Goal: Information Seeking & Learning: Find specific fact

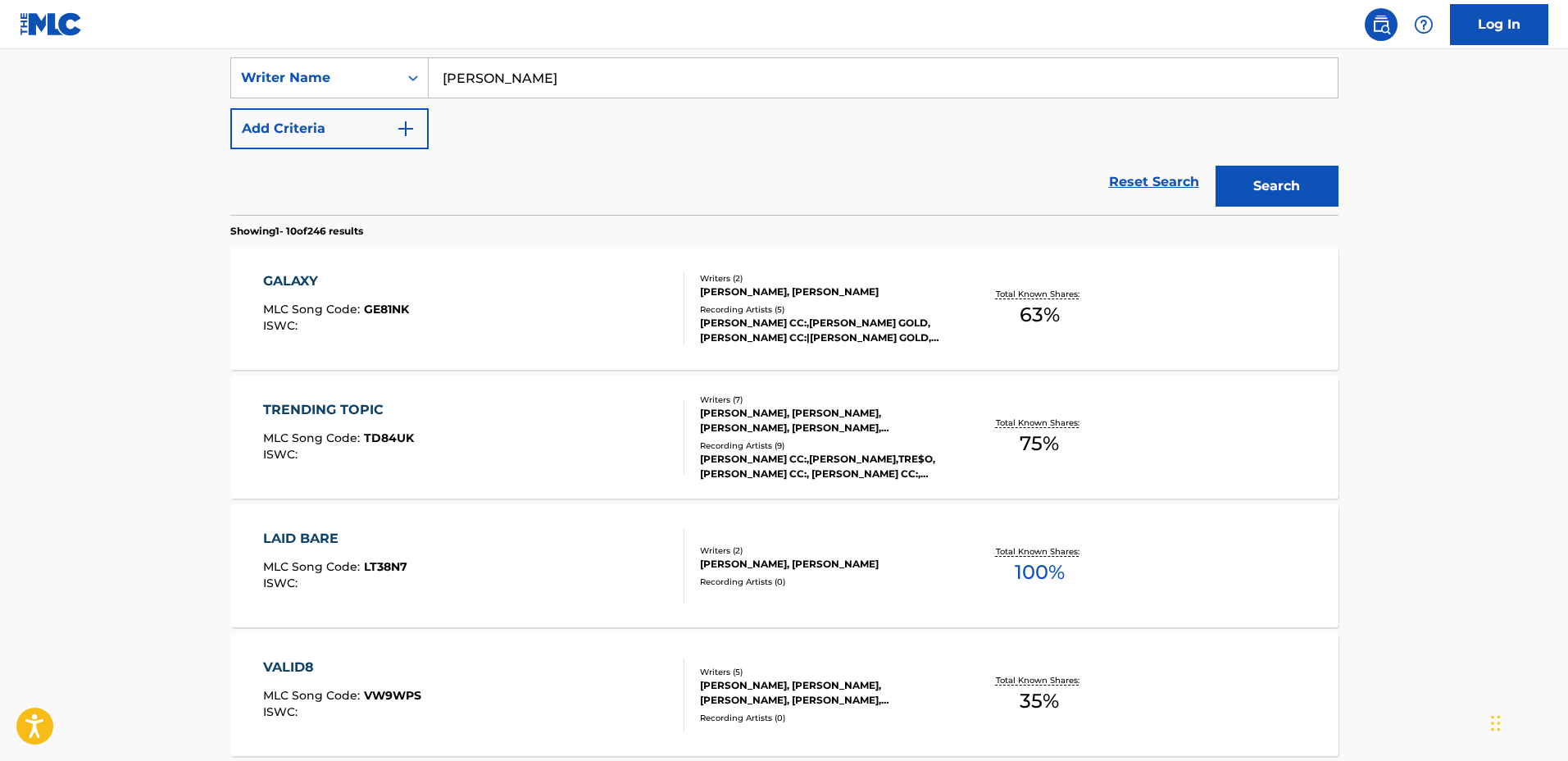
click at [1010, 335] on div "GALAXY MLC Song Code : GE81NK ISWC : Writers ( 2 ) [PERSON_NAME], [PERSON_NAME]…" at bounding box center [784, 308] width 1108 height 123
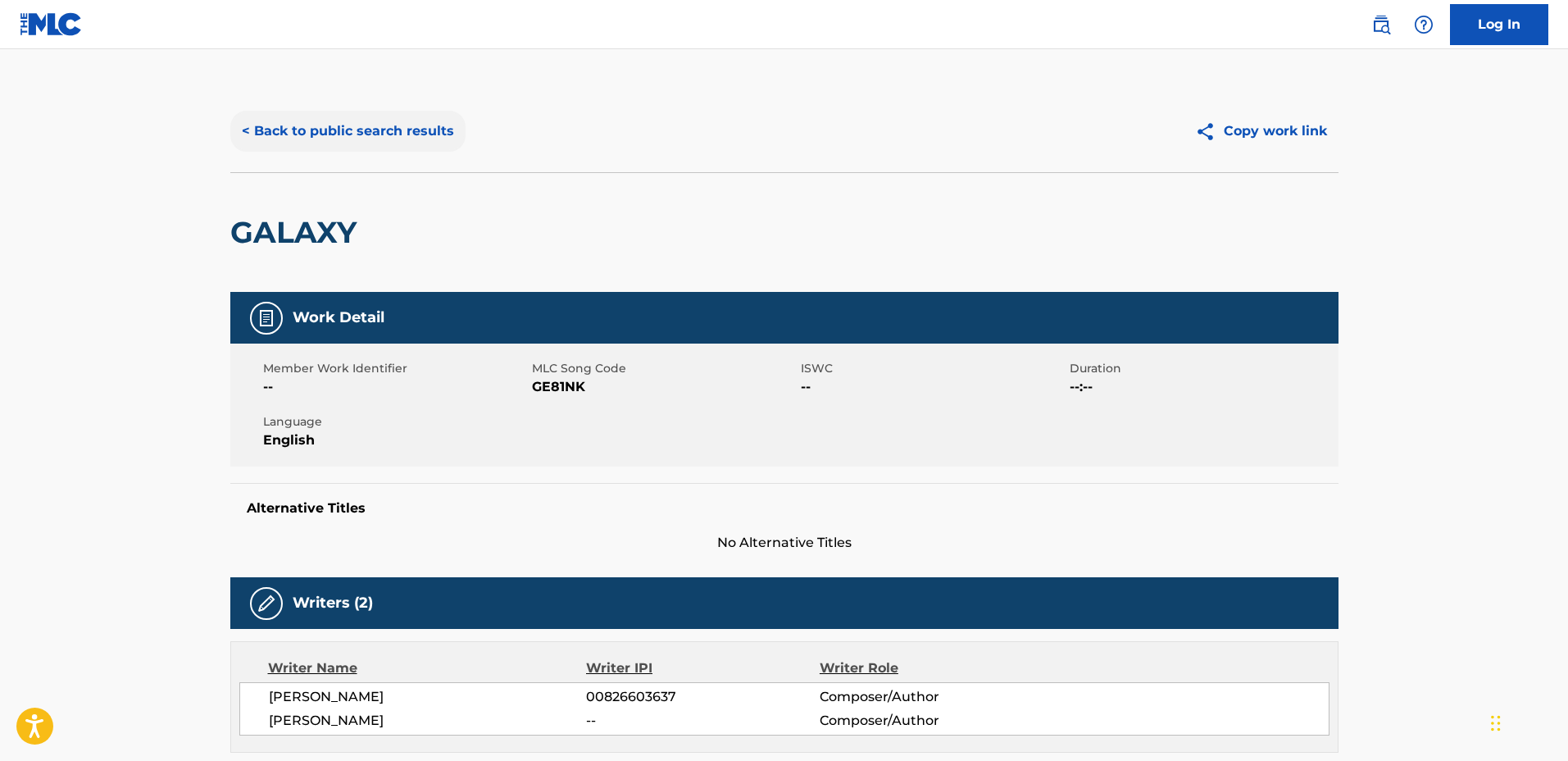
click at [354, 122] on button "< Back to public search results" at bounding box center [348, 132] width 235 height 41
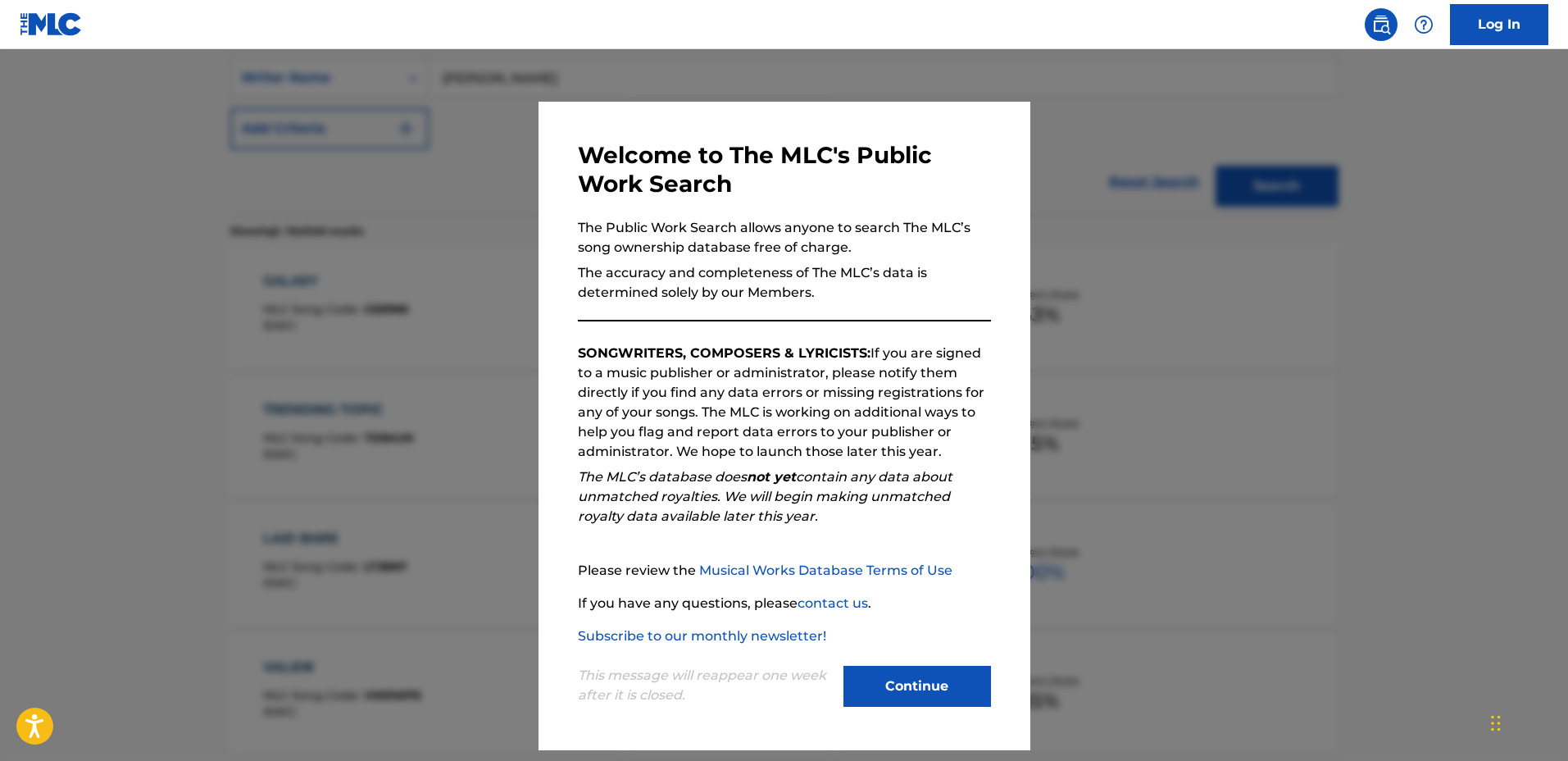
click at [1136, 431] on div at bounding box center [784, 429] width 1568 height 761
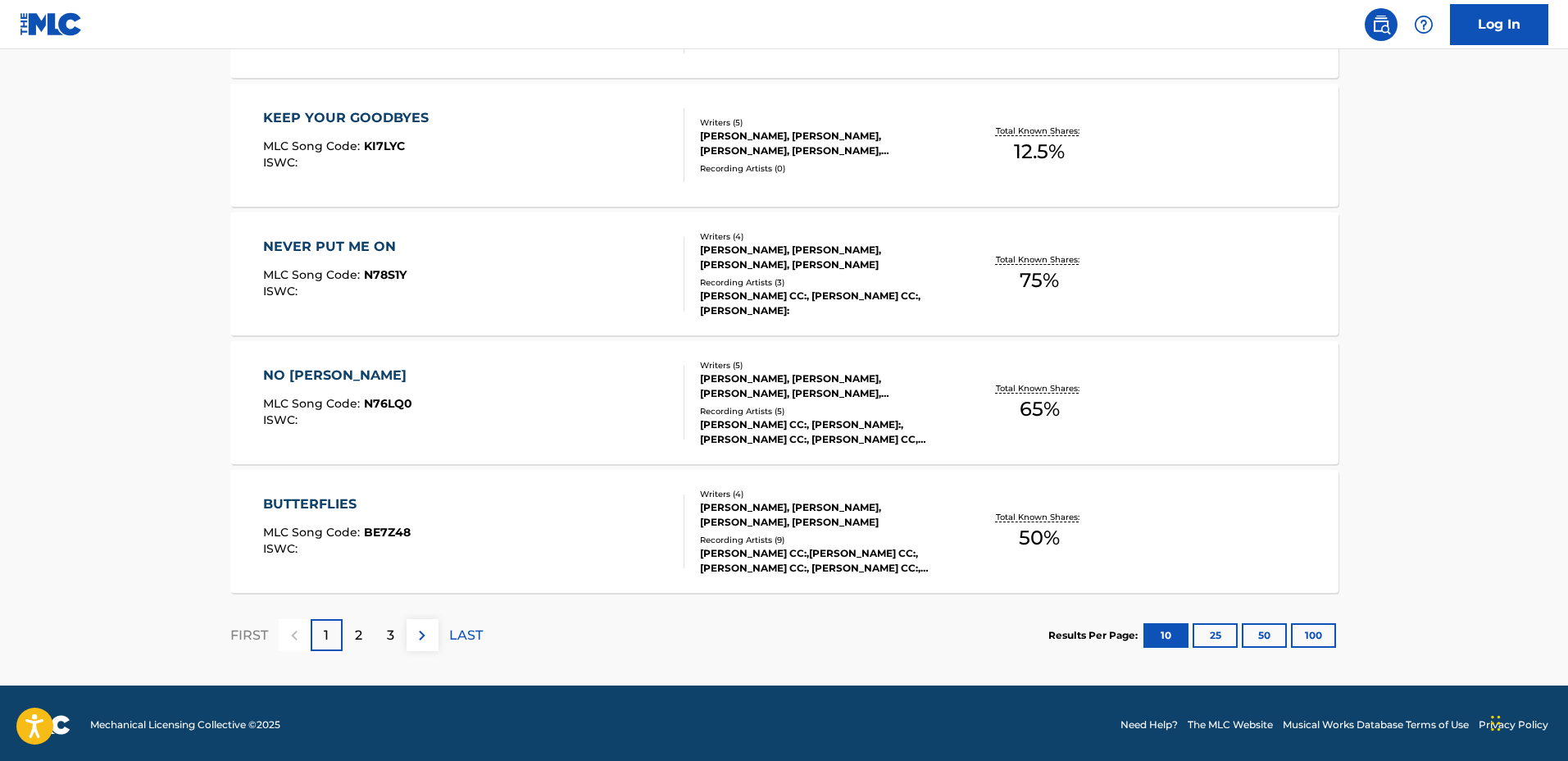
scroll to position [1246, 0]
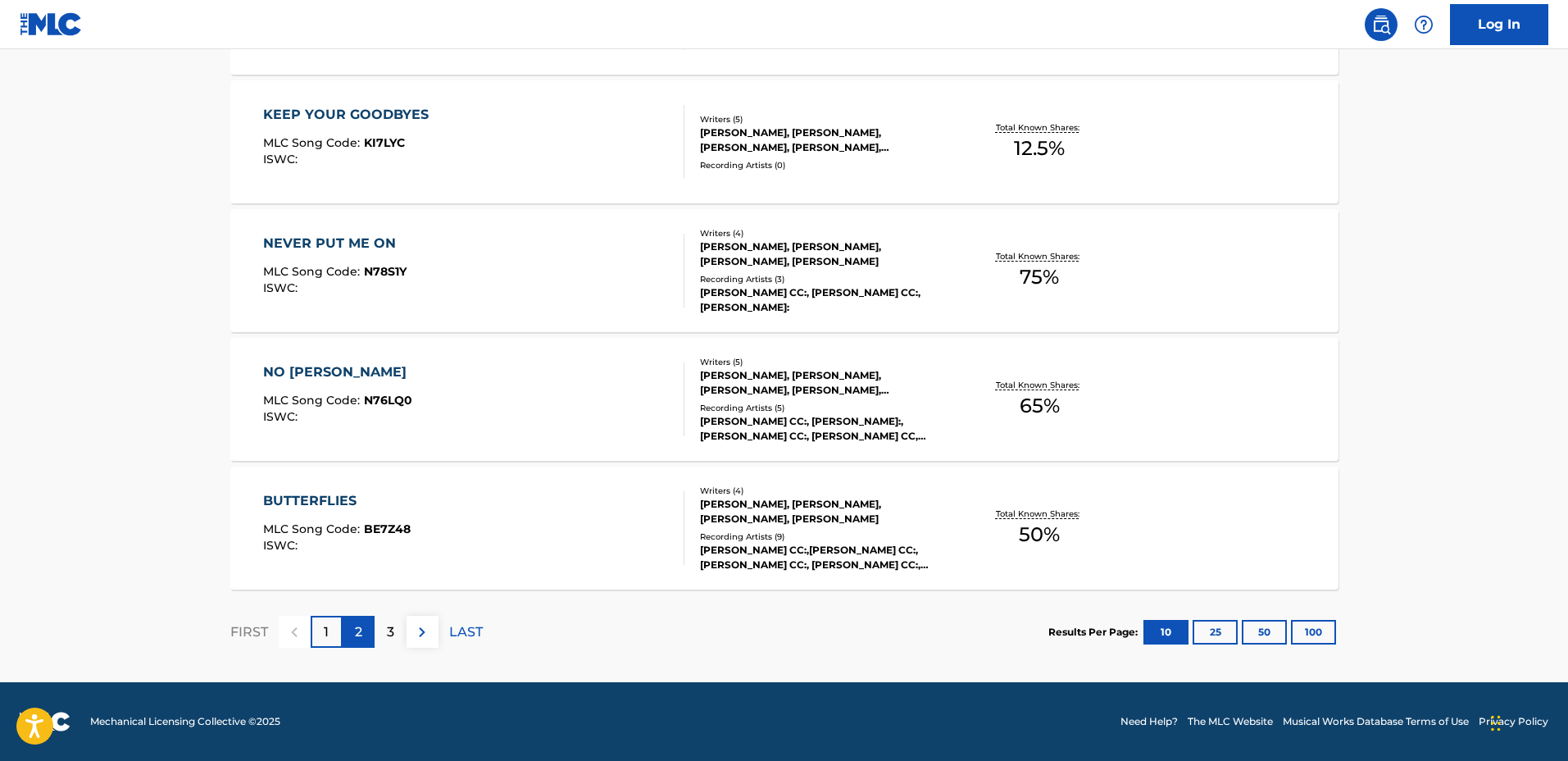
click at [355, 626] on p "2" at bounding box center [359, 632] width 7 height 20
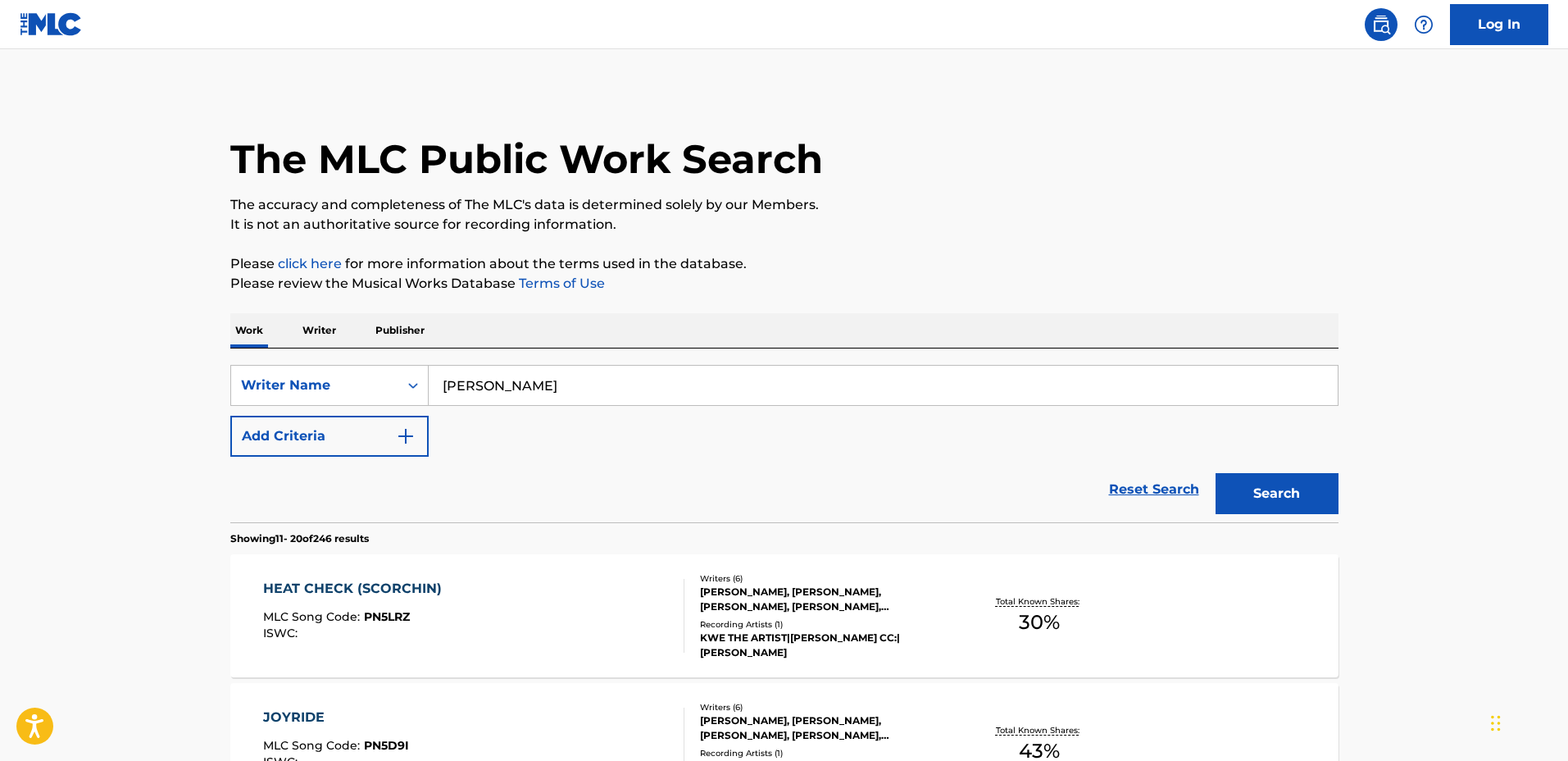
scroll to position [410, 0]
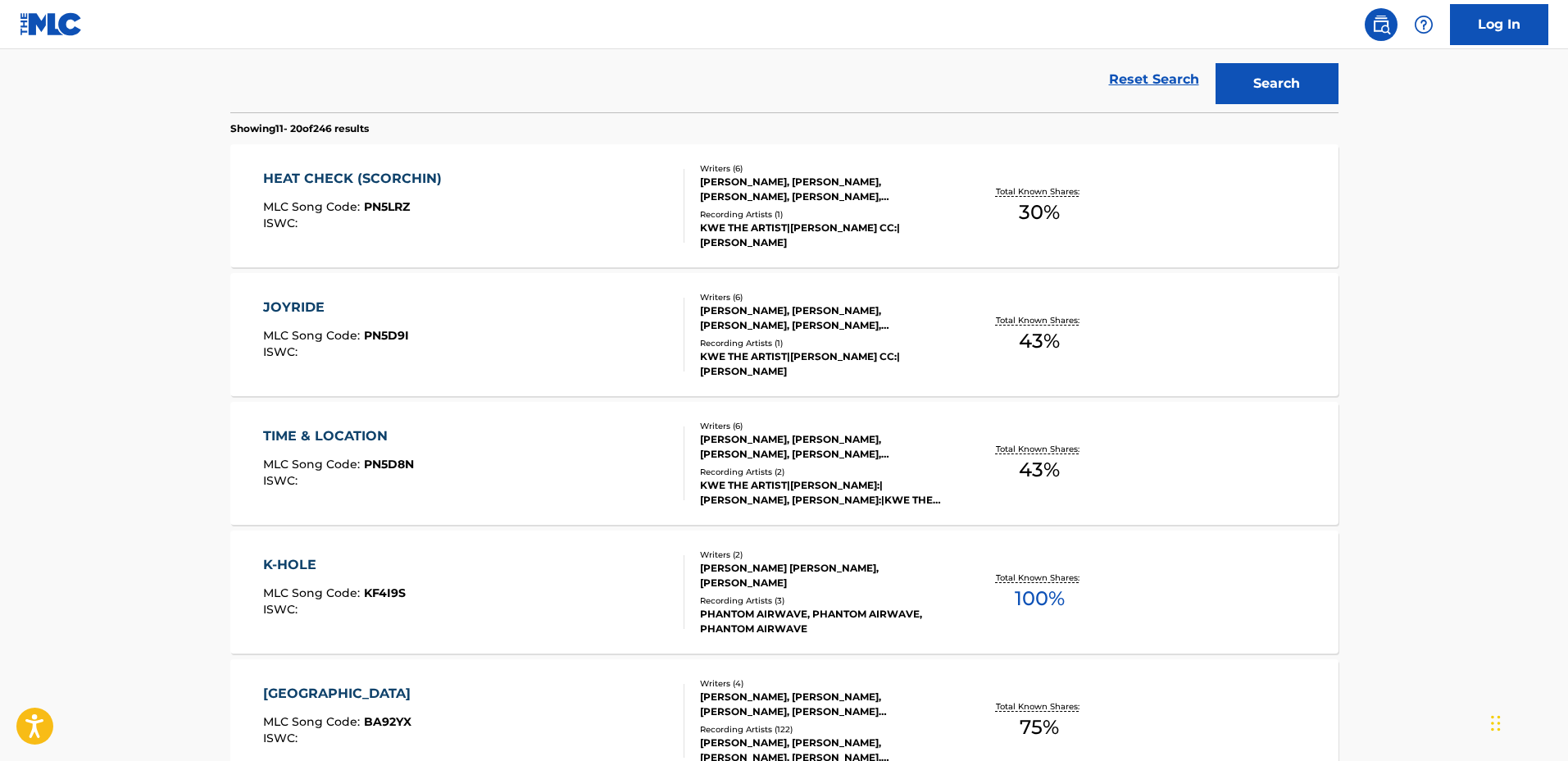
click at [605, 440] on div "TIME & LOCATION MLC Song Code : PN5D8N ISWC :" at bounding box center [474, 463] width 421 height 74
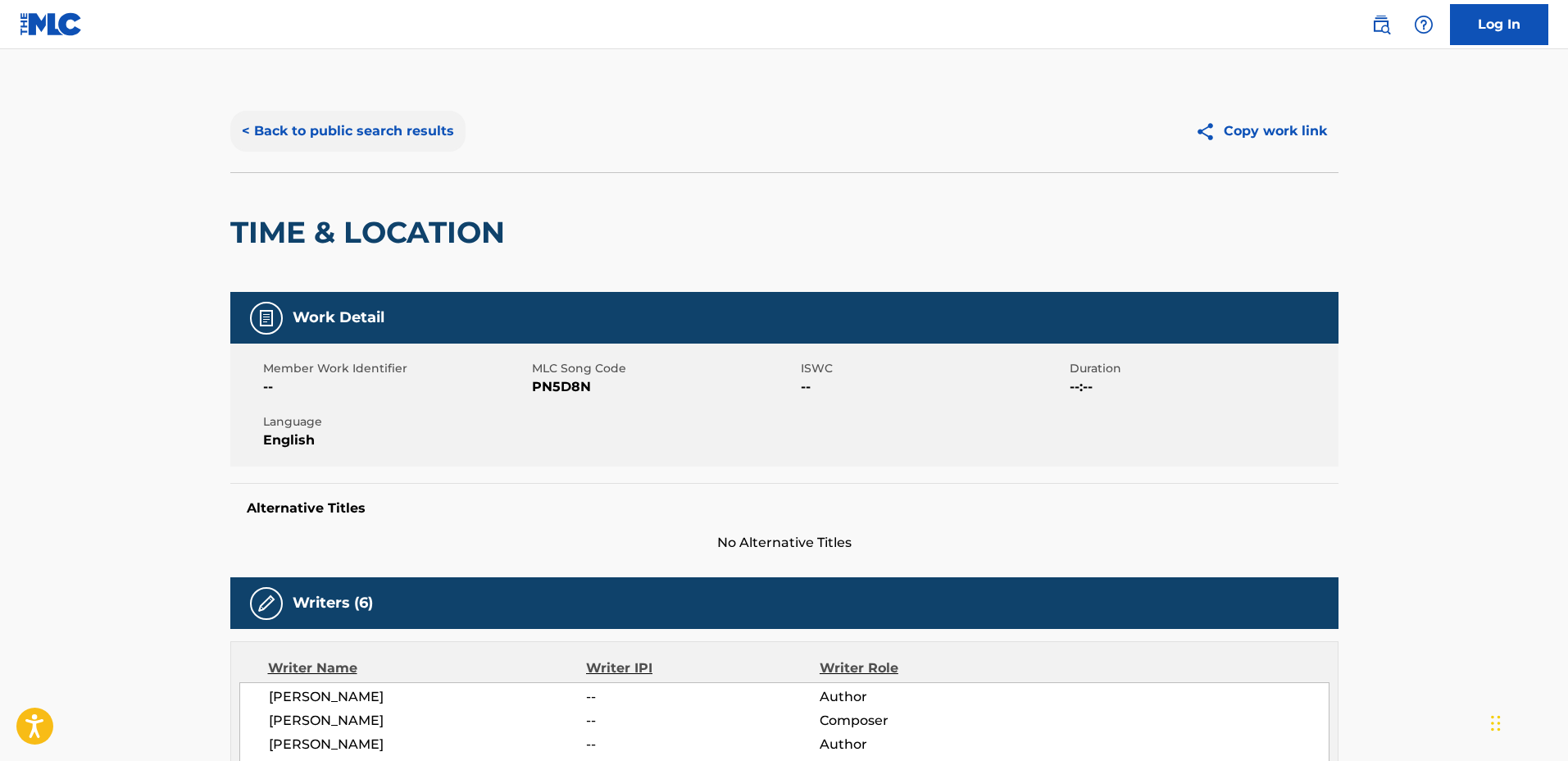
click at [367, 126] on button "< Back to public search results" at bounding box center [348, 132] width 235 height 41
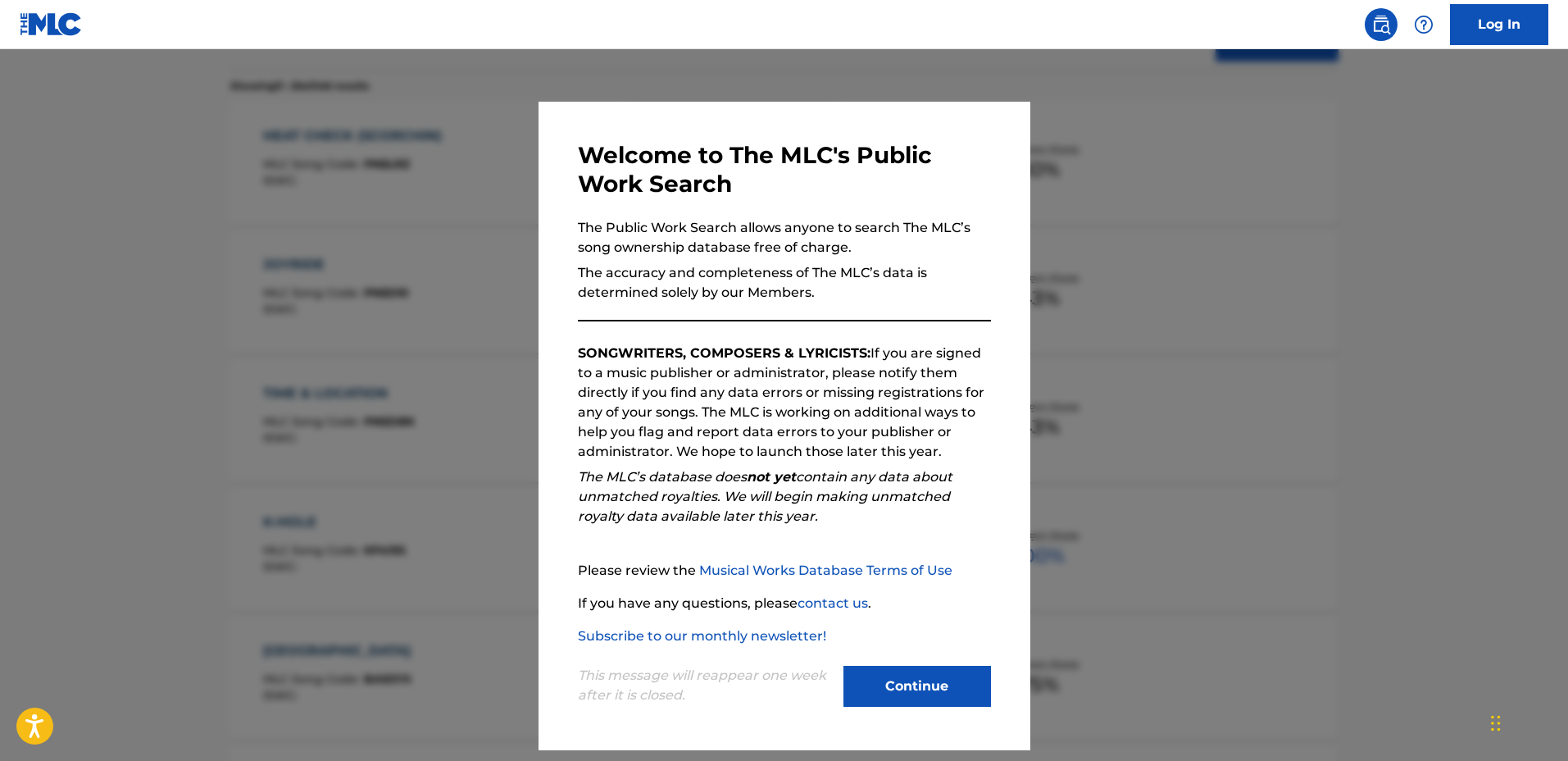
click at [457, 341] on div at bounding box center [784, 429] width 1568 height 761
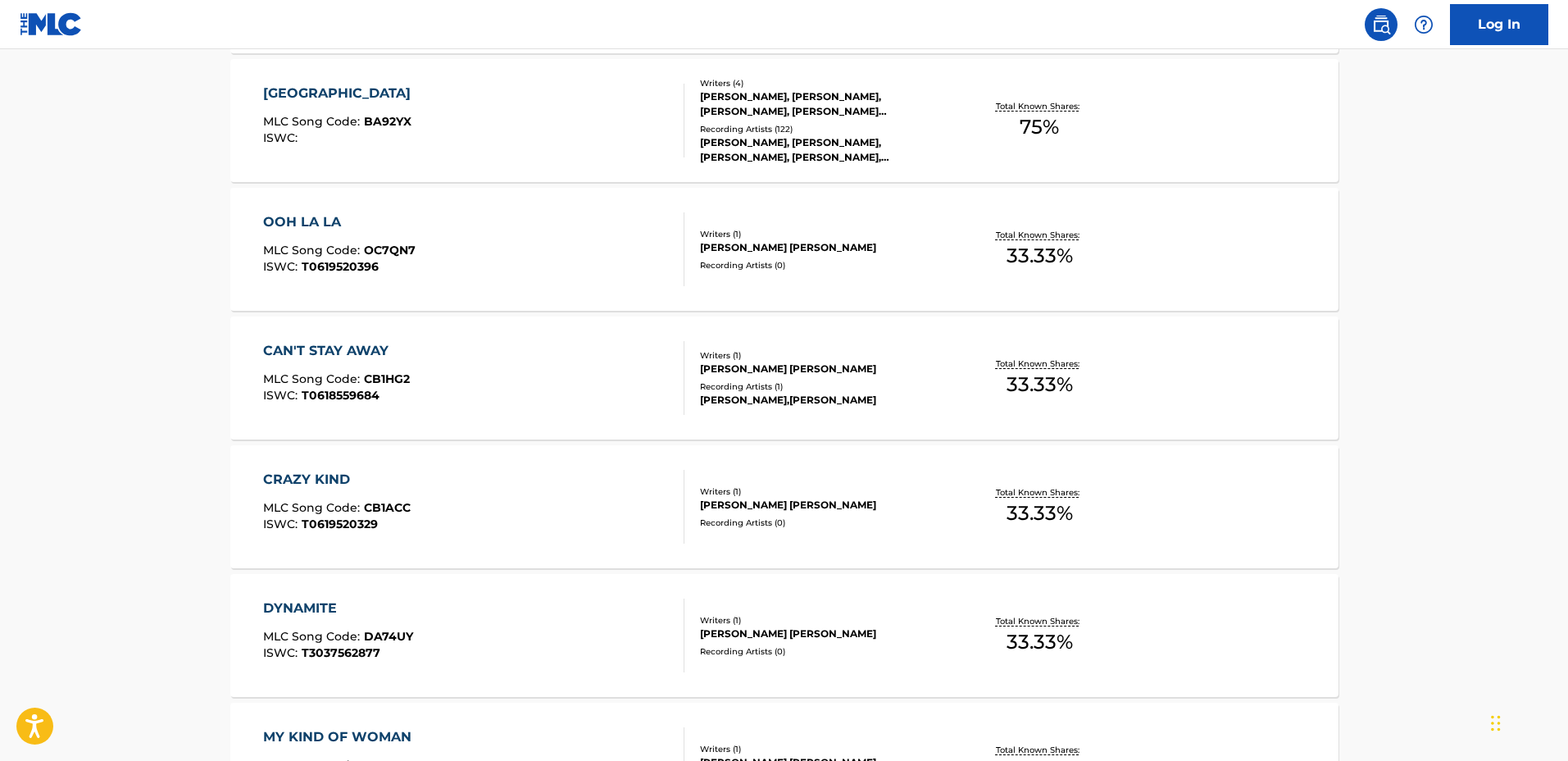
scroll to position [1170, 0]
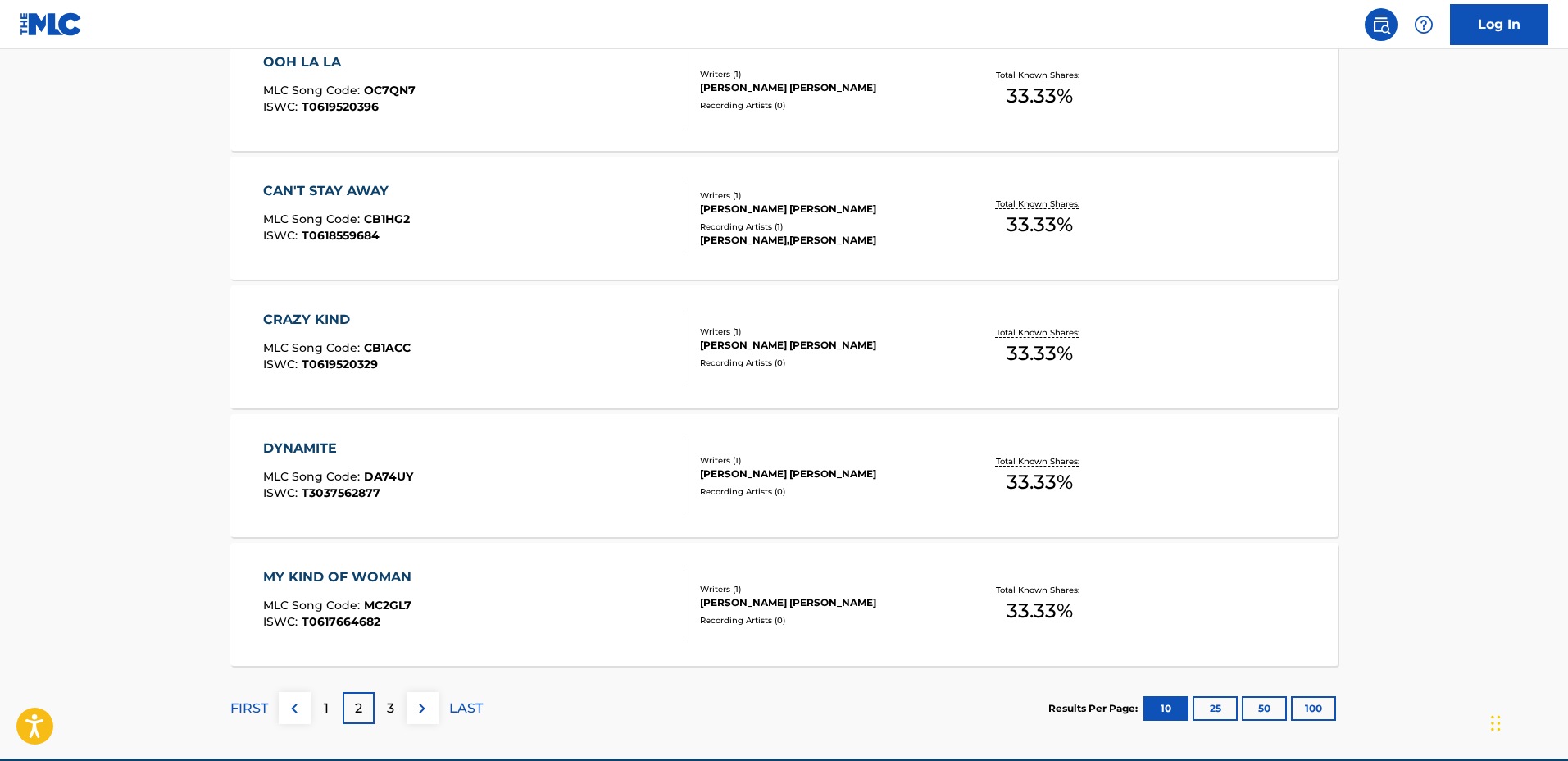
click at [476, 604] on div "MY KIND OF WOMAN MLC Song Code : MC2GL7 ISWC : T0617664682" at bounding box center [474, 605] width 421 height 74
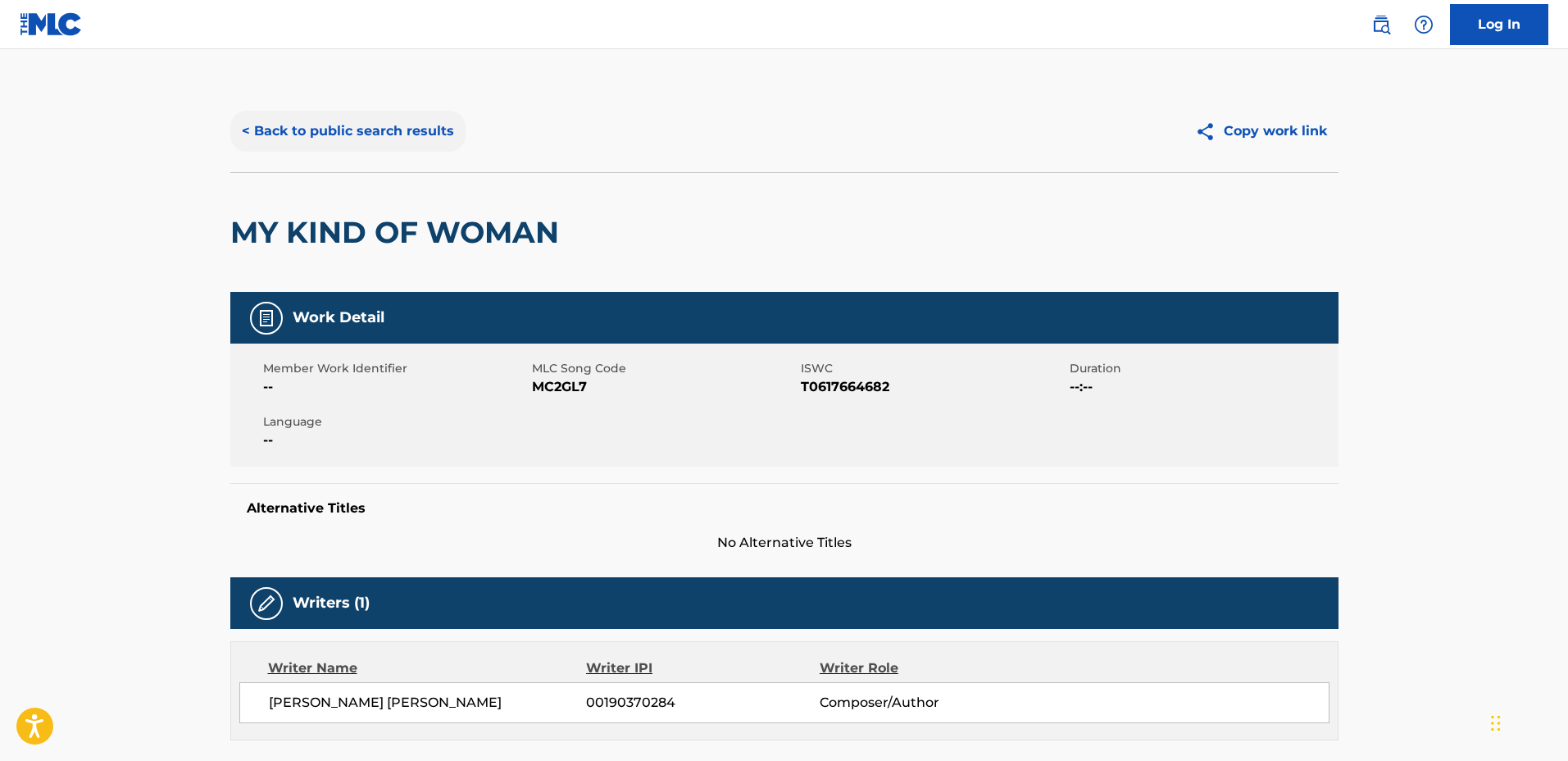
click at [383, 143] on button "< Back to public search results" at bounding box center [348, 132] width 235 height 41
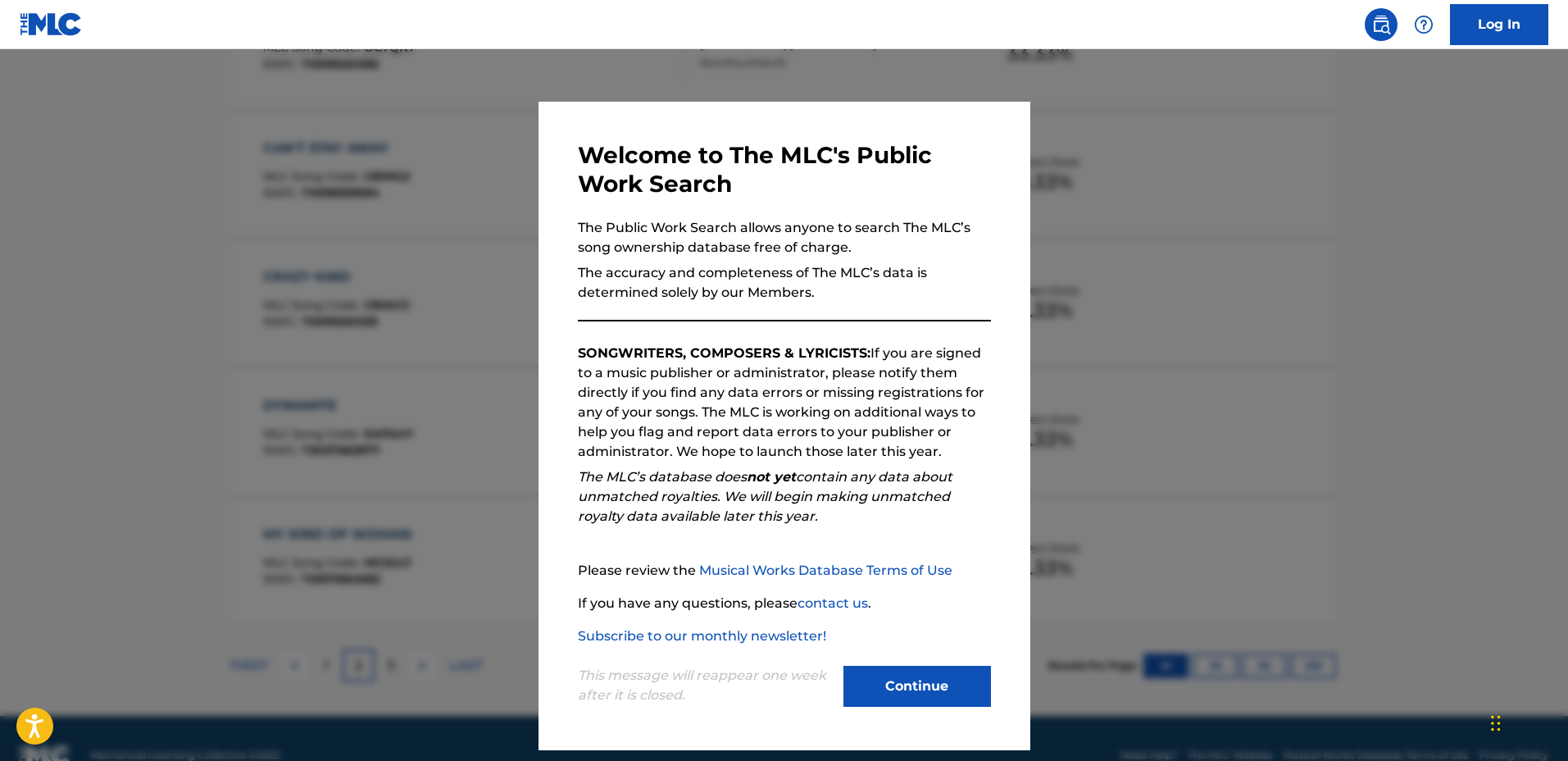
click at [428, 332] on div at bounding box center [784, 429] width 1568 height 761
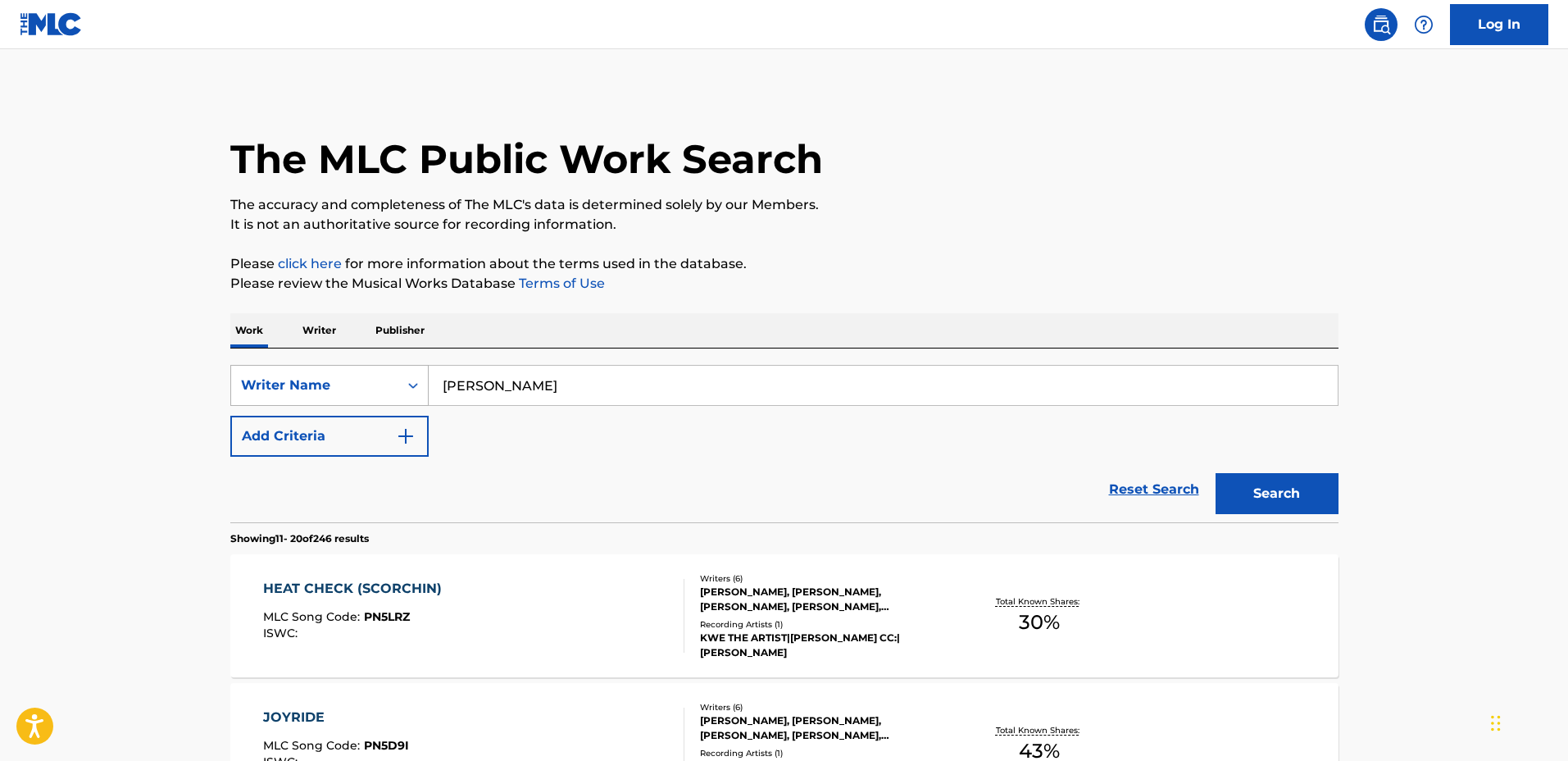
drag, startPoint x: 542, startPoint y: 371, endPoint x: 316, endPoint y: 400, distance: 227.9
click at [317, 366] on div "SearchWithCriteria1c2f26b3-cb47-40c0-b776-c0f039067f9f Writer Name [PERSON_NAME]" at bounding box center [784, 385] width 1108 height 41
click at [339, 438] on button "Add Criteria" at bounding box center [329, 436] width 198 height 41
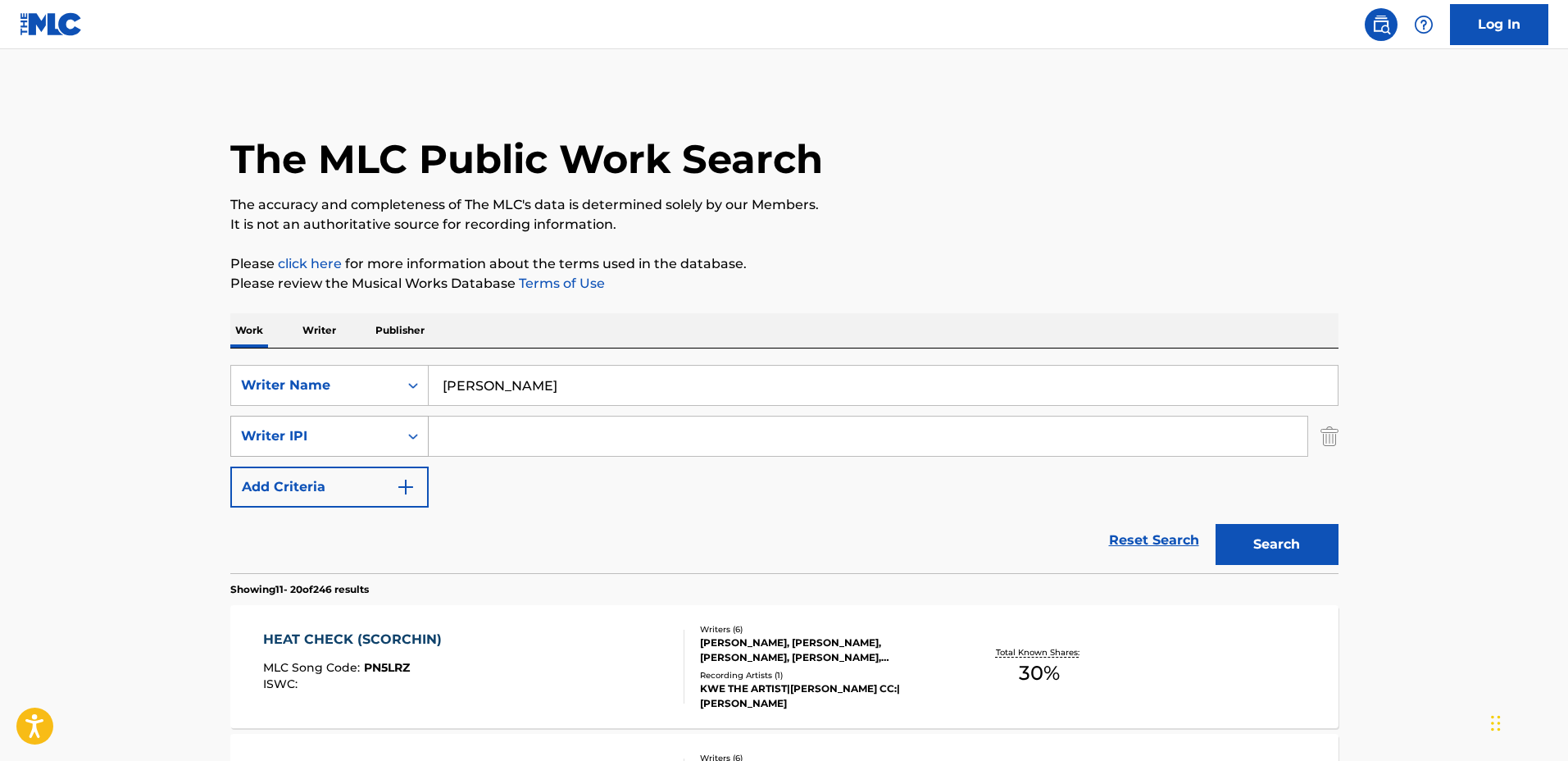
click at [356, 445] on div "Writer IPI" at bounding box center [314, 436] width 147 height 20
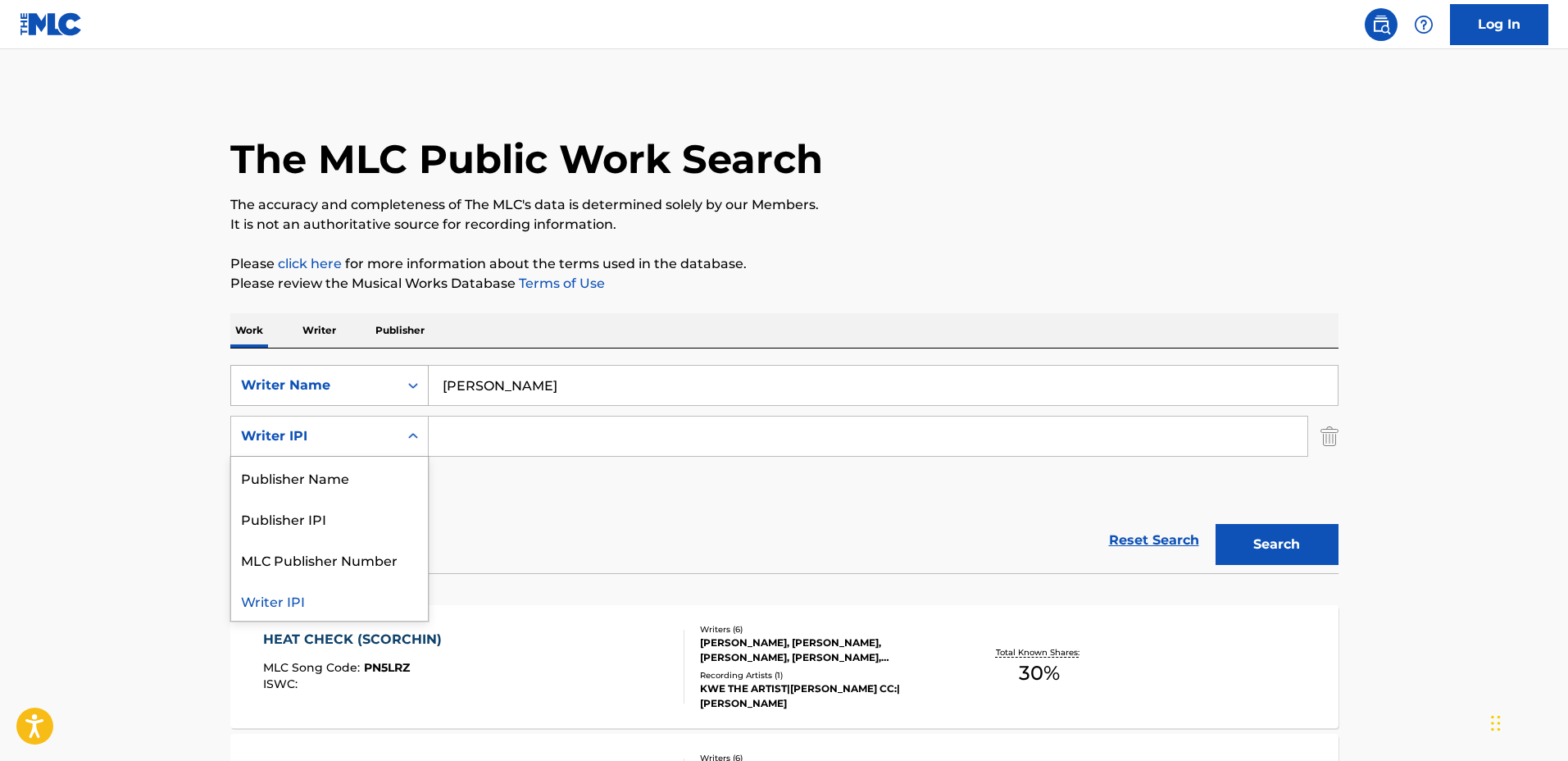
click at [350, 371] on div "Writer Name" at bounding box center [314, 385] width 167 height 31
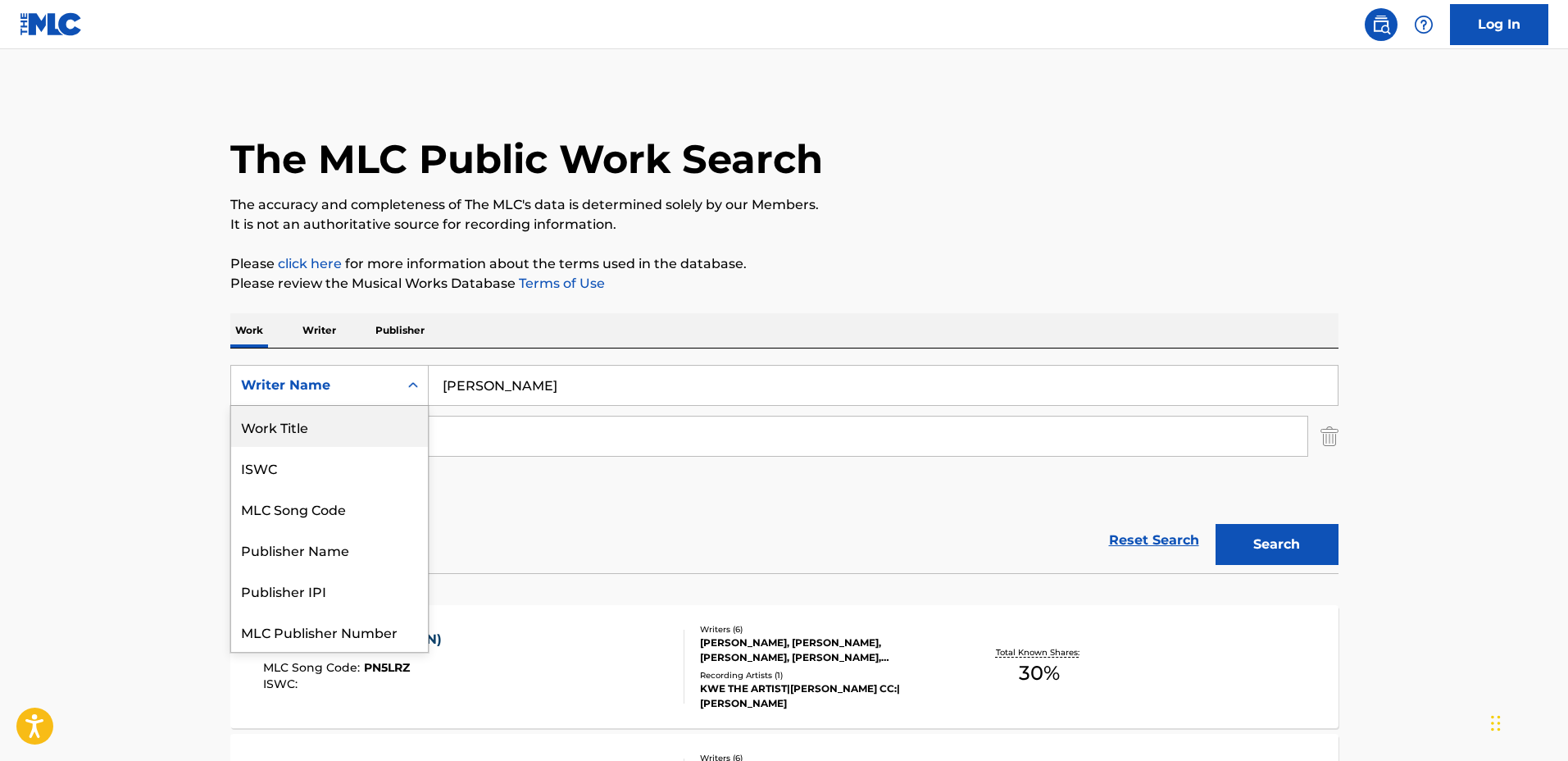
click at [332, 420] on div "Work Title" at bounding box center [329, 426] width 197 height 41
click at [508, 434] on input "Search Form" at bounding box center [868, 436] width 879 height 39
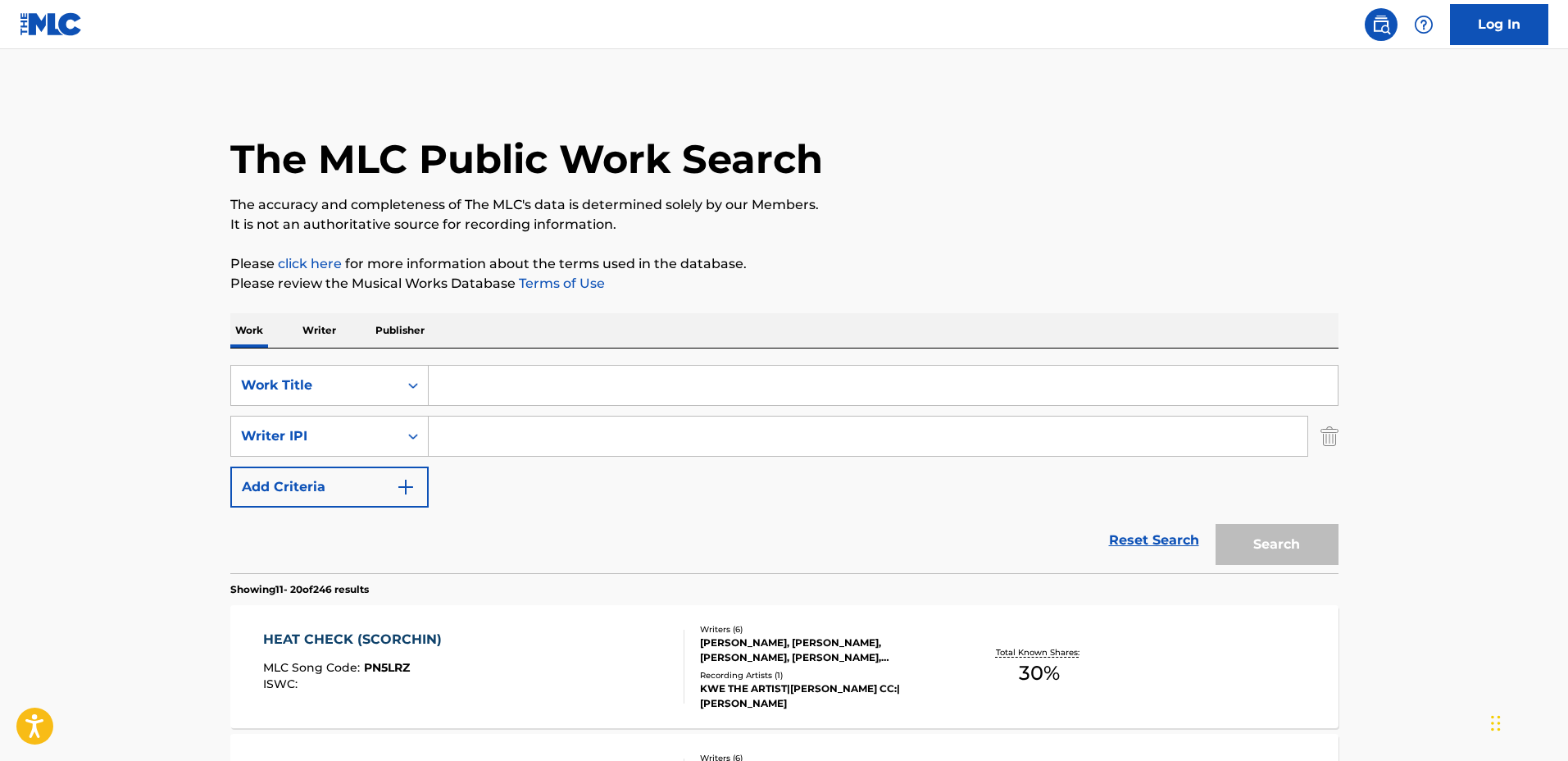
paste input "[PERSON_NAME]"
type input "[PERSON_NAME]"
click at [477, 387] on input "Search Form" at bounding box center [883, 385] width 909 height 39
type input "black hole sun"
click at [1216, 524] on button "Search" at bounding box center [1277, 545] width 123 height 41
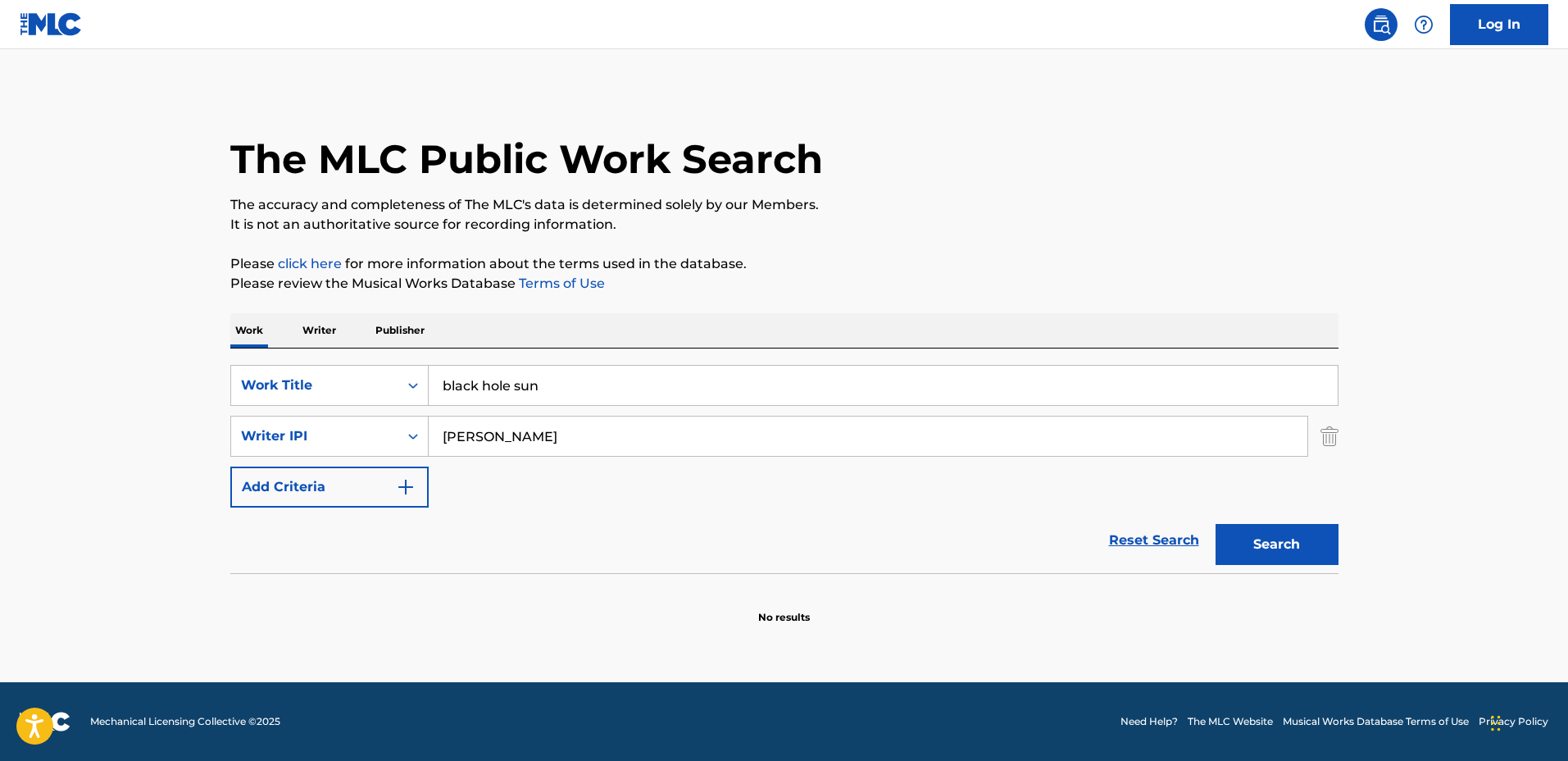
click at [574, 387] on input "black hole sun" at bounding box center [883, 385] width 909 height 39
click at [772, 474] on div "SearchWithCriteriae809aaae-0f1a-431c-b1b1-c0fb9775f588 Work Title black hole su…" at bounding box center [784, 435] width 1108 height 142
drag, startPoint x: 667, startPoint y: 439, endPoint x: 494, endPoint y: 422, distance: 173.8
click at [494, 422] on input "[PERSON_NAME]" at bounding box center [868, 436] width 879 height 39
type input "[PERSON_NAME]"
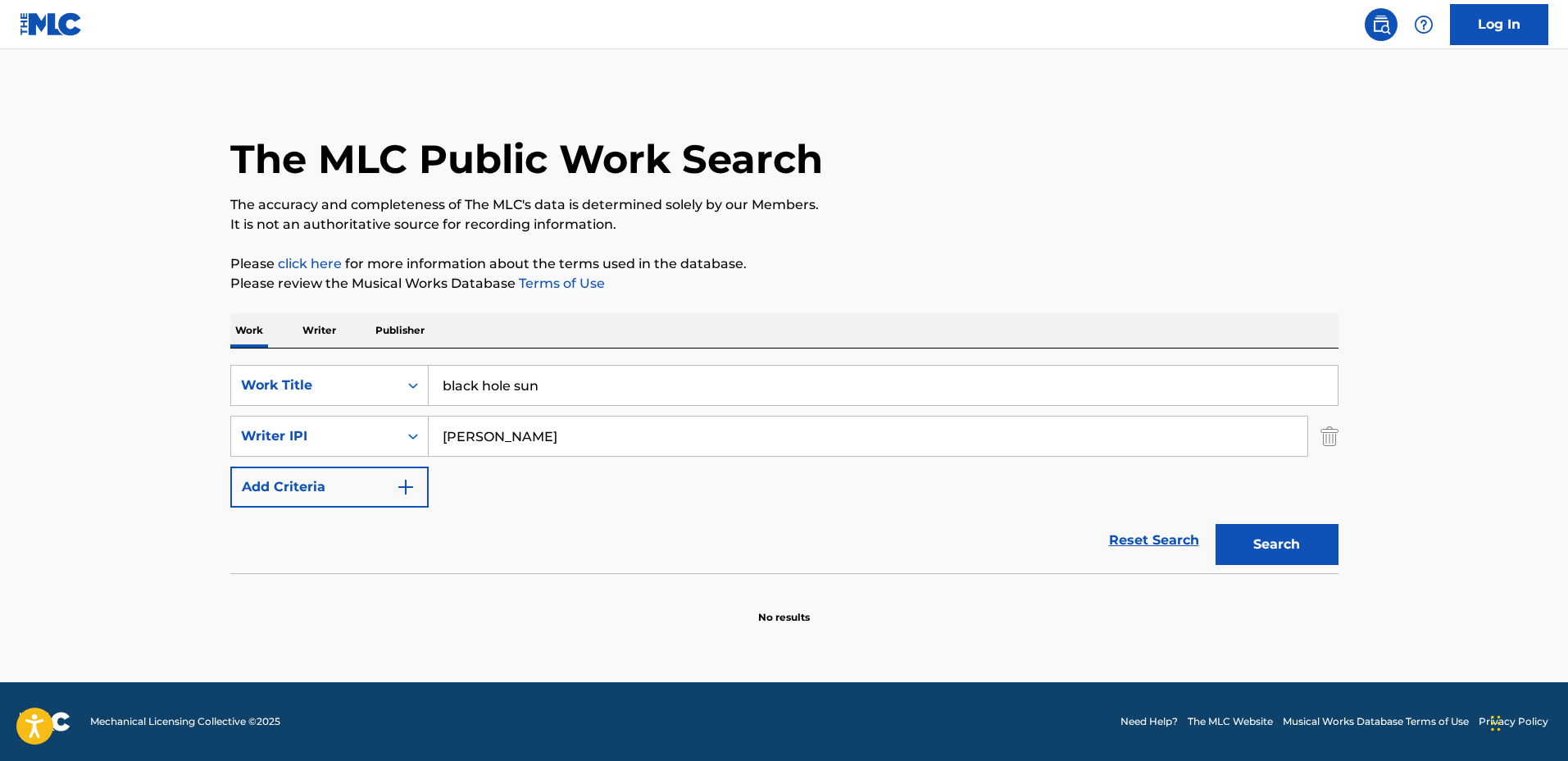
click at [1216, 524] on button "Search" at bounding box center [1277, 545] width 123 height 41
drag, startPoint x: 642, startPoint y: 437, endPoint x: 632, endPoint y: 435, distance: 10.2
click at [642, 436] on input "[PERSON_NAME]" at bounding box center [868, 436] width 879 height 39
click at [579, 392] on input "black hole sun" at bounding box center [883, 385] width 909 height 39
click at [365, 432] on div "Writer IPI" at bounding box center [314, 436] width 147 height 20
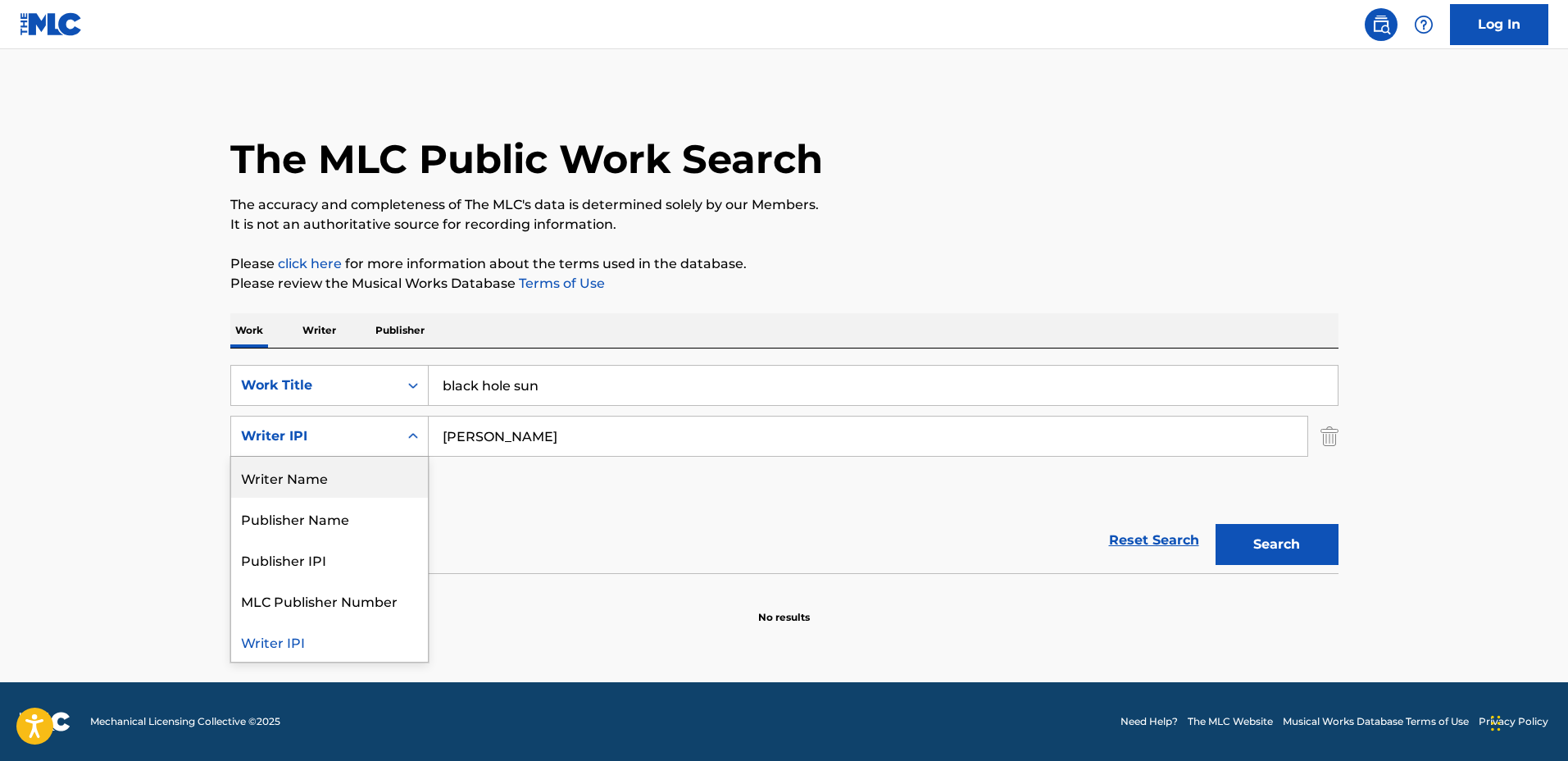
drag, startPoint x: 348, startPoint y: 482, endPoint x: 470, endPoint y: 457, distance: 124.5
click at [350, 483] on div "Writer Name" at bounding box center [329, 477] width 197 height 41
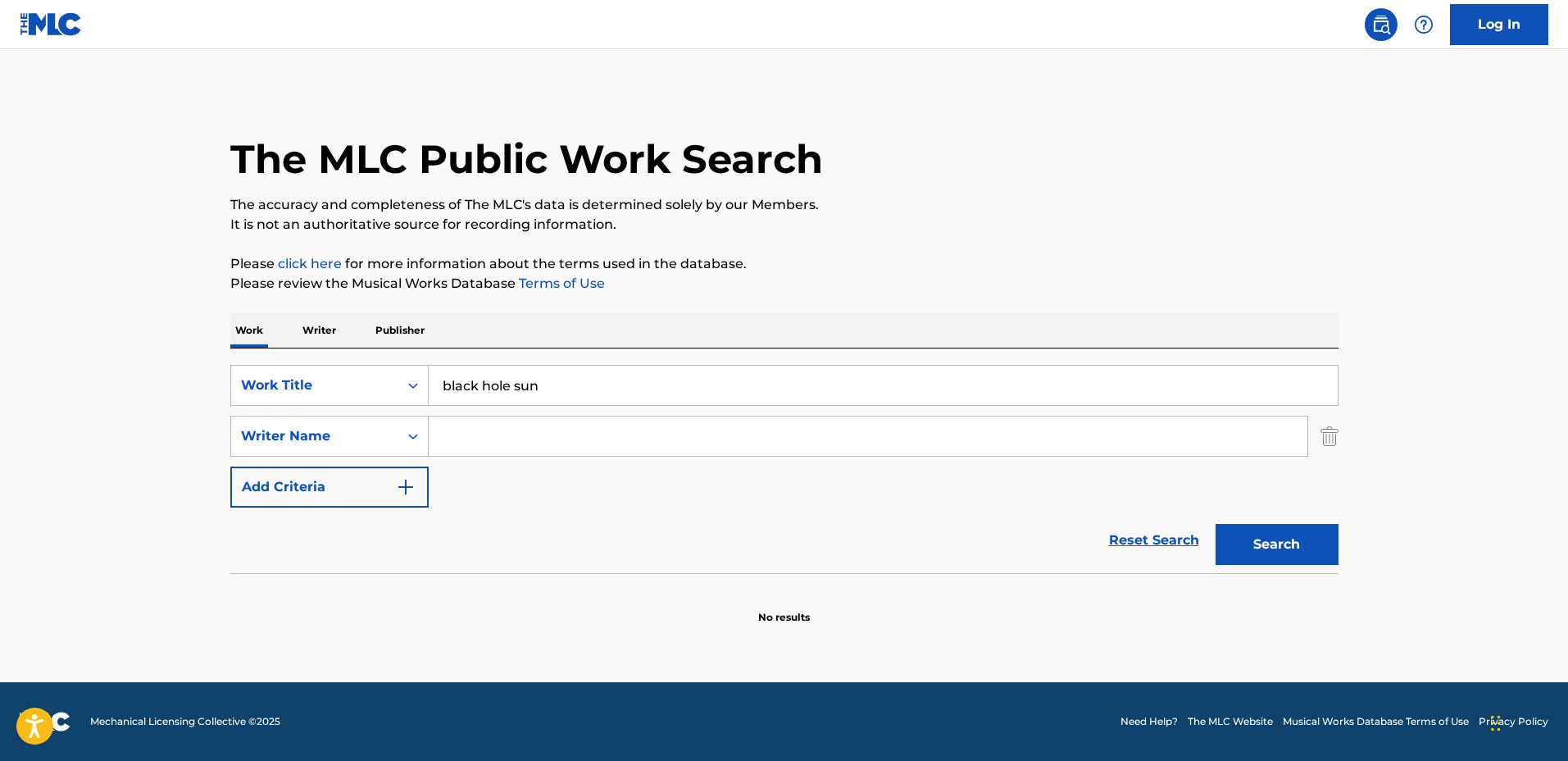
click at [541, 439] on input "Search Form" at bounding box center [868, 436] width 879 height 39
paste input "[PERSON_NAME]"
type input "[PERSON_NAME]"
click at [1270, 538] on button "Search" at bounding box center [1277, 545] width 123 height 41
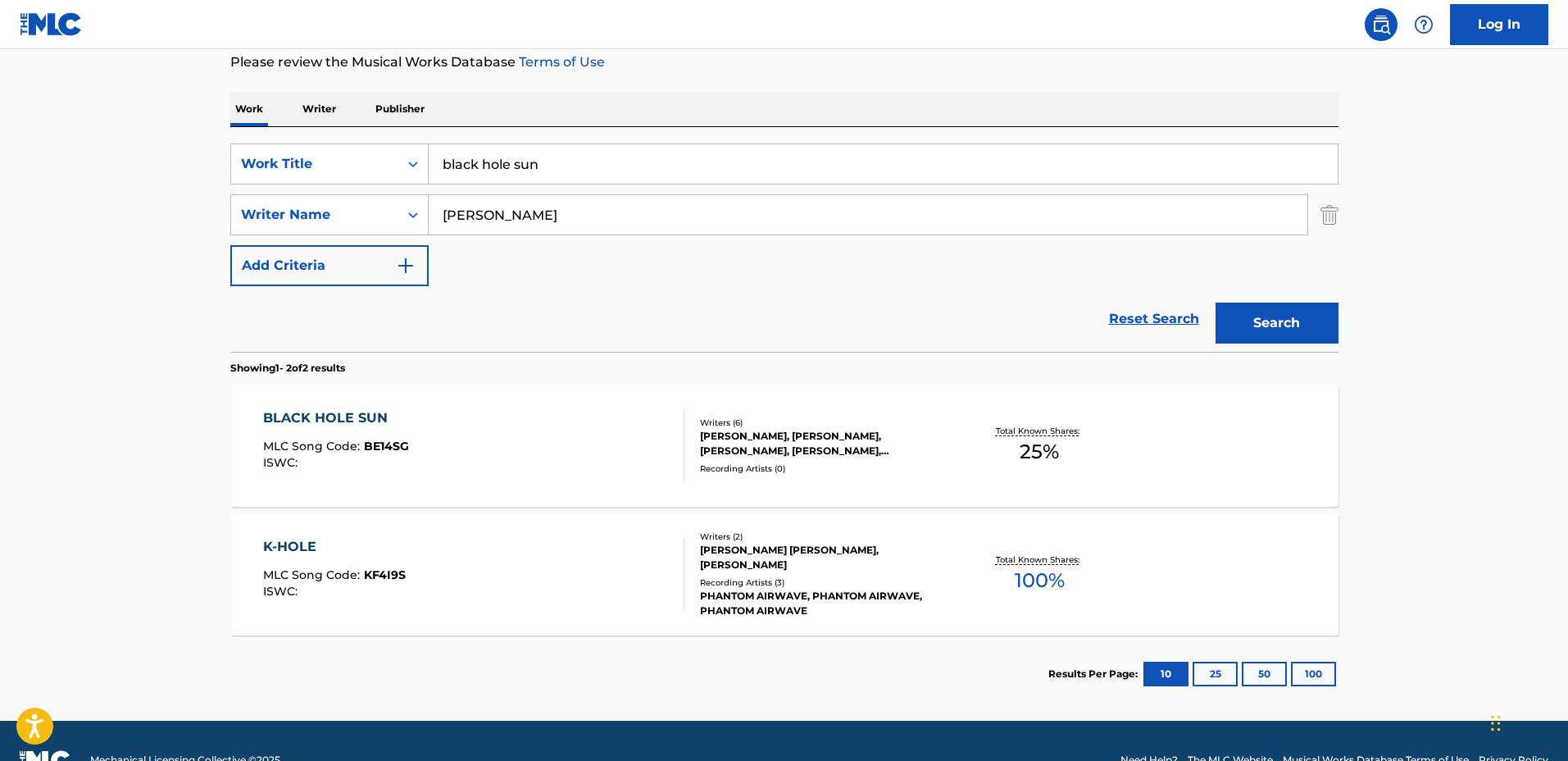
scroll to position [260, 0]
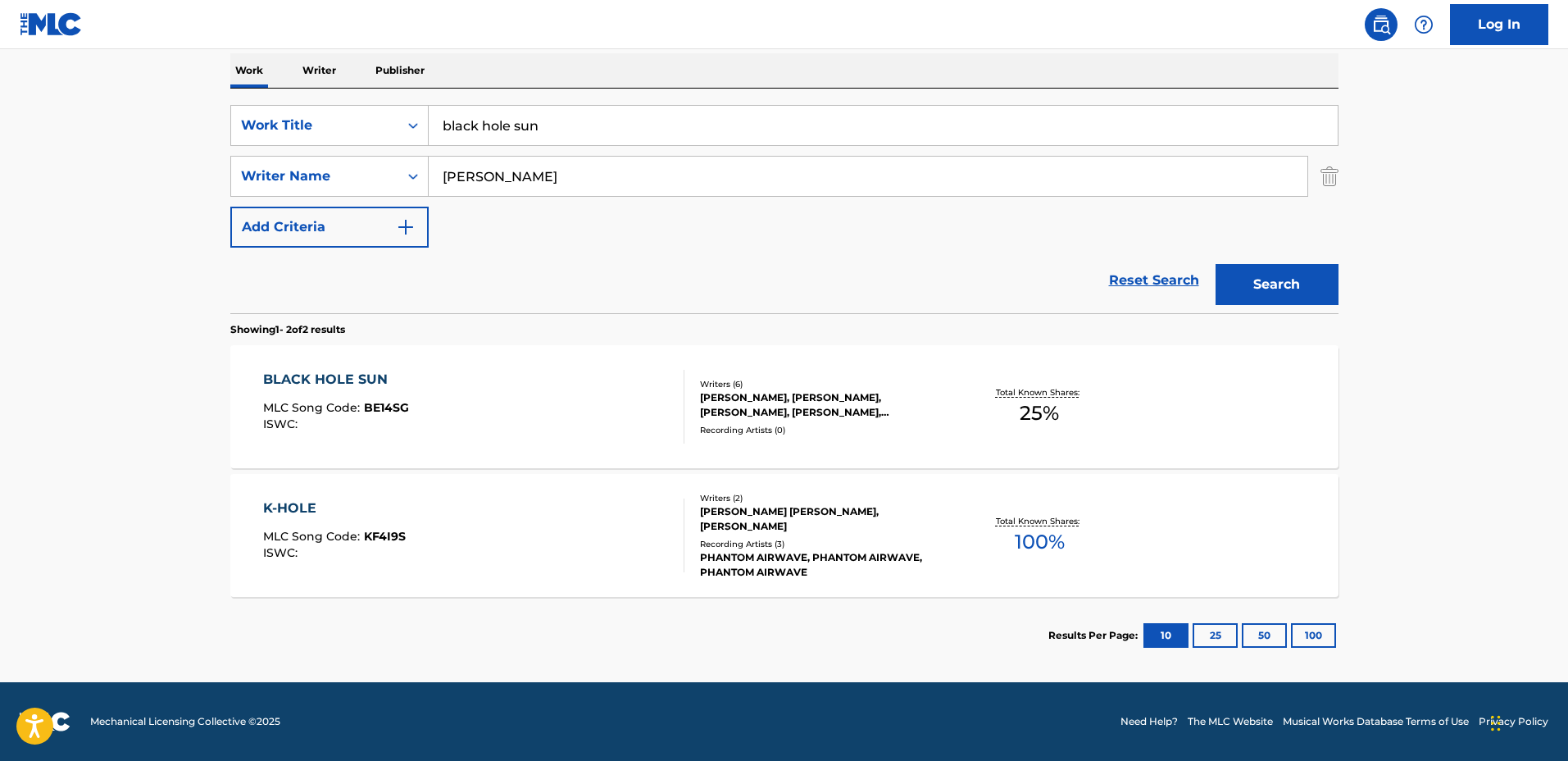
click at [954, 439] on div "BLACK HOLE SUN MLC Song Code : BE14SG ISWC : Writers ( 6 ) [PERSON_NAME], [PERS…" at bounding box center [784, 406] width 1108 height 123
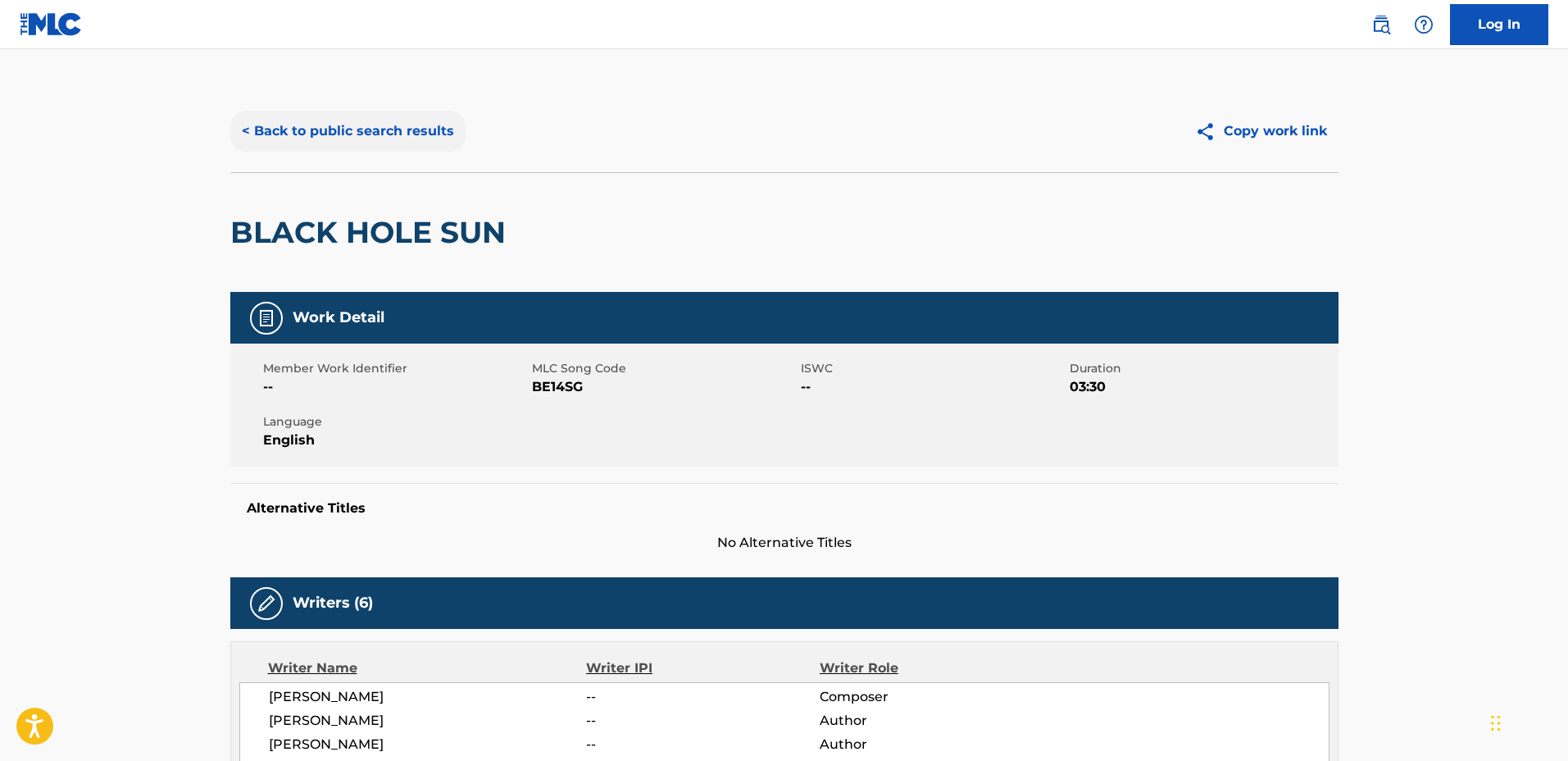
click at [376, 134] on button "< Back to public search results" at bounding box center [348, 132] width 235 height 41
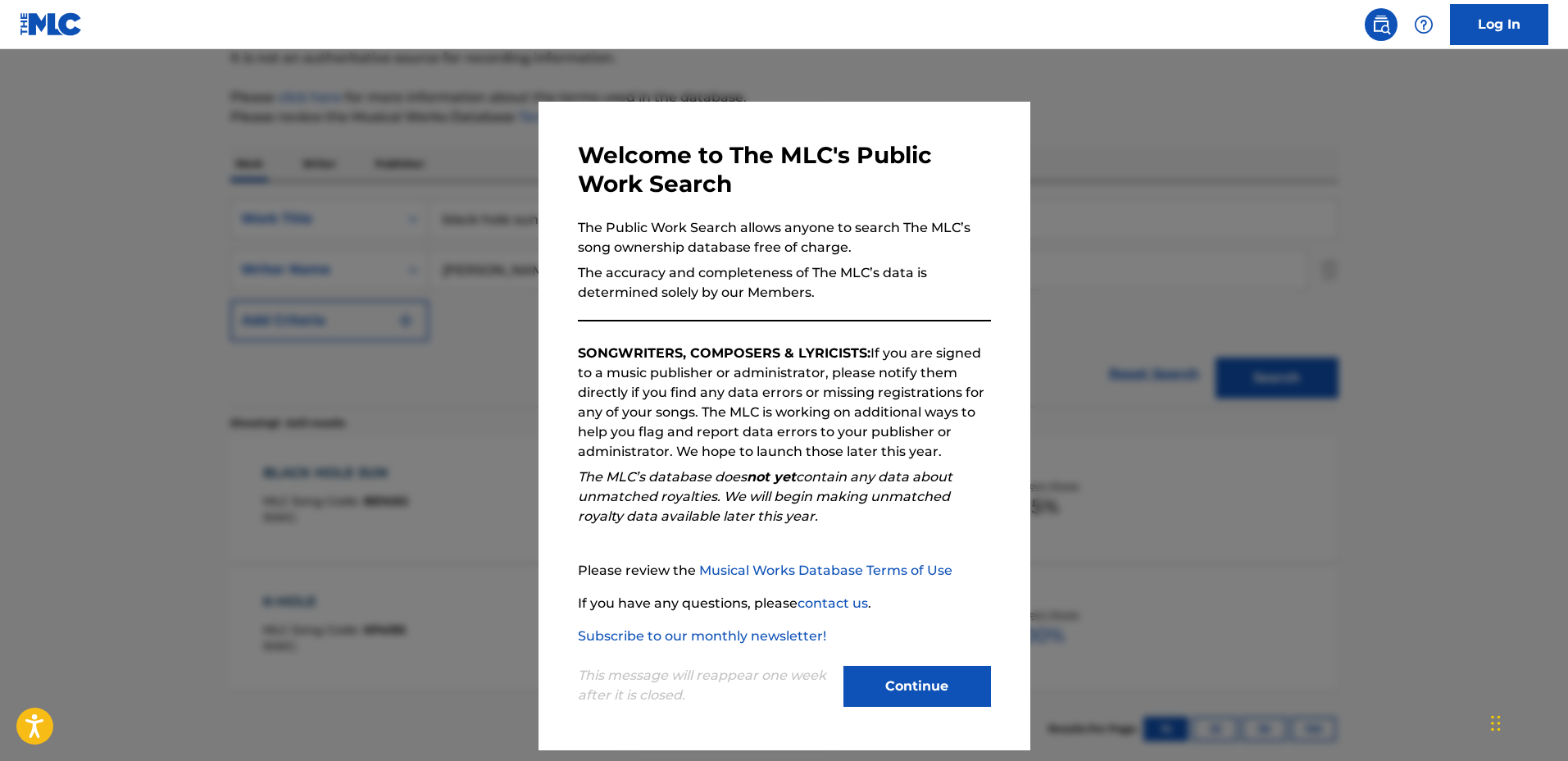
click at [363, 374] on div at bounding box center [784, 429] width 1568 height 761
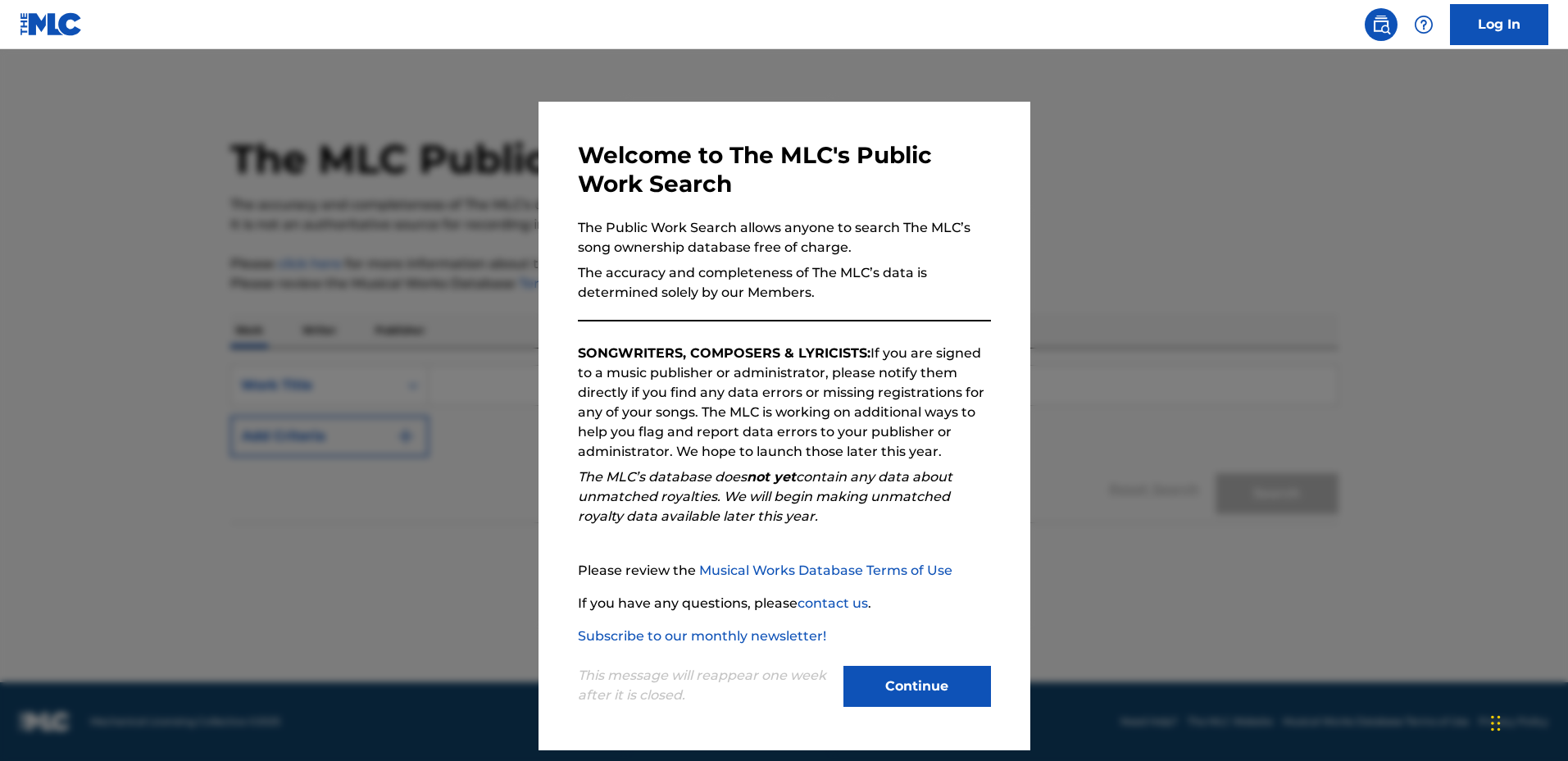
click at [1097, 369] on div at bounding box center [784, 429] width 1568 height 761
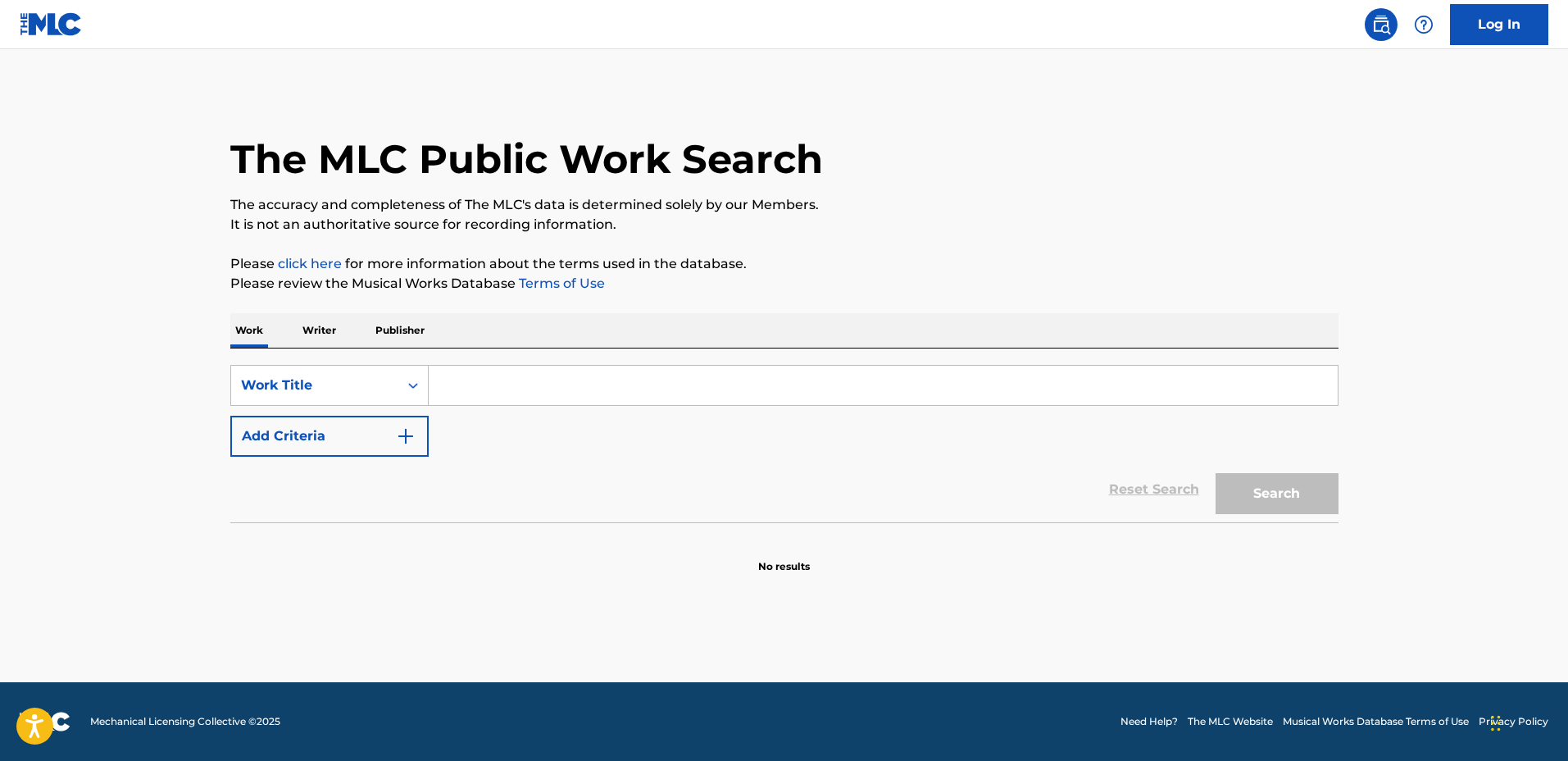
click at [1083, 375] on input "Search Form" at bounding box center [883, 385] width 909 height 39
type input "Apart"
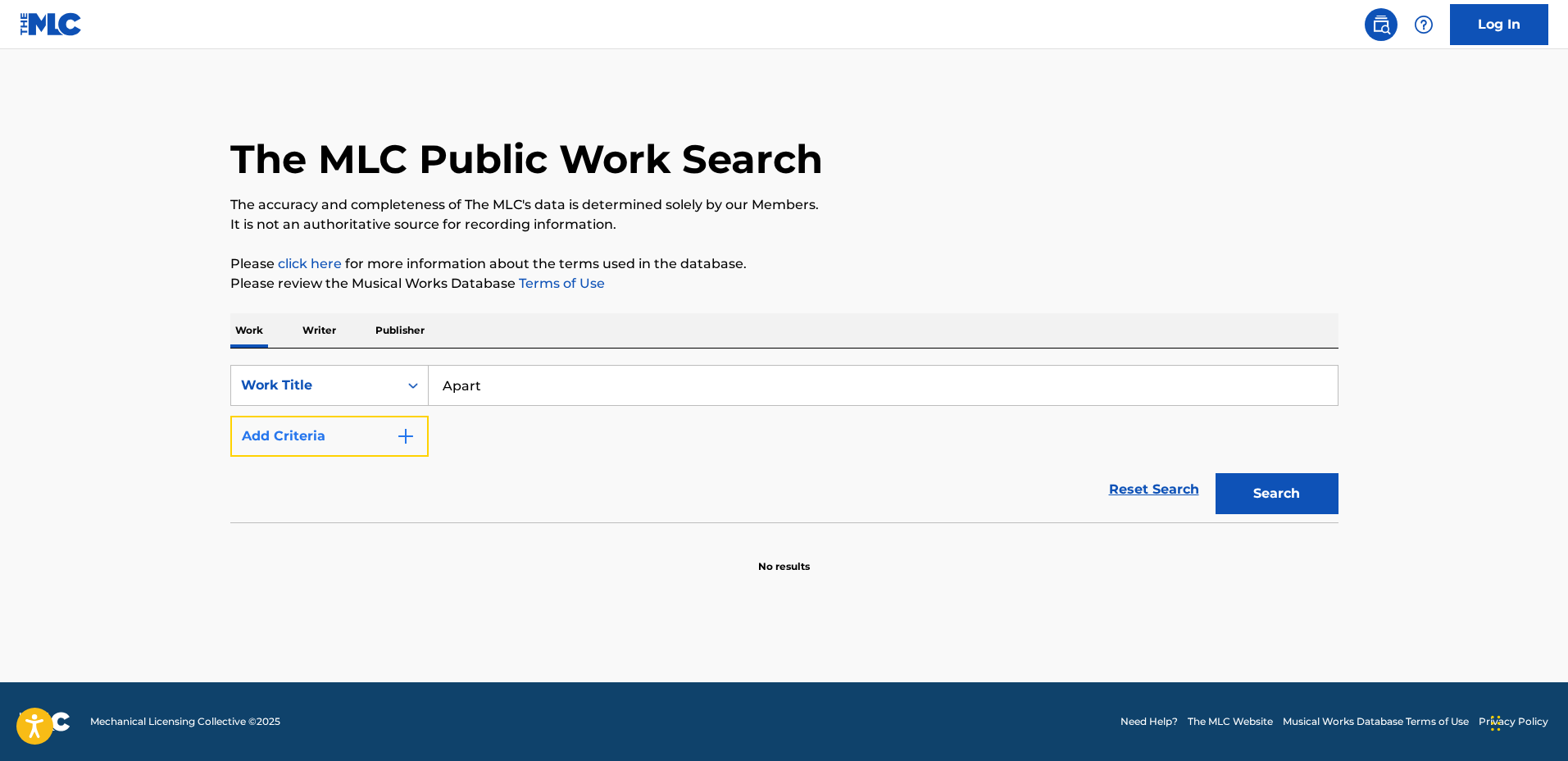
click at [397, 447] on button "Add Criteria" at bounding box center [329, 436] width 198 height 41
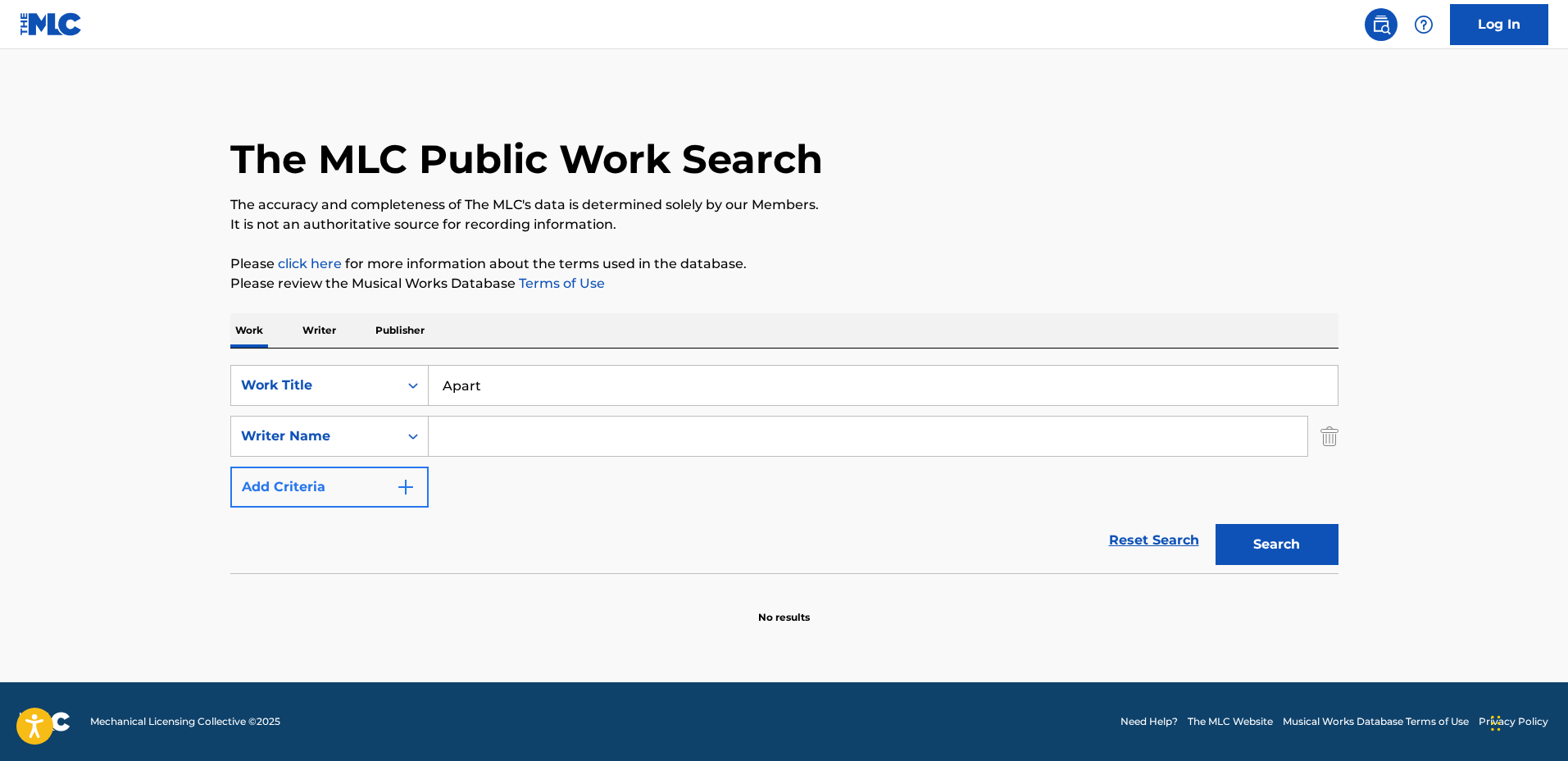
click at [455, 444] on input "Search Form" at bounding box center [868, 436] width 879 height 39
type input "Simon Piletto"
click at [1216, 524] on button "Search" at bounding box center [1277, 545] width 123 height 41
drag, startPoint x: 652, startPoint y: 387, endPoint x: 252, endPoint y: 378, distance: 400.1
click at [252, 378] on div "SearchWithCriteriaa0222cd2-364e-4d4a-9dca-7cfa8678e1b7 Work Title Apart" at bounding box center [784, 385] width 1108 height 41
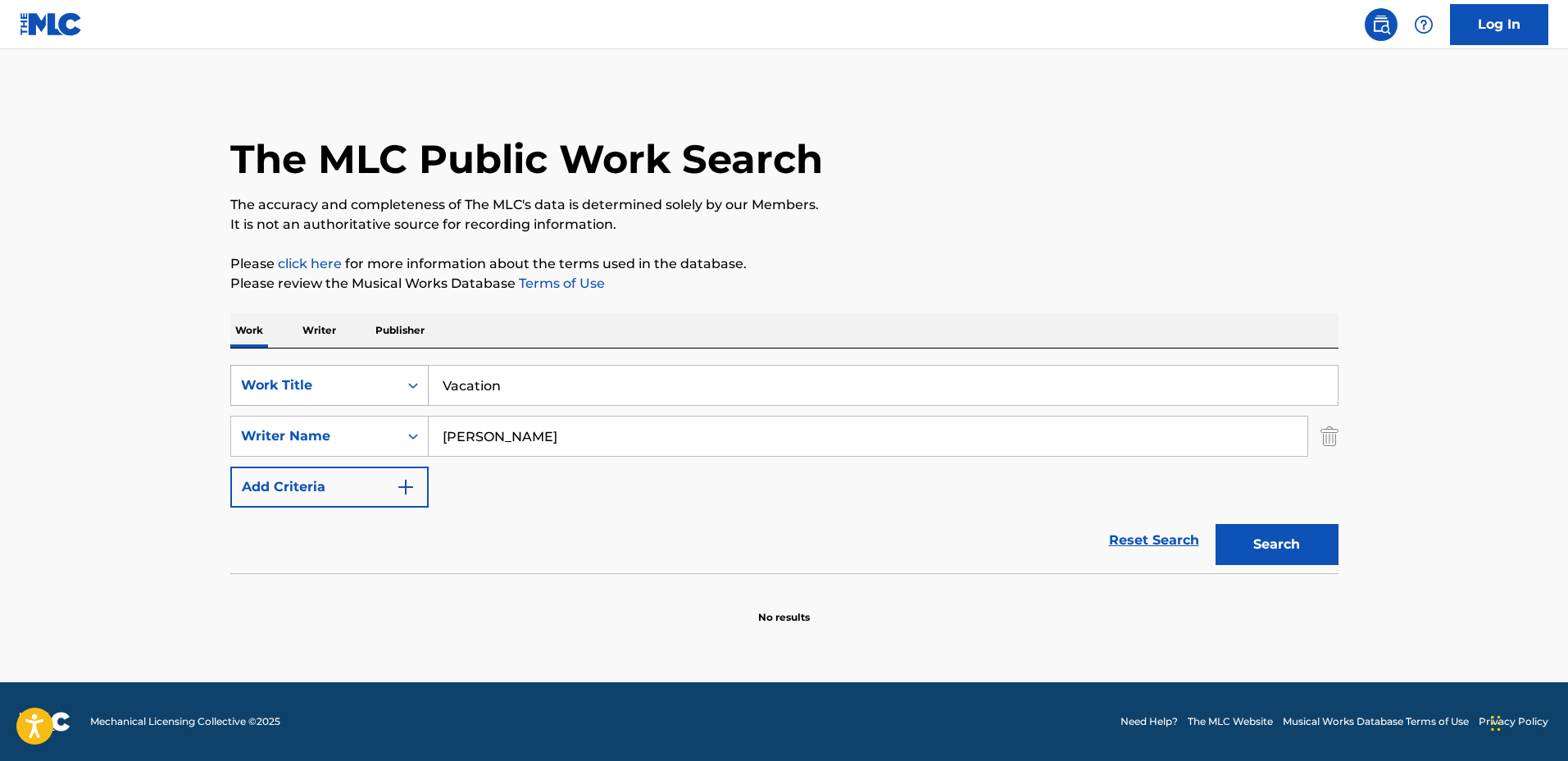
click at [1216, 524] on button "Search" at bounding box center [1277, 545] width 123 height 41
drag, startPoint x: 586, startPoint y: 346, endPoint x: 309, endPoint y: 346, distance: 277.0
click at [309, 346] on div "Work Writer Publisher SearchWithCriteriaa0222cd2-364e-4d4a-9dca-7cfa8678e1b7 Wo…" at bounding box center [784, 469] width 1108 height 312
type input "So Cool"
drag, startPoint x: 582, startPoint y: 429, endPoint x: 395, endPoint y: 416, distance: 187.5
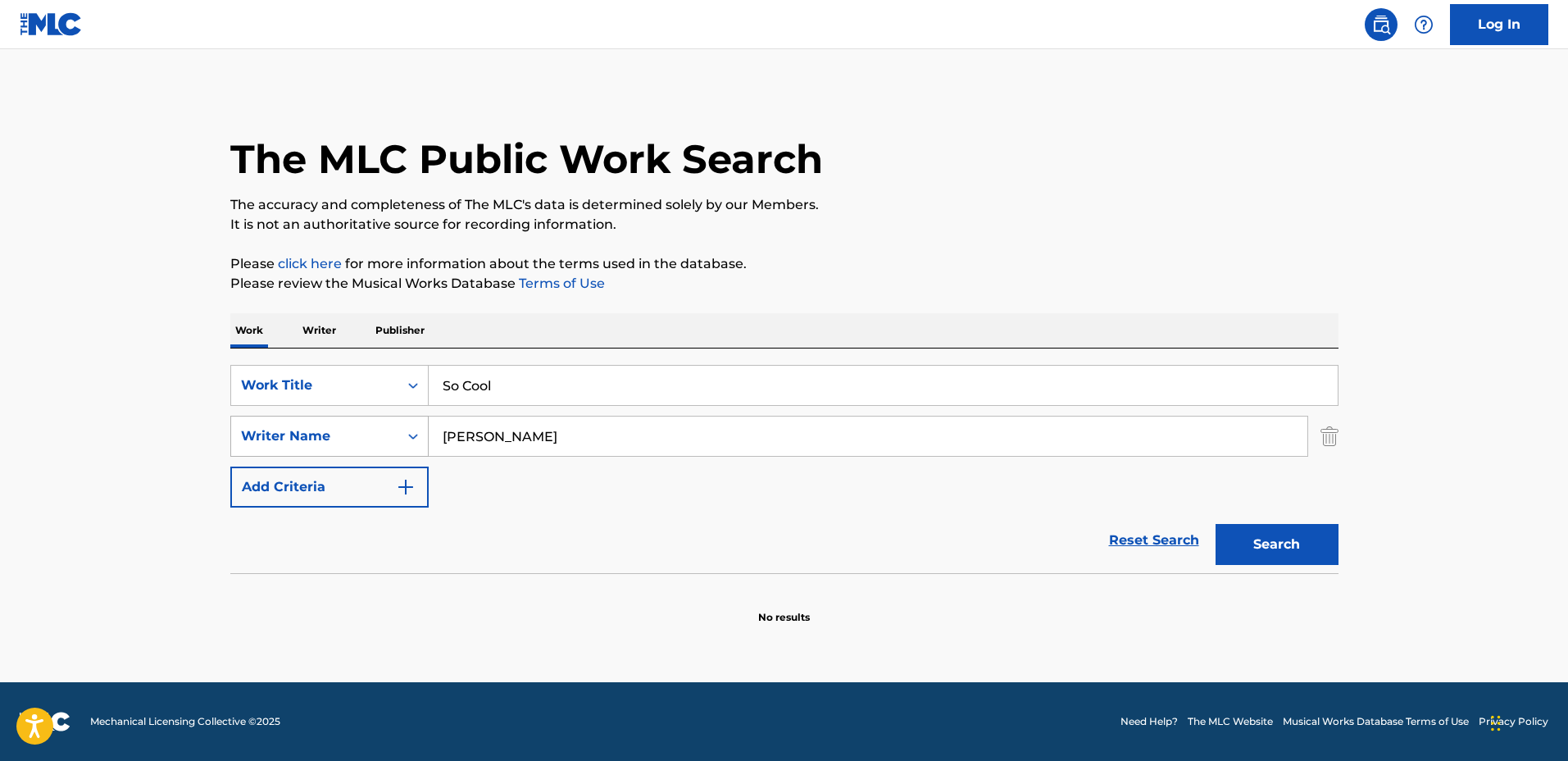
click at [392, 416] on div "SearchWithCriteriaf0e5107f-34ec-4855-9fba-82de87e934a9 Writer Name Simon Piletto" at bounding box center [784, 436] width 1108 height 41
type input "Israel Ogba"
click at [1216, 524] on button "Search" at bounding box center [1277, 545] width 123 height 41
drag, startPoint x: 601, startPoint y: 373, endPoint x: 271, endPoint y: 356, distance: 330.4
click at [271, 356] on div "SearchWithCriteriaa0222cd2-364e-4d4a-9dca-7cfa8678e1b7 Work Title So Cool Searc…" at bounding box center [784, 461] width 1108 height 225
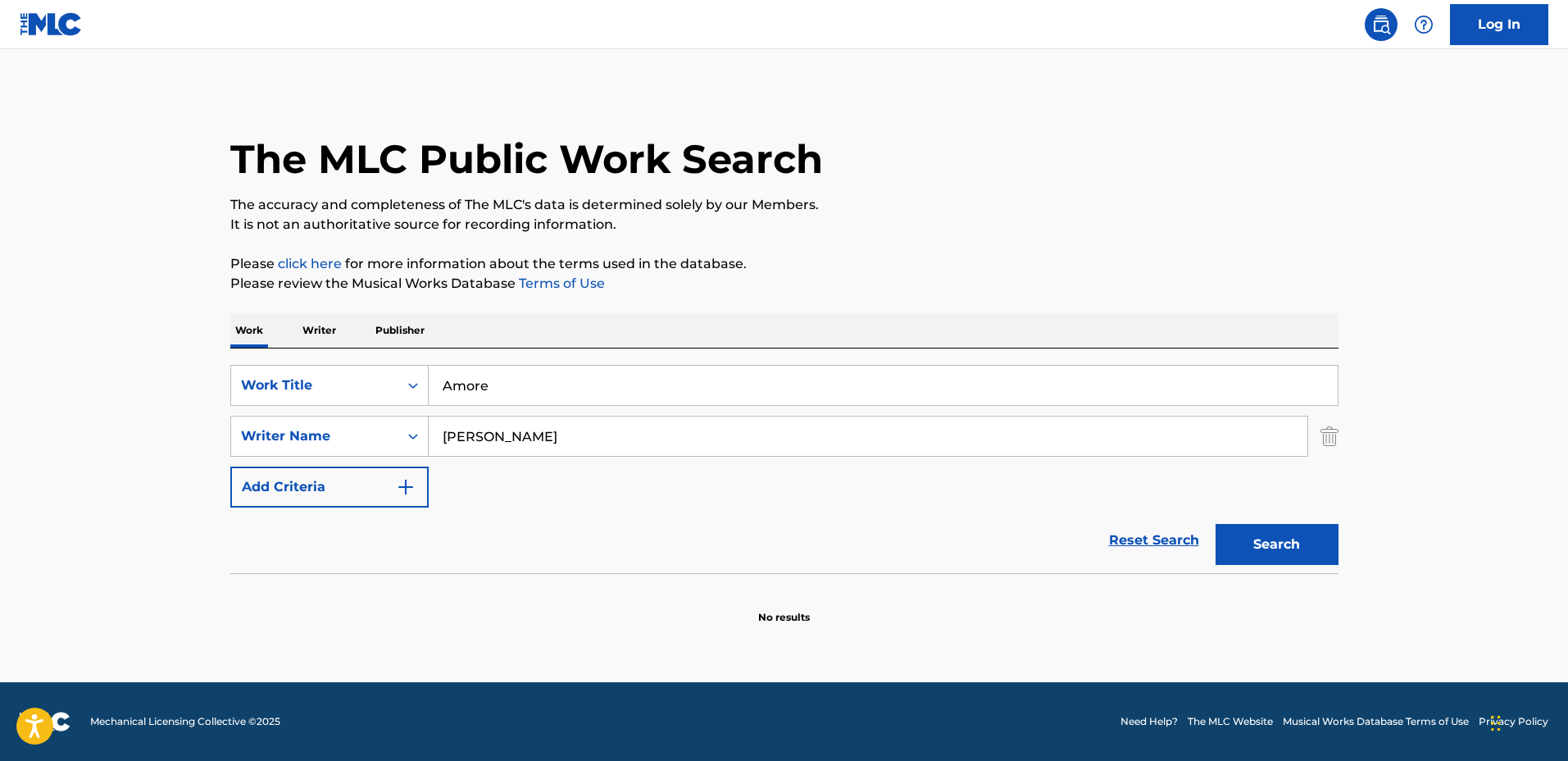
type input "Amore"
click at [1216, 524] on button "Search" at bounding box center [1277, 545] width 123 height 41
drag, startPoint x: 544, startPoint y: 383, endPoint x: 278, endPoint y: 363, distance: 266.8
click at [278, 363] on div "SearchWithCriteriaa0222cd2-364e-4d4a-9dca-7cfa8678e1b7 Work Title Amore SearchW…" at bounding box center [784, 461] width 1108 height 225
click at [1216, 524] on button "Search" at bounding box center [1277, 545] width 123 height 41
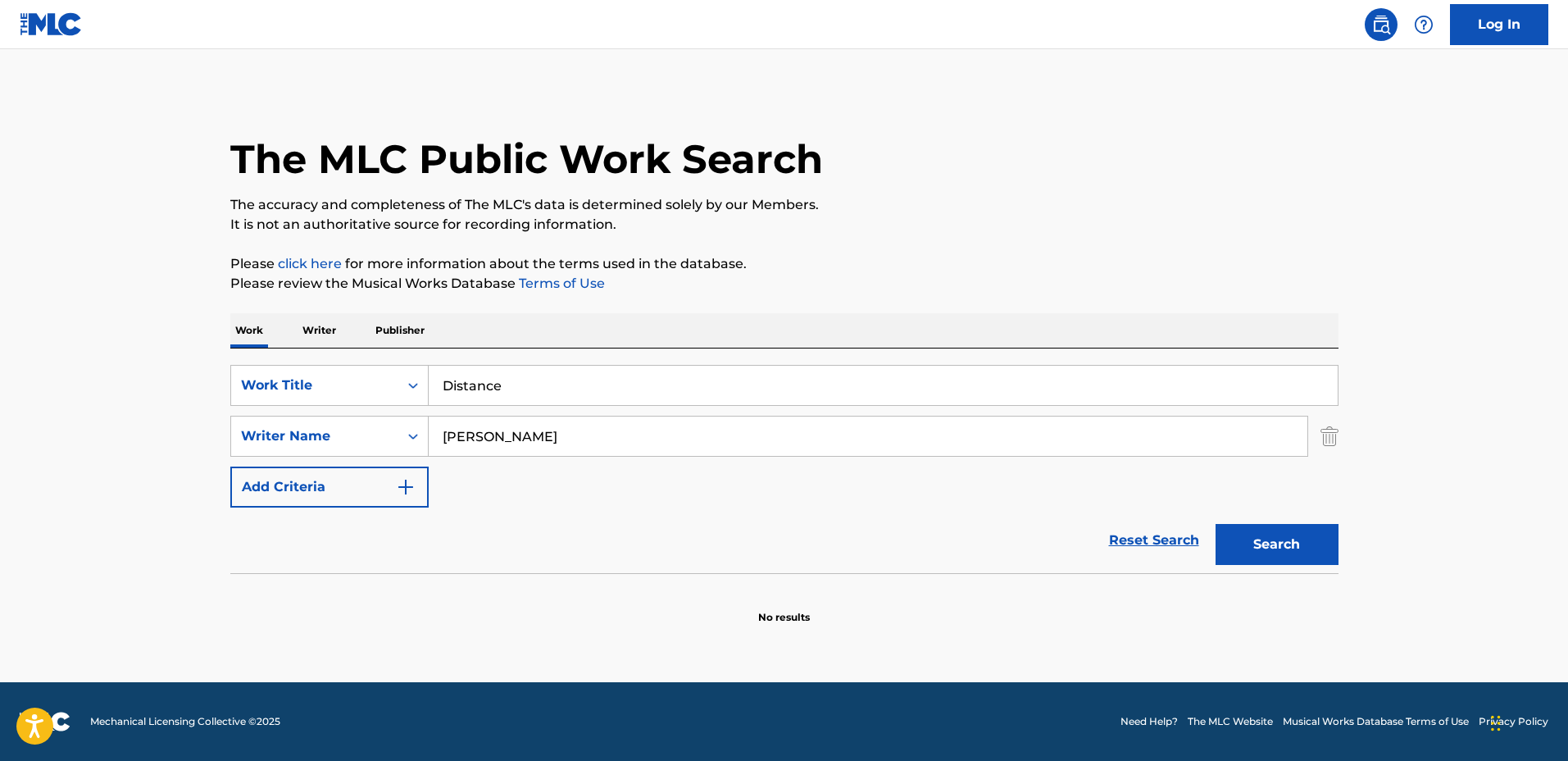
click at [707, 388] on input "Distance" at bounding box center [883, 385] width 909 height 39
click at [353, 356] on div "SearchWithCriteriaa0222cd2-364e-4d4a-9dca-7cfa8678e1b7 Work Title Distance Sear…" at bounding box center [784, 461] width 1108 height 225
type input "Sorry I'm Here For Someone Else"
click at [369, 425] on div "SearchWithCriteriaf0e5107f-34ec-4855-9fba-82de87e934a9 Writer Name Israel Ogba" at bounding box center [784, 436] width 1108 height 41
type input "Enaemo"
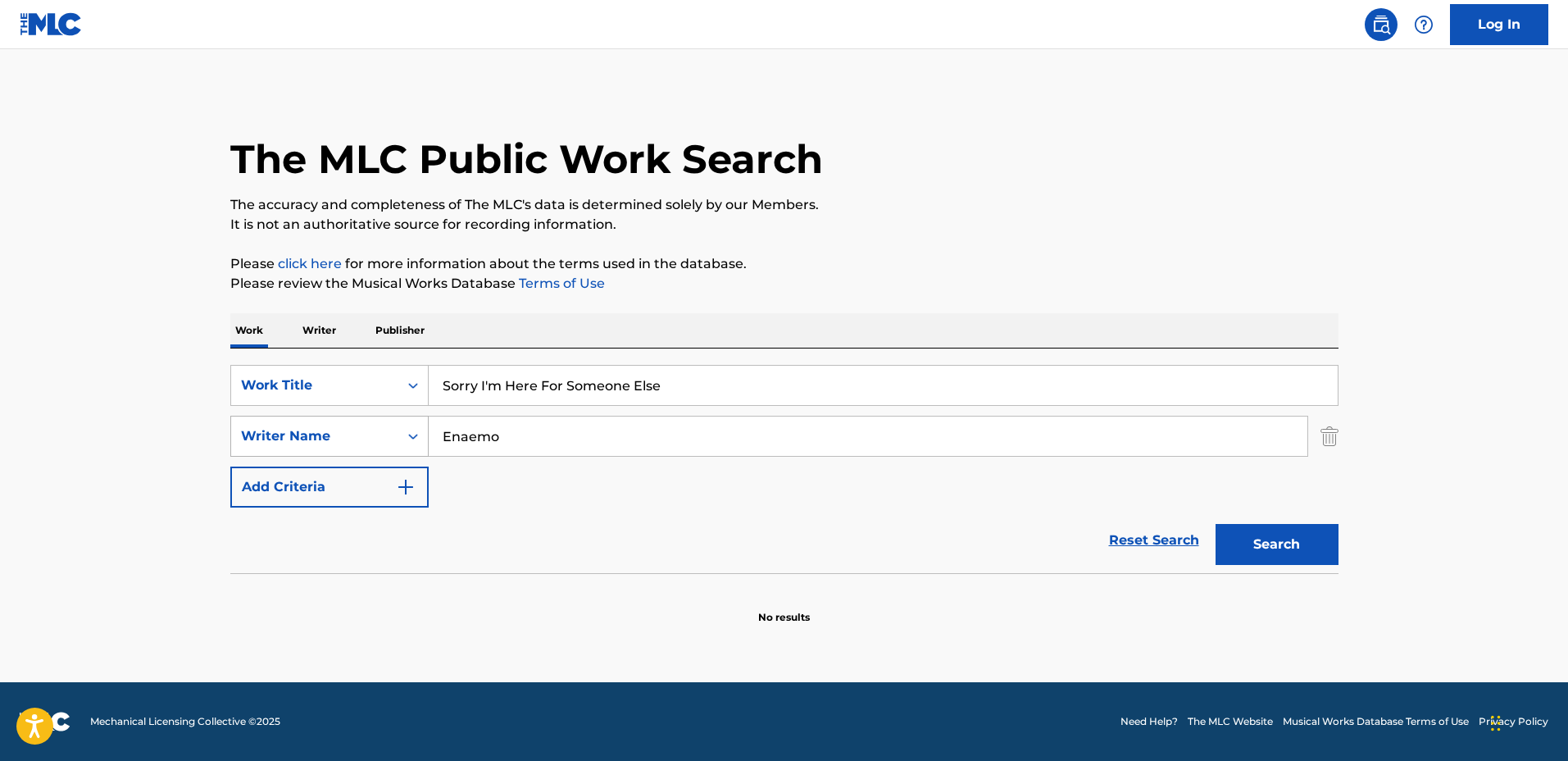
click at [1216, 524] on button "Search" at bounding box center [1277, 545] width 123 height 41
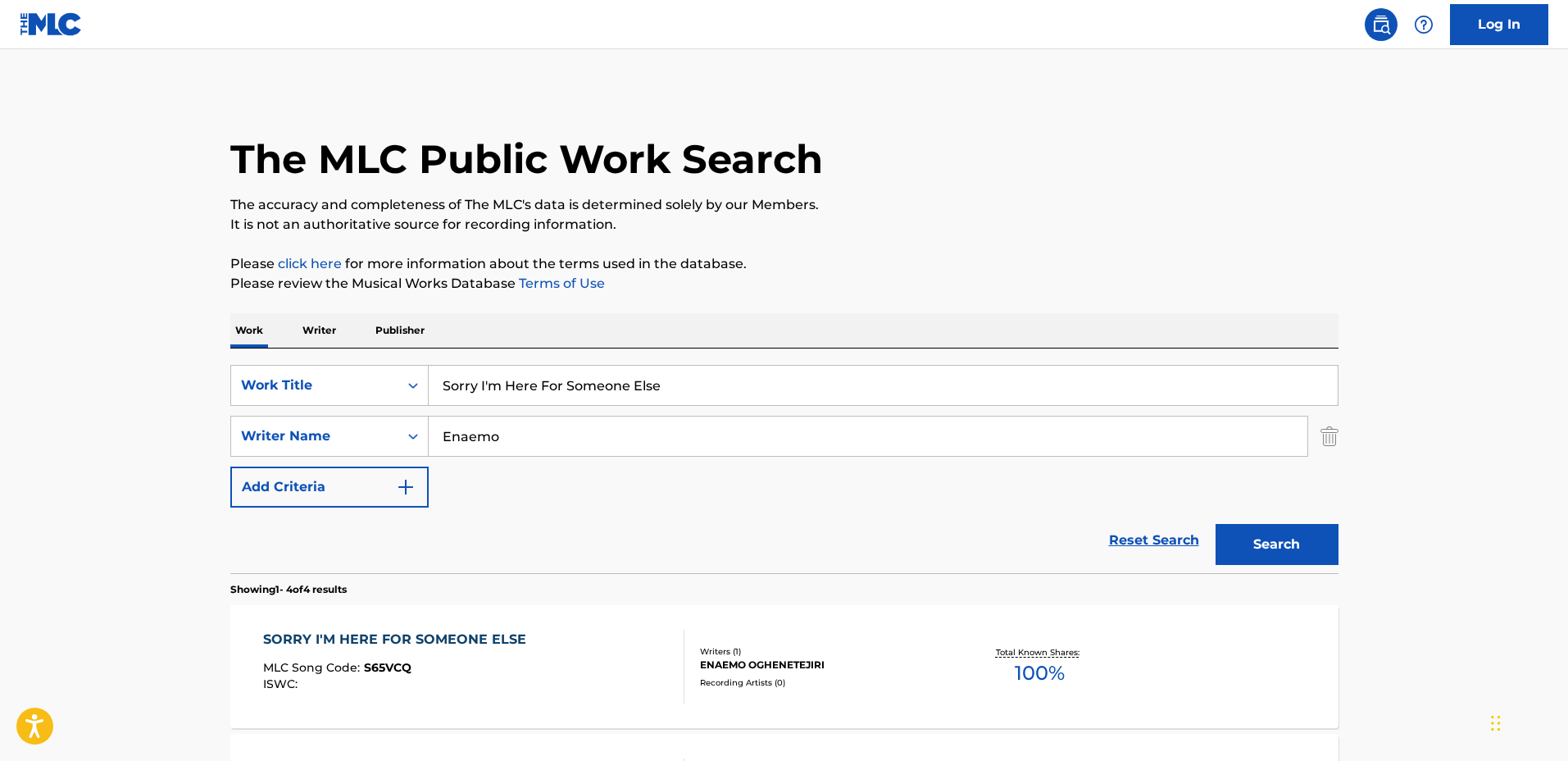
click at [953, 633] on div "SORRY I'M HERE FOR SOMEONE ELSE MLC Song Code : S65VCQ ISWC : Writers ( 1 ) ENA…" at bounding box center [784, 666] width 1108 height 123
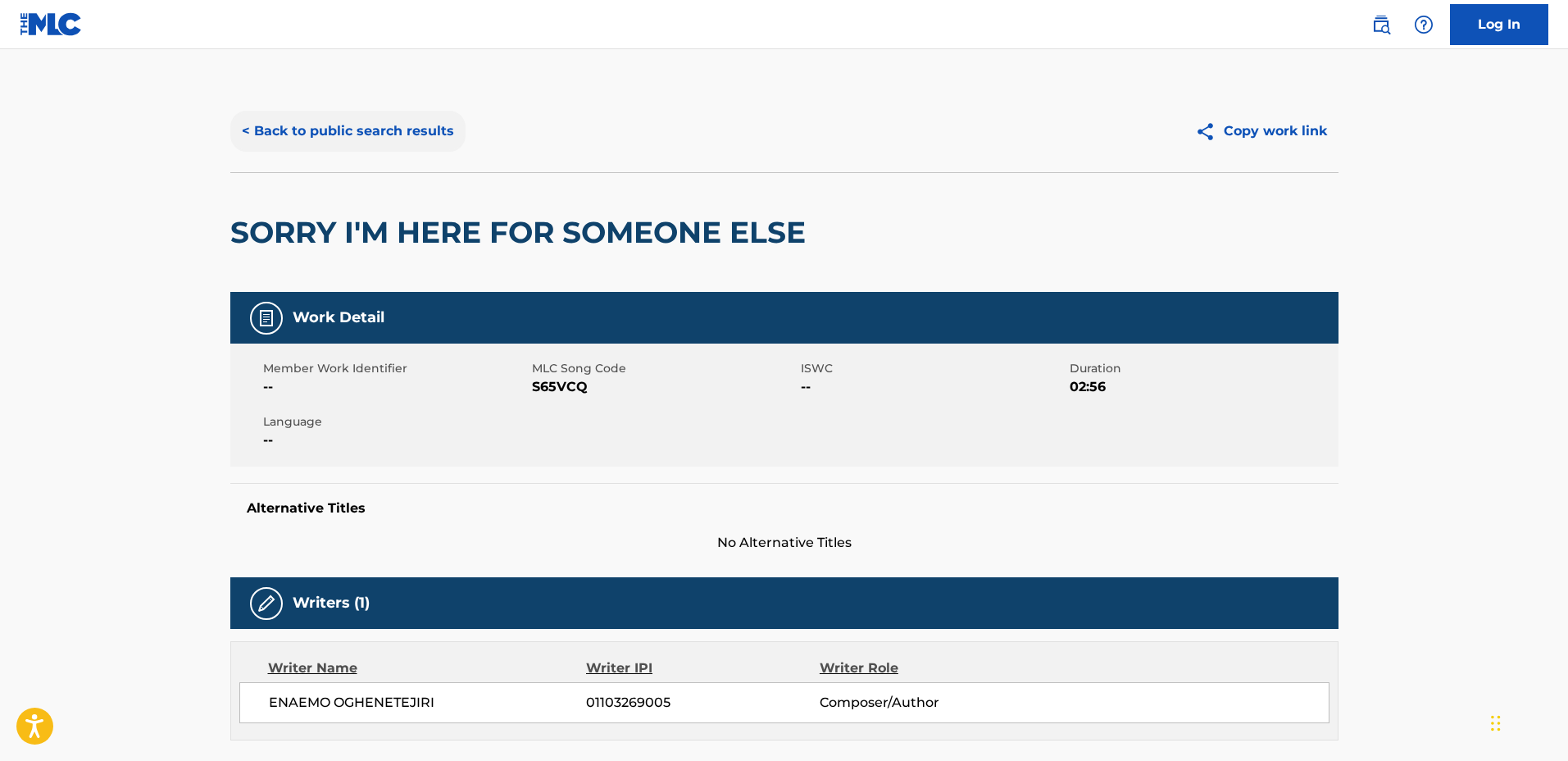
click at [374, 128] on button "< Back to public search results" at bounding box center [348, 132] width 235 height 41
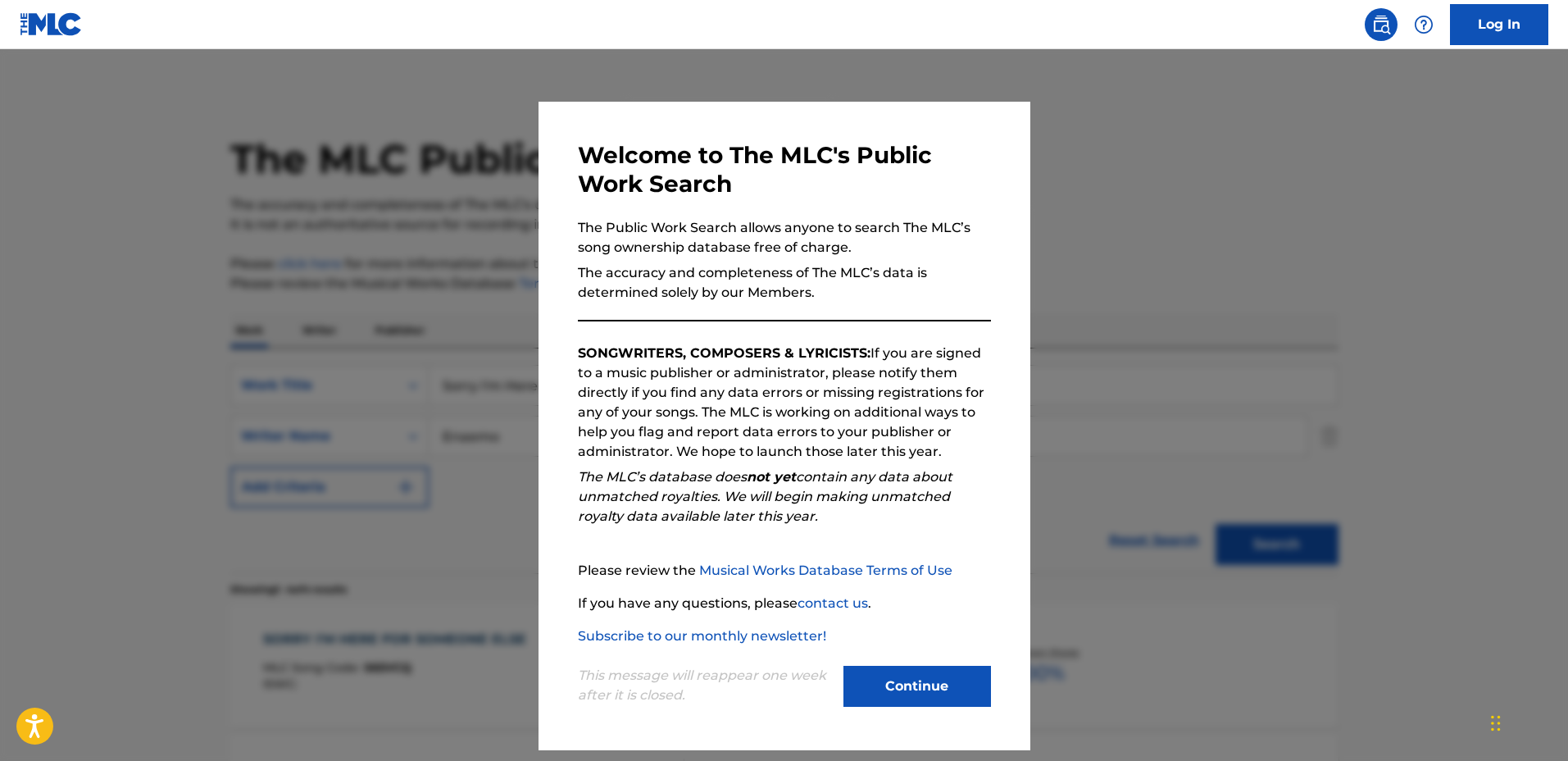
click at [1080, 309] on div at bounding box center [784, 429] width 1568 height 761
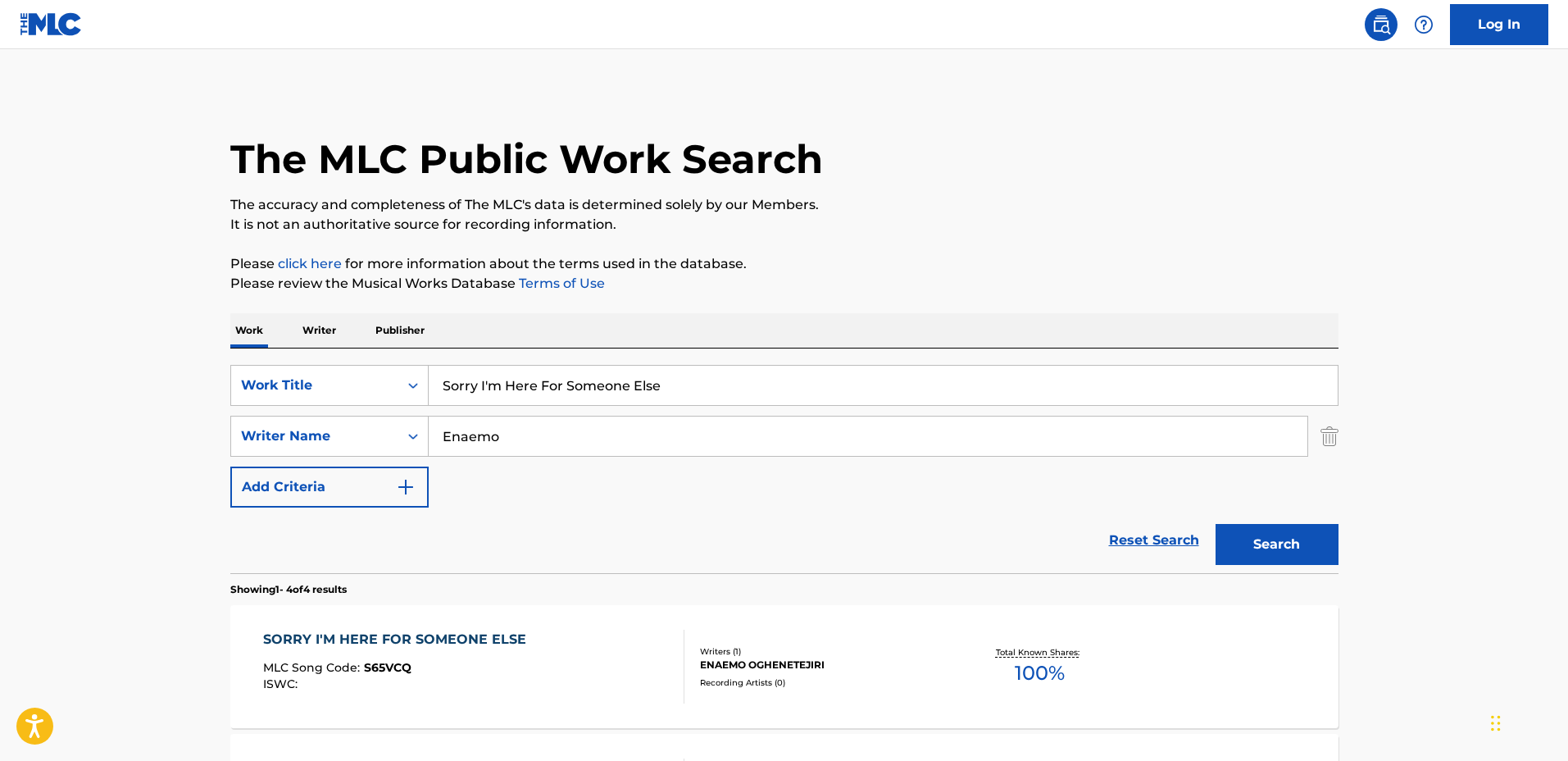
click at [1017, 401] on input "Sorry I'm Here For Someone Else" at bounding box center [883, 385] width 909 height 39
drag, startPoint x: 1029, startPoint y: 380, endPoint x: 382, endPoint y: 366, distance: 647.2
click at [382, 366] on div "SearchWithCriteriaa0222cd2-364e-4d4a-9dca-7cfa8678e1b7 Work Title Sorry I'm Her…" at bounding box center [784, 385] width 1108 height 41
type input "DRIP"
drag, startPoint x: 548, startPoint y: 425, endPoint x: 311, endPoint y: 406, distance: 237.8
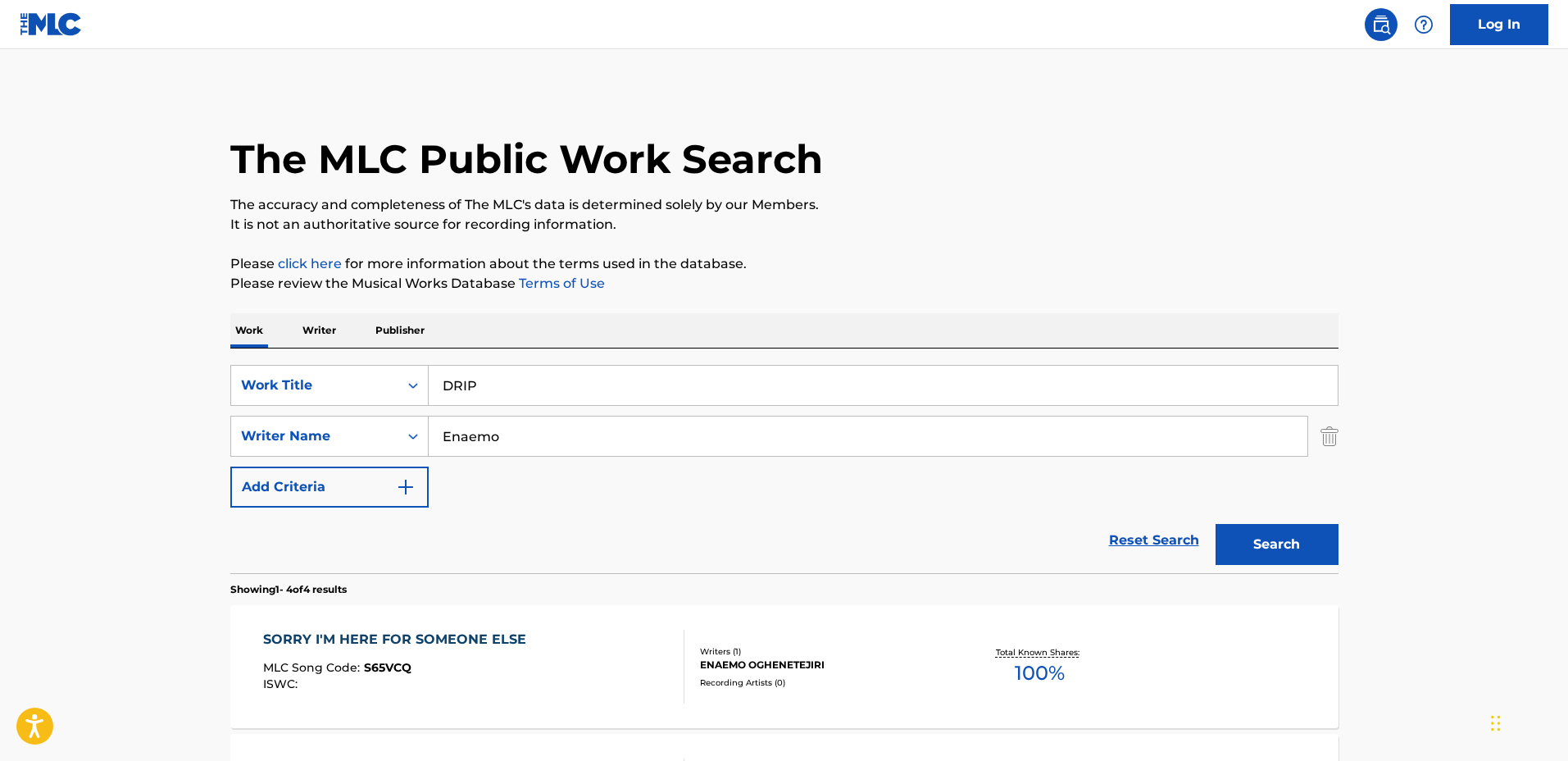
click at [311, 406] on div "SearchWithCriteriaa0222cd2-364e-4d4a-9dca-7cfa8678e1b7 Work Title DRIP SearchWi…" at bounding box center [784, 435] width 1108 height 142
type input "l"
type input "Linus Trabert"
click at [1216, 524] on button "Search" at bounding box center [1277, 545] width 123 height 41
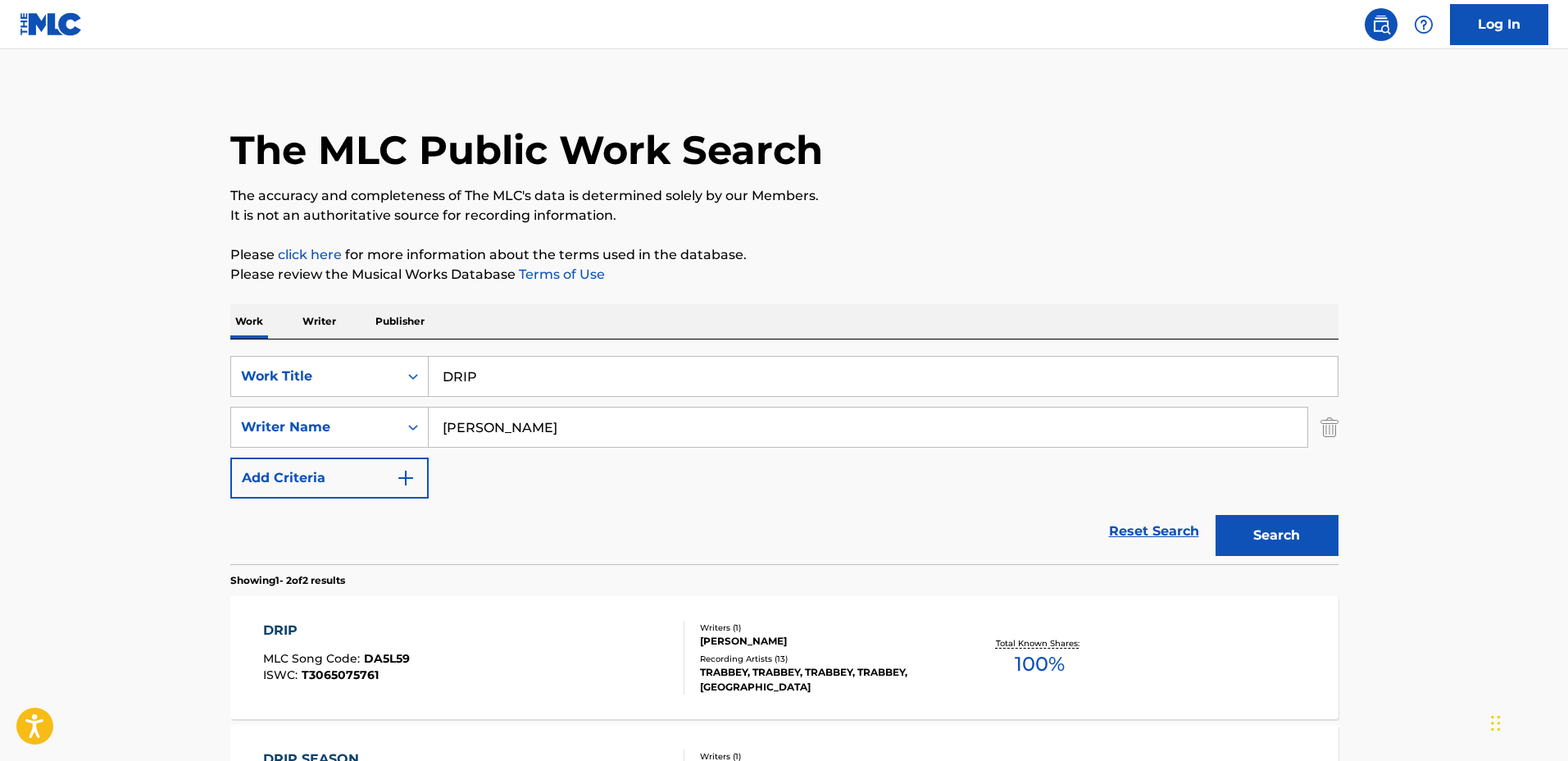
scroll to position [103, 0]
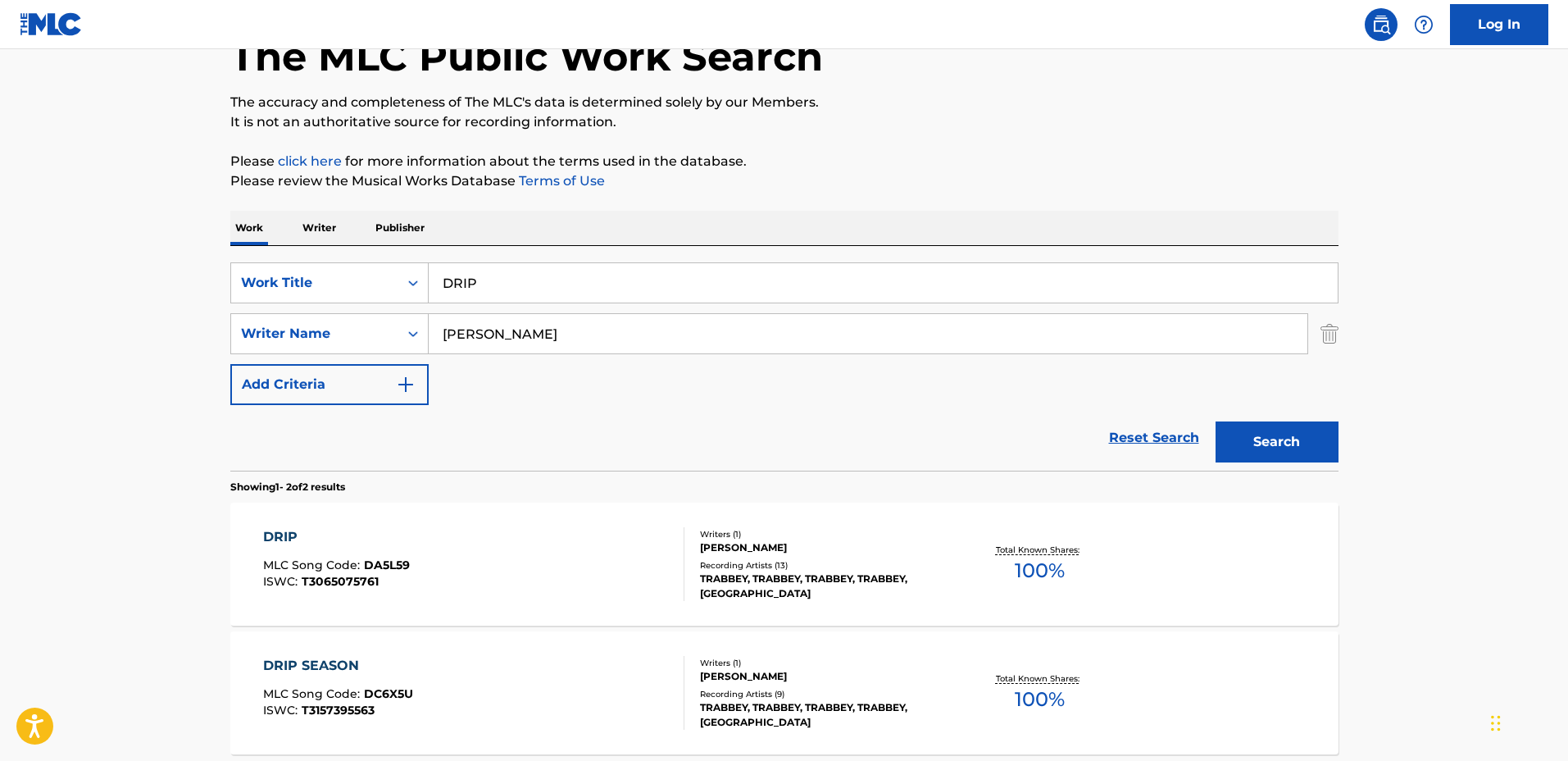
click at [934, 543] on div "LINUS TRABERT" at bounding box center [823, 548] width 248 height 15
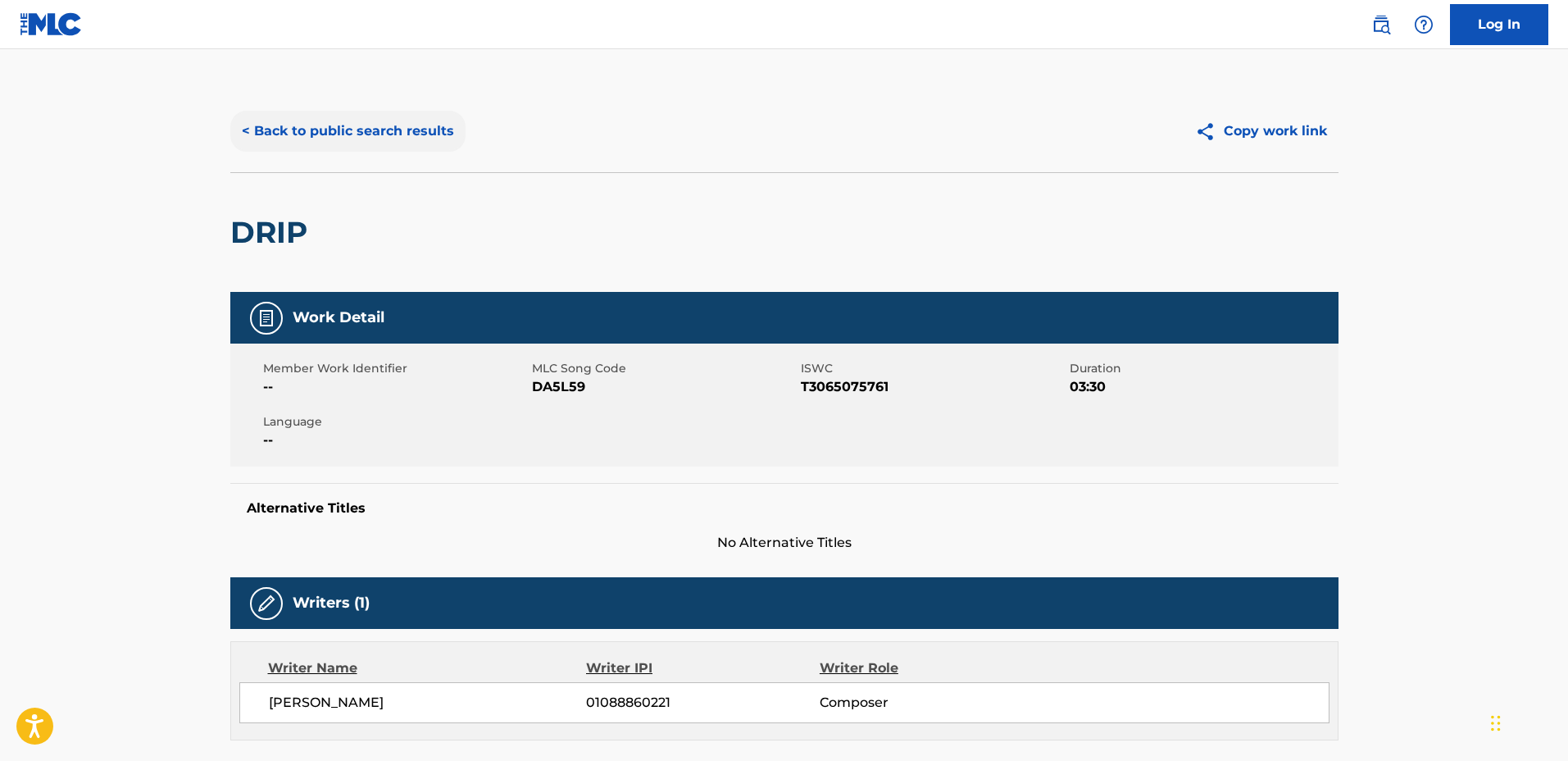
click at [304, 127] on button "< Back to public search results" at bounding box center [348, 132] width 235 height 41
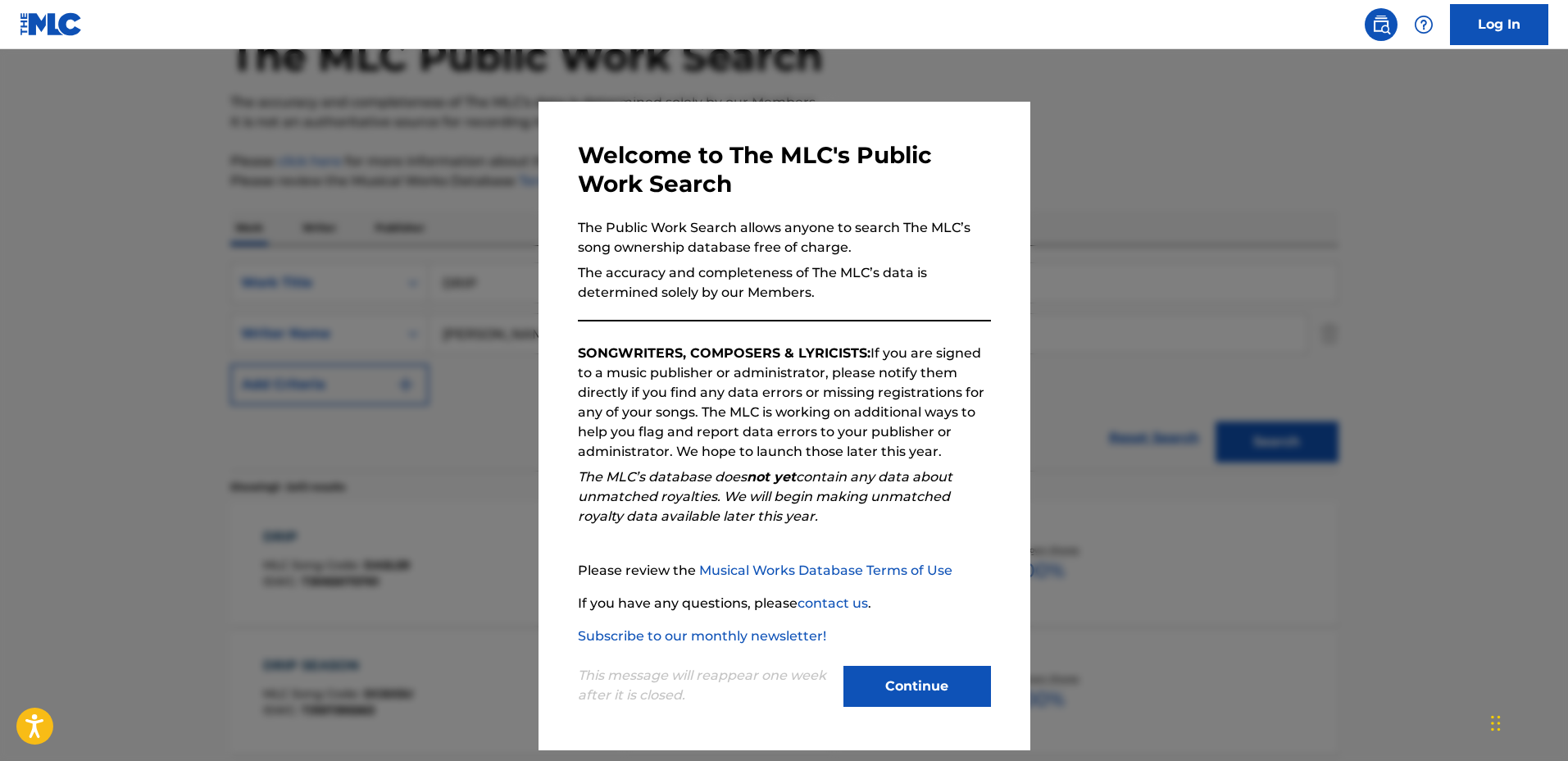
click at [1420, 281] on div at bounding box center [784, 429] width 1568 height 761
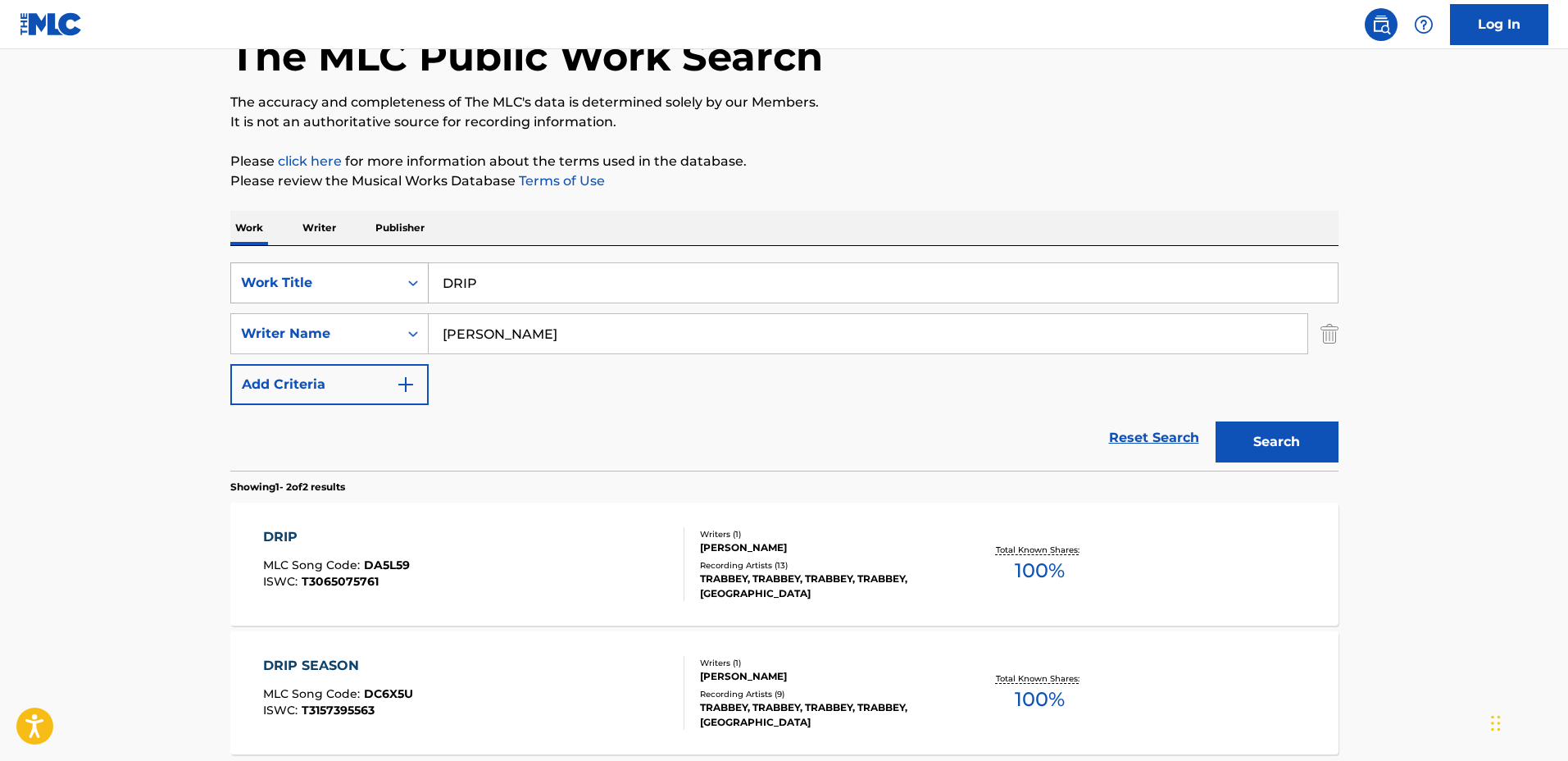
drag, startPoint x: 843, startPoint y: 283, endPoint x: 333, endPoint y: 266, distance: 510.3
click at [333, 266] on div "SearchWithCriteriaa0222cd2-364e-4d4a-9dca-7cfa8678e1b7 Work Title DRIP" at bounding box center [784, 283] width 1108 height 41
type input "Feelings"
drag, startPoint x: 587, startPoint y: 342, endPoint x: 327, endPoint y: 322, distance: 260.8
click at [327, 322] on div "SearchWithCriteriaf0e5107f-34ec-4855-9fba-82de87e934a9 Writer Name Linus Trabert" at bounding box center [784, 334] width 1108 height 41
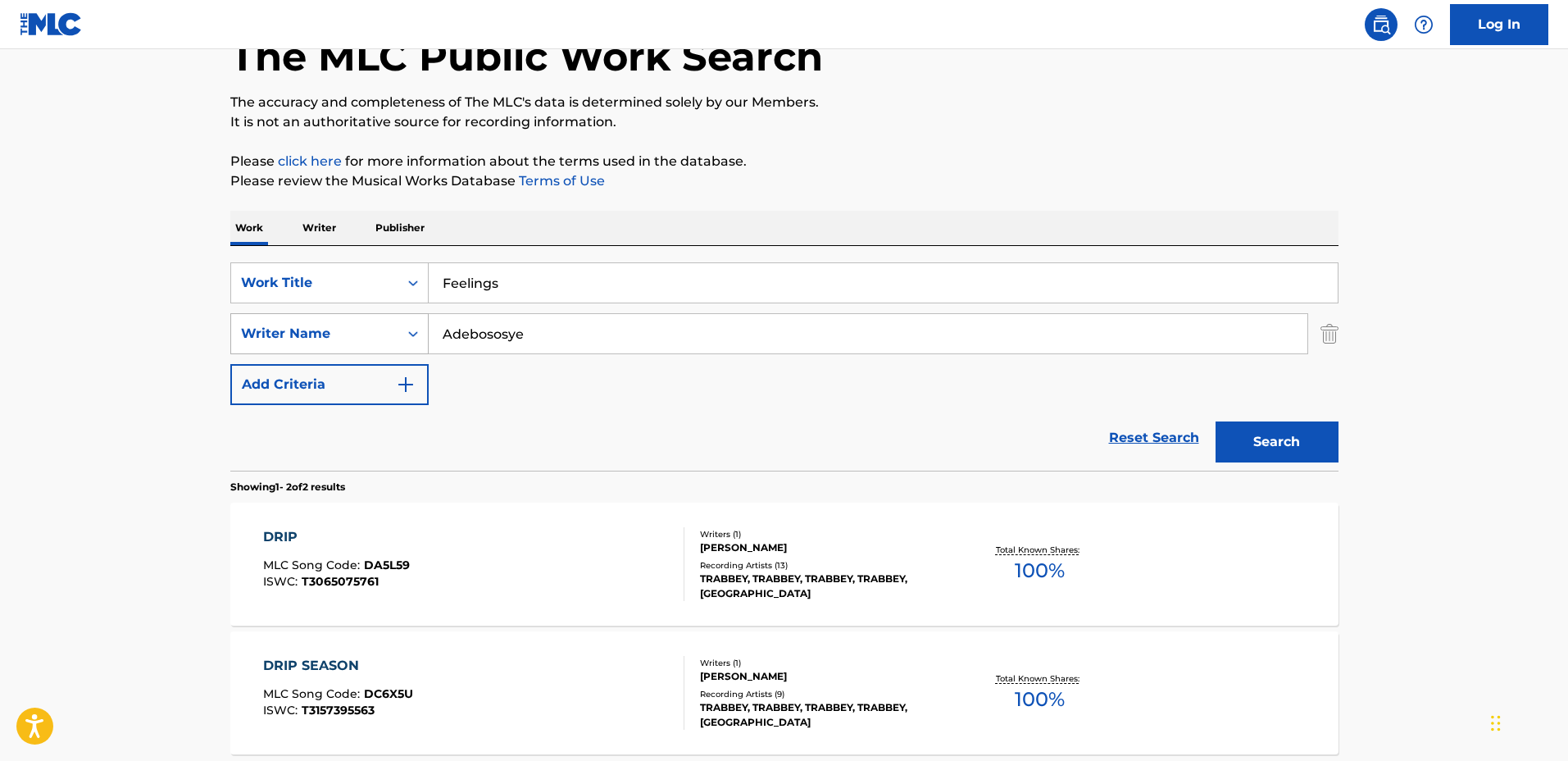
type input "Adebososye"
click at [1216, 421] on button "Search" at bounding box center [1277, 442] width 123 height 41
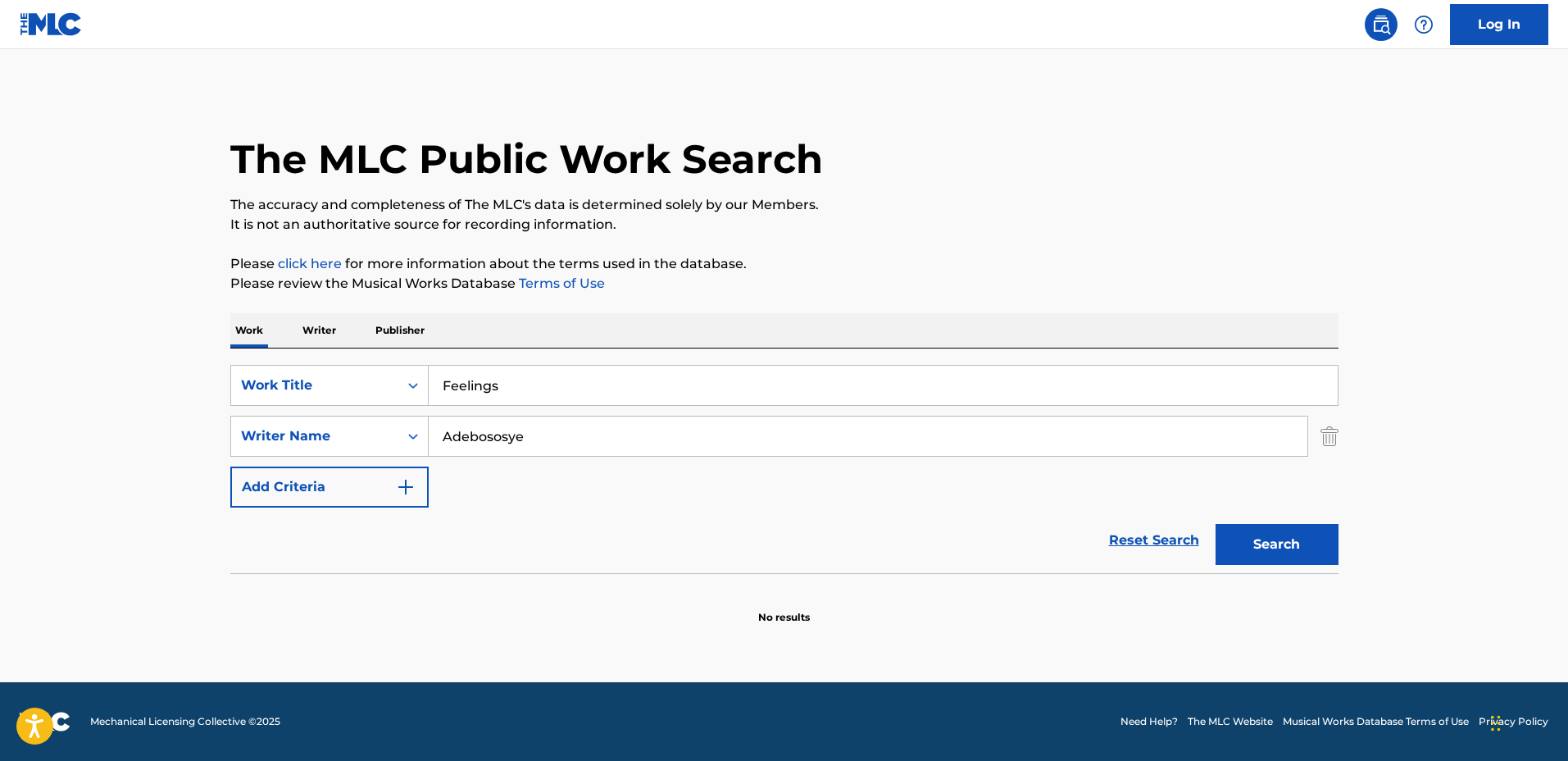
drag, startPoint x: 600, startPoint y: 433, endPoint x: 351, endPoint y: 413, distance: 249.8
click at [351, 413] on div "SearchWithCriteriaa0222cd2-364e-4d4a-9dca-7cfa8678e1b7 Work Title Feelings Sear…" at bounding box center [784, 435] width 1108 height 142
type input "Laoye"
click at [1216, 524] on button "Search" at bounding box center [1277, 545] width 123 height 41
drag, startPoint x: 493, startPoint y: 430, endPoint x: 576, endPoint y: 488, distance: 101.3
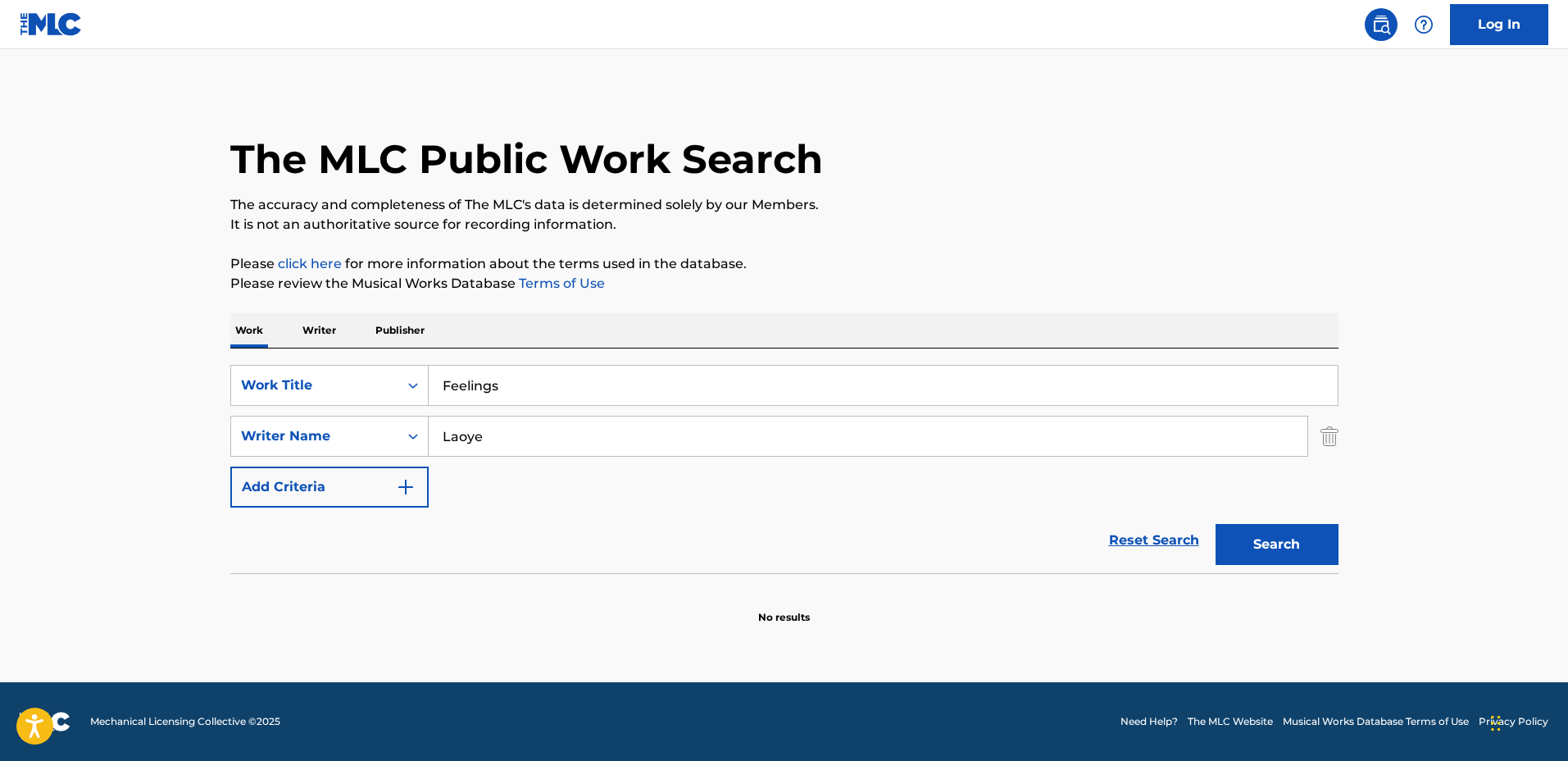
click at [409, 424] on div "SearchWithCriteriaf0e5107f-34ec-4855-9fba-82de87e934a9 Writer Name Laoye" at bounding box center [784, 436] width 1108 height 41
click at [800, 350] on div "SearchWithCriteriaa0222cd2-364e-4d4a-9dca-7cfa8678e1b7 Work Title Feelings Sear…" at bounding box center [784, 461] width 1108 height 225
click at [817, 379] on input "Feelings" at bounding box center [883, 385] width 909 height 39
drag, startPoint x: 791, startPoint y: 381, endPoint x: 287, endPoint y: 395, distance: 504.2
click at [281, 394] on div "SearchWithCriteriaa0222cd2-364e-4d4a-9dca-7cfa8678e1b7 Work Title Feelings" at bounding box center [784, 385] width 1108 height 41
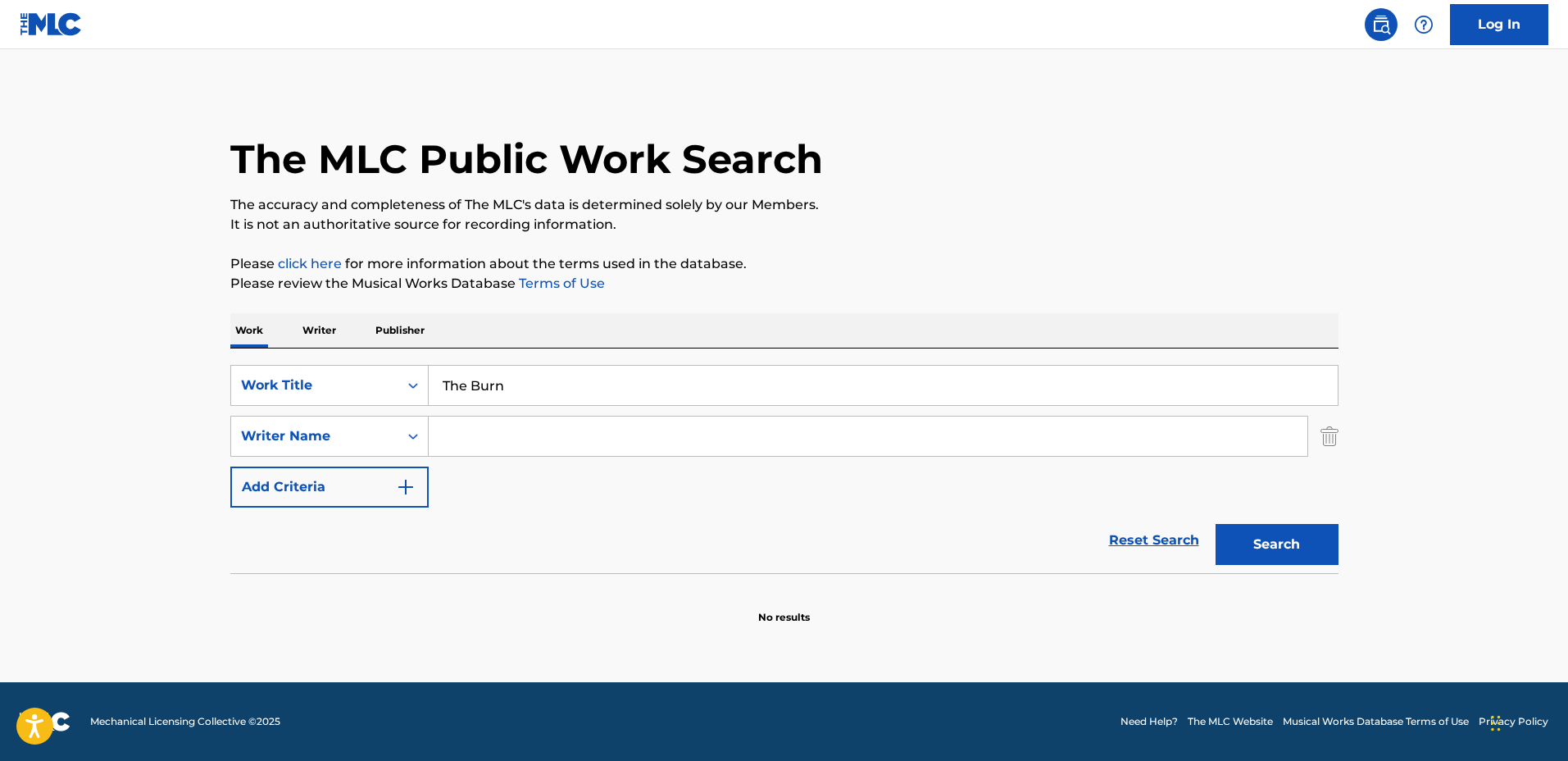
type input "The Burn"
click at [624, 406] on div "SearchWithCriteriaa0222cd2-364e-4d4a-9dca-7cfa8678e1b7 Work Title The Burn Sear…" at bounding box center [784, 435] width 1108 height 142
click at [635, 418] on input "Search Form" at bounding box center [868, 436] width 879 height 39
type input "John Lyinbor"
click at [1216, 524] on button "Search" at bounding box center [1277, 545] width 123 height 41
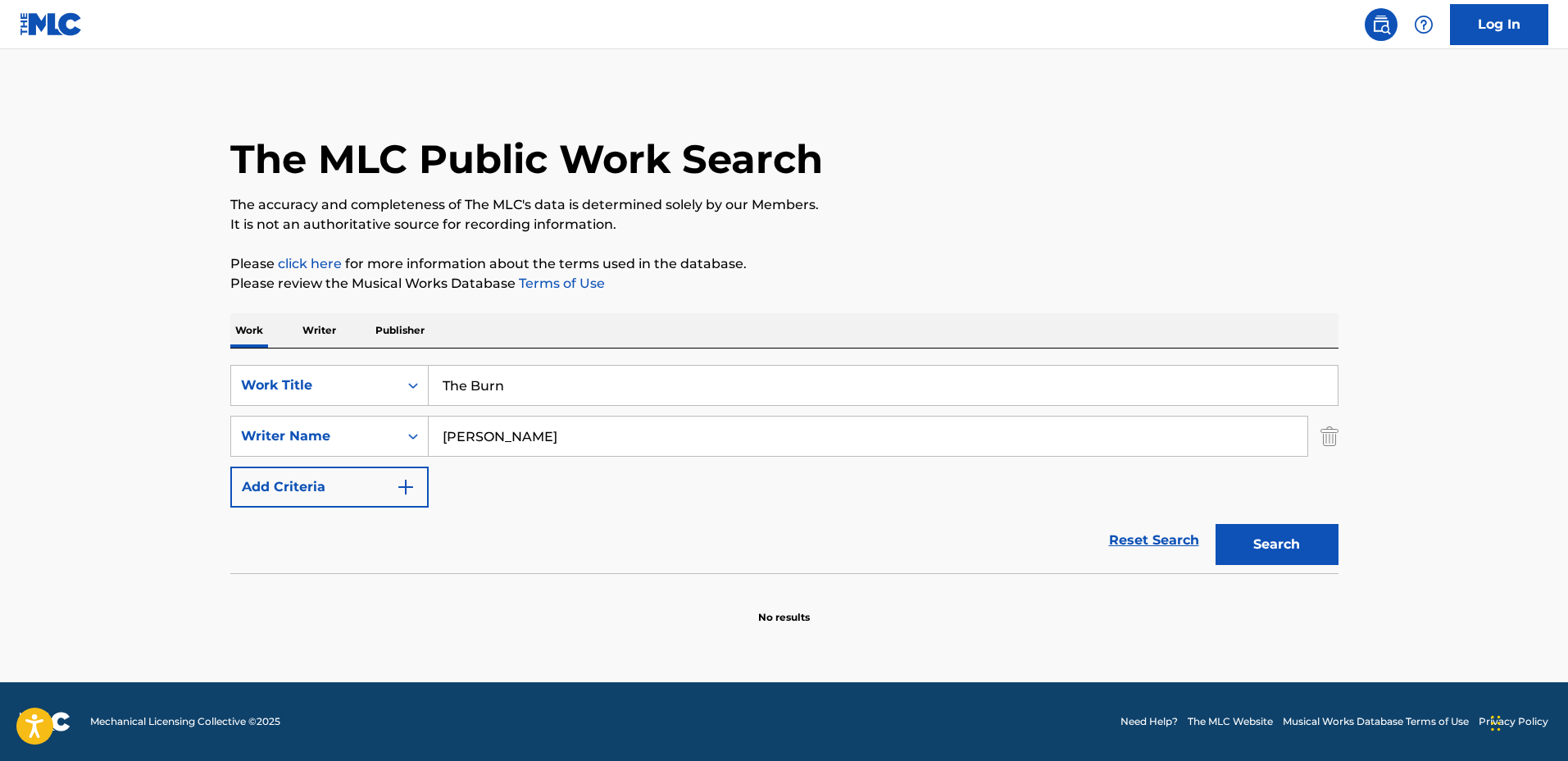
click at [637, 433] on input "John Lyinbor" at bounding box center [868, 436] width 879 height 39
drag, startPoint x: 647, startPoint y: 430, endPoint x: 355, endPoint y: 422, distance: 292.1
click at [355, 422] on div "SearchWithCriteriaf0e5107f-34ec-4855-9fba-82de87e934a9 Writer Name John Lyinbor" at bounding box center [784, 436] width 1108 height 41
click at [592, 427] on input "John Lyinbor" at bounding box center [868, 436] width 879 height 39
drag, startPoint x: 615, startPoint y: 436, endPoint x: 378, endPoint y: 420, distance: 237.5
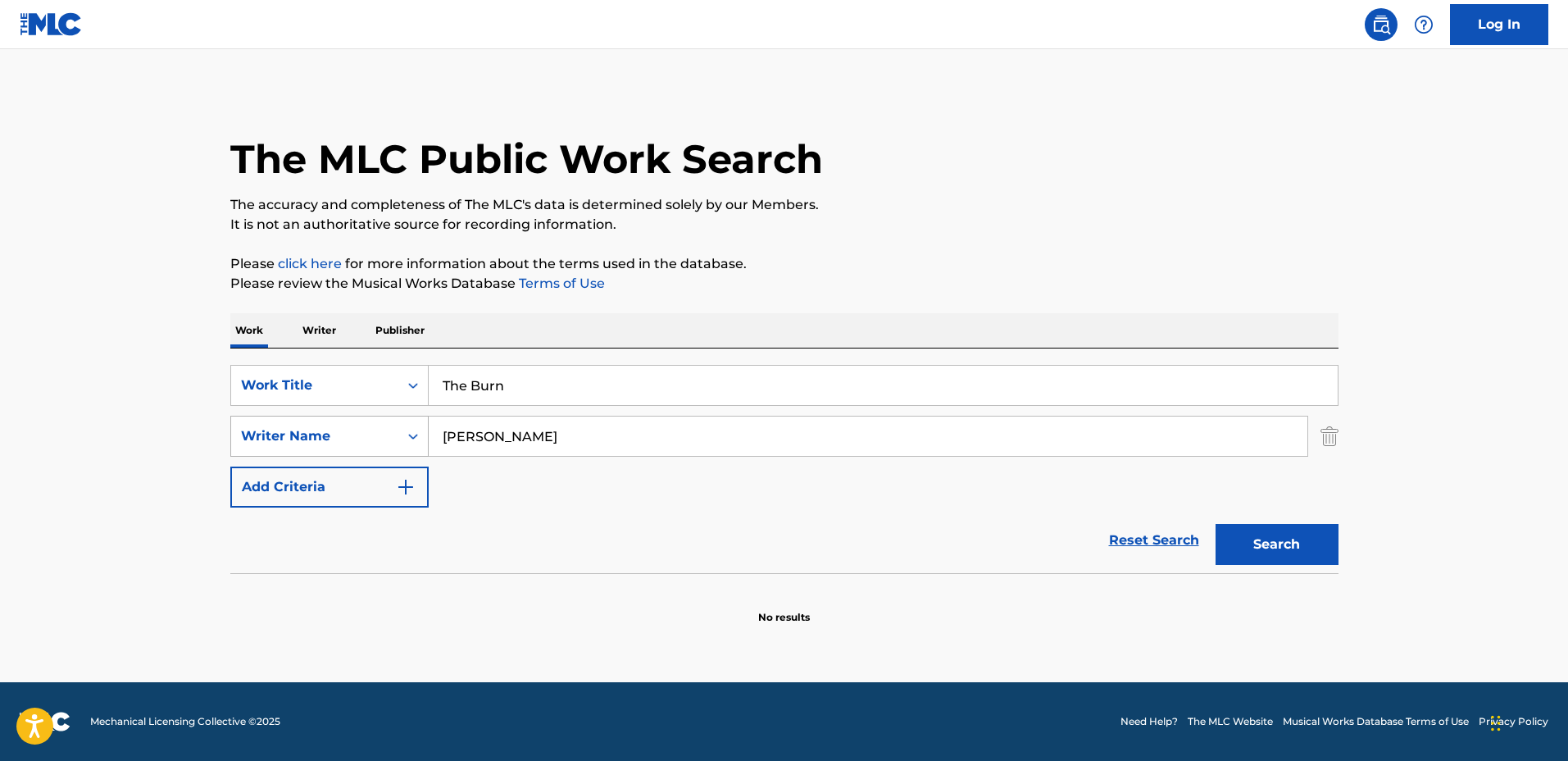
click at [378, 420] on div "SearchWithCriteriaf0e5107f-34ec-4855-9fba-82de87e934a9 Writer Name John Lyinbor" at bounding box center [784, 436] width 1108 height 41
drag, startPoint x: 602, startPoint y: 377, endPoint x: 333, endPoint y: 368, distance: 269.2
click at [333, 368] on div "SearchWithCriteriaa0222cd2-364e-4d4a-9dca-7cfa8678e1b7 Work Title The Burn" at bounding box center [784, 385] width 1108 height 41
type input "BONFIRE"
click at [517, 429] on input "Search Form" at bounding box center [868, 436] width 879 height 39
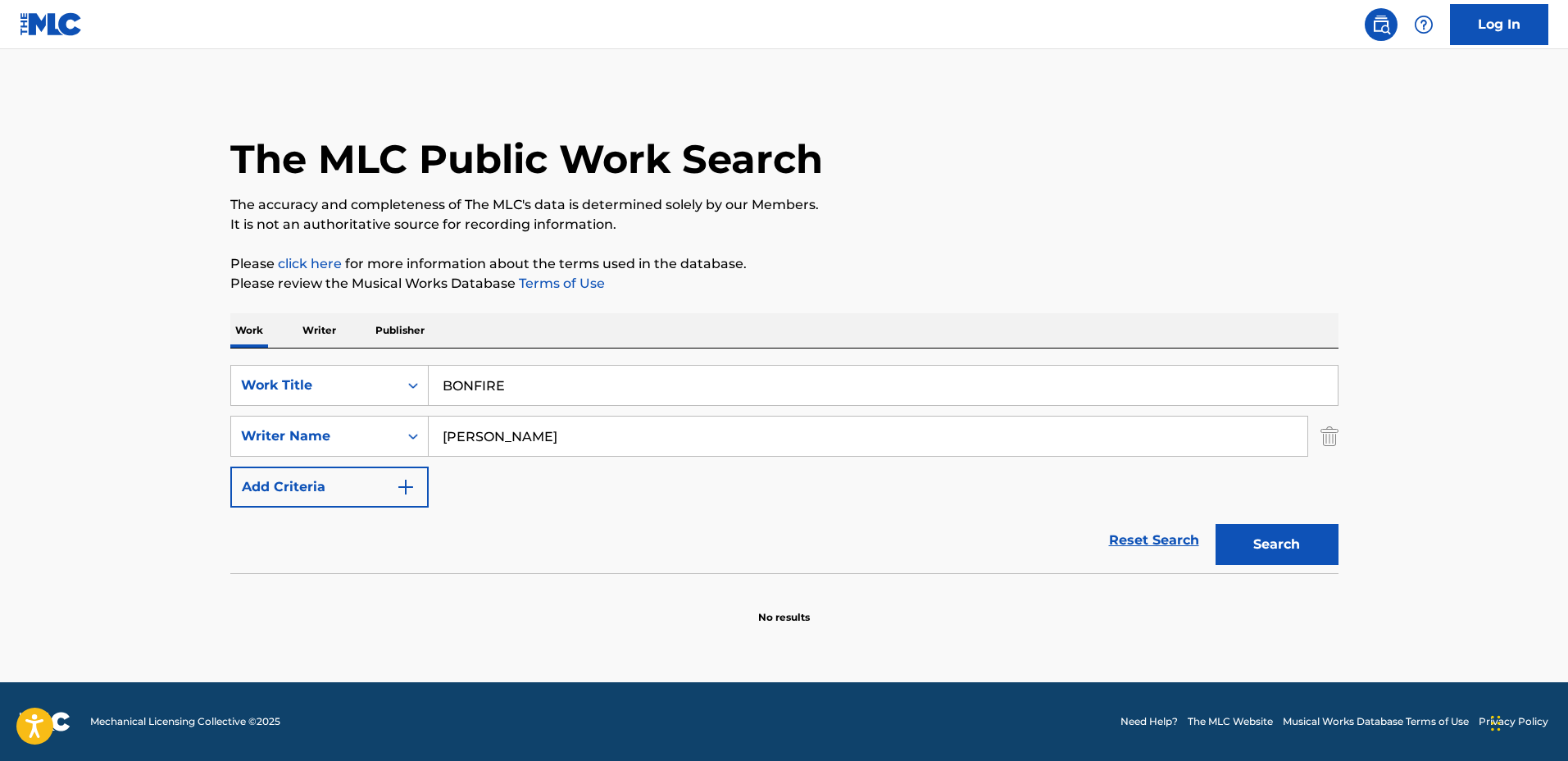
type input "Nicolo Bravo"
click at [1216, 524] on button "Search" at bounding box center [1277, 545] width 123 height 41
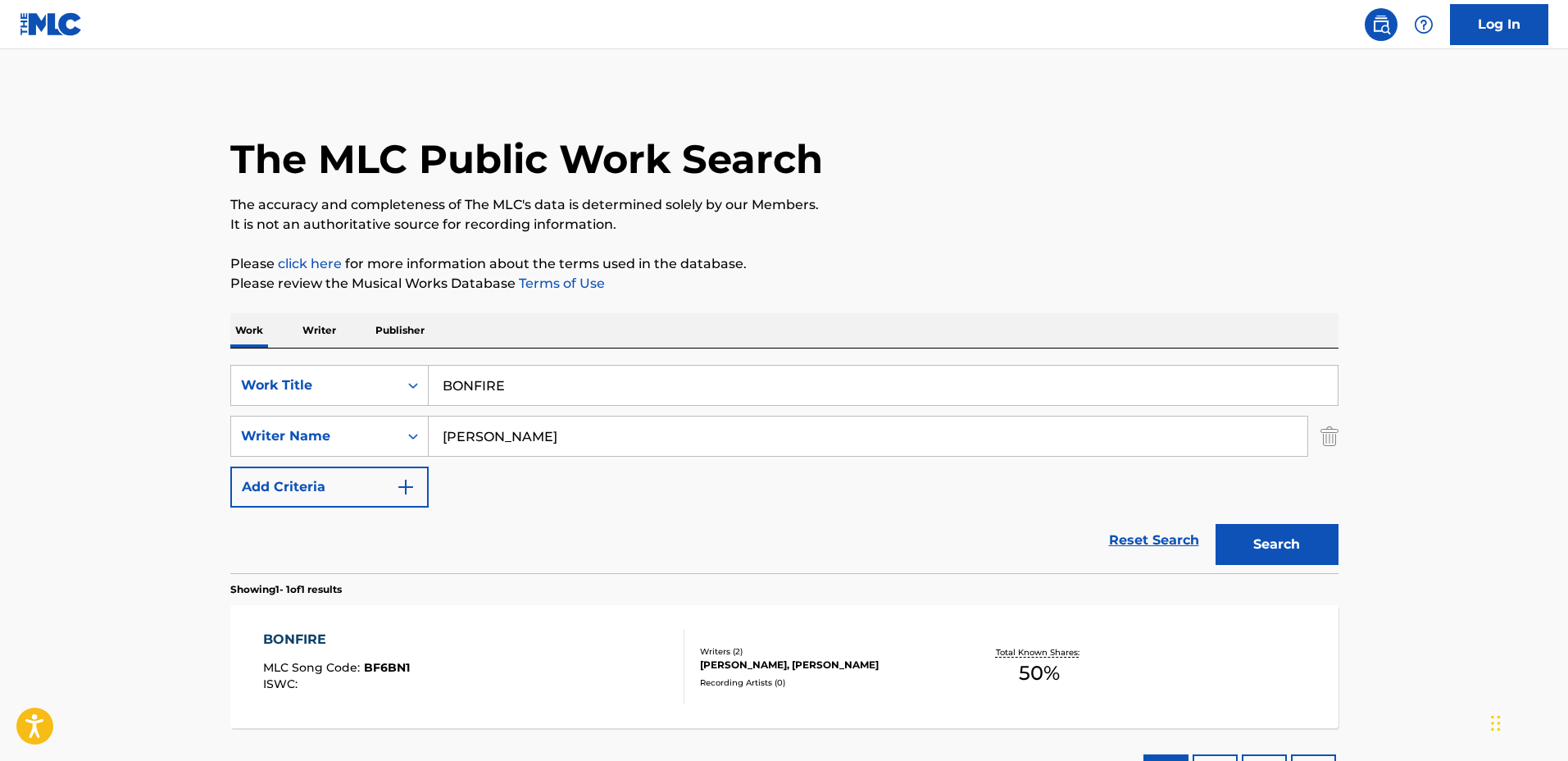
click at [944, 646] on div "Writers ( 2 )" at bounding box center [823, 651] width 248 height 12
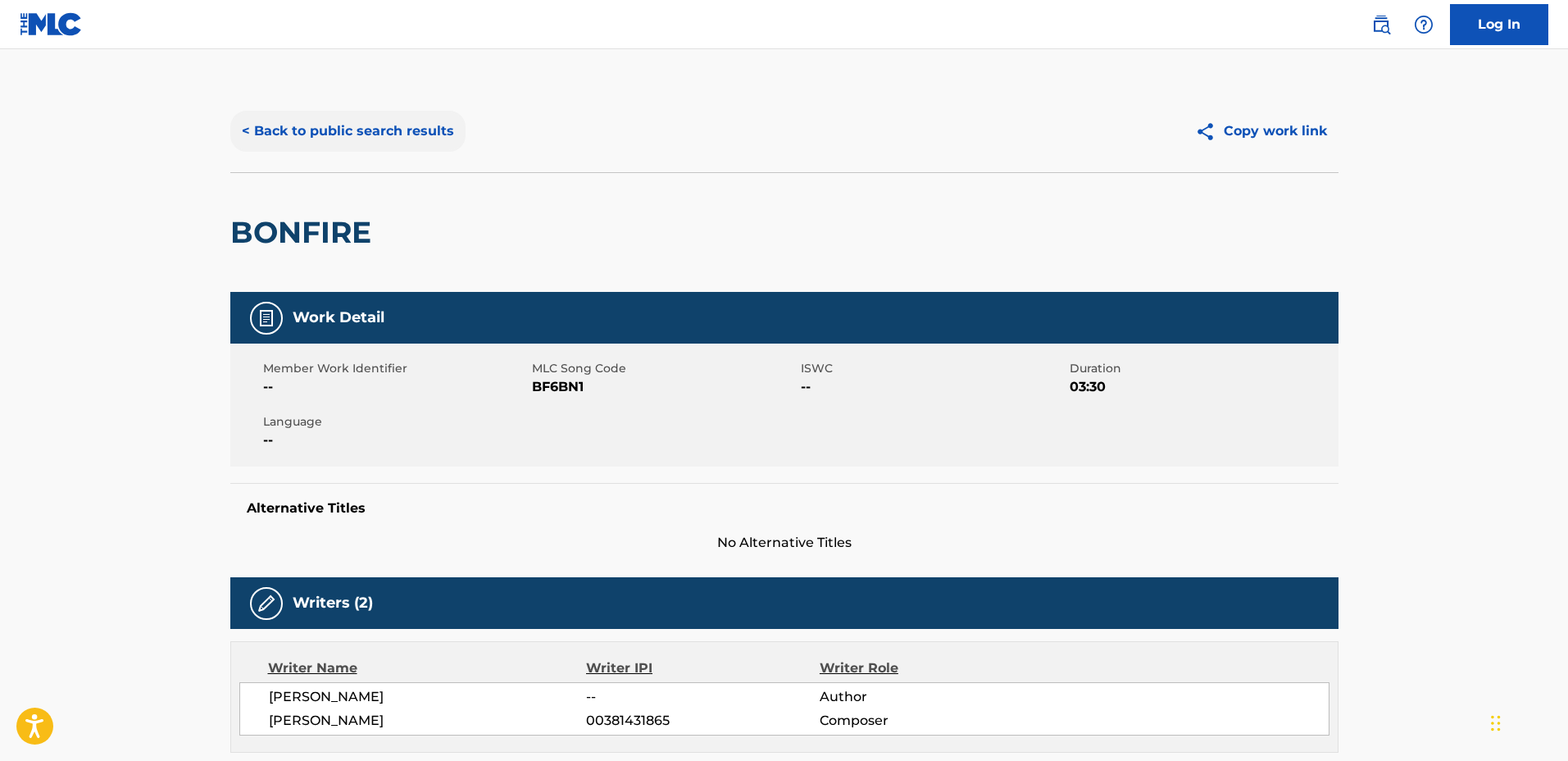
click at [352, 135] on button "< Back to public search results" at bounding box center [348, 132] width 235 height 41
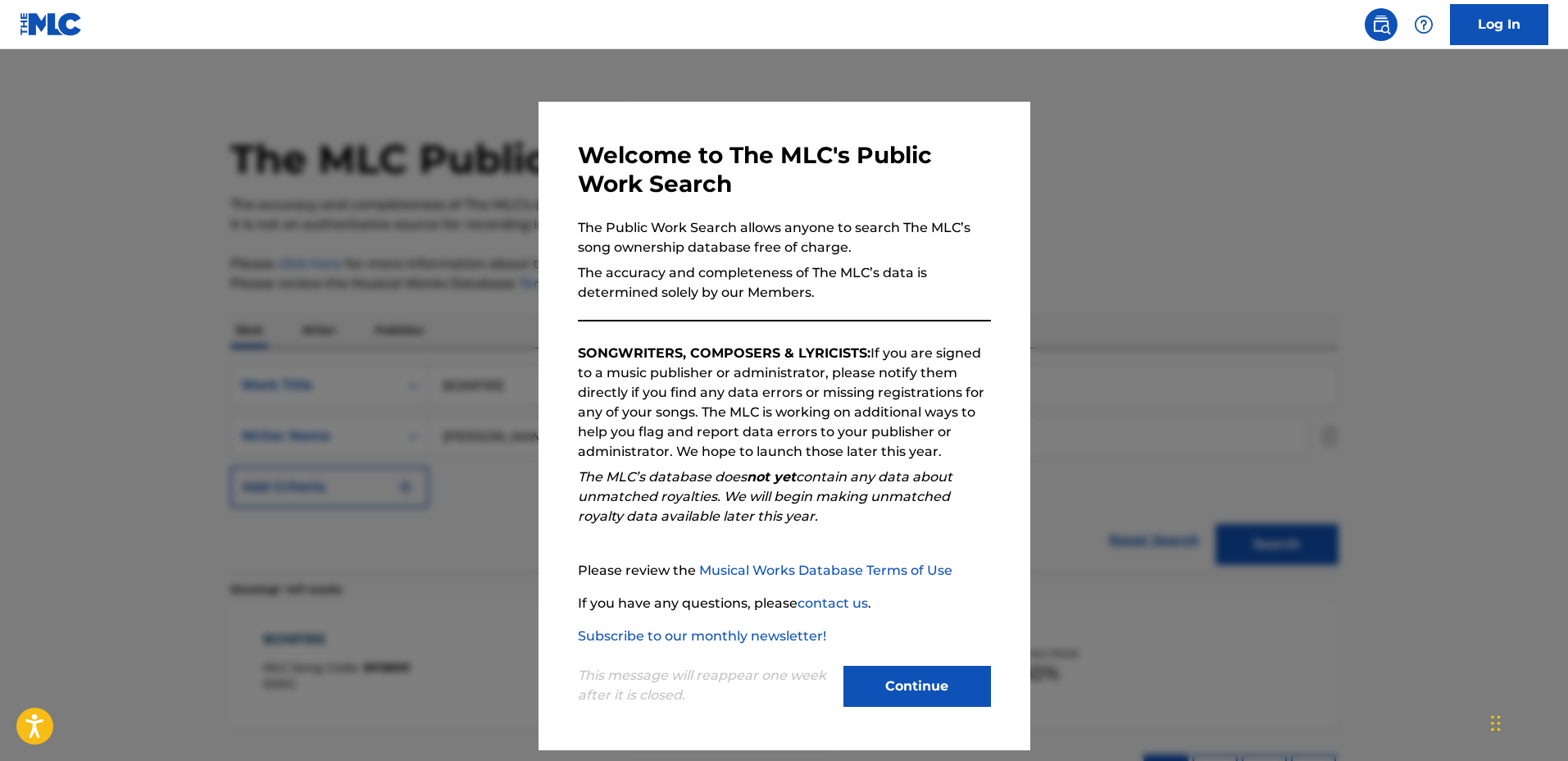
click at [423, 313] on div at bounding box center [784, 429] width 1568 height 761
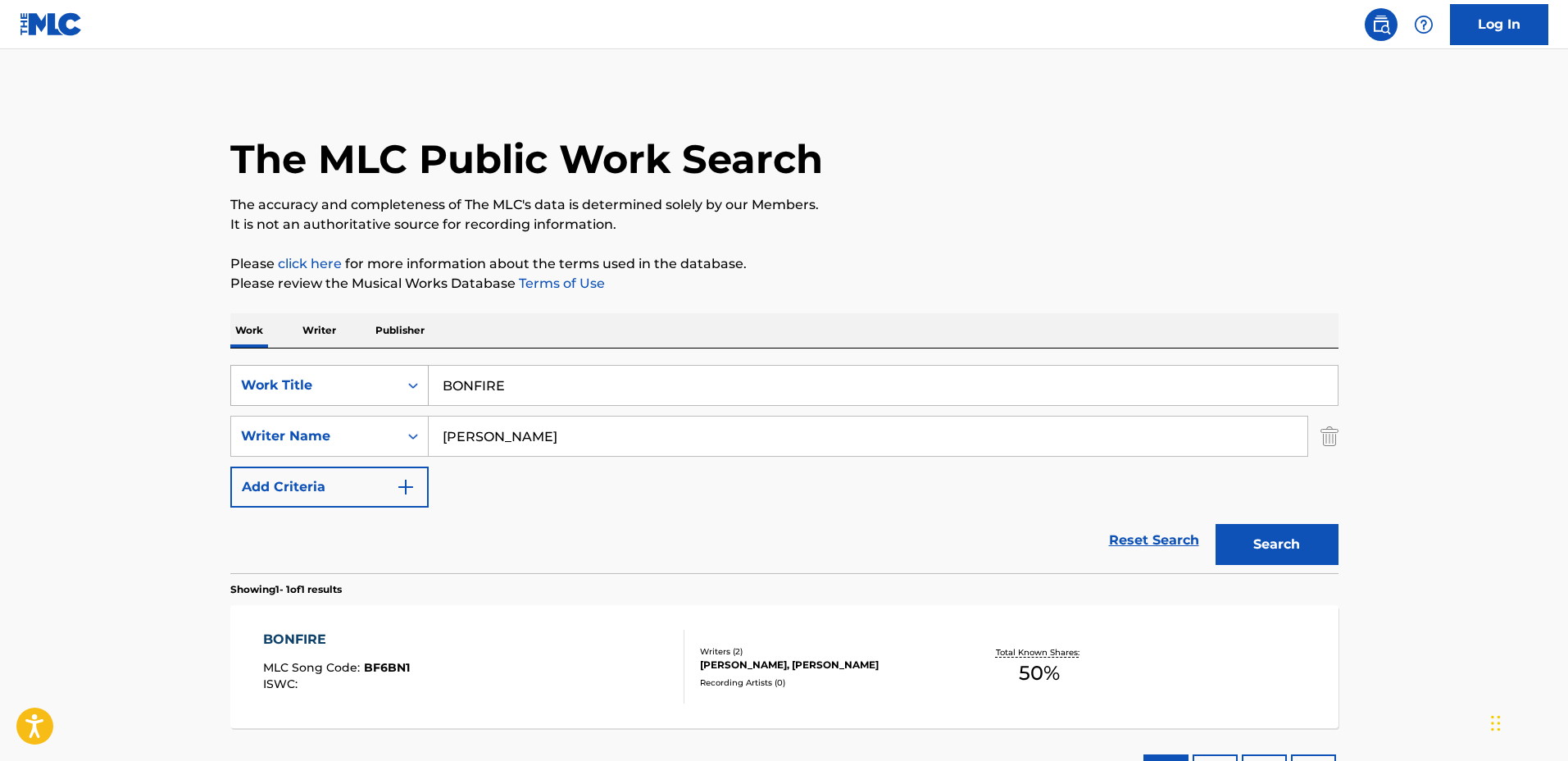
drag, startPoint x: 643, startPoint y: 376, endPoint x: 249, endPoint y: 371, distance: 394.0
click at [249, 371] on div "SearchWithCriteriaa0222cd2-364e-4d4a-9dca-7cfa8678e1b7 Work Title BONFIRE" at bounding box center [784, 385] width 1108 height 41
type input "Flow"
drag, startPoint x: 485, startPoint y: 510, endPoint x: 525, endPoint y: 476, distance: 52.5
click at [485, 509] on div "Reset Search Search" at bounding box center [784, 541] width 1108 height 66
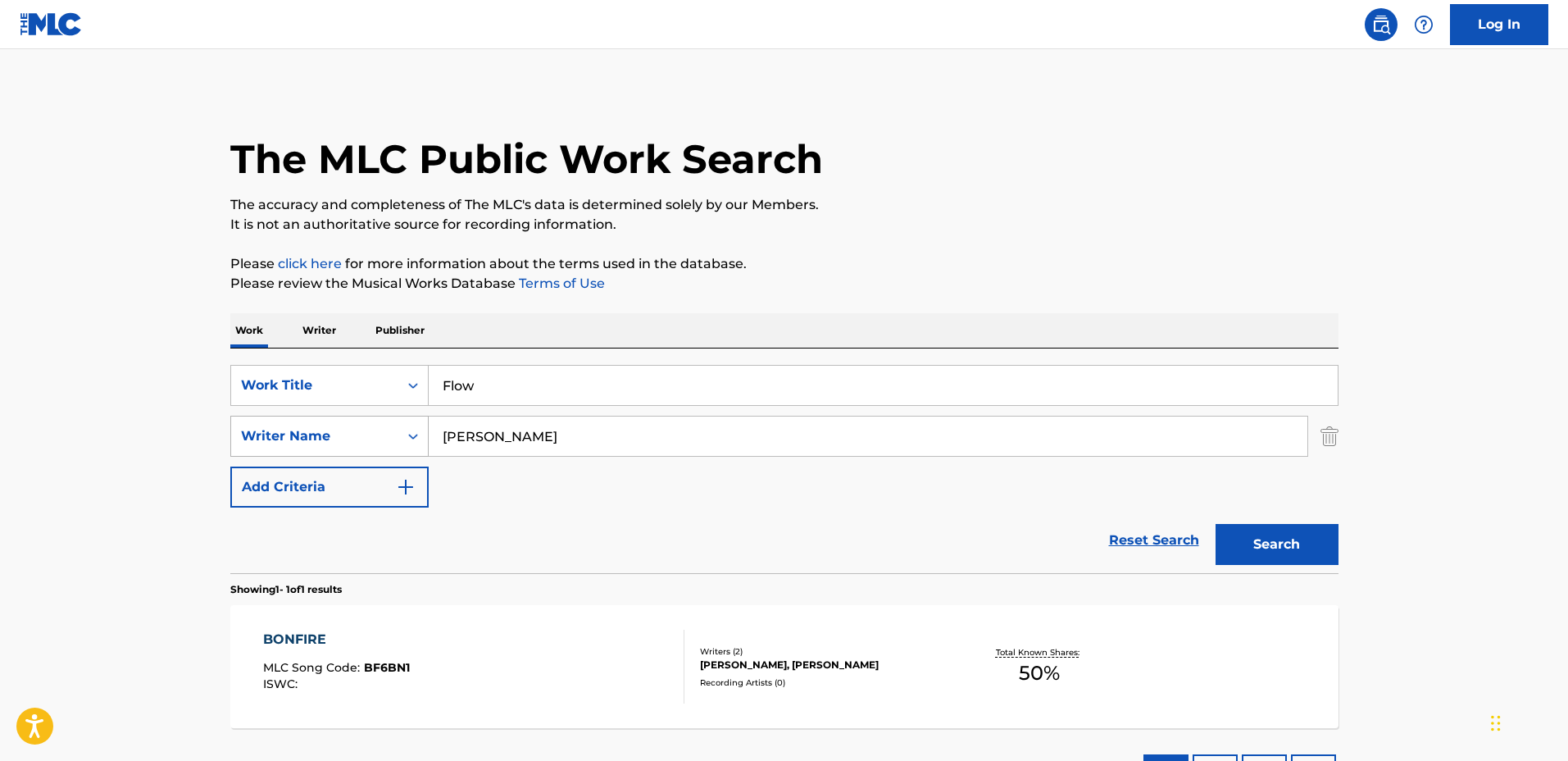
drag, startPoint x: 575, startPoint y: 428, endPoint x: 342, endPoint y: 425, distance: 233.0
click at [341, 422] on div "SearchWithCriteriaf0e5107f-34ec-4855-9fba-82de87e934a9 Writer Name Nicolo Bravo" at bounding box center [784, 436] width 1108 height 41
click at [1216, 524] on button "Search" at bounding box center [1277, 545] width 123 height 41
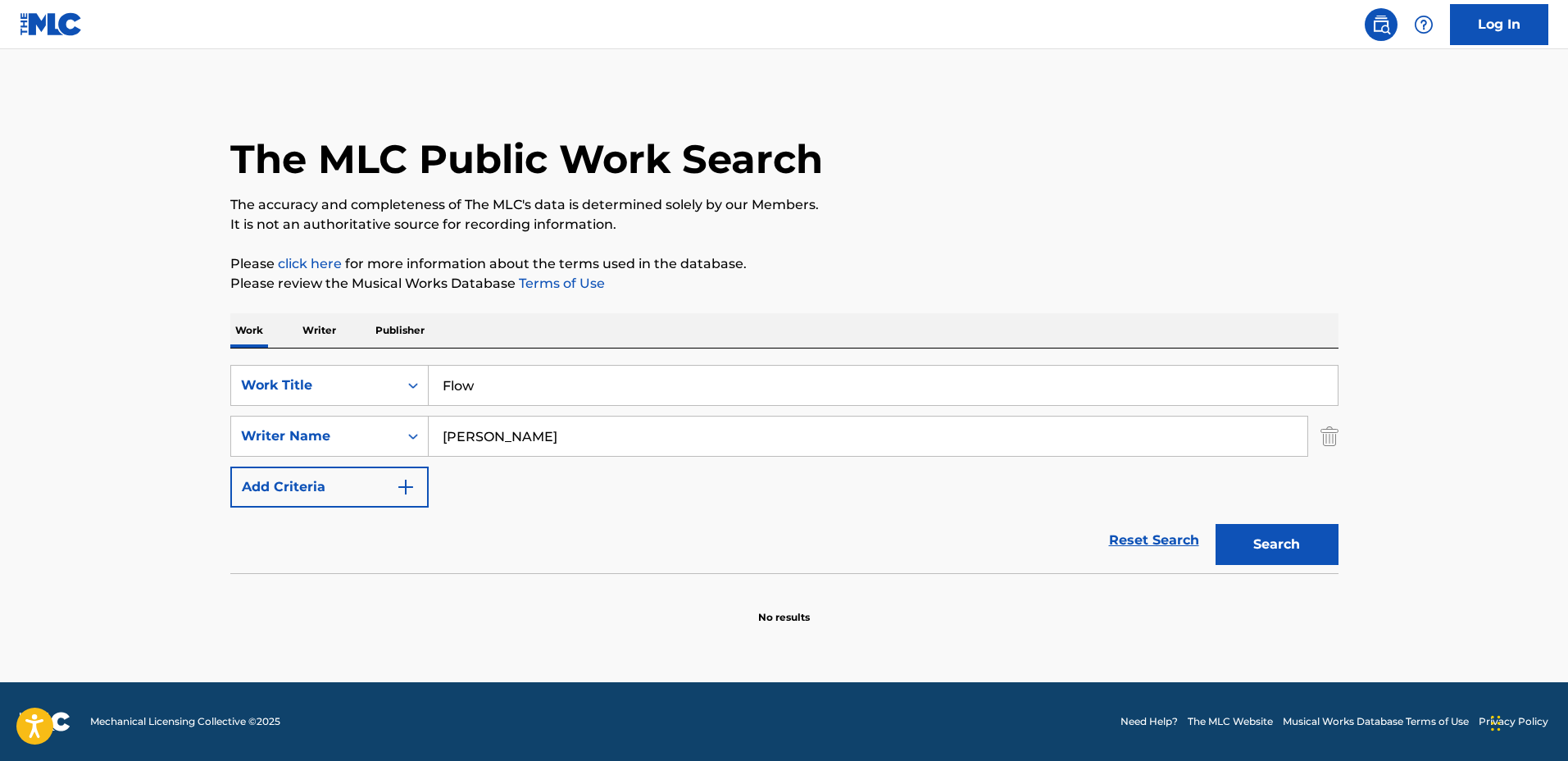
click at [491, 432] on input "Jeff Kalle" at bounding box center [868, 436] width 879 height 39
type input "Jeff Kaale"
click at [1216, 524] on button "Search" at bounding box center [1277, 545] width 123 height 41
drag, startPoint x: 689, startPoint y: 403, endPoint x: 292, endPoint y: 420, distance: 397.4
click at [292, 420] on div "SearchWithCriteriaa0222cd2-364e-4d4a-9dca-7cfa8678e1b7 Work Title Flow SearchWi…" at bounding box center [784, 435] width 1108 height 142
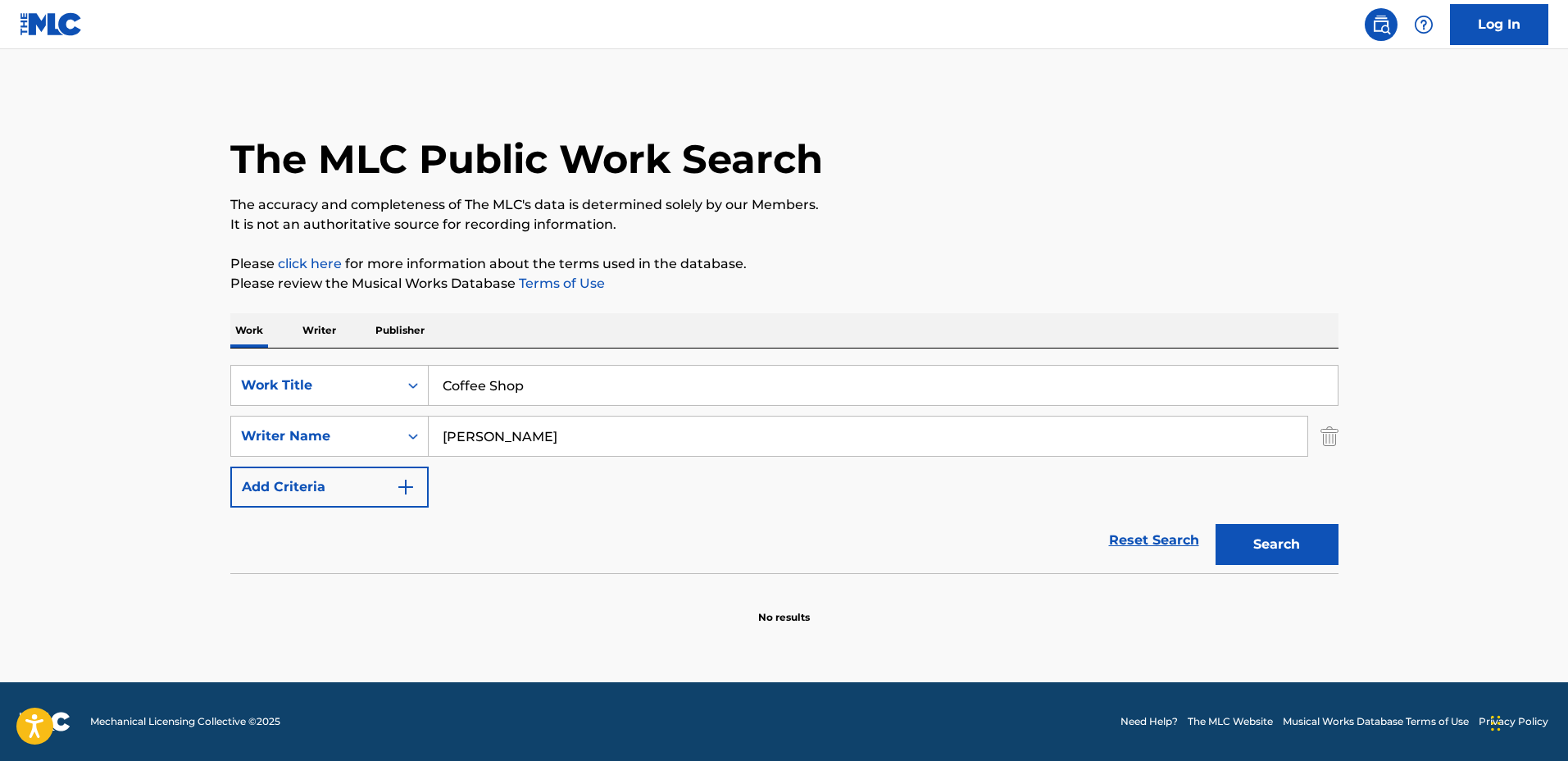
type input "Coffee Shop"
click at [616, 471] on div "SearchWithCriteriaa0222cd2-364e-4d4a-9dca-7cfa8678e1b7 Work Title Coffee Shop S…" at bounding box center [784, 435] width 1108 height 142
drag, startPoint x: 462, startPoint y: 435, endPoint x: 301, endPoint y: 430, distance: 161.1
click at [301, 430] on div "SearchWithCriteriaf0e5107f-34ec-4855-9fba-82de87e934a9 Writer Name Jeff Kaale" at bounding box center [784, 436] width 1108 height 41
type input "Yohann Dafeu"
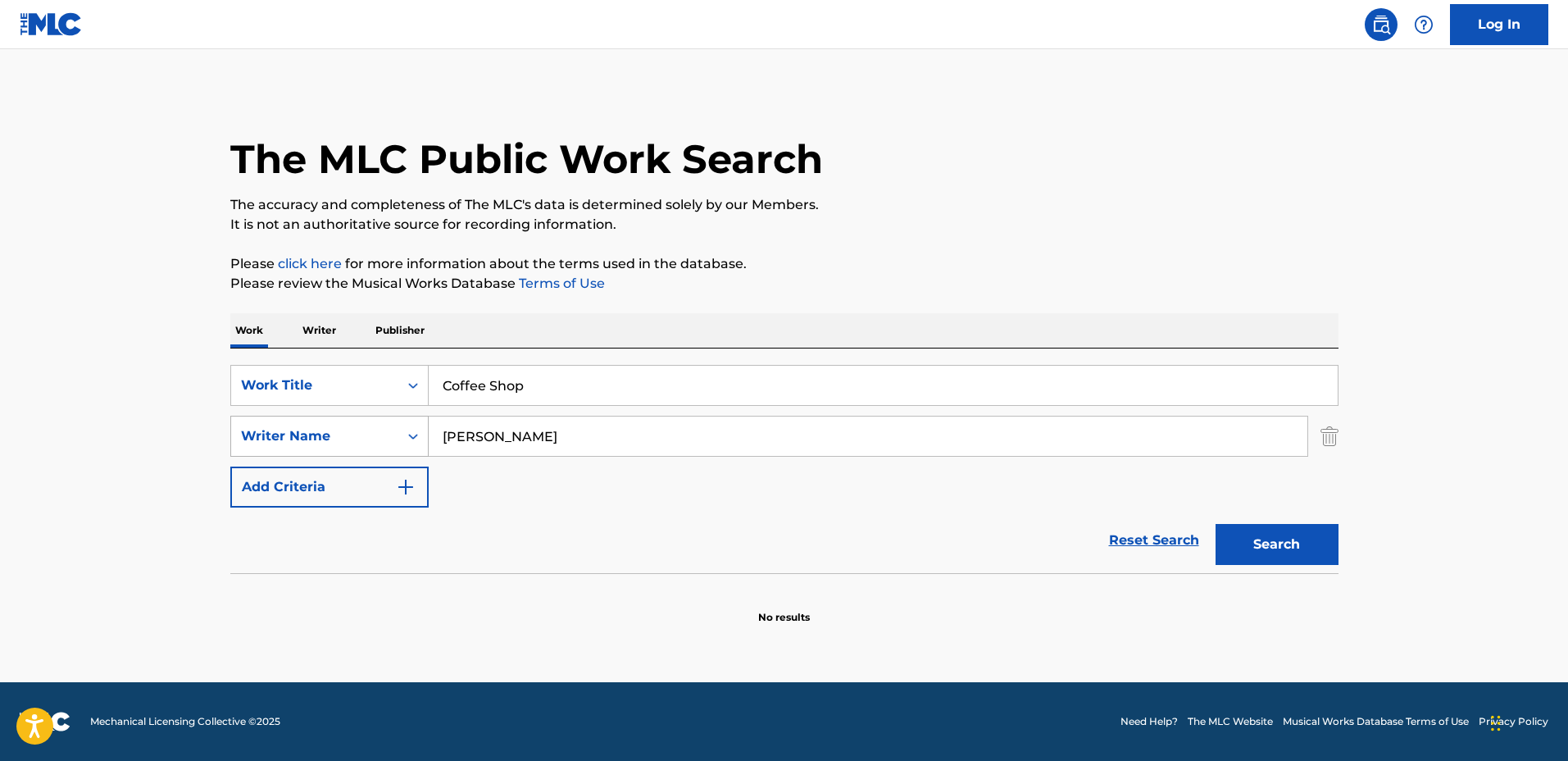
click at [1216, 524] on button "Search" at bounding box center [1277, 545] width 123 height 41
drag, startPoint x: 638, startPoint y: 368, endPoint x: 307, endPoint y: 353, distance: 331.3
click at [308, 353] on div "SearchWithCriteriaa0222cd2-364e-4d4a-9dca-7cfa8678e1b7 Work Title Coffee Shop S…" at bounding box center [784, 461] width 1108 height 225
type input "Green Sahara"
click at [1216, 524] on button "Search" at bounding box center [1277, 545] width 123 height 41
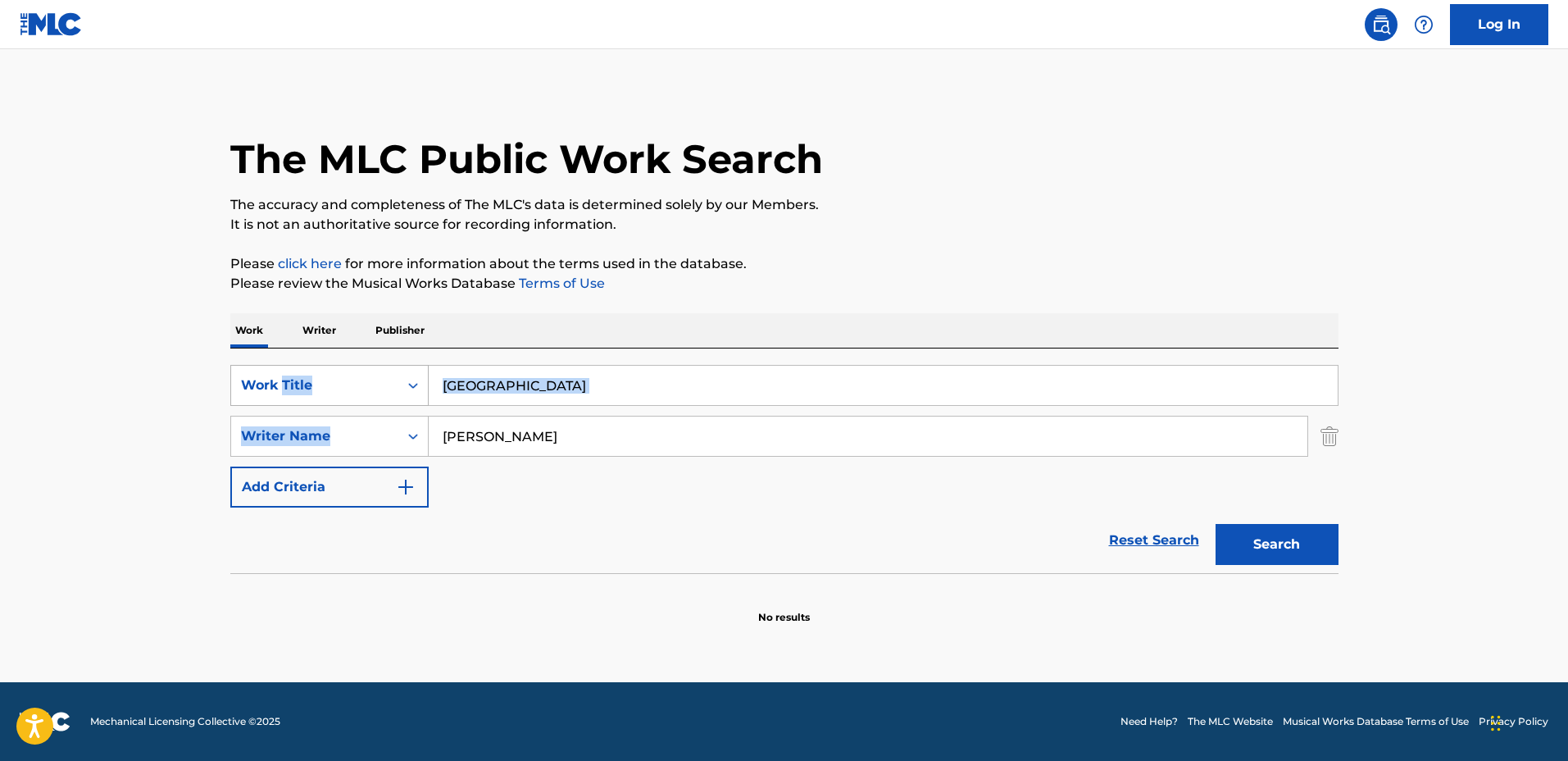
drag, startPoint x: 676, startPoint y: 405, endPoint x: 282, endPoint y: 378, distance: 394.9
click at [282, 378] on div "SearchWithCriteriaa0222cd2-364e-4d4a-9dca-7cfa8678e1b7 Work Title Green Sahara …" at bounding box center [784, 435] width 1108 height 142
click at [587, 379] on input "Green Sahara" at bounding box center [883, 385] width 909 height 39
drag, startPoint x: 581, startPoint y: 378, endPoint x: 369, endPoint y: 370, distance: 212.2
click at [369, 370] on div "SearchWithCriteriaa0222cd2-364e-4d4a-9dca-7cfa8678e1b7 Work Title Green Sahara" at bounding box center [784, 385] width 1108 height 41
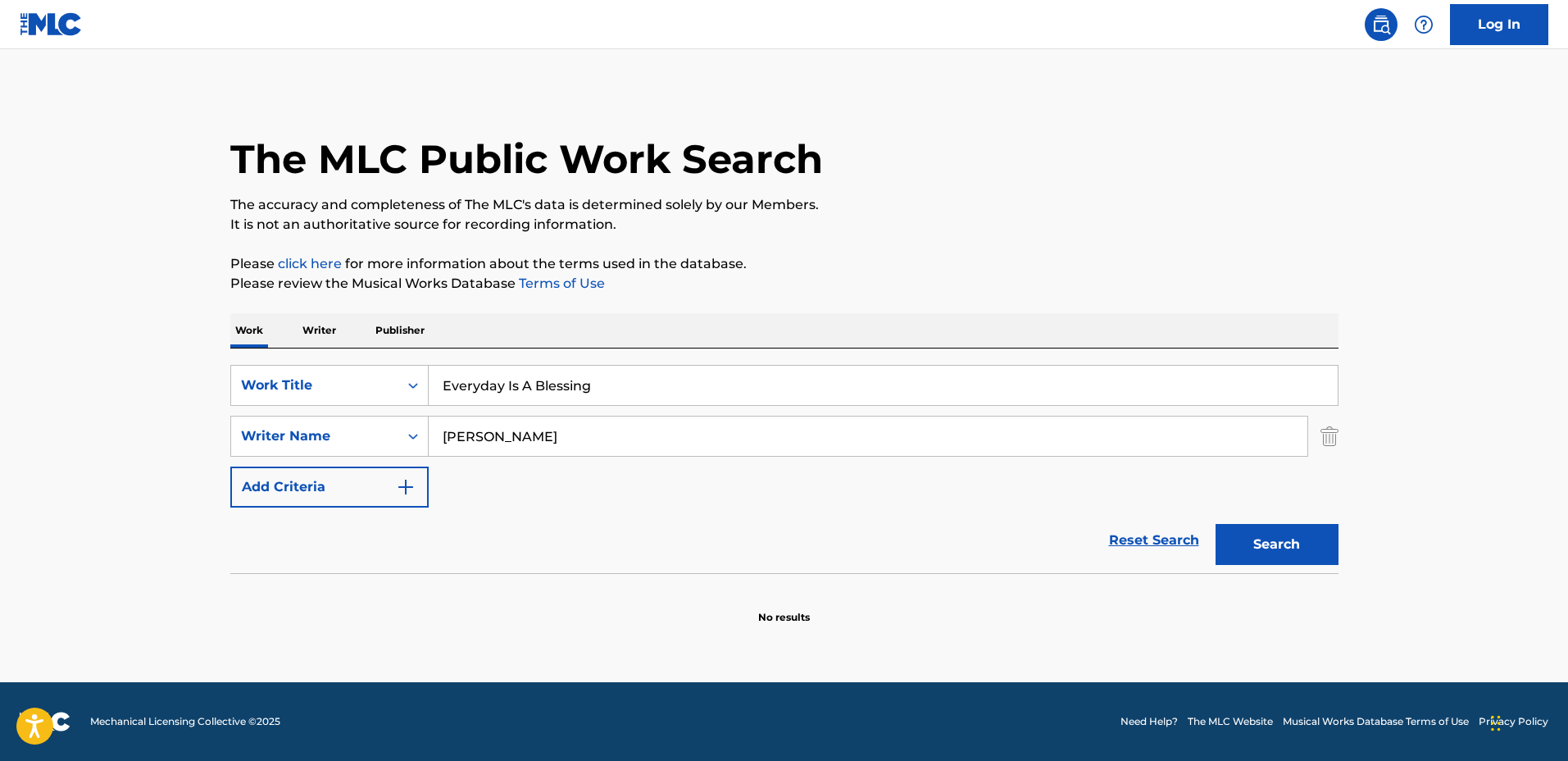
type input "Everyday Is A Blessing"
drag, startPoint x: 476, startPoint y: 438, endPoint x: 401, endPoint y: 433, distance: 75.2
click at [401, 433] on div "SearchWithCriteriaf0e5107f-34ec-4855-9fba-82de87e934a9 Writer Name Yohann Dafeu" at bounding box center [784, 436] width 1108 height 41
type input "Dennis Preston"
click at [1216, 524] on button "Search" at bounding box center [1277, 545] width 123 height 41
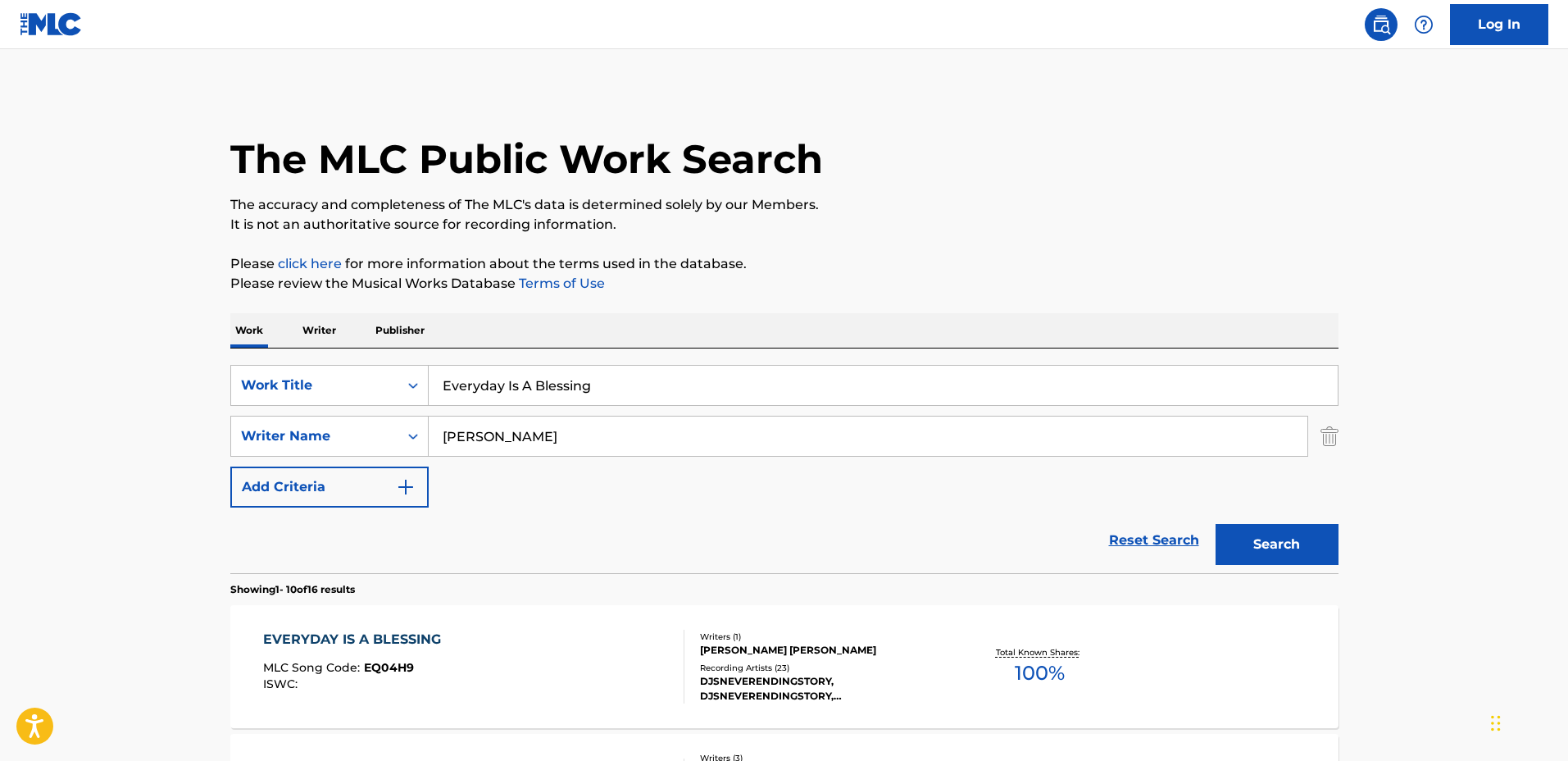
scroll to position [103, 0]
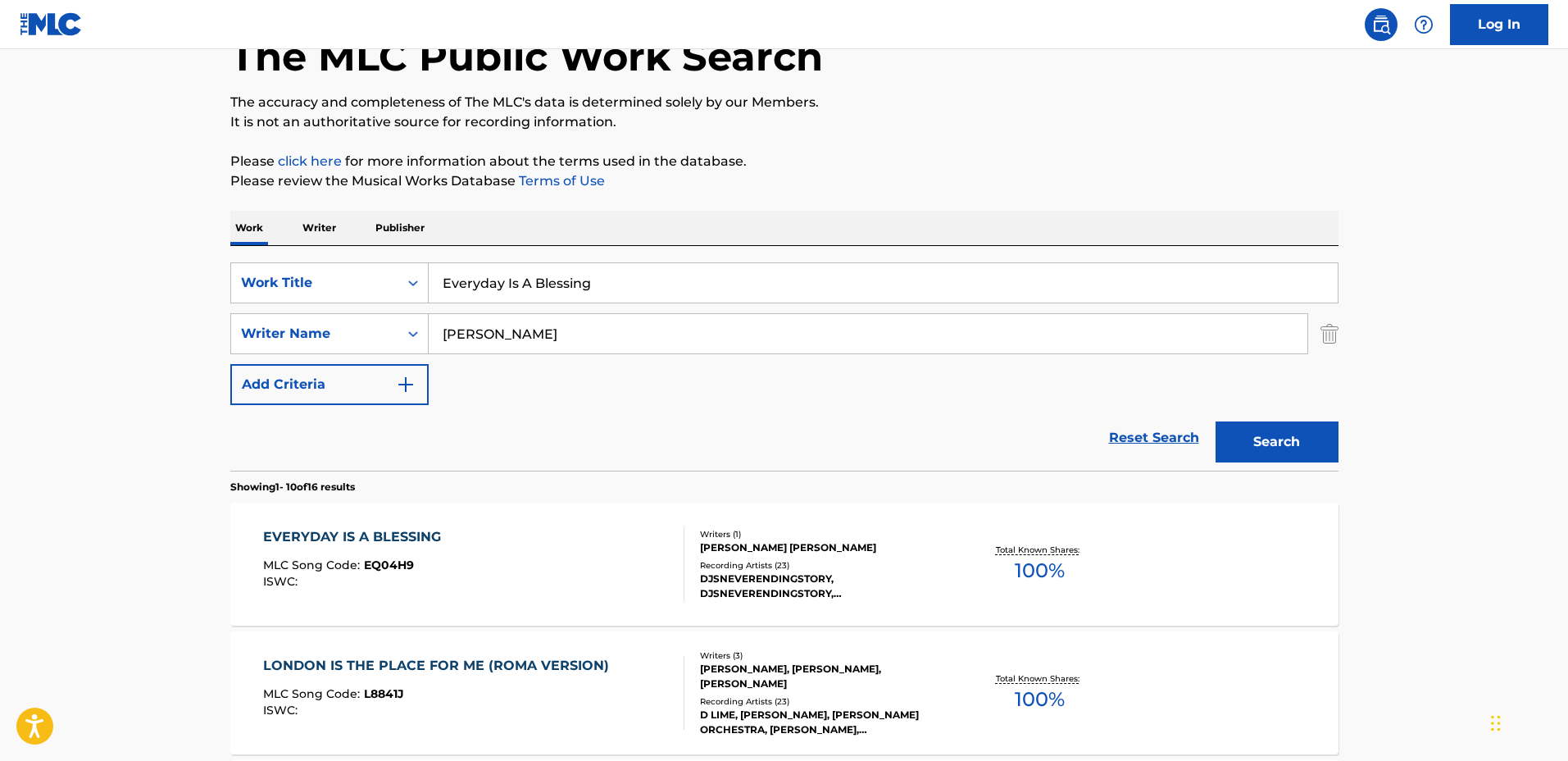
click at [940, 525] on div "EVERYDAY IS A BLESSING MLC Song Code : EQ04H9 ISWC : Writers ( 1 ) DENNIS JR PR…" at bounding box center [784, 564] width 1108 height 123
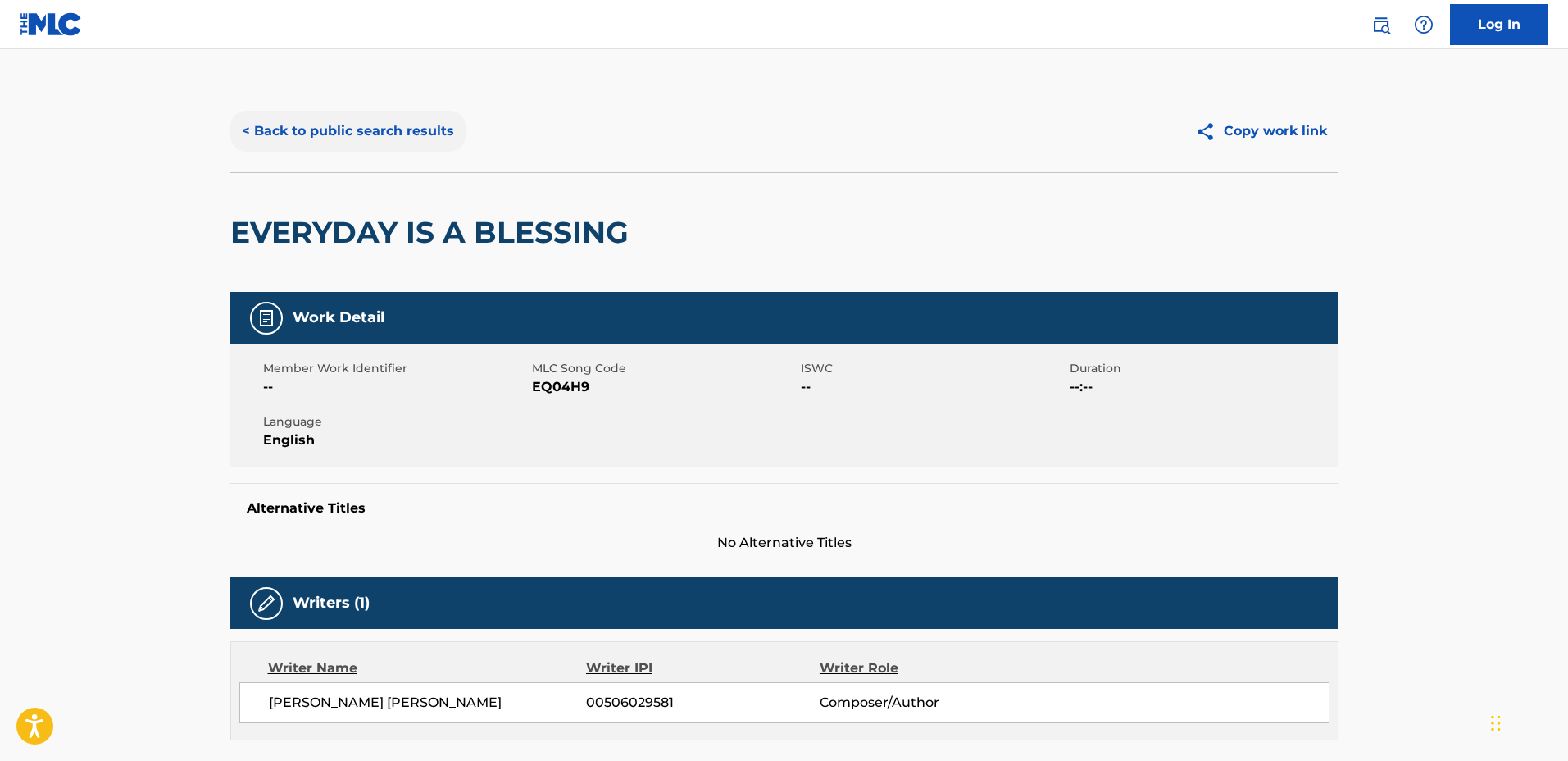
click at [396, 132] on button "< Back to public search results" at bounding box center [348, 132] width 235 height 41
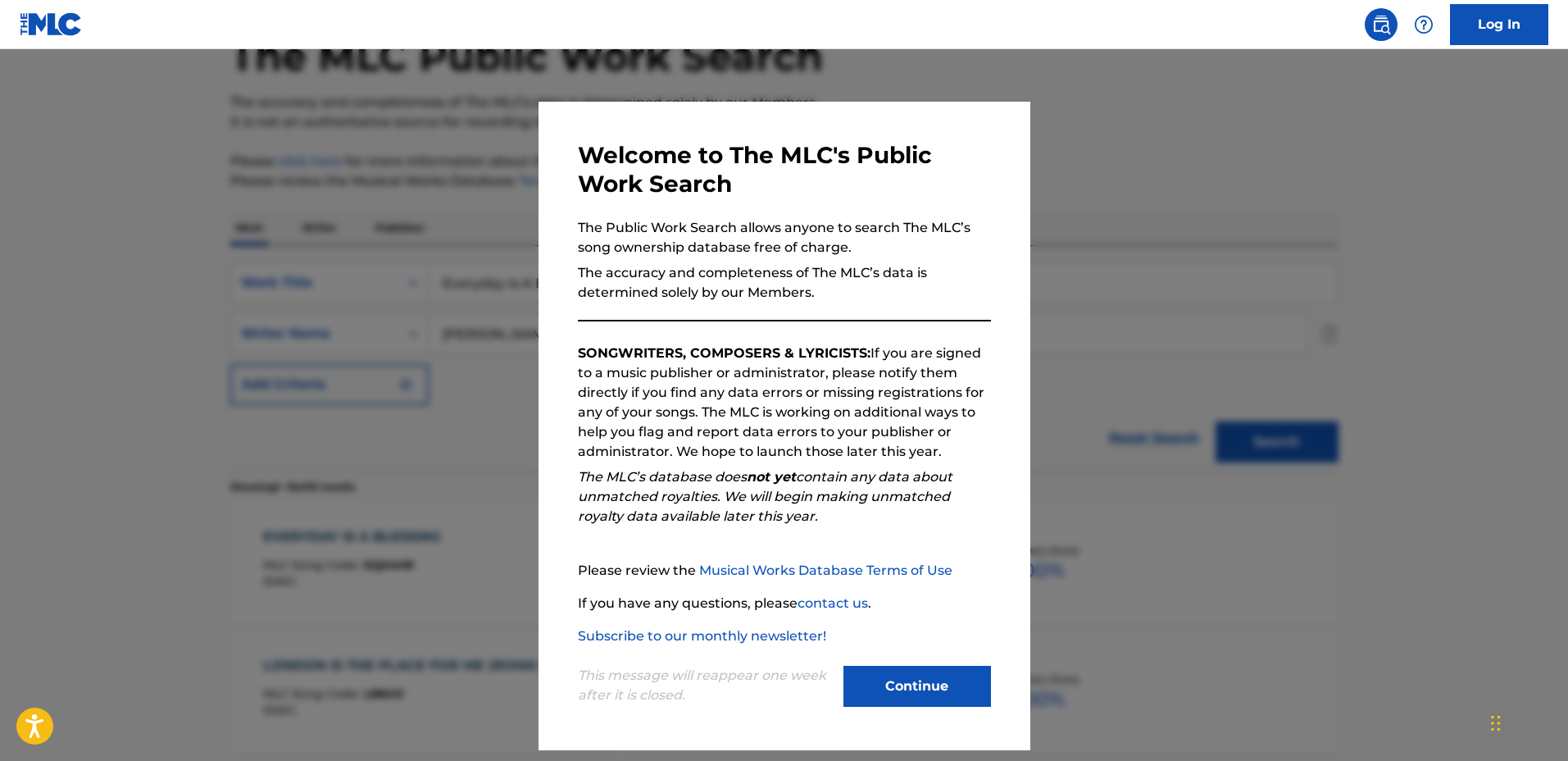
click at [1399, 302] on div at bounding box center [784, 429] width 1568 height 761
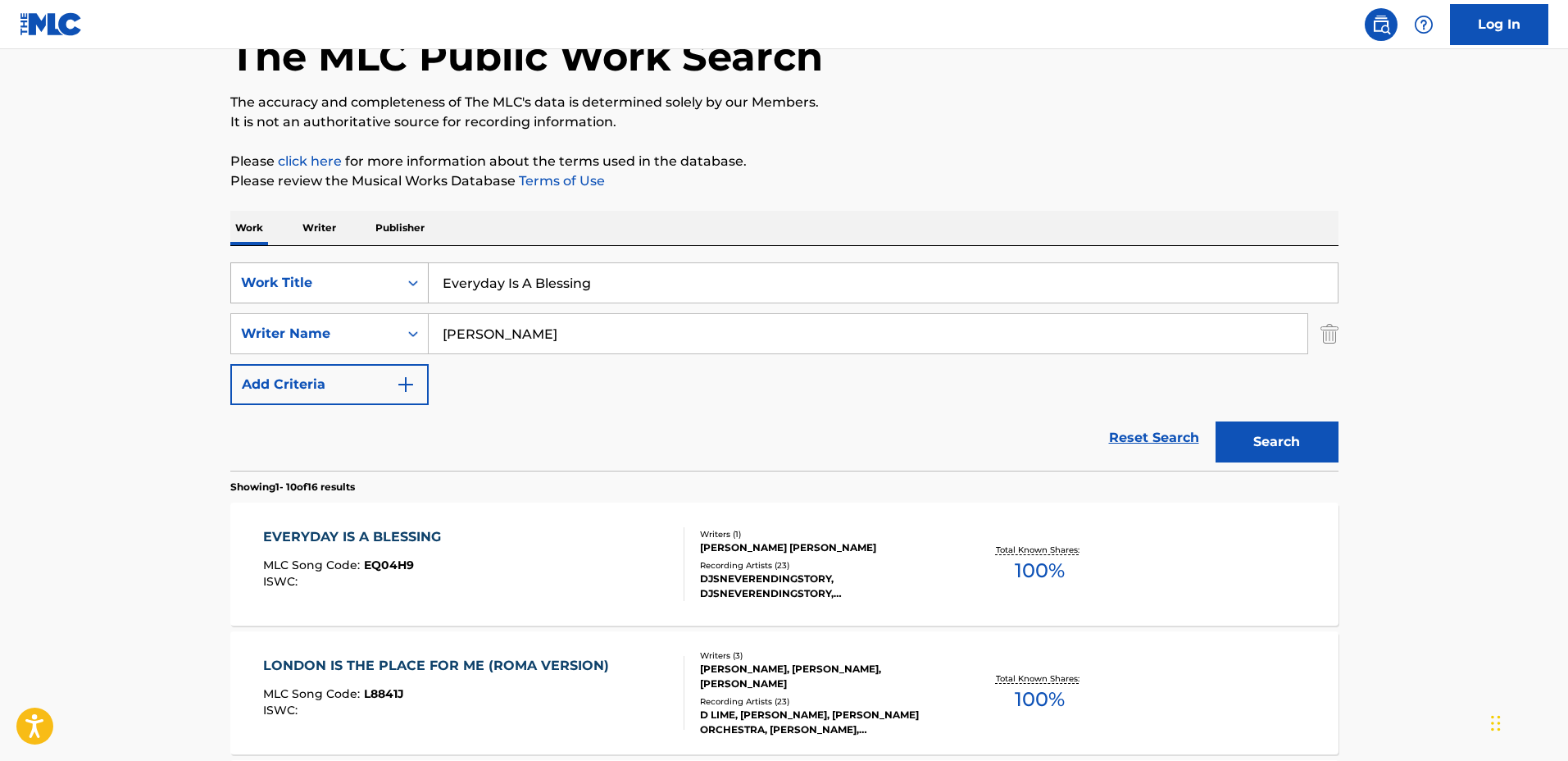
drag, startPoint x: 308, startPoint y: 265, endPoint x: 285, endPoint y: 263, distance: 23.1
click at [287, 263] on div "SearchWithCriteriaa0222cd2-364e-4d4a-9dca-7cfa8678e1b7 Work Title Everyday Is A…" at bounding box center [784, 283] width 1108 height 41
type input "Amani"
drag, startPoint x: 616, startPoint y: 329, endPoint x: 395, endPoint y: 319, distance: 221.2
click at [395, 319] on div "SearchWithCriteriaf0e5107f-34ec-4855-9fba-82de87e934a9 Writer Name Dennis Prest…" at bounding box center [784, 334] width 1108 height 41
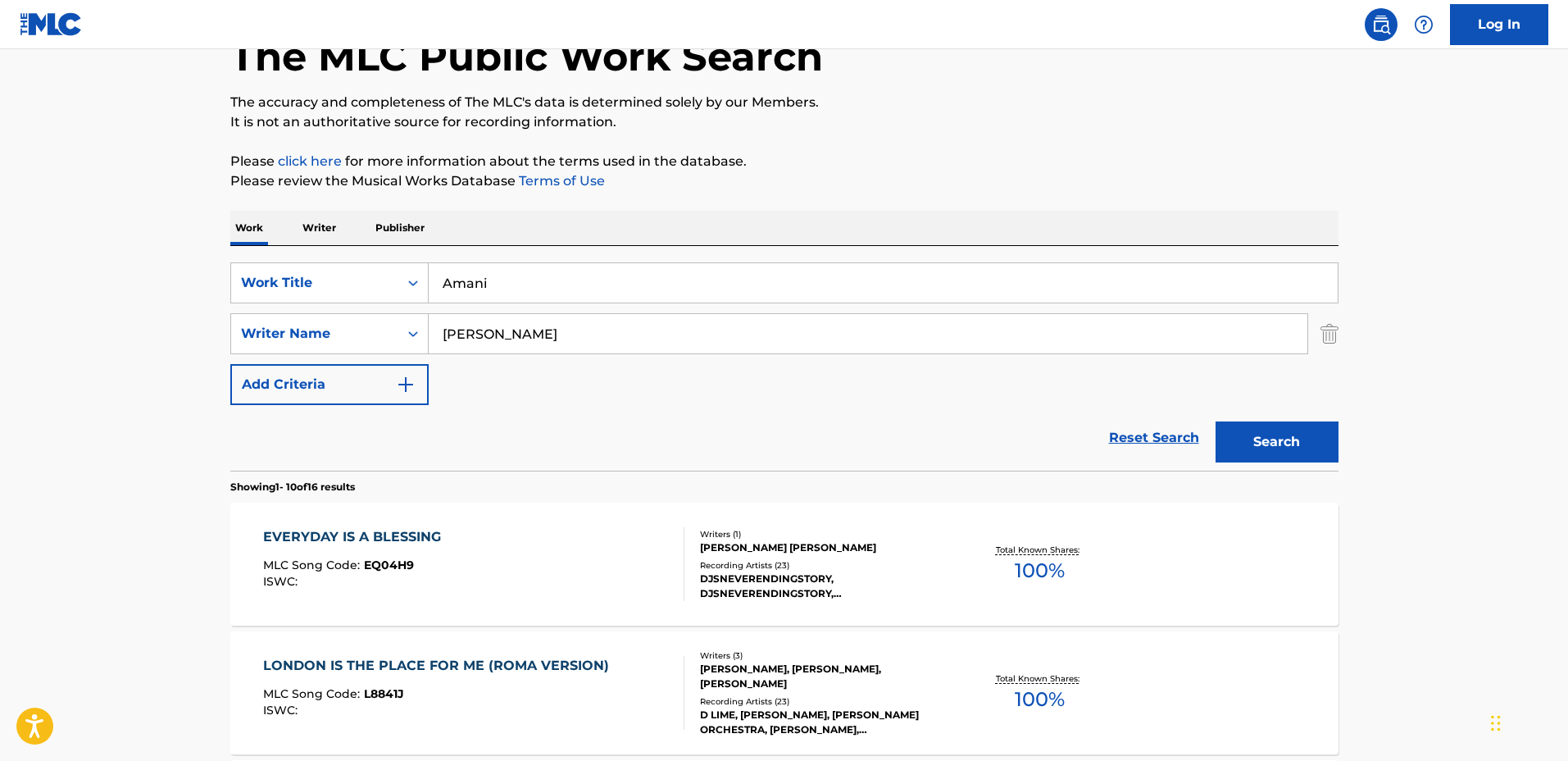
type input "Marek Kozlowski"
click at [1216, 421] on button "Search" at bounding box center [1277, 442] width 123 height 41
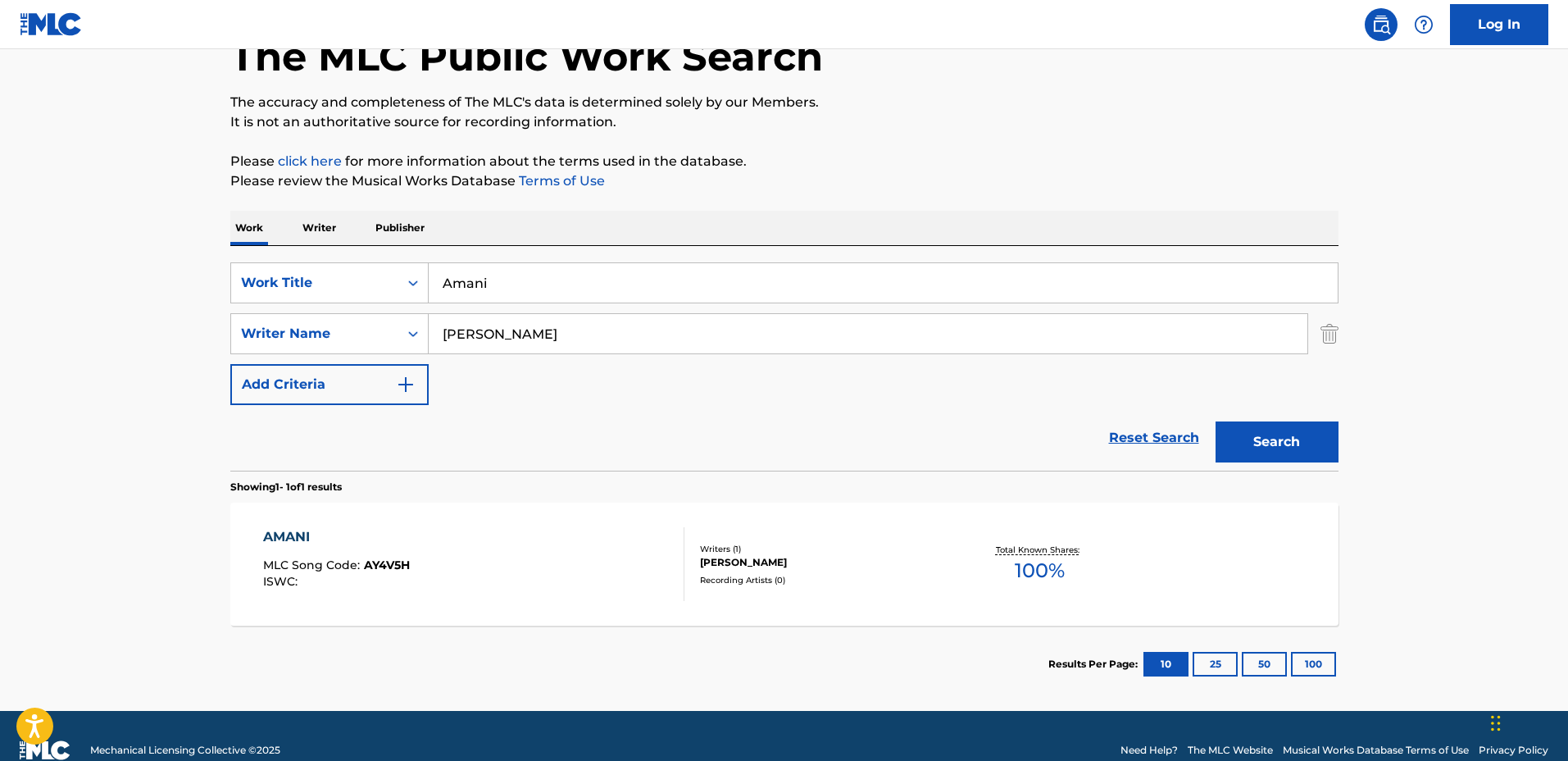
click at [872, 543] on div "Writers ( 1 )" at bounding box center [823, 549] width 248 height 12
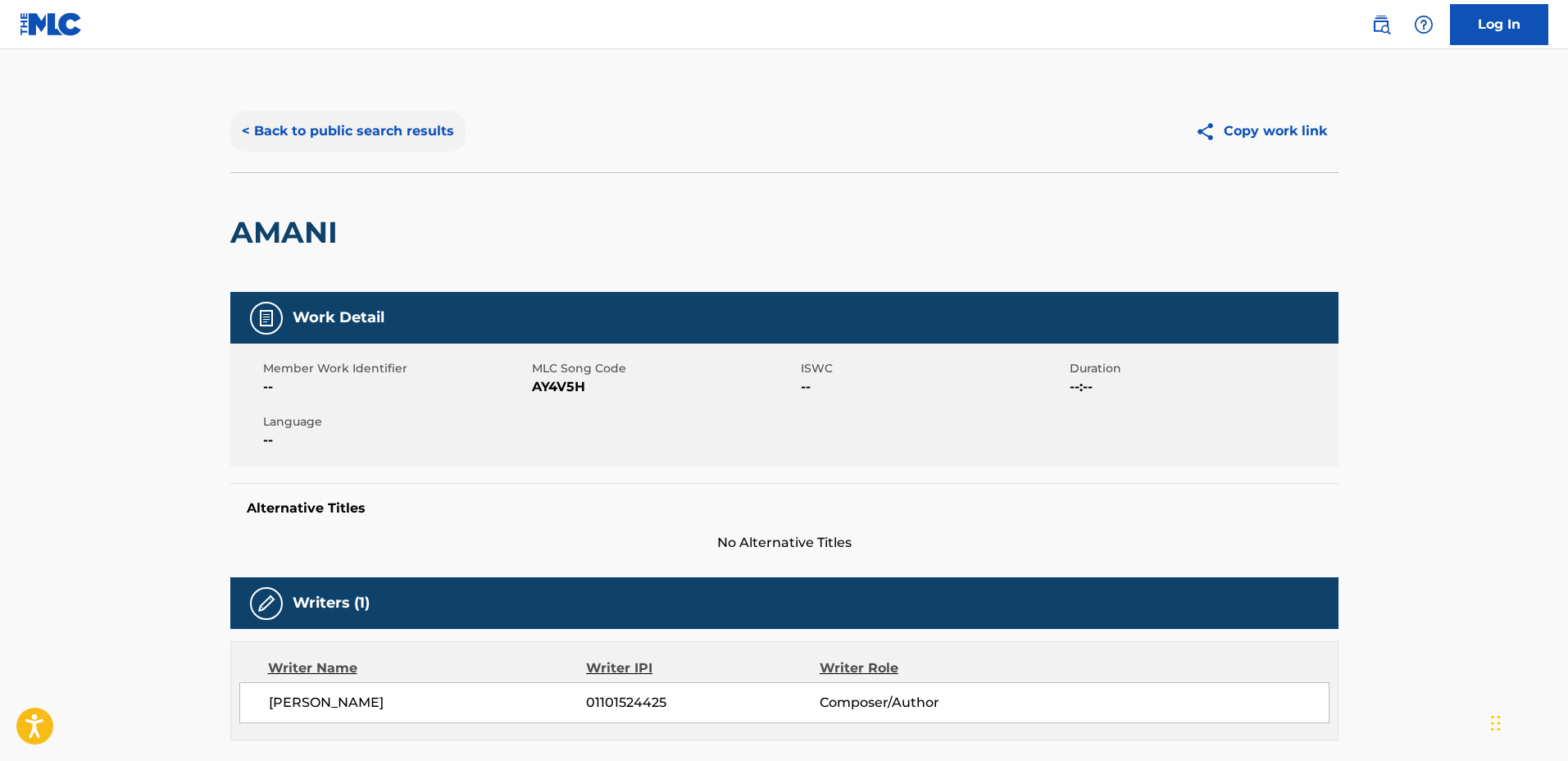
click at [380, 125] on button "< Back to public search results" at bounding box center [348, 132] width 235 height 41
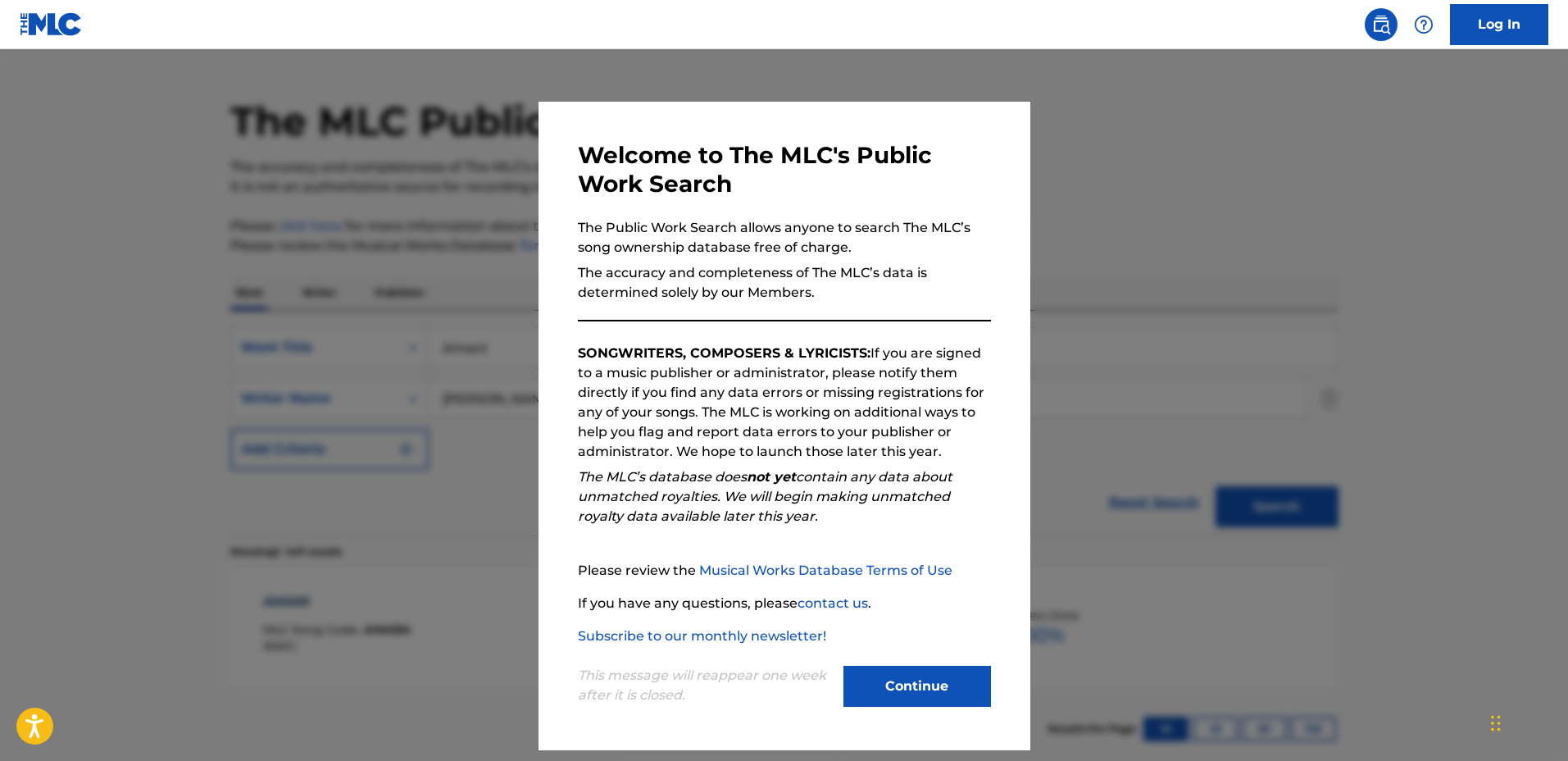
click at [1408, 275] on div at bounding box center [784, 429] width 1568 height 761
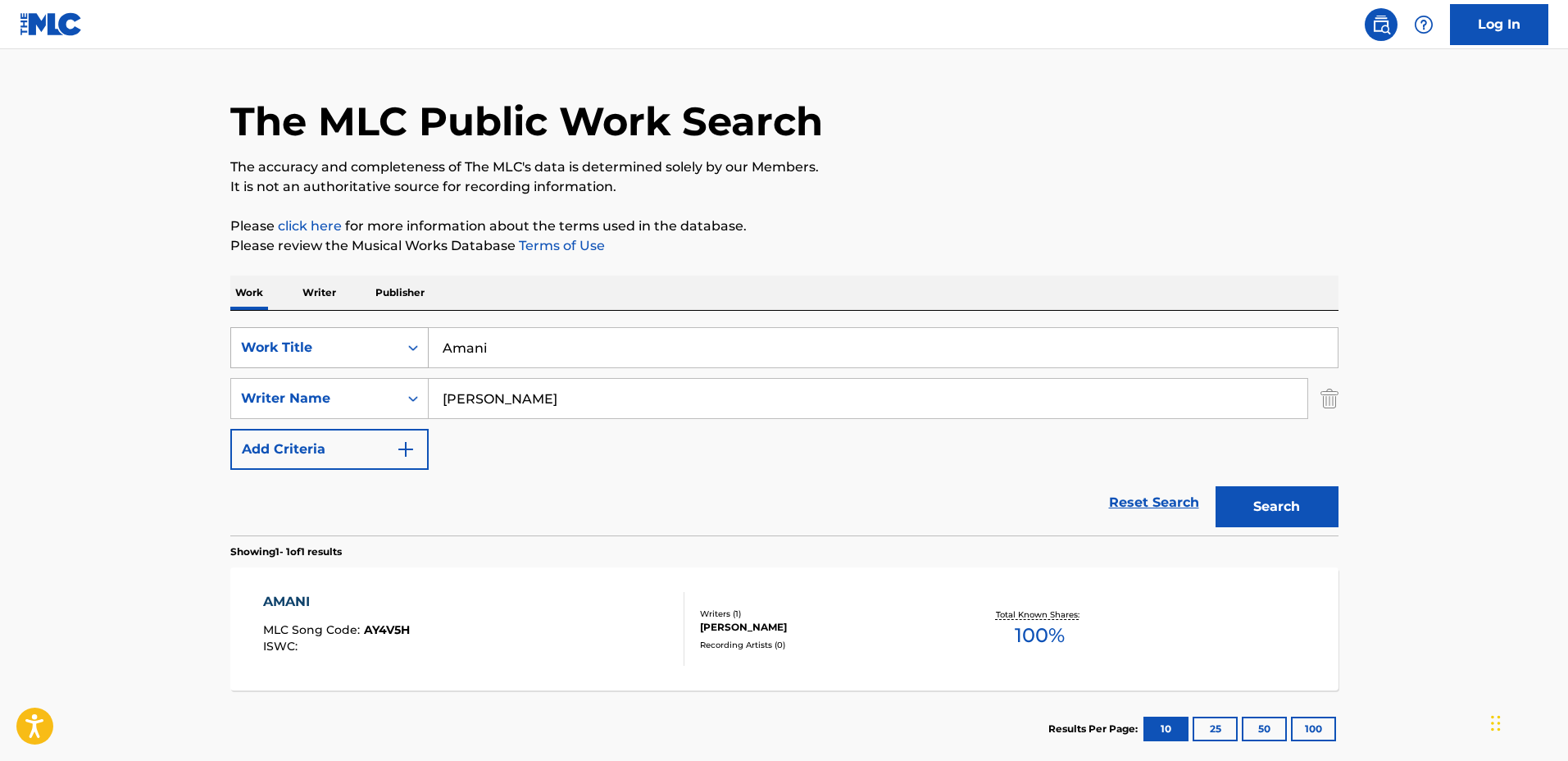
drag, startPoint x: 827, startPoint y: 348, endPoint x: 341, endPoint y: 341, distance: 486.1
click at [341, 341] on div "SearchWithCriteriaa0222cd2-364e-4d4a-9dca-7cfa8678e1b7 Work Title Amani" at bounding box center [784, 348] width 1108 height 41
type input "Us"
drag, startPoint x: 619, startPoint y: 405, endPoint x: 488, endPoint y: 384, distance: 132.7
click at [333, 381] on div "SearchWithCriteriaf0e5107f-34ec-4855-9fba-82de87e934a9 Writer Name Marek Kozlow…" at bounding box center [784, 398] width 1108 height 41
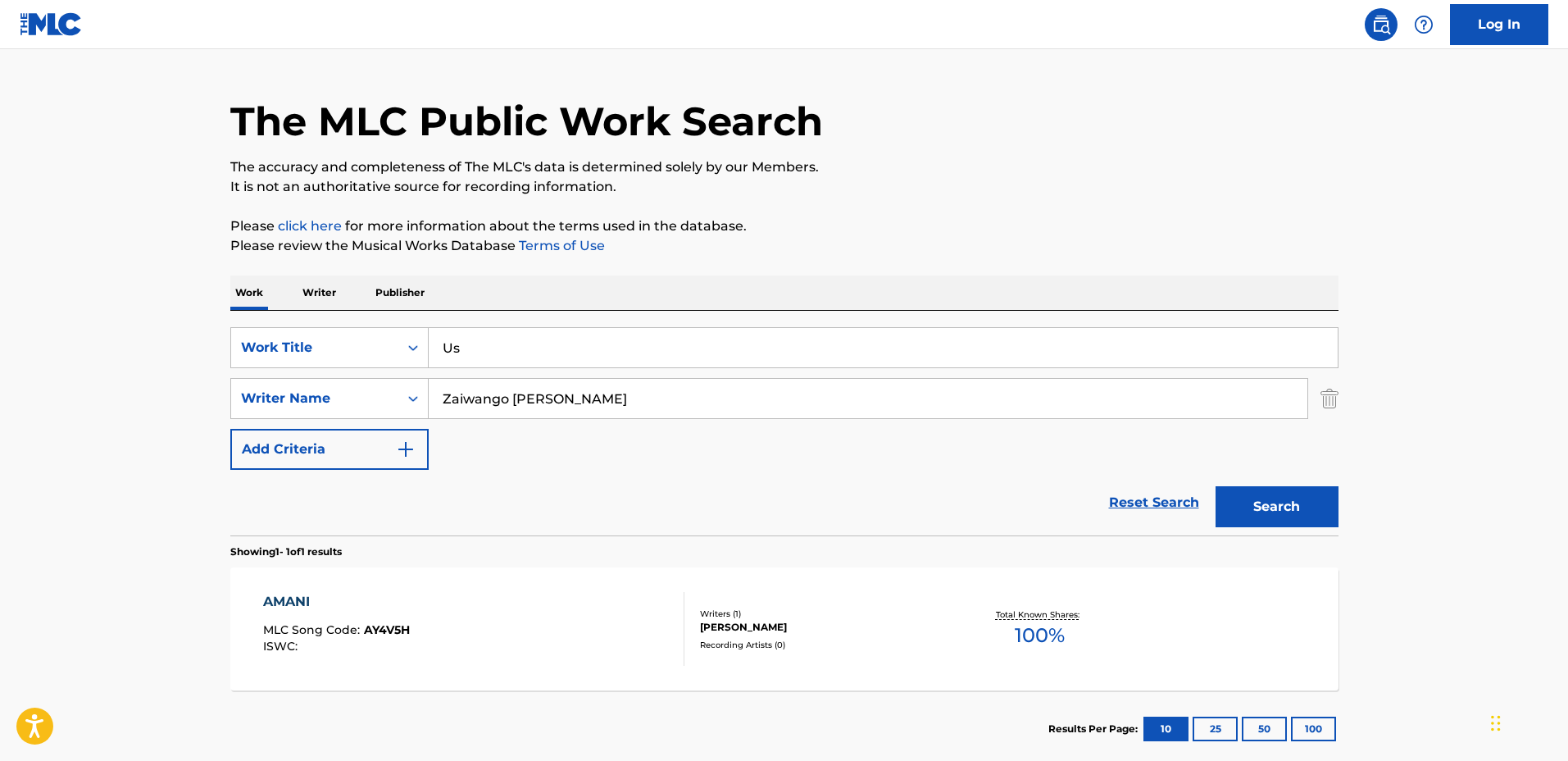
type input "Zaiwango Hellen"
click at [1216, 486] on button "Search" at bounding box center [1277, 507] width 123 height 41
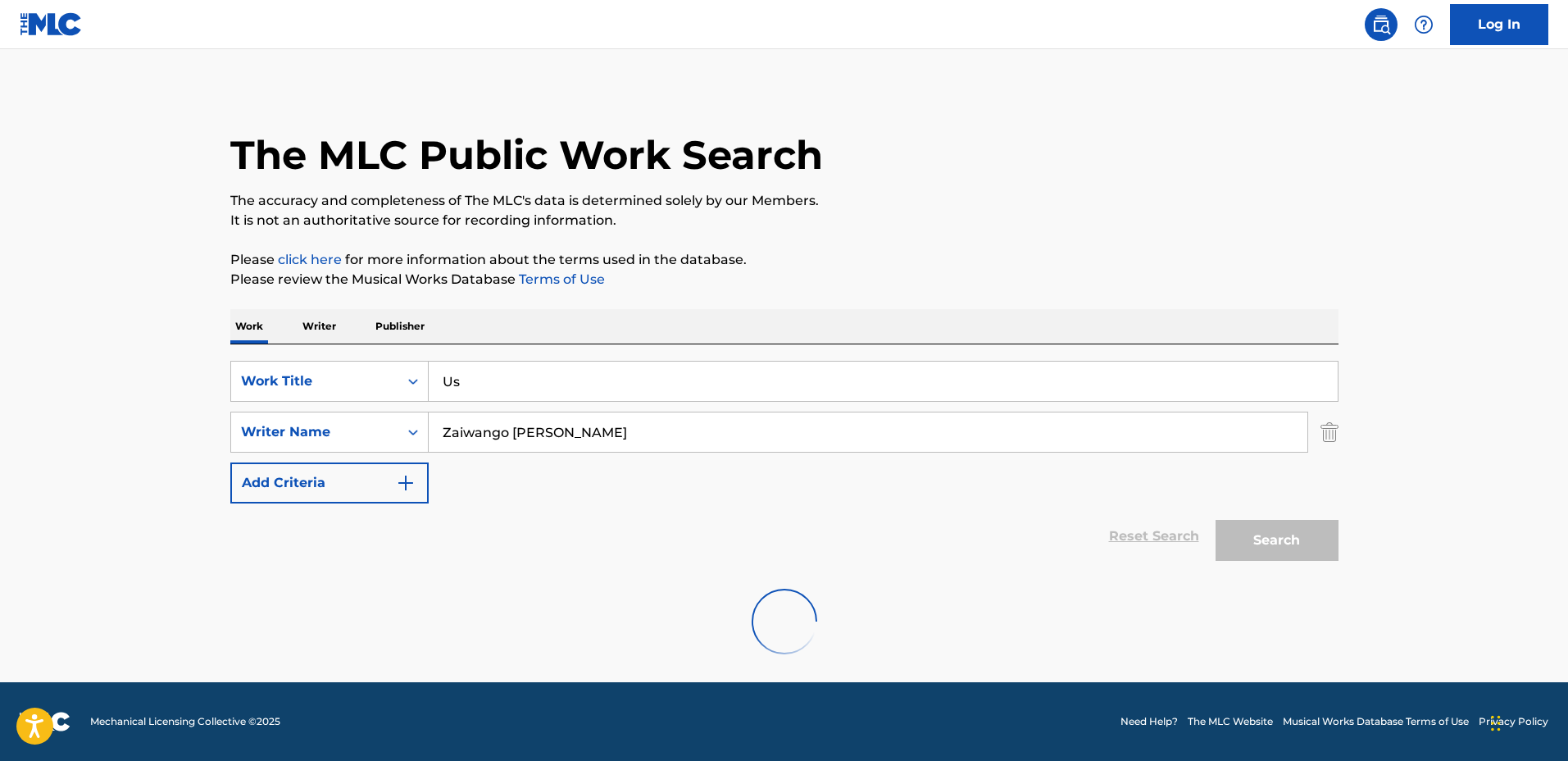
scroll to position [0, 0]
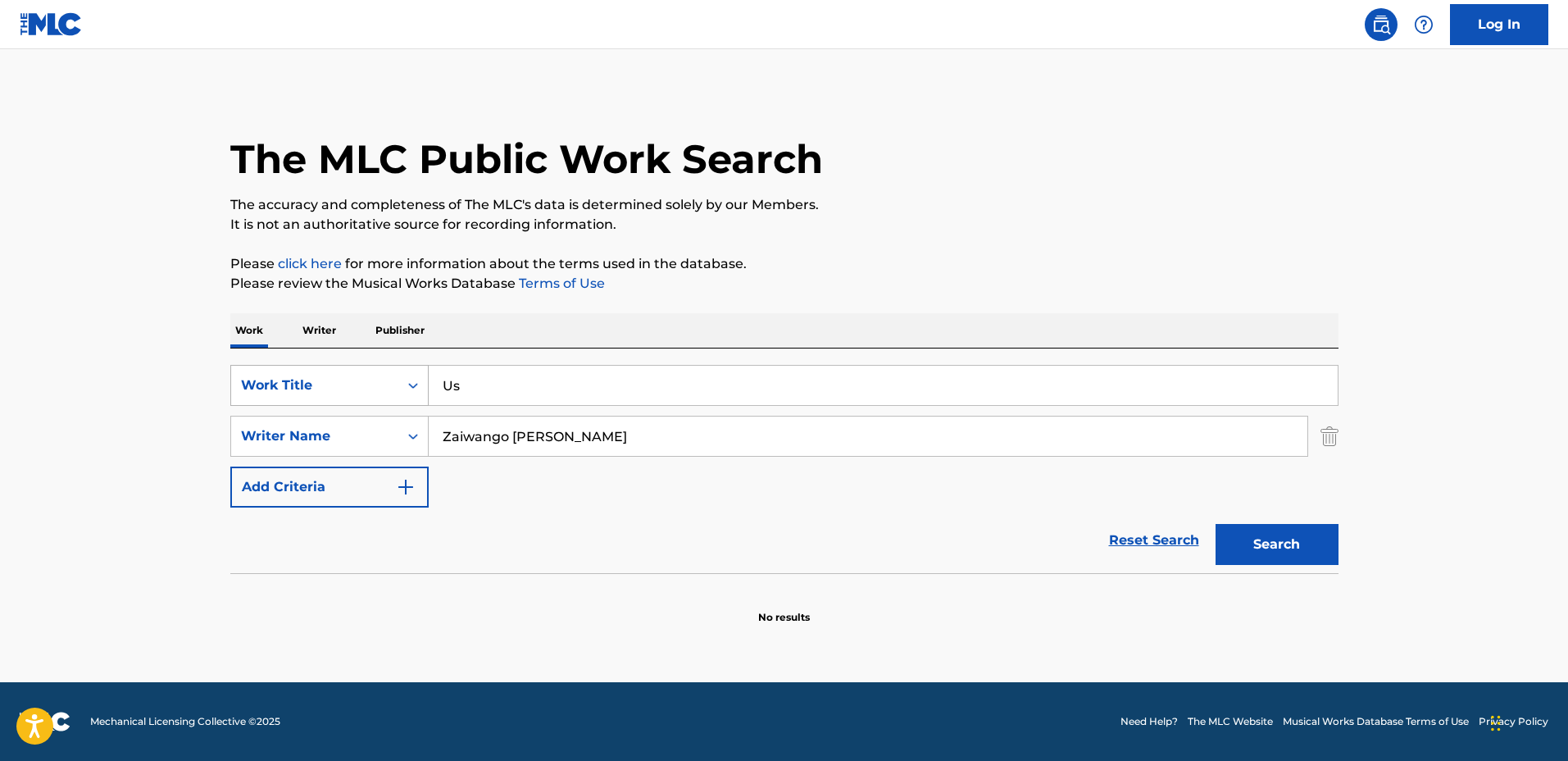
drag, startPoint x: 558, startPoint y: 383, endPoint x: 280, endPoint y: 366, distance: 278.5
click at [290, 364] on div "SearchWithCriteriaa0222cd2-364e-4d4a-9dca-7cfa8678e1b7 Work Title Us" at bounding box center [784, 385] width 1108 height 41
click at [1216, 524] on button "Search" at bounding box center [1277, 545] width 123 height 41
drag, startPoint x: 697, startPoint y: 371, endPoint x: 286, endPoint y: 325, distance: 413.6
click at [286, 325] on div "Work Writer Publisher SearchWithCriteriaa0222cd2-364e-4d4a-9dca-7cfa8678e1b7 Wo…" at bounding box center [784, 469] width 1108 height 312
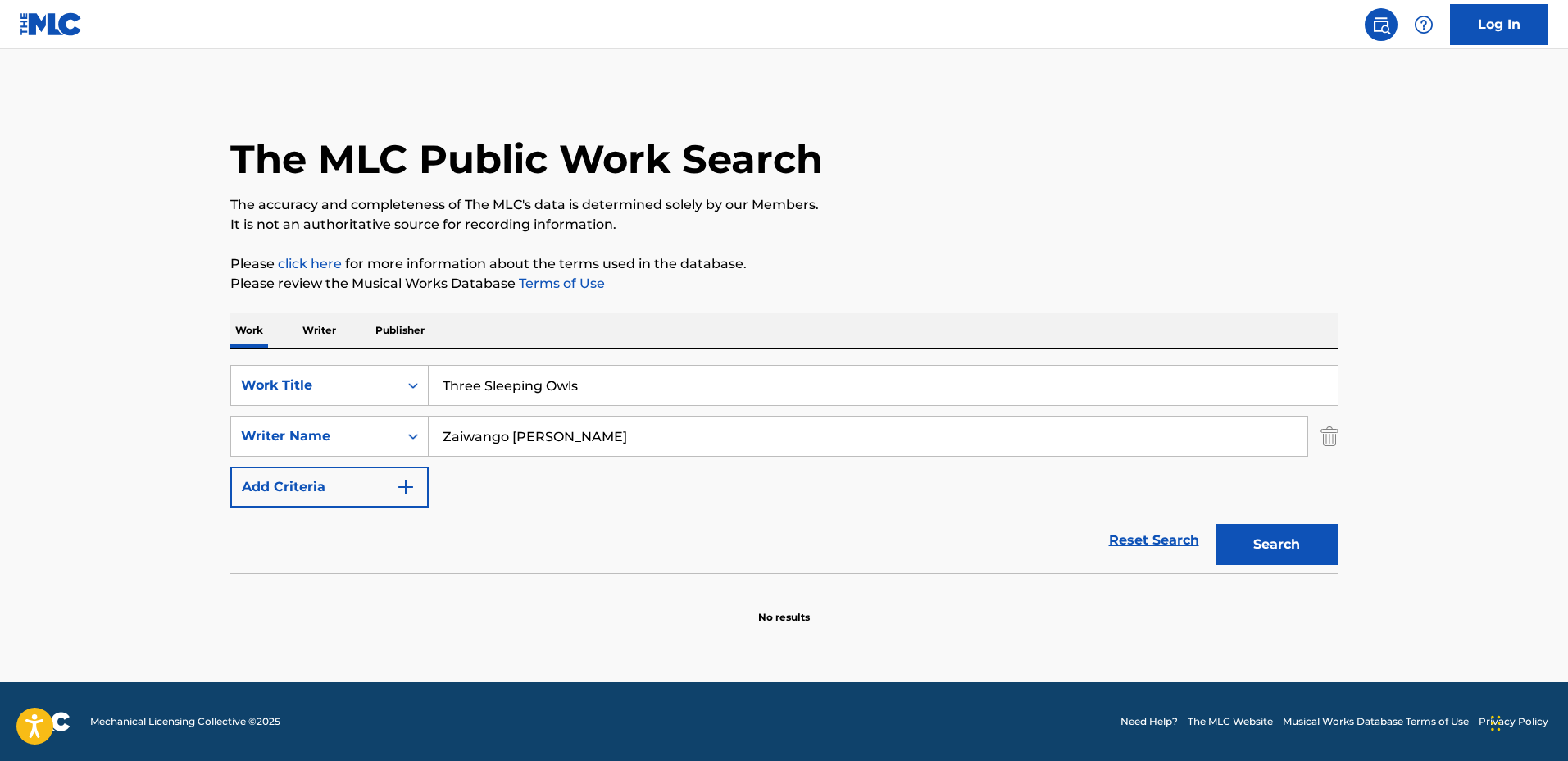
type input "Three Sleeping Owls"
drag, startPoint x: 557, startPoint y: 432, endPoint x: 383, endPoint y: 421, distance: 174.3
click at [383, 421] on div "SearchWithCriteriaf0e5107f-34ec-4855-9fba-82de87e934a9 Writer Name Zaiwango Hel…" at bounding box center [784, 436] width 1108 height 41
type input "{"
click at [1216, 524] on button "Search" at bounding box center [1277, 545] width 123 height 41
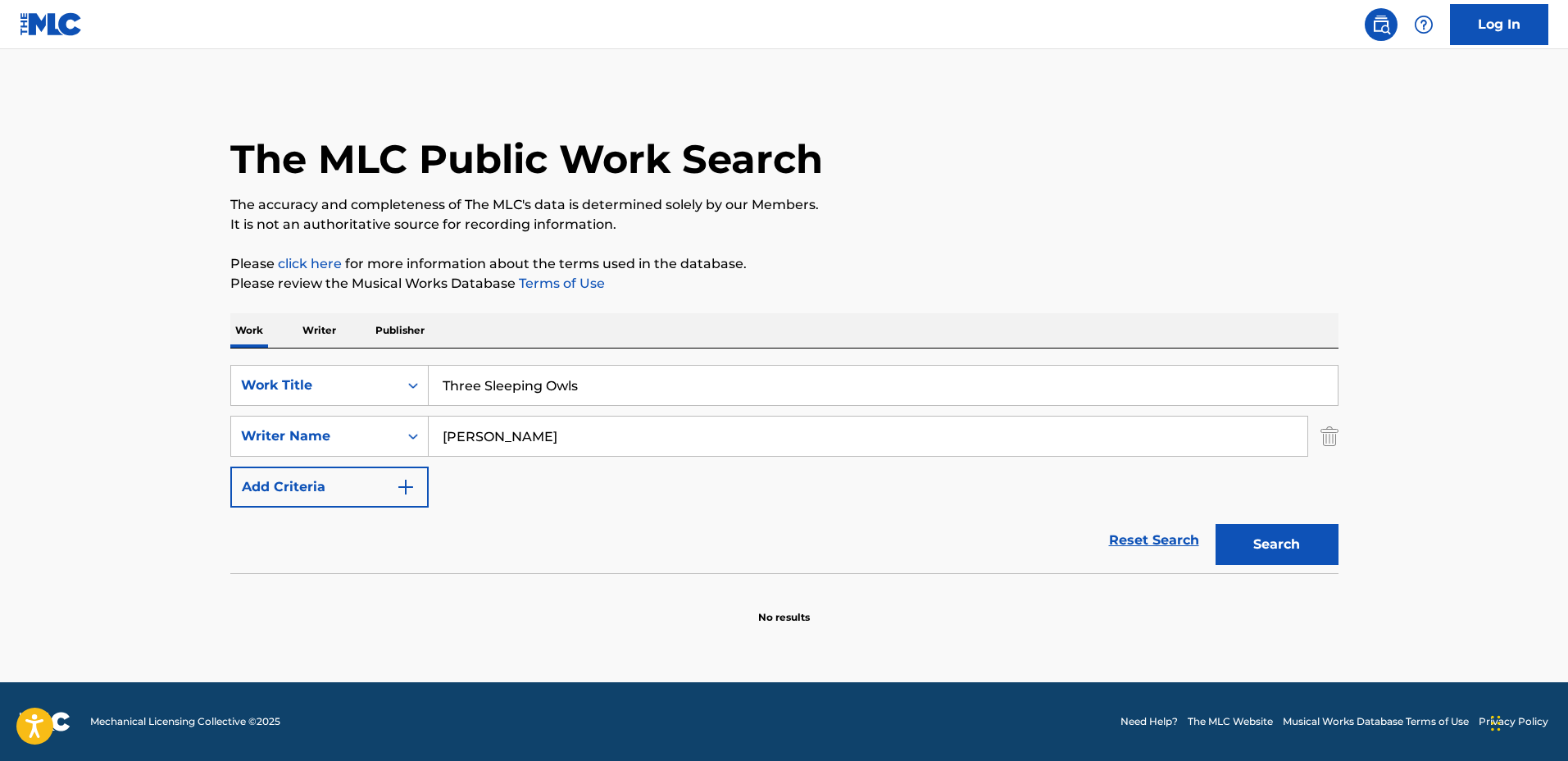
drag, startPoint x: 541, startPoint y: 433, endPoint x: 511, endPoint y: 430, distance: 30.1
click at [486, 430] on input "Polly Carter" at bounding box center [868, 436] width 879 height 39
type input "Polly"
click at [1216, 524] on button "Search" at bounding box center [1277, 545] width 123 height 41
drag, startPoint x: 647, startPoint y: 392, endPoint x: 413, endPoint y: 360, distance: 236.2
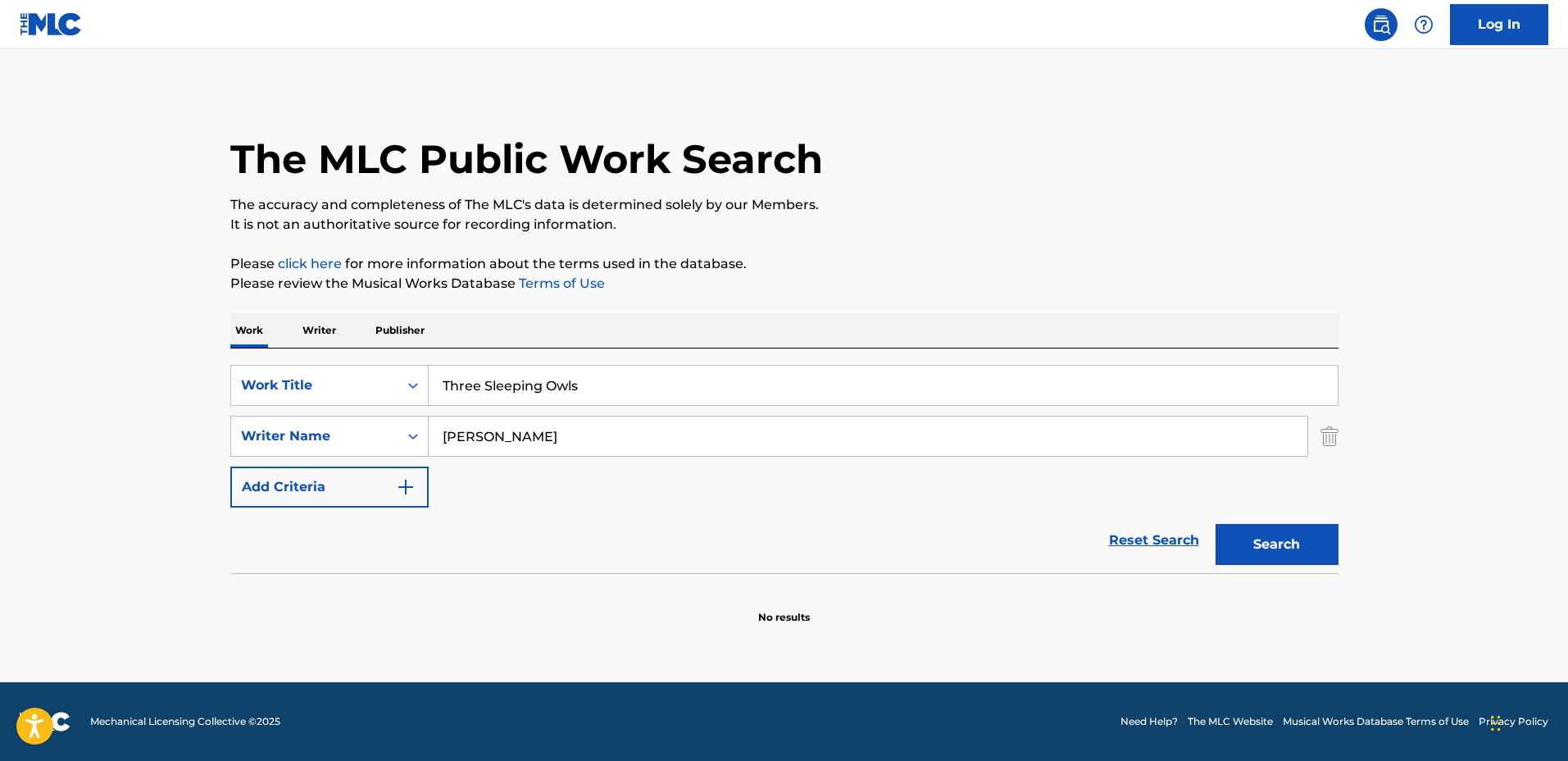
click at [413, 360] on div "SearchWithCriteriaa0222cd2-364e-4d4a-9dca-7cfa8678e1b7 Work Title Three Sleepin…" at bounding box center [784, 461] width 1108 height 225
type input "A Time Long Ago"
click at [1216, 524] on button "Search" at bounding box center [1277, 545] width 123 height 41
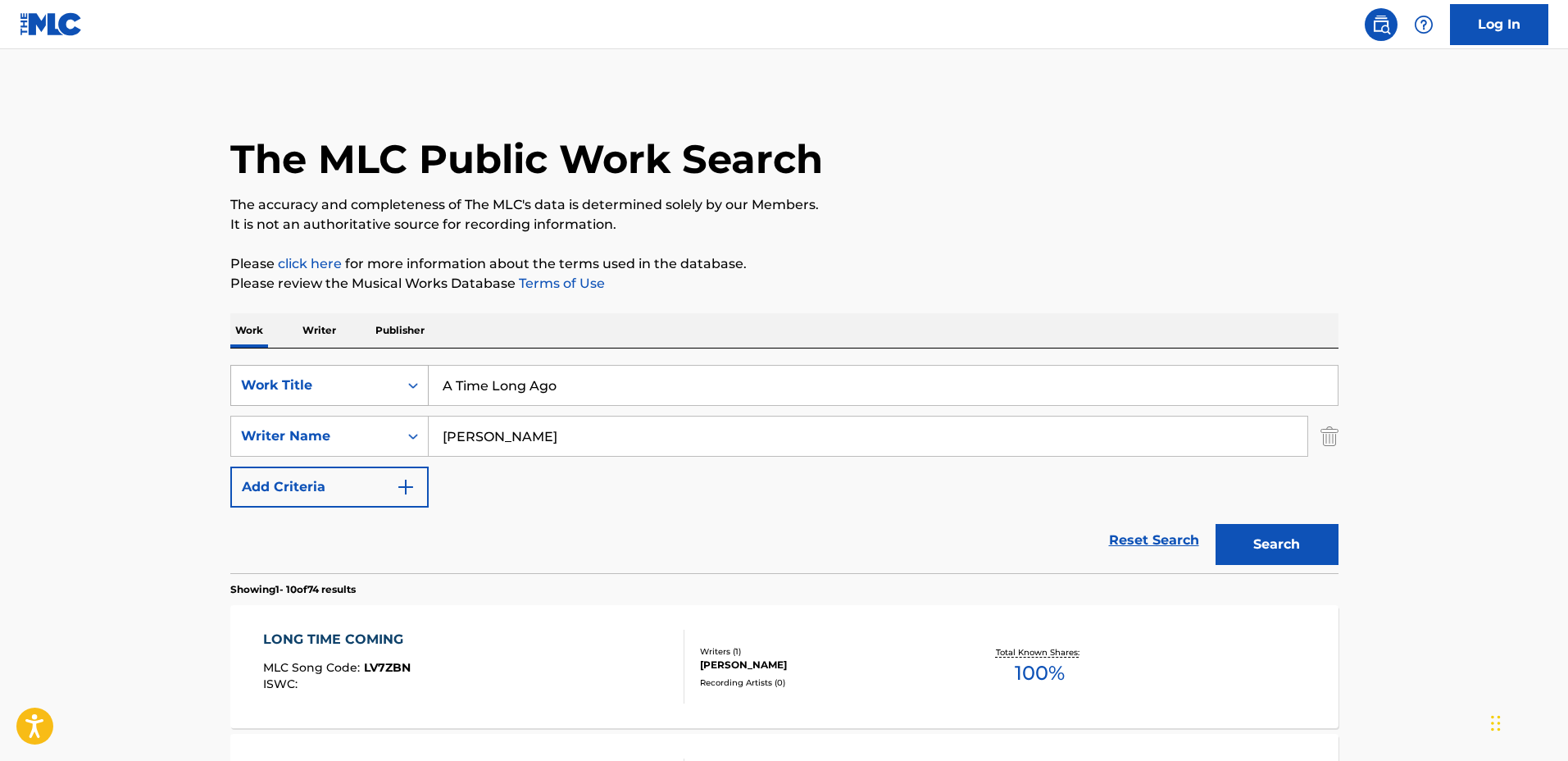
drag, startPoint x: 712, startPoint y: 375, endPoint x: 318, endPoint y: 388, distance: 394.2
click at [318, 388] on div "SearchWithCriteriaa0222cd2-364e-4d4a-9dca-7cfa8678e1b7 Work Title A Time Long A…" at bounding box center [784, 385] width 1108 height 41
type input "Cataverdis"
drag, startPoint x: 499, startPoint y: 429, endPoint x: 317, endPoint y: 418, distance: 182.3
click at [317, 418] on div "SearchWithCriteriaf0e5107f-34ec-4855-9fba-82de87e934a9 Writer Name Polly" at bounding box center [784, 436] width 1108 height 41
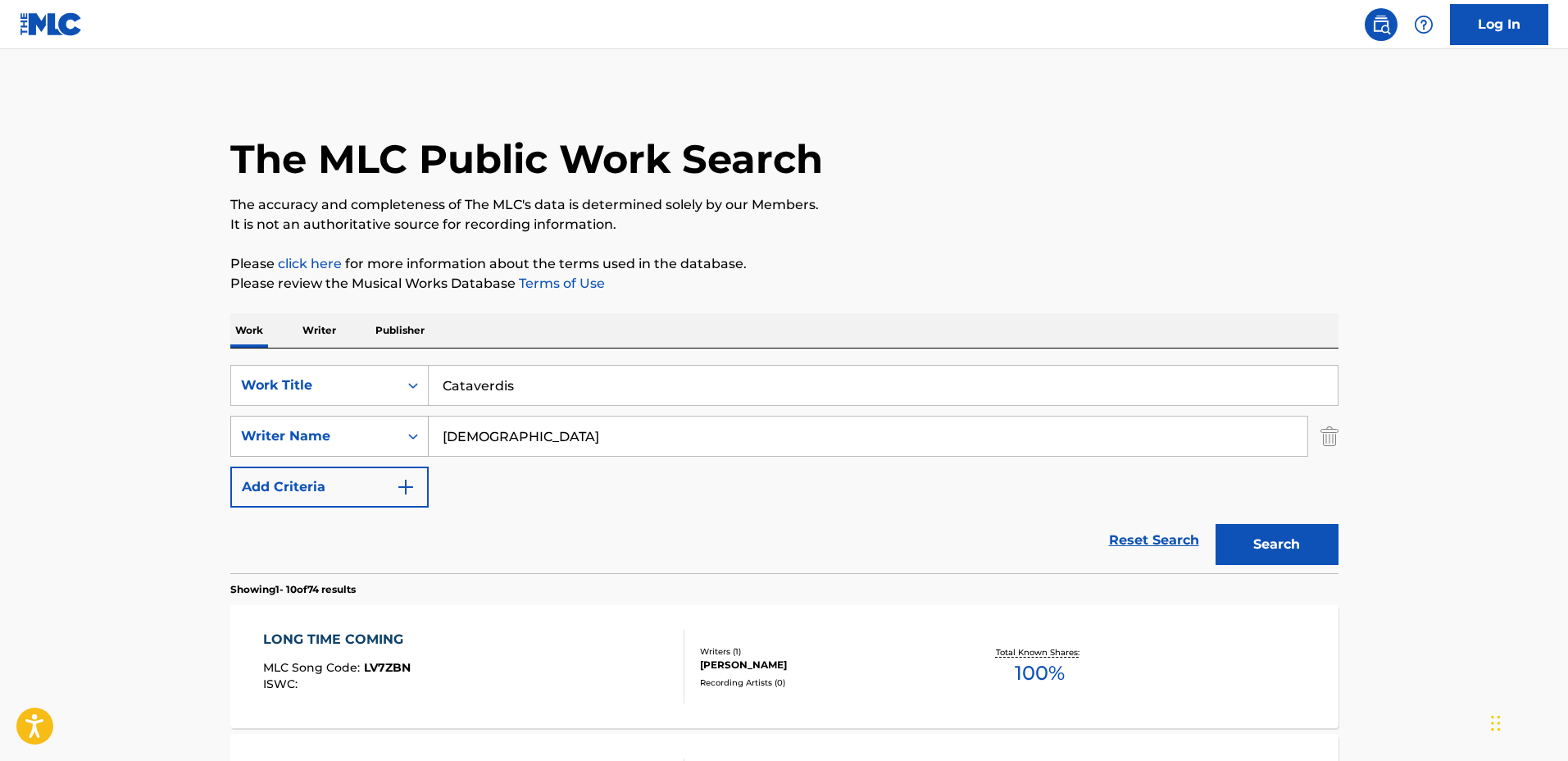
type input "Christian"
click at [1216, 524] on button "Search" at bounding box center [1277, 545] width 123 height 41
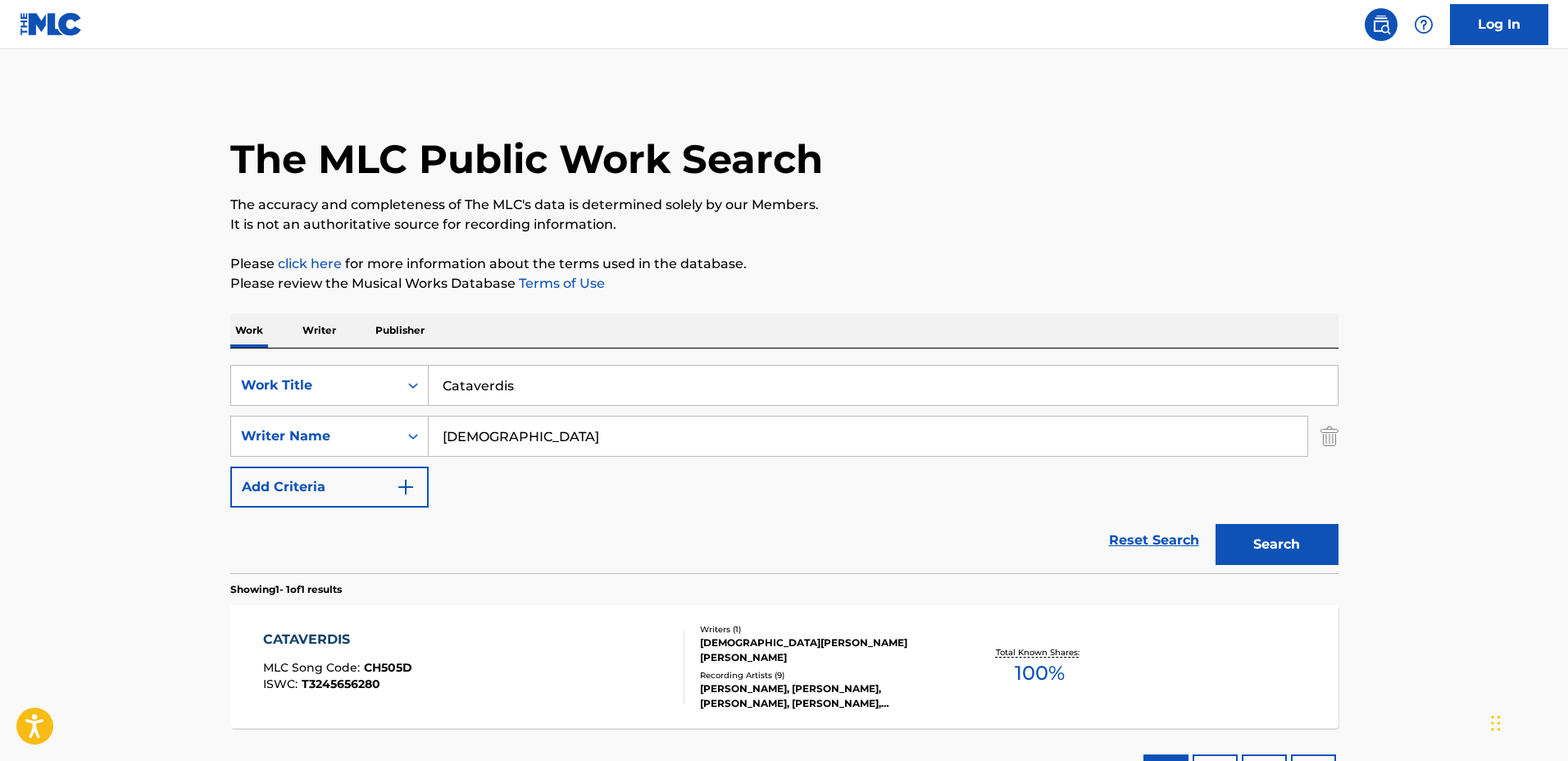
click at [936, 590] on section "Showing 1 - 1 of 1 results" at bounding box center [784, 585] width 1108 height 24
click at [917, 629] on div "Writers ( 1 )" at bounding box center [823, 629] width 248 height 12
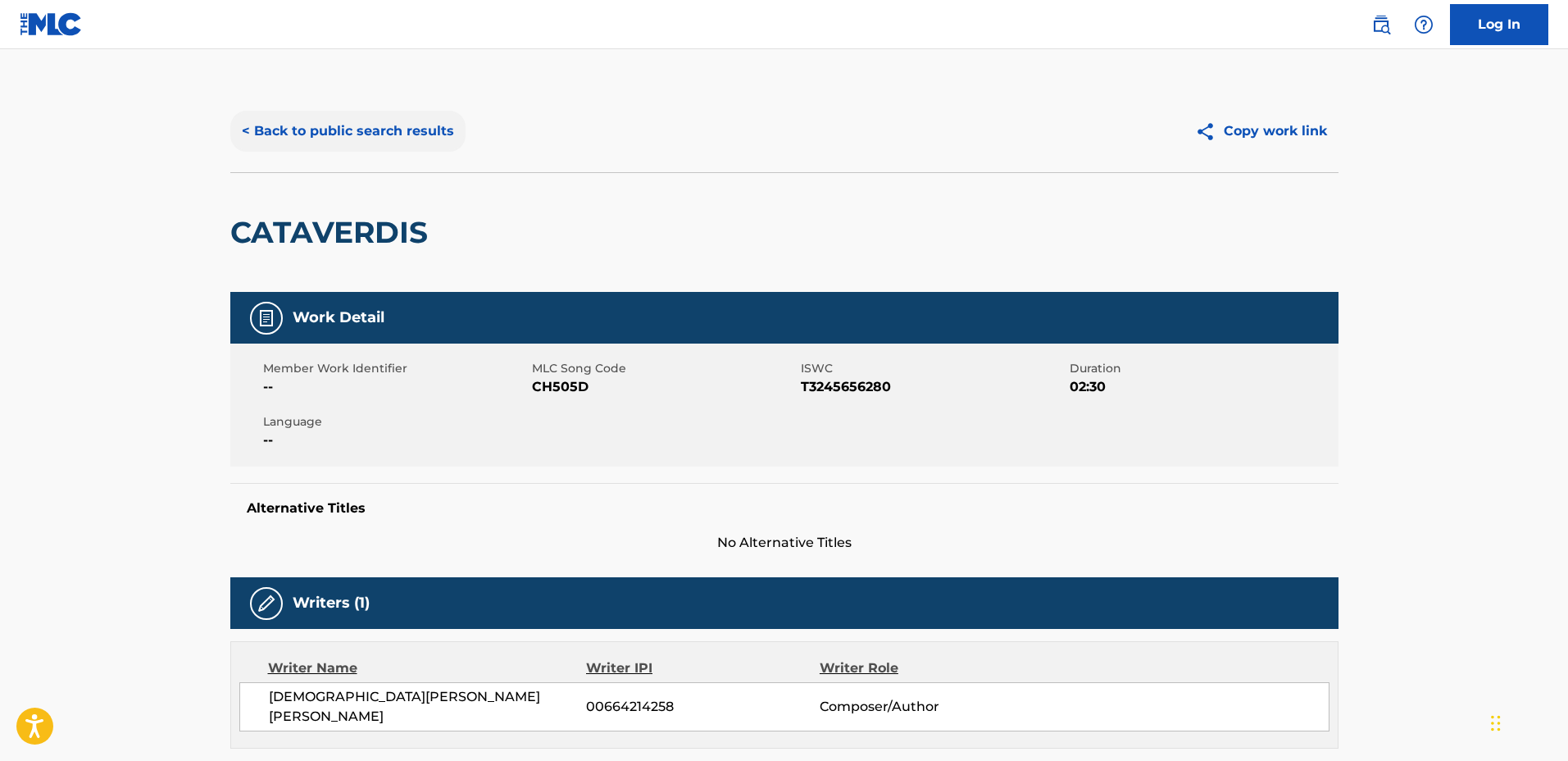
click at [339, 130] on button "< Back to public search results" at bounding box center [348, 132] width 235 height 41
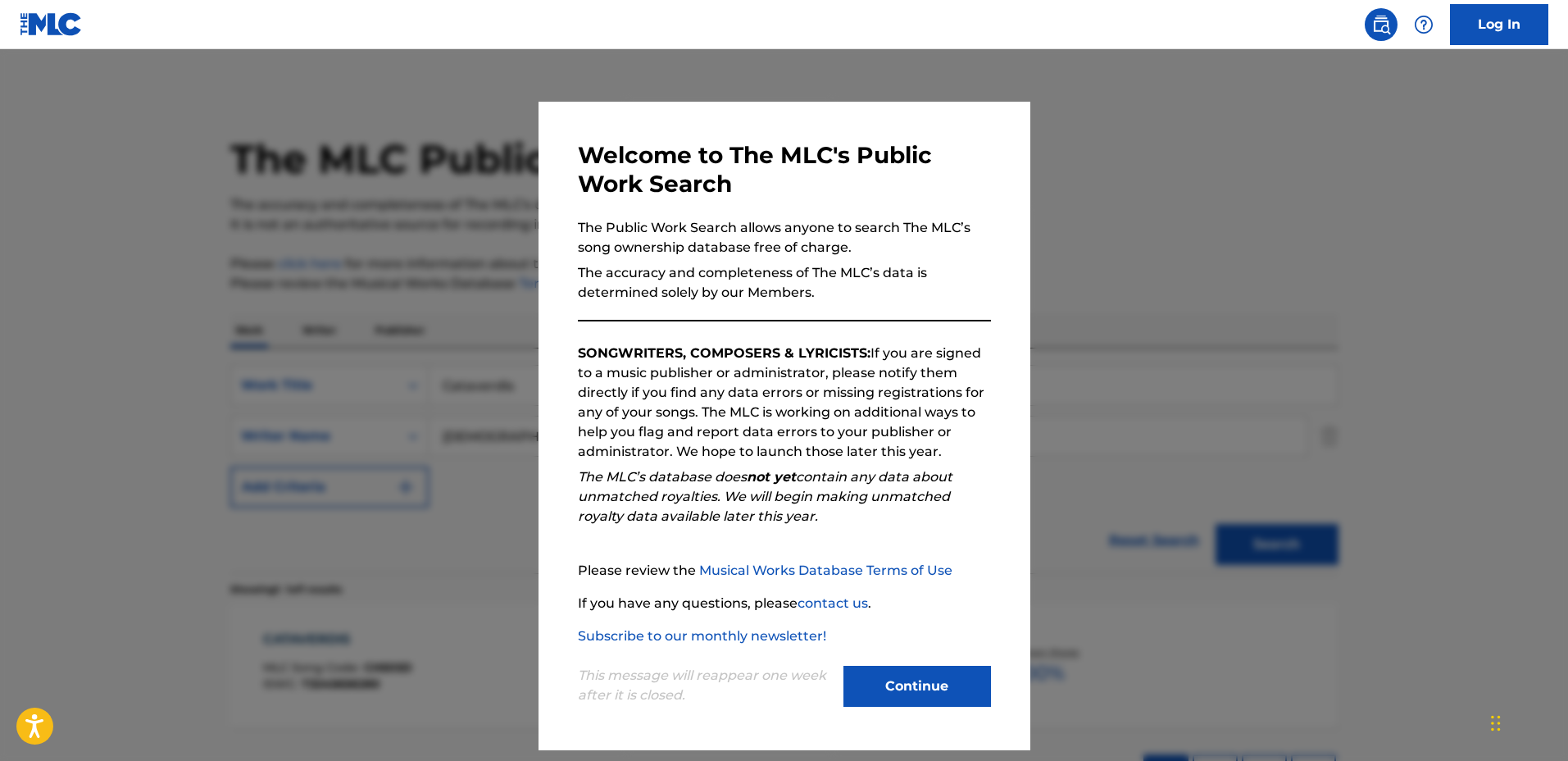
click at [1308, 295] on div at bounding box center [784, 429] width 1568 height 761
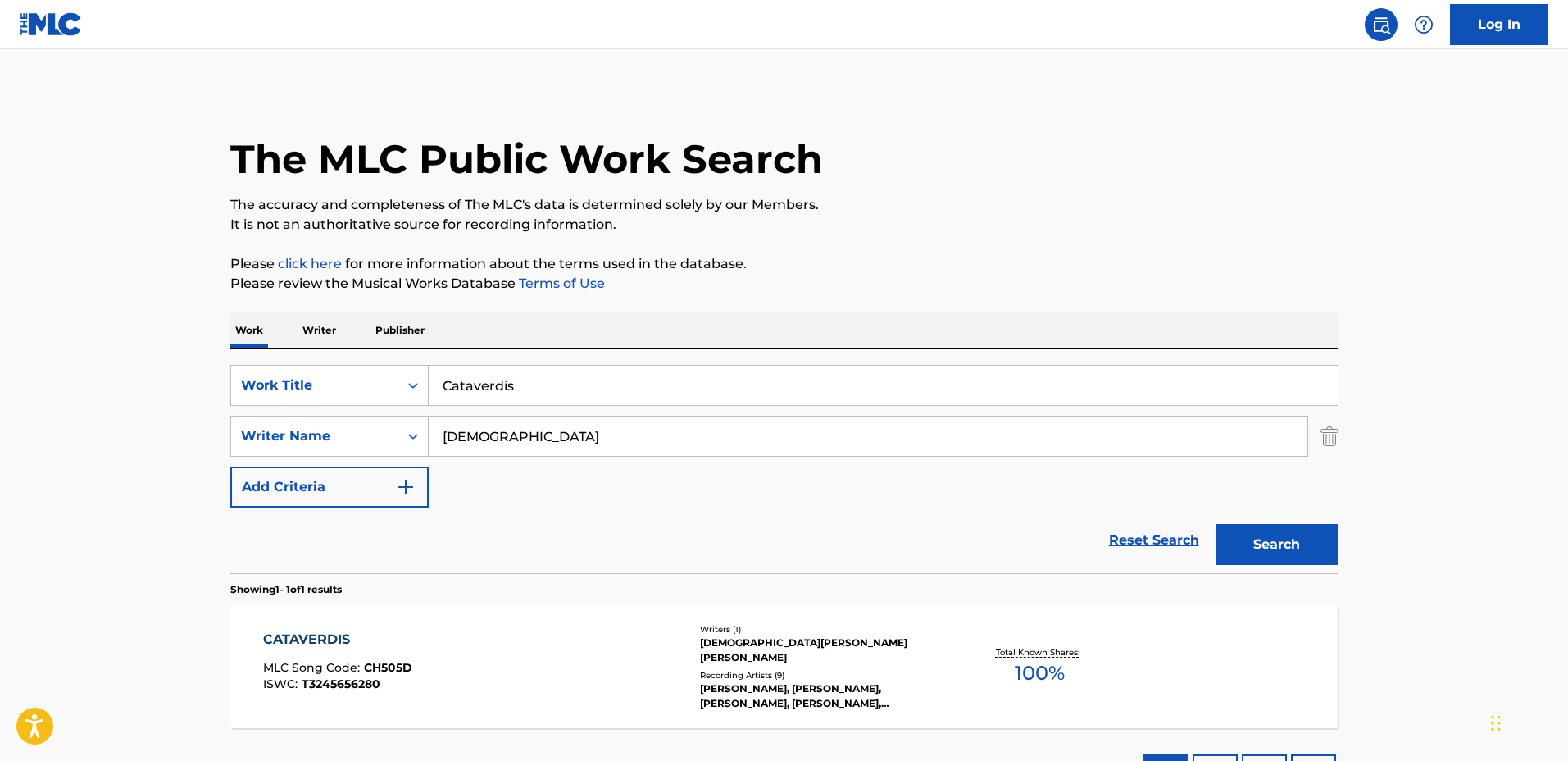
drag, startPoint x: 712, startPoint y: 384, endPoint x: 345, endPoint y: 360, distance: 367.8
click at [345, 360] on div "SearchWithCriteriaa0222cd2-364e-4d4a-9dca-7cfa8678e1b7 Work Title Cataverdis Se…" at bounding box center [784, 461] width 1108 height 225
type input "Falling Rain"
drag, startPoint x: 571, startPoint y: 447, endPoint x: 337, endPoint y: 418, distance: 235.8
click at [339, 418] on div "SearchWithCriteriaf0e5107f-34ec-4855-9fba-82de87e934a9 Writer Name Christian" at bounding box center [784, 436] width 1108 height 41
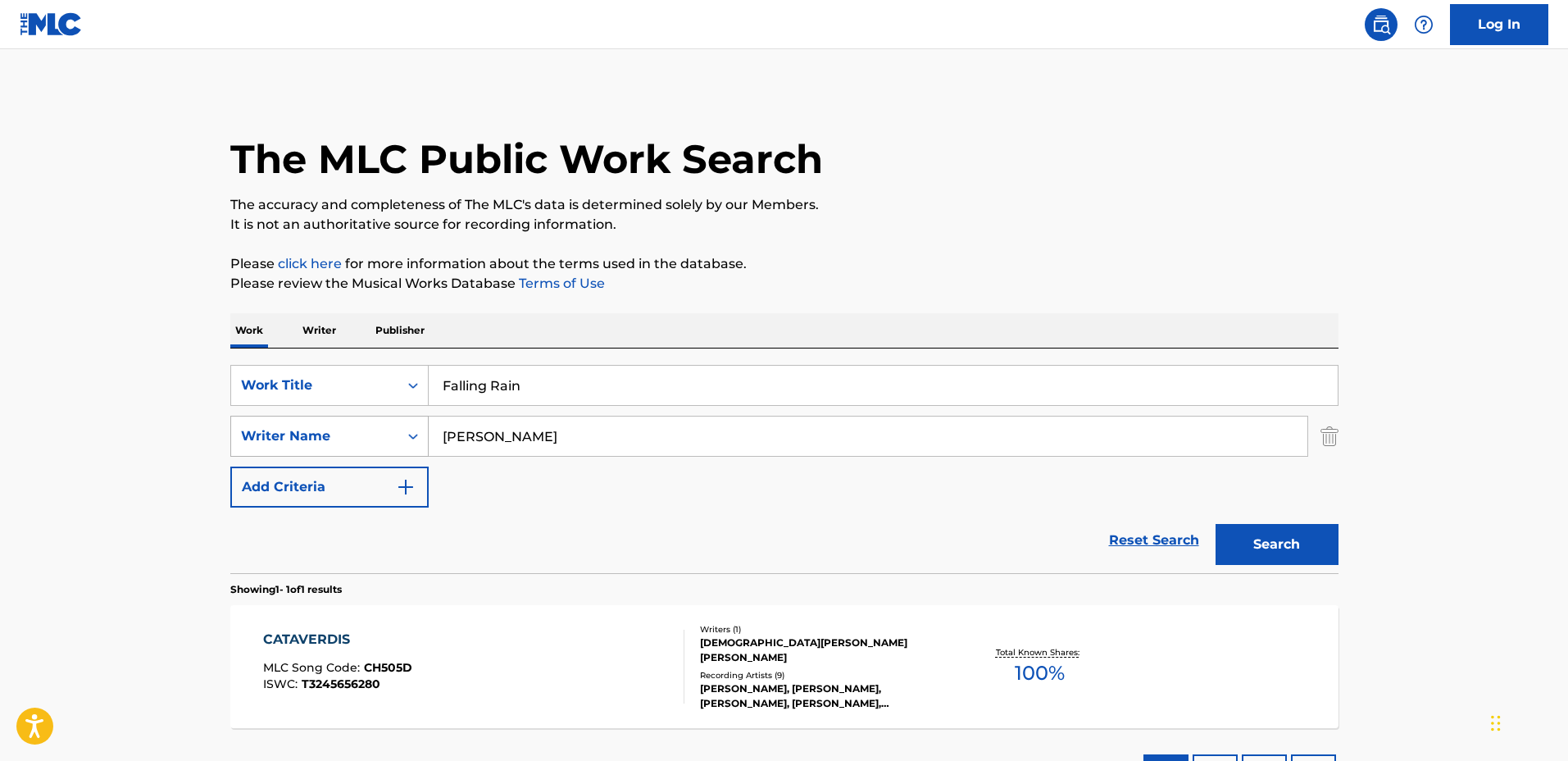
type input "Matthew Fisher"
click at [1216, 524] on button "Search" at bounding box center [1277, 545] width 123 height 41
click at [944, 605] on div "FALLING RAIN MLC Song Code : FB01D0 ISWC : Writers ( 1 ) MATTHEW FISHER Recordi…" at bounding box center [784, 666] width 1108 height 123
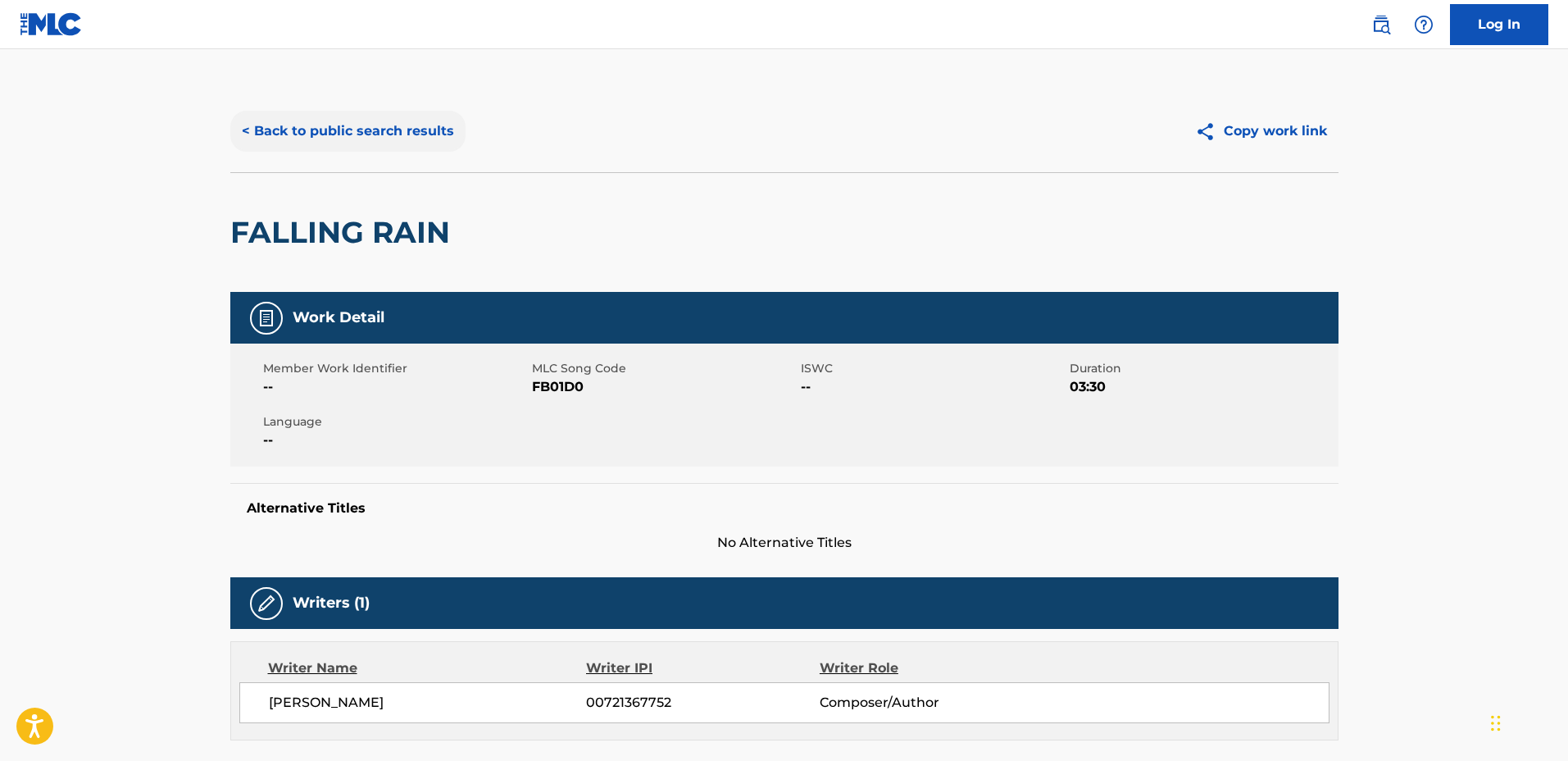
click at [342, 121] on button "< Back to public search results" at bounding box center [348, 132] width 235 height 41
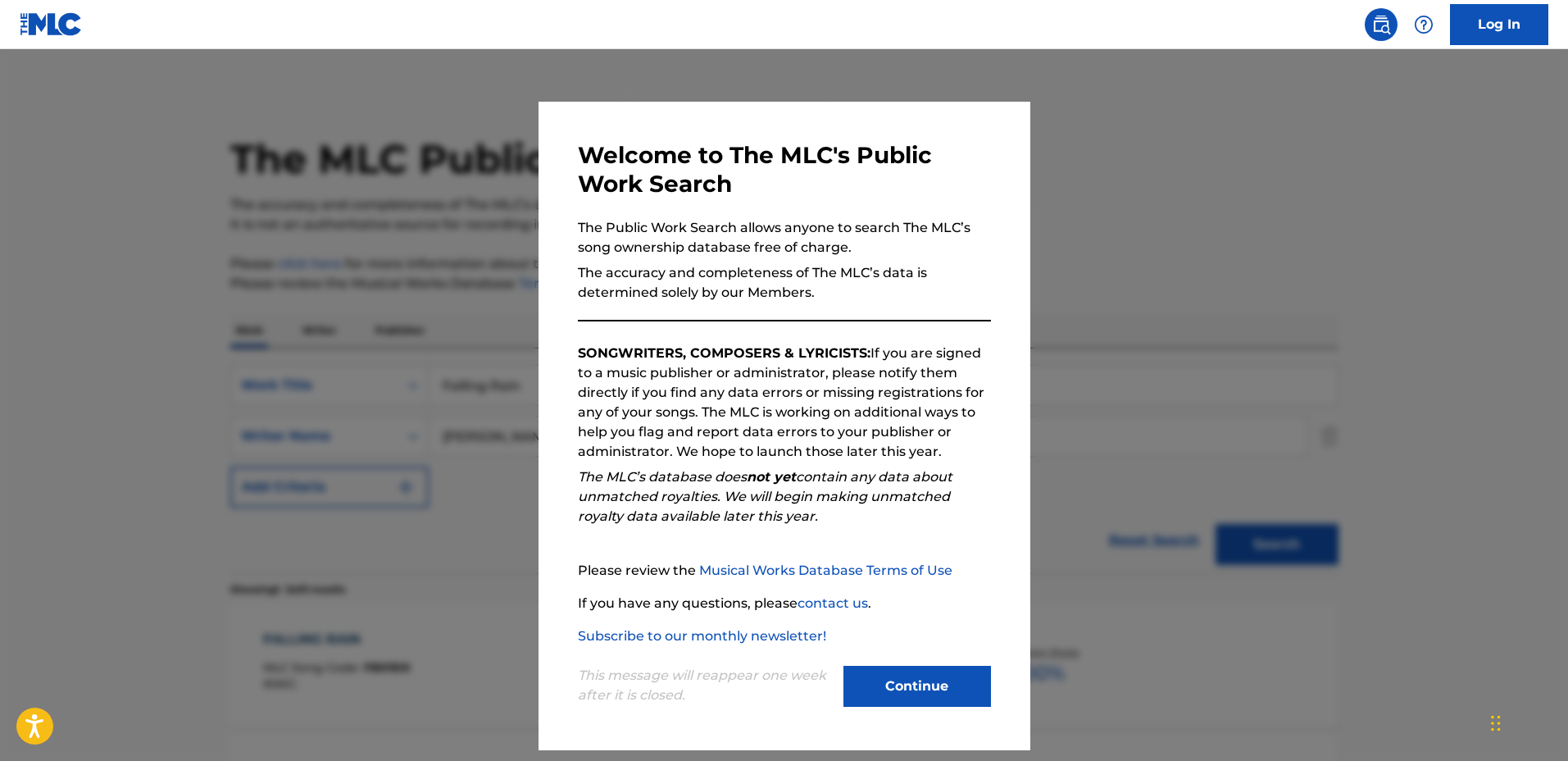
click at [1535, 249] on div at bounding box center [784, 429] width 1568 height 761
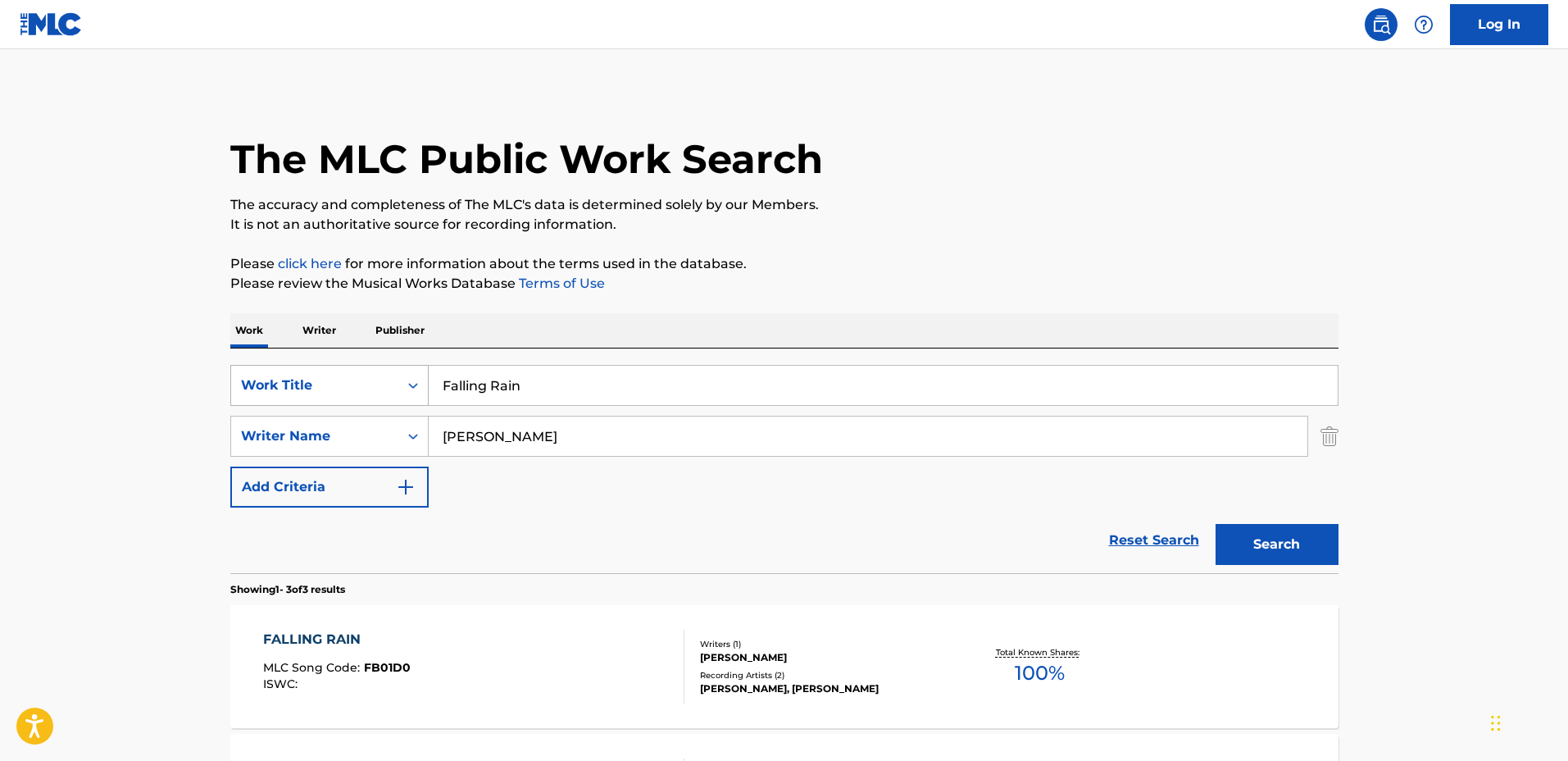
drag, startPoint x: 778, startPoint y: 380, endPoint x: 401, endPoint y: 392, distance: 377.2
click at [381, 392] on div "SearchWithCriteriaa0222cd2-364e-4d4a-9dca-7cfa8678e1b7 Work Title Falling Rain" at bounding box center [784, 385] width 1108 height 41
type input "For Asher"
drag, startPoint x: 525, startPoint y: 422, endPoint x: 416, endPoint y: 418, distance: 109.1
click at [416, 418] on div "SearchWithCriteriaf0e5107f-34ec-4855-9fba-82de87e934a9 Writer Name Matthew Fish…" at bounding box center [784, 436] width 1108 height 41
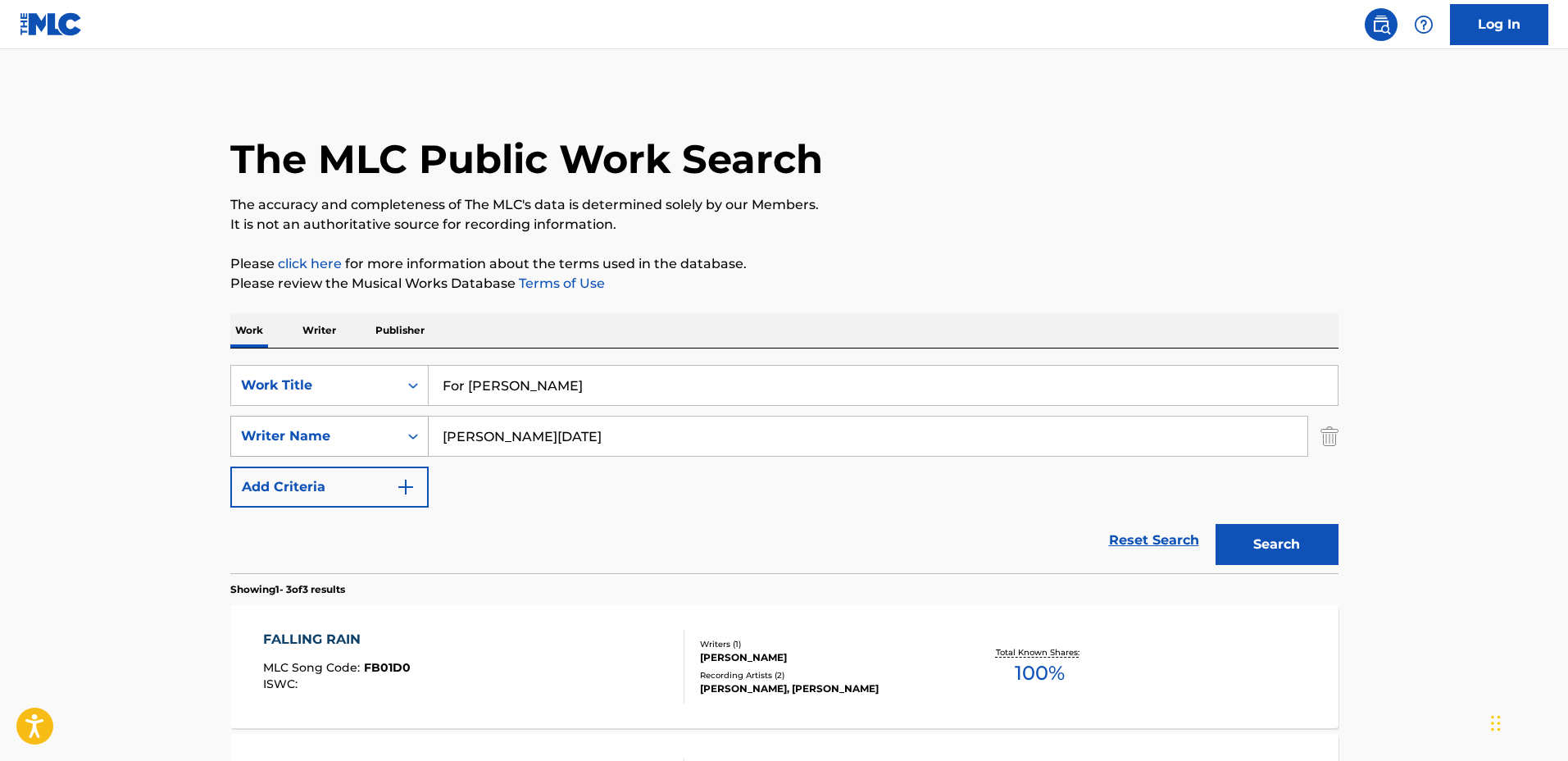
type input "Glenn Natale"
click at [1216, 524] on button "Search" at bounding box center [1277, 545] width 123 height 41
click at [822, 653] on div "GLENN NATALE" at bounding box center [823, 650] width 248 height 15
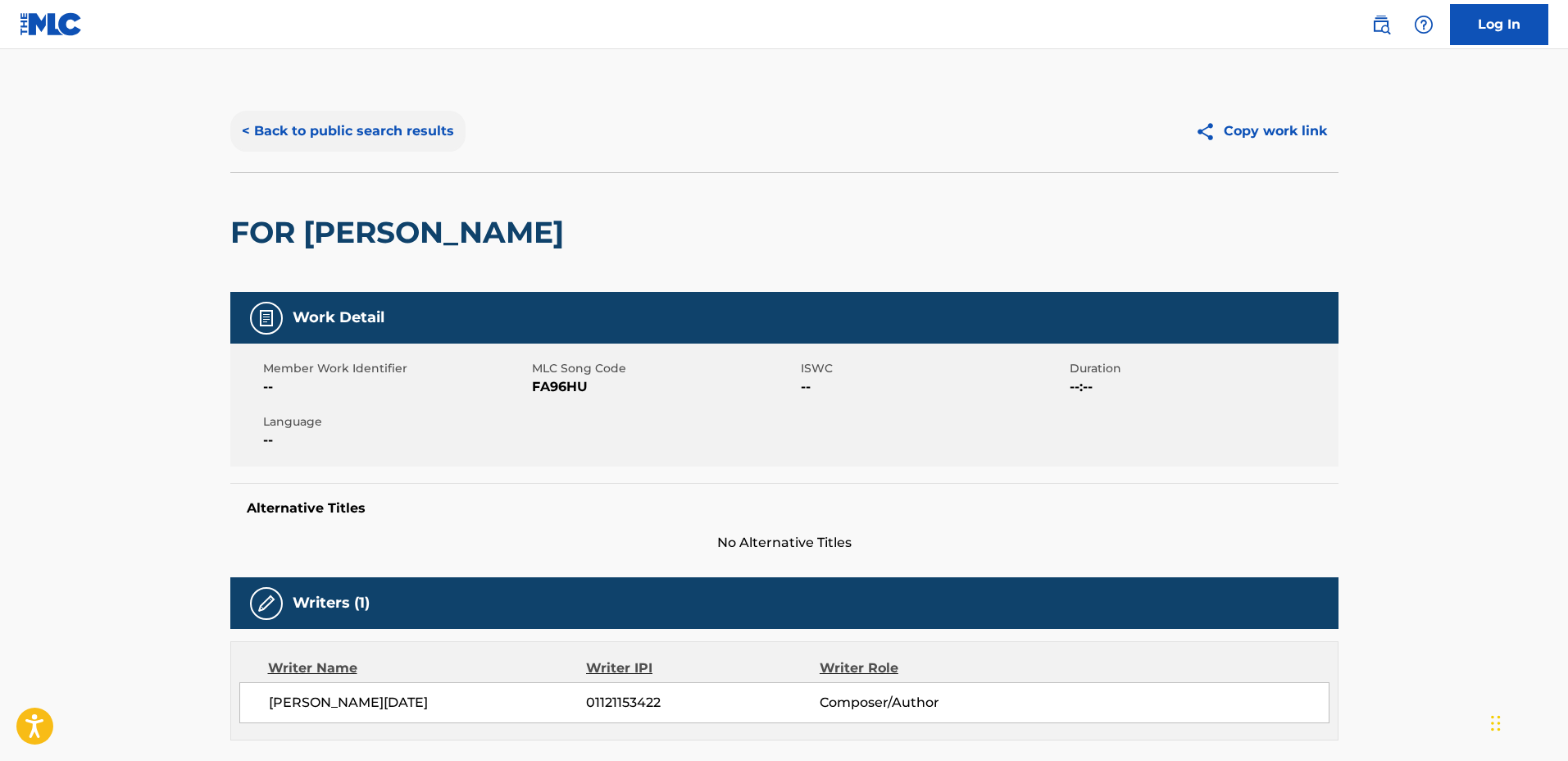
click at [410, 138] on button "< Back to public search results" at bounding box center [348, 132] width 235 height 41
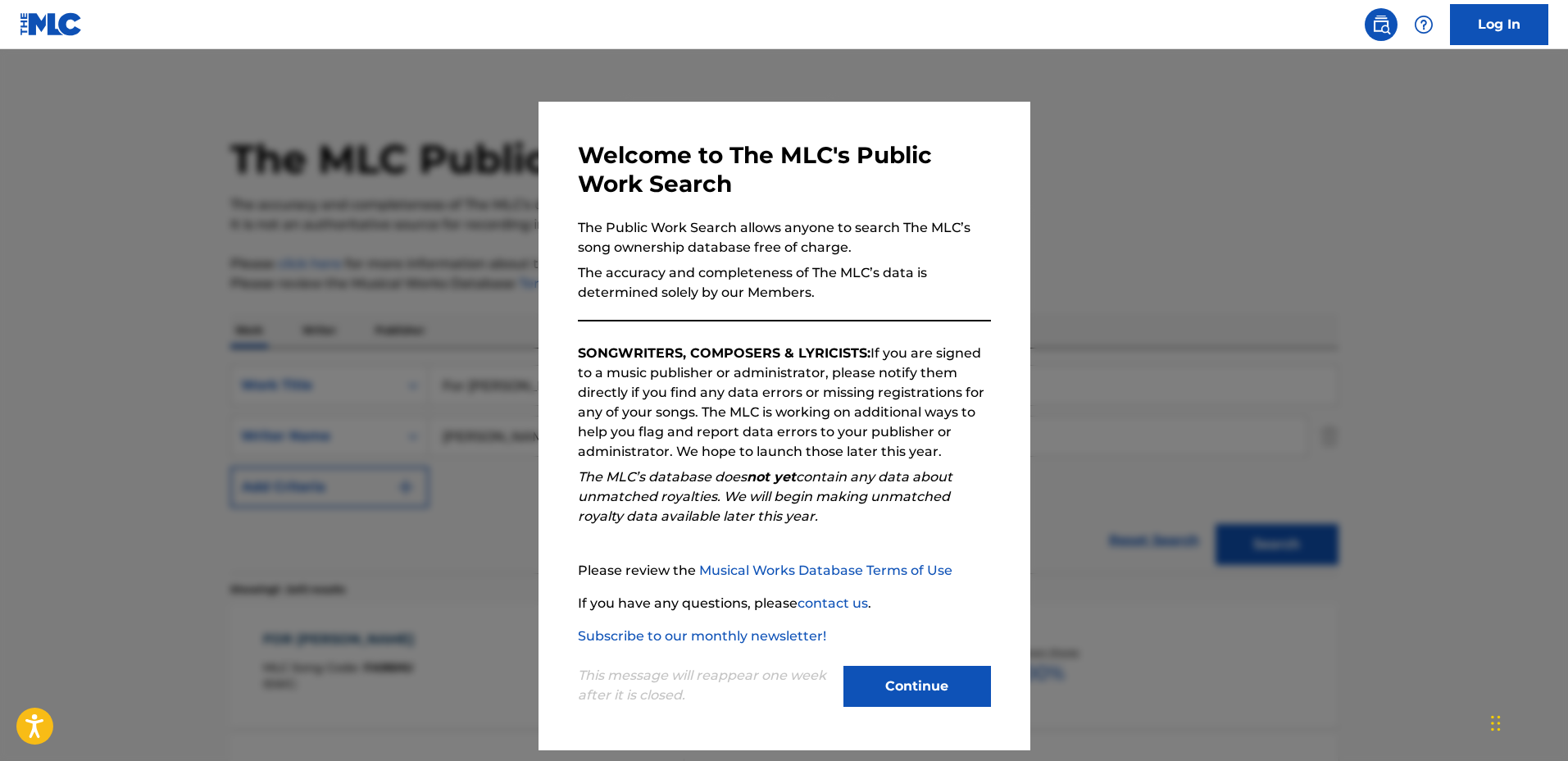
click at [427, 363] on div at bounding box center [784, 429] width 1568 height 761
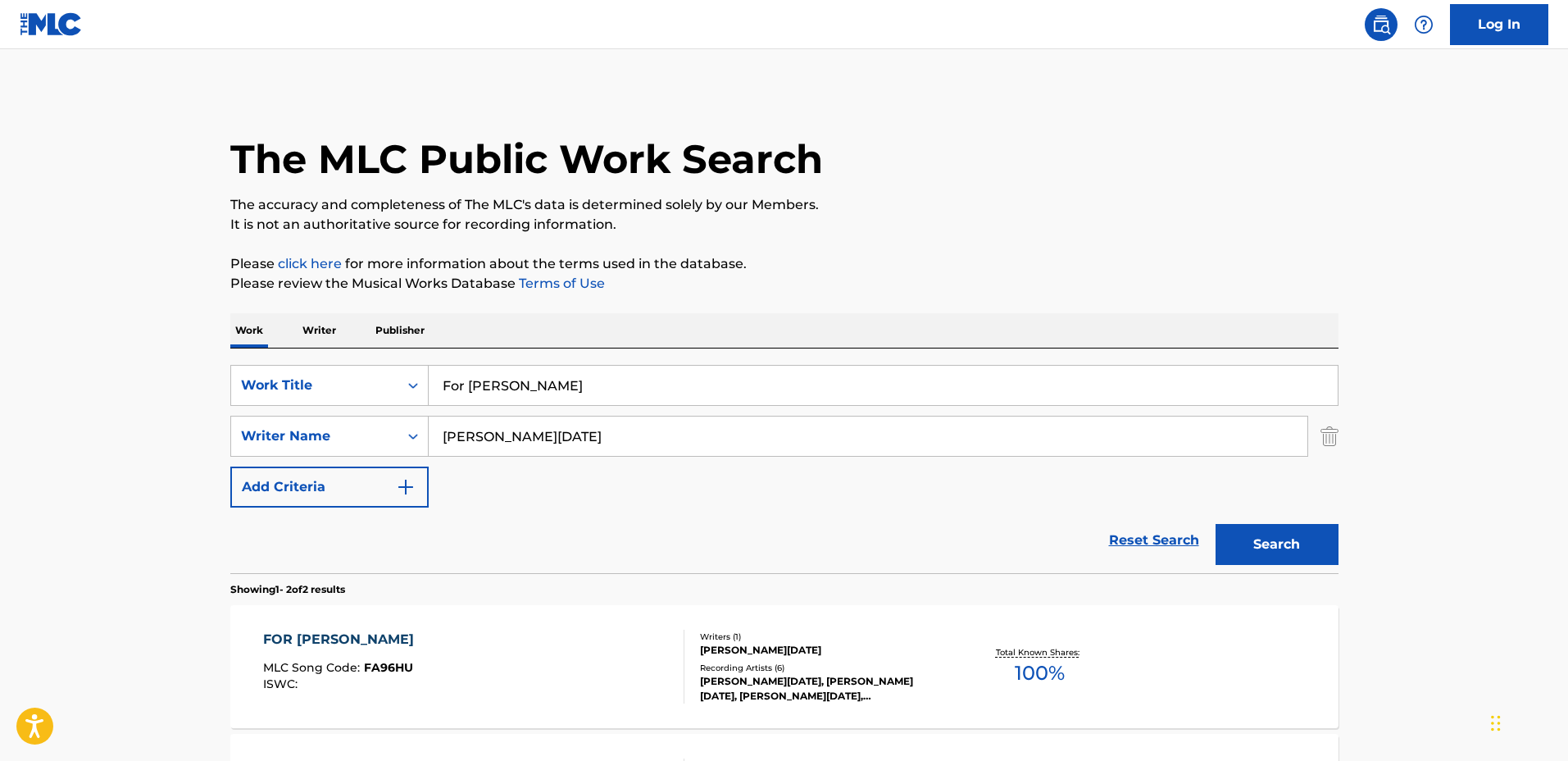
click at [306, 363] on div "SearchWithCriteriaa0222cd2-364e-4d4a-9dca-7cfa8678e1b7 Work Title For Asher Sea…" at bounding box center [784, 461] width 1108 height 225
type input "Window Seat"
drag, startPoint x: 383, startPoint y: 415, endPoint x: 370, endPoint y: 414, distance: 13.0
click at [370, 414] on div "SearchWithCriteriaa0222cd2-364e-4d4a-9dca-7cfa8678e1b7 Work Title Window Seat S…" at bounding box center [784, 435] width 1108 height 142
type input "Dwight"
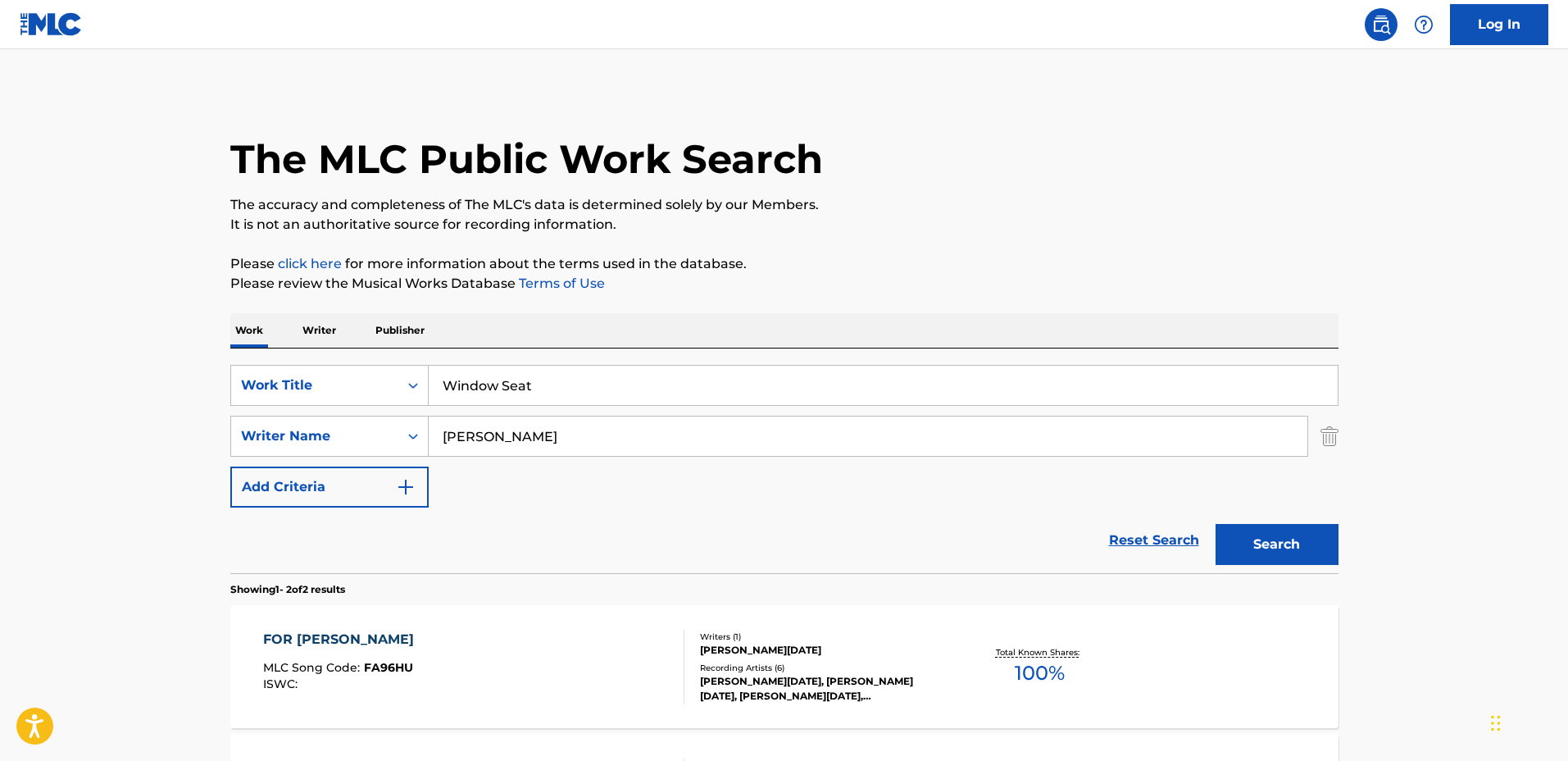
click at [1216, 524] on button "Search" at bounding box center [1277, 545] width 123 height 41
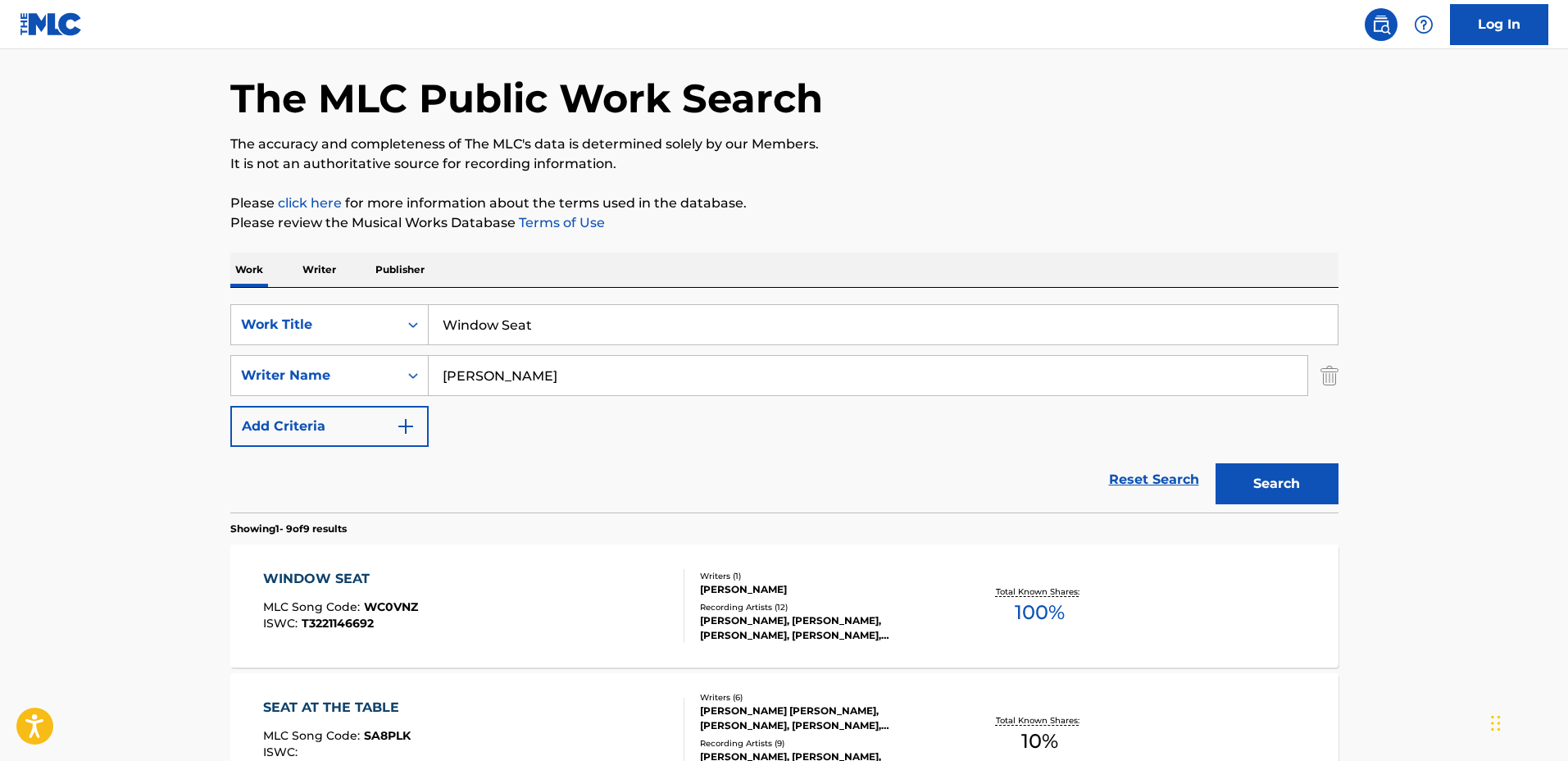
scroll to position [205, 0]
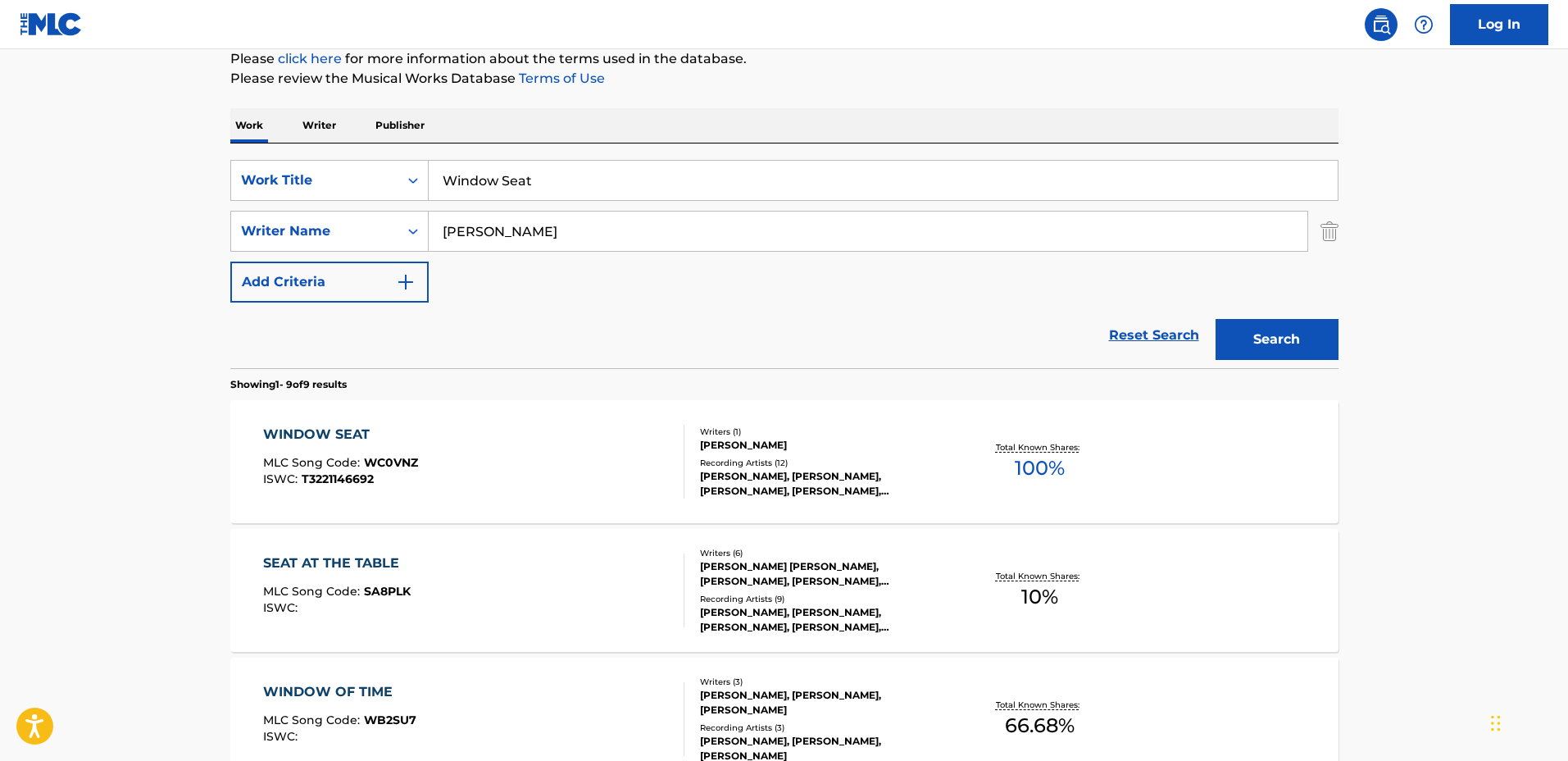
click at [935, 439] on div "DWIGHT RIVERA" at bounding box center [823, 445] width 248 height 15
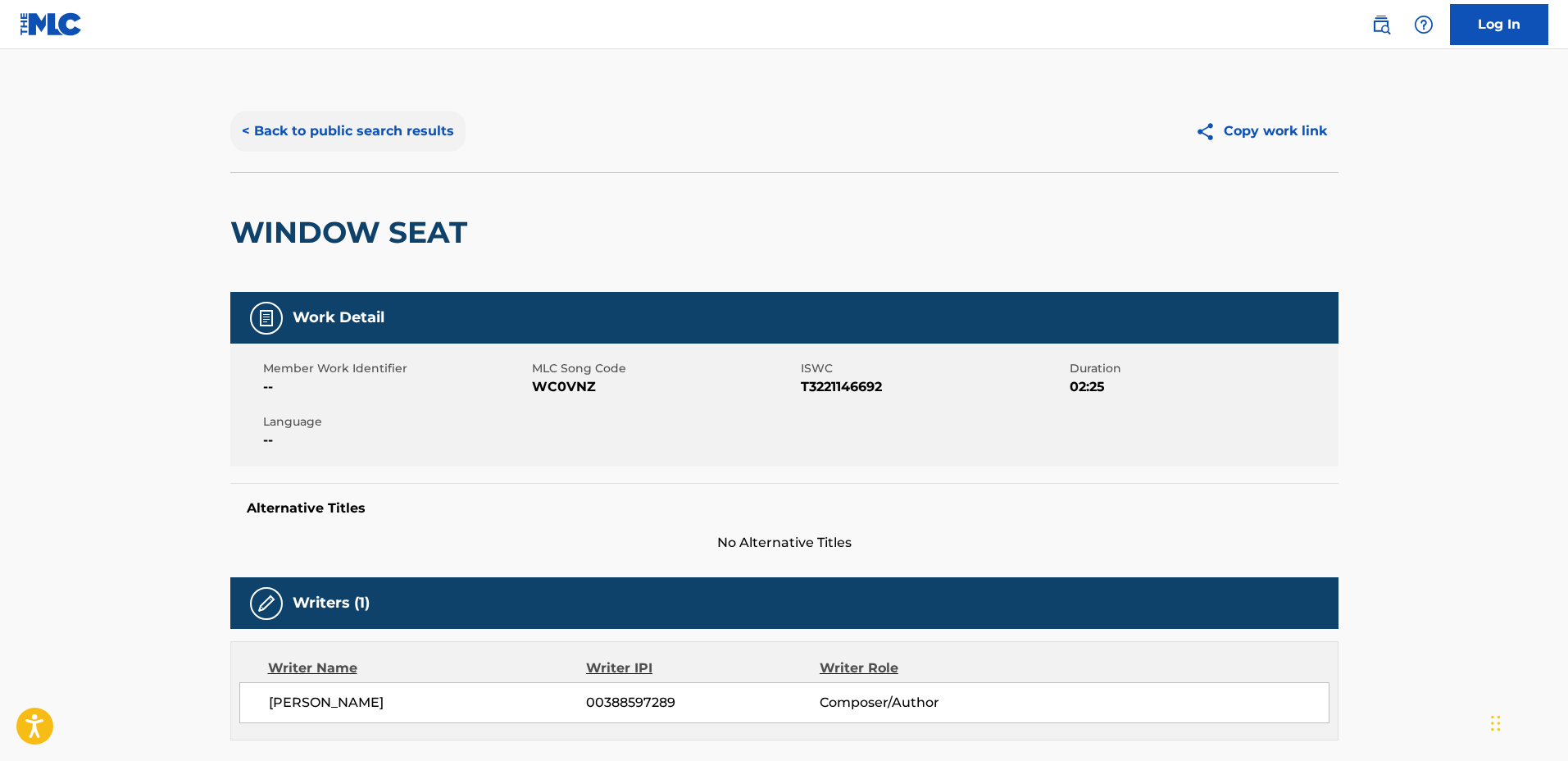
click at [371, 131] on button "< Back to public search results" at bounding box center [348, 132] width 235 height 41
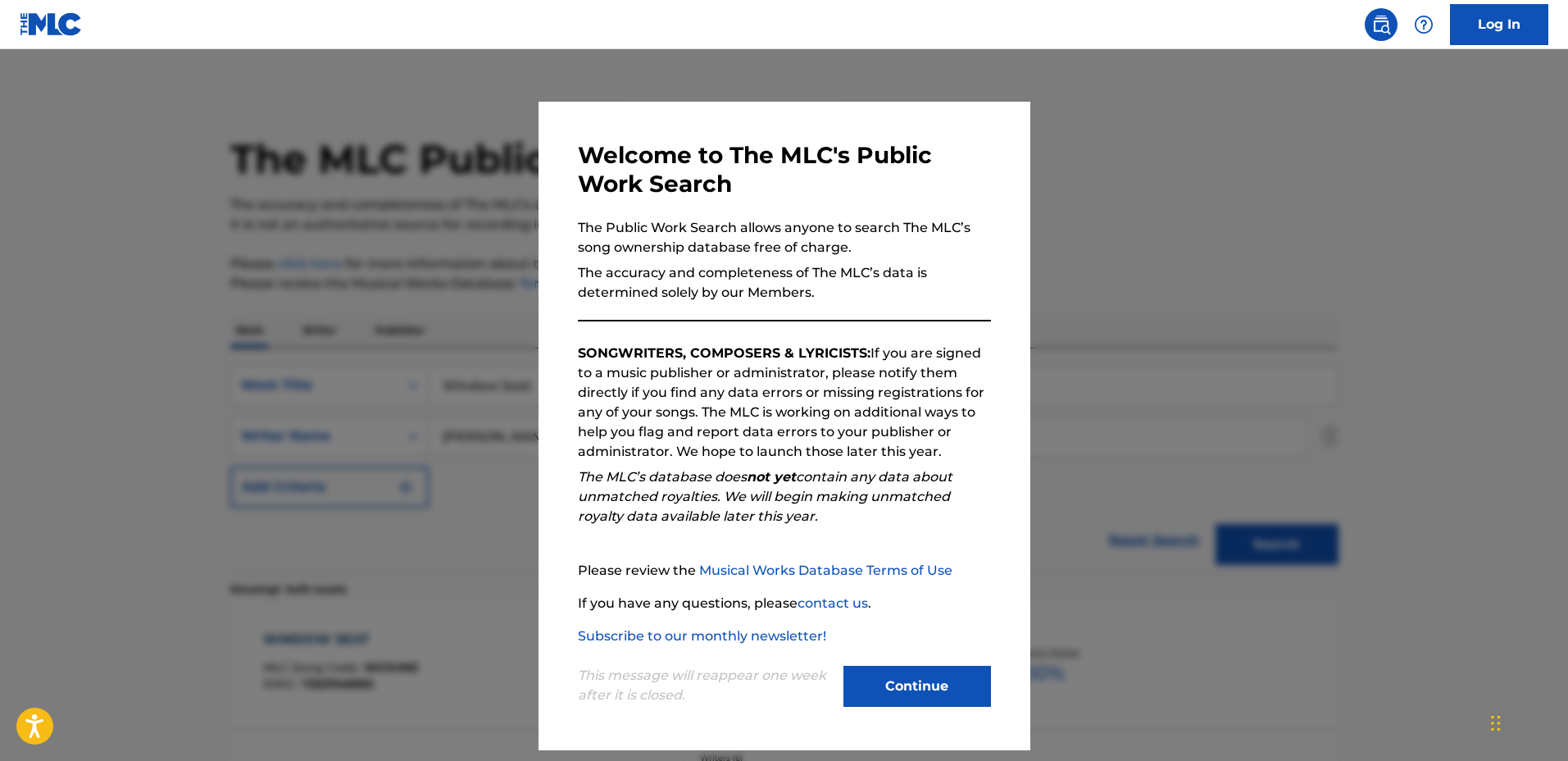
scroll to position [205, 0]
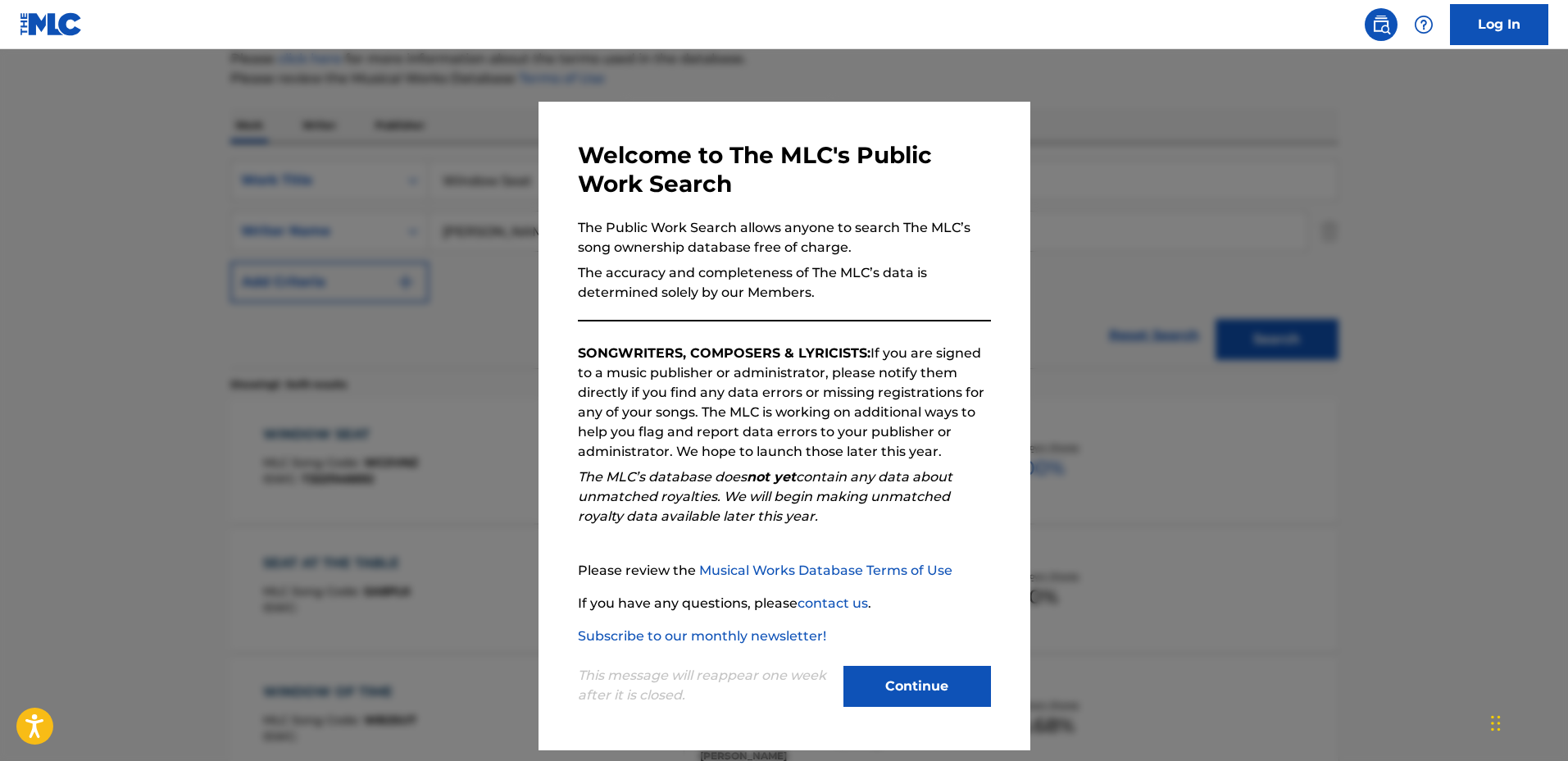
click at [1331, 278] on div at bounding box center [784, 429] width 1568 height 761
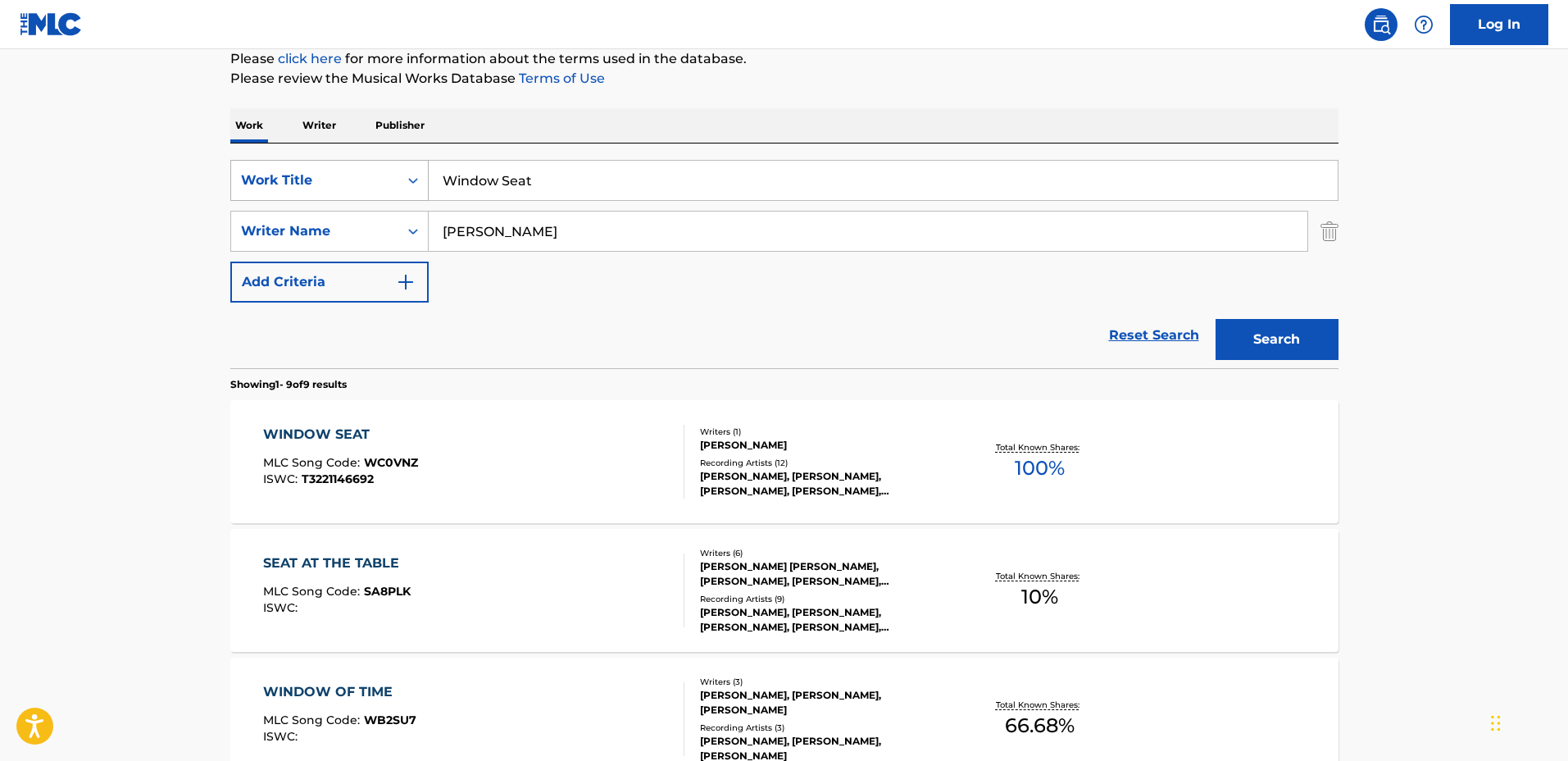
drag, startPoint x: 635, startPoint y: 177, endPoint x: 247, endPoint y: 165, distance: 388.2
click at [248, 166] on div "SearchWithCriteriaa0222cd2-364e-4d4a-9dca-7cfa8678e1b7 Work Title Window Seat" at bounding box center [784, 180] width 1108 height 41
type input "Peggy's Cove"
drag, startPoint x: 544, startPoint y: 230, endPoint x: 378, endPoint y: 218, distance: 166.4
click at [378, 218] on div "SearchWithCriteriaf0e5107f-34ec-4855-9fba-82de87e934a9 Writer Name Dwight" at bounding box center [784, 231] width 1108 height 41
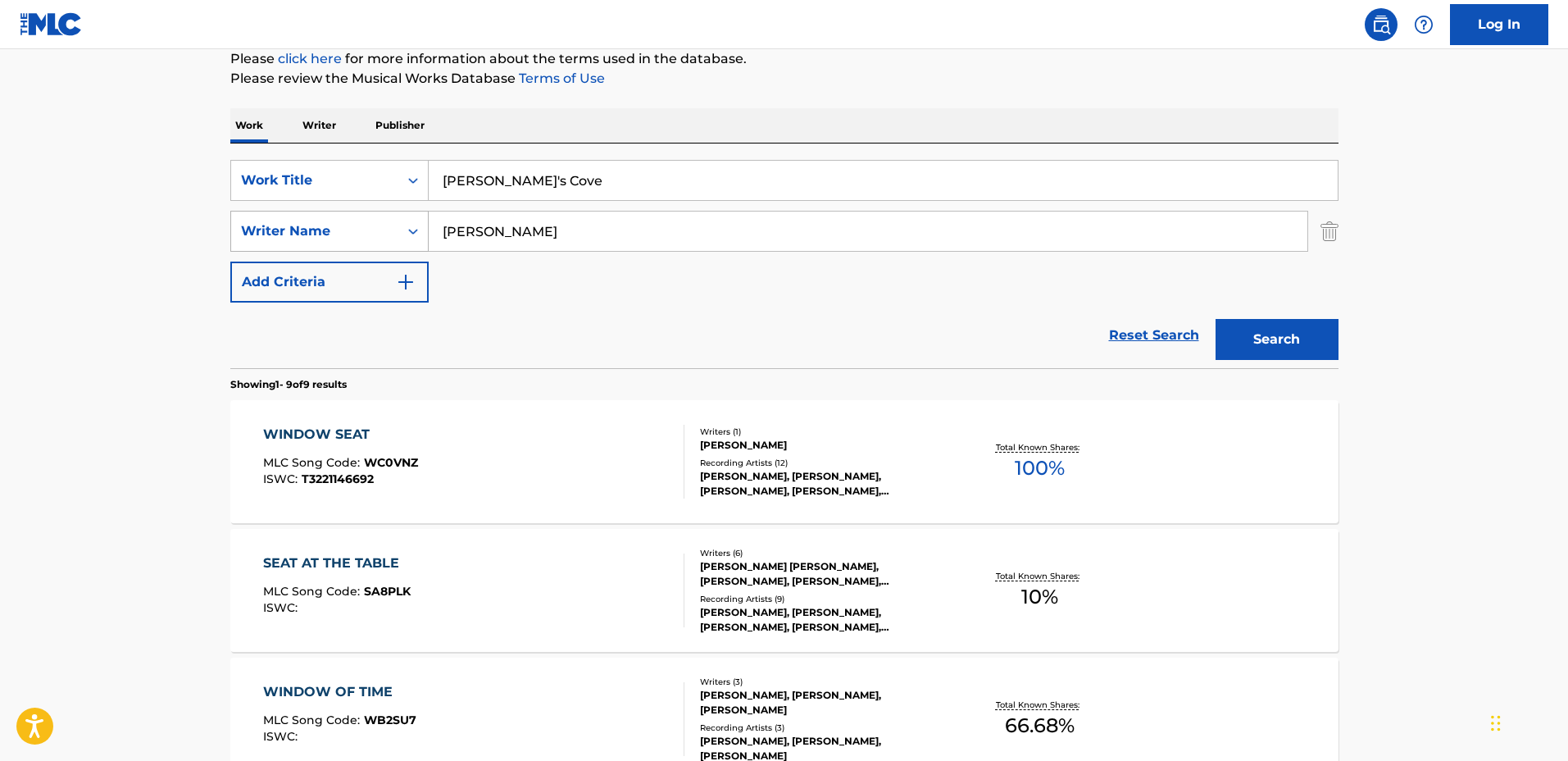
type input "Sarah Watson"
click at [1216, 319] on button "Search" at bounding box center [1277, 340] width 123 height 41
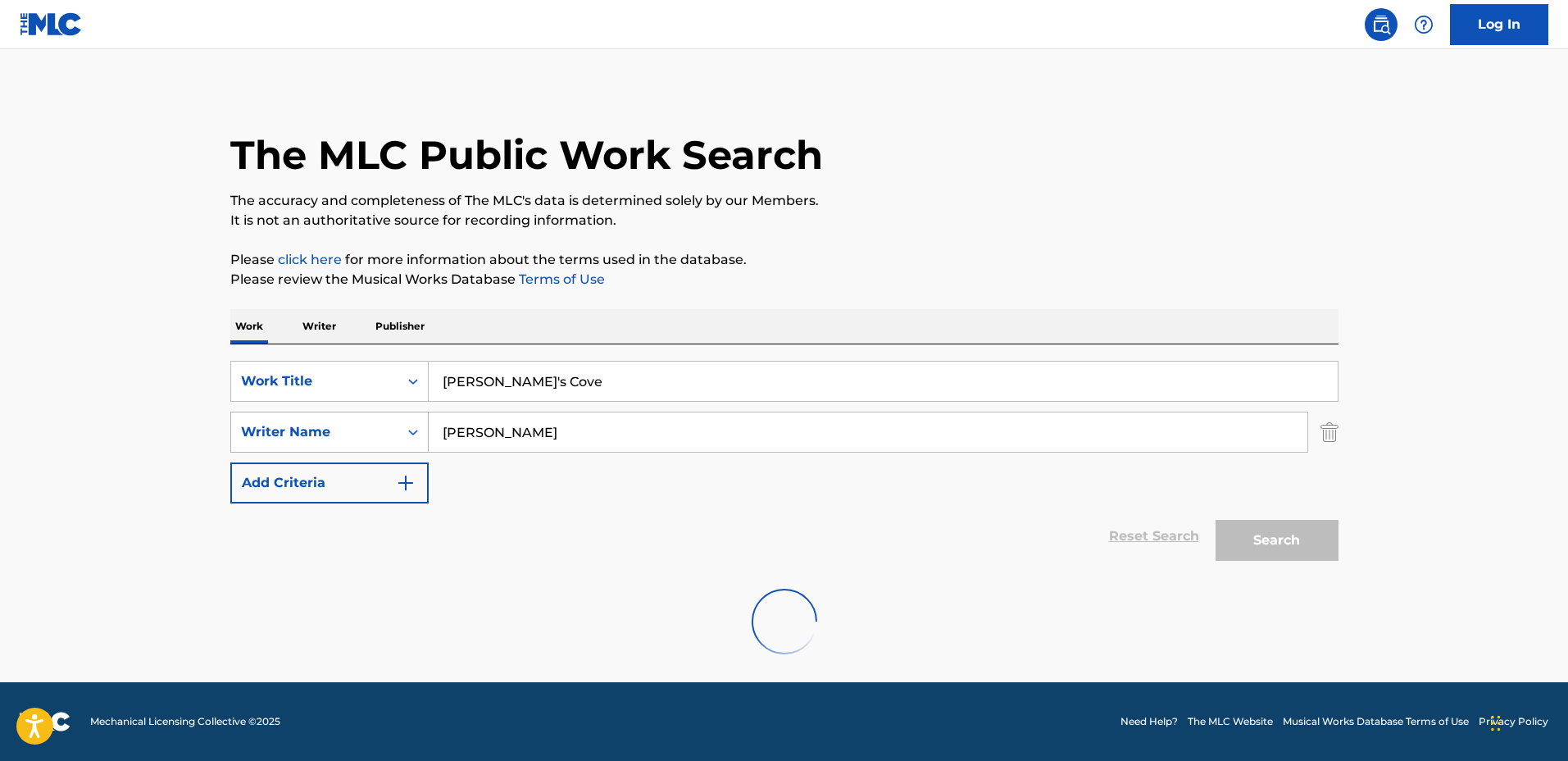
scroll to position [131, 0]
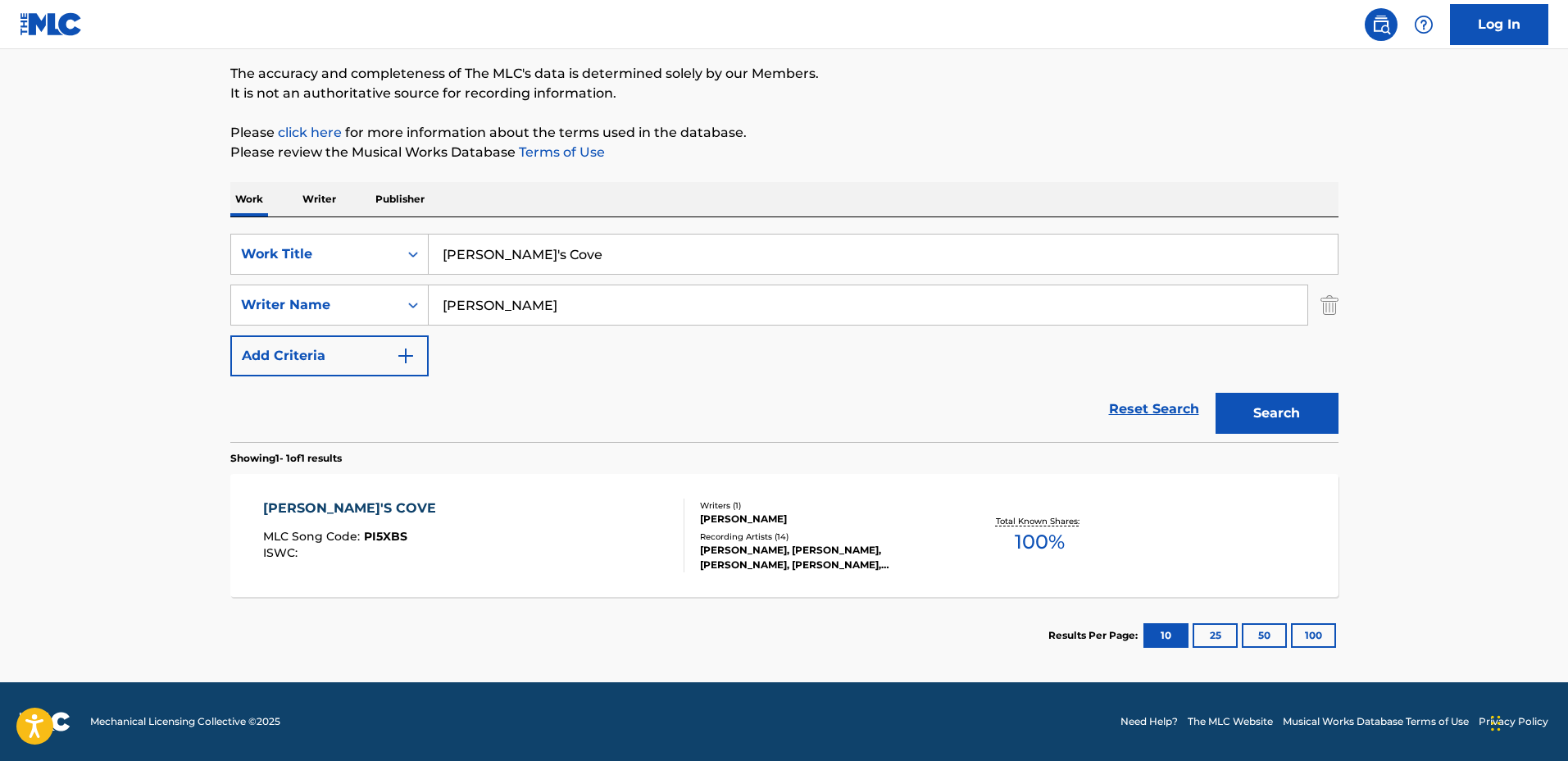
click at [568, 553] on div "PEGGY'S COVE MLC Song Code : PI5XBS ISWC :" at bounding box center [474, 536] width 421 height 74
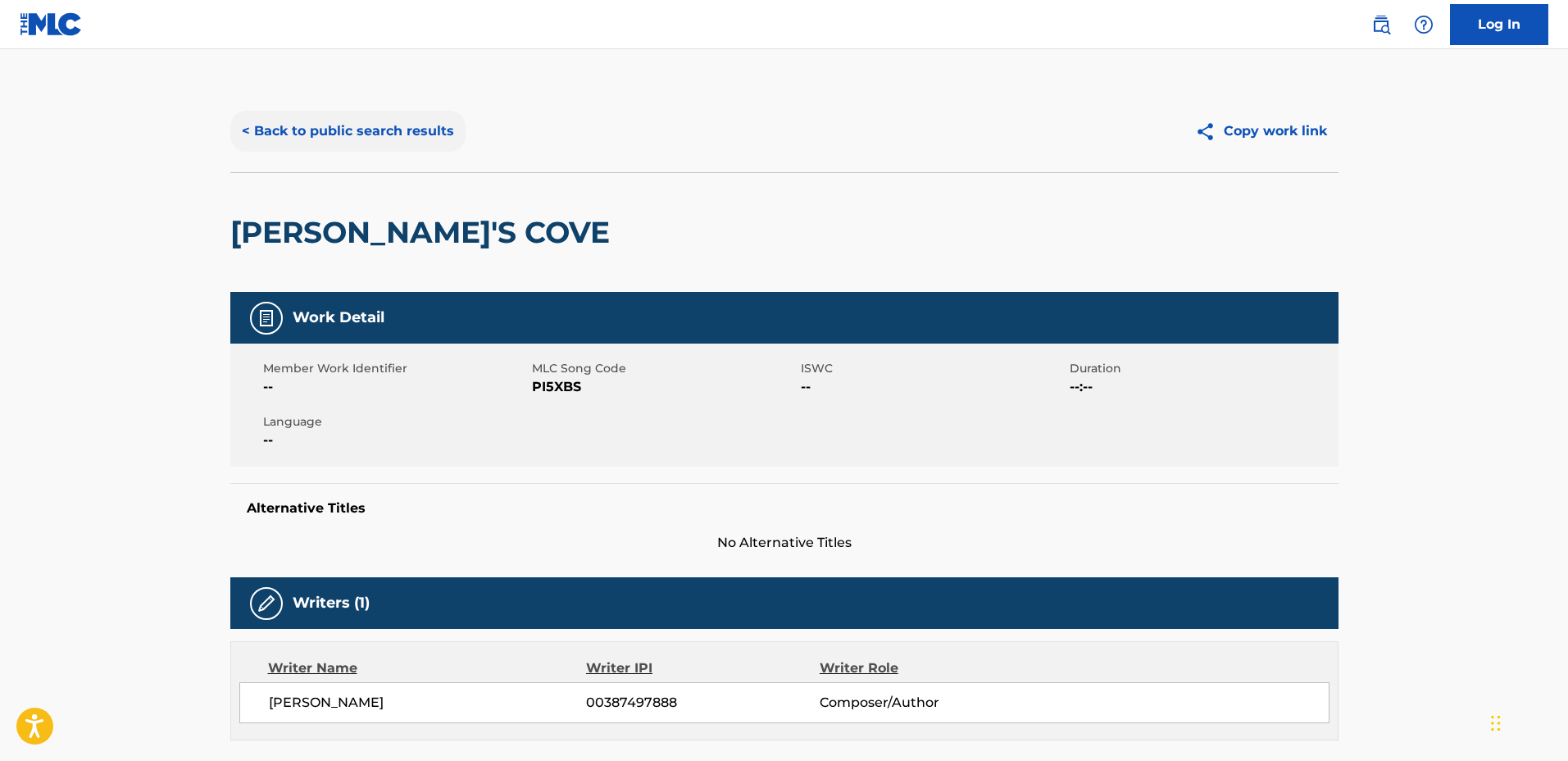
click at [361, 131] on button "< Back to public search results" at bounding box center [348, 132] width 235 height 41
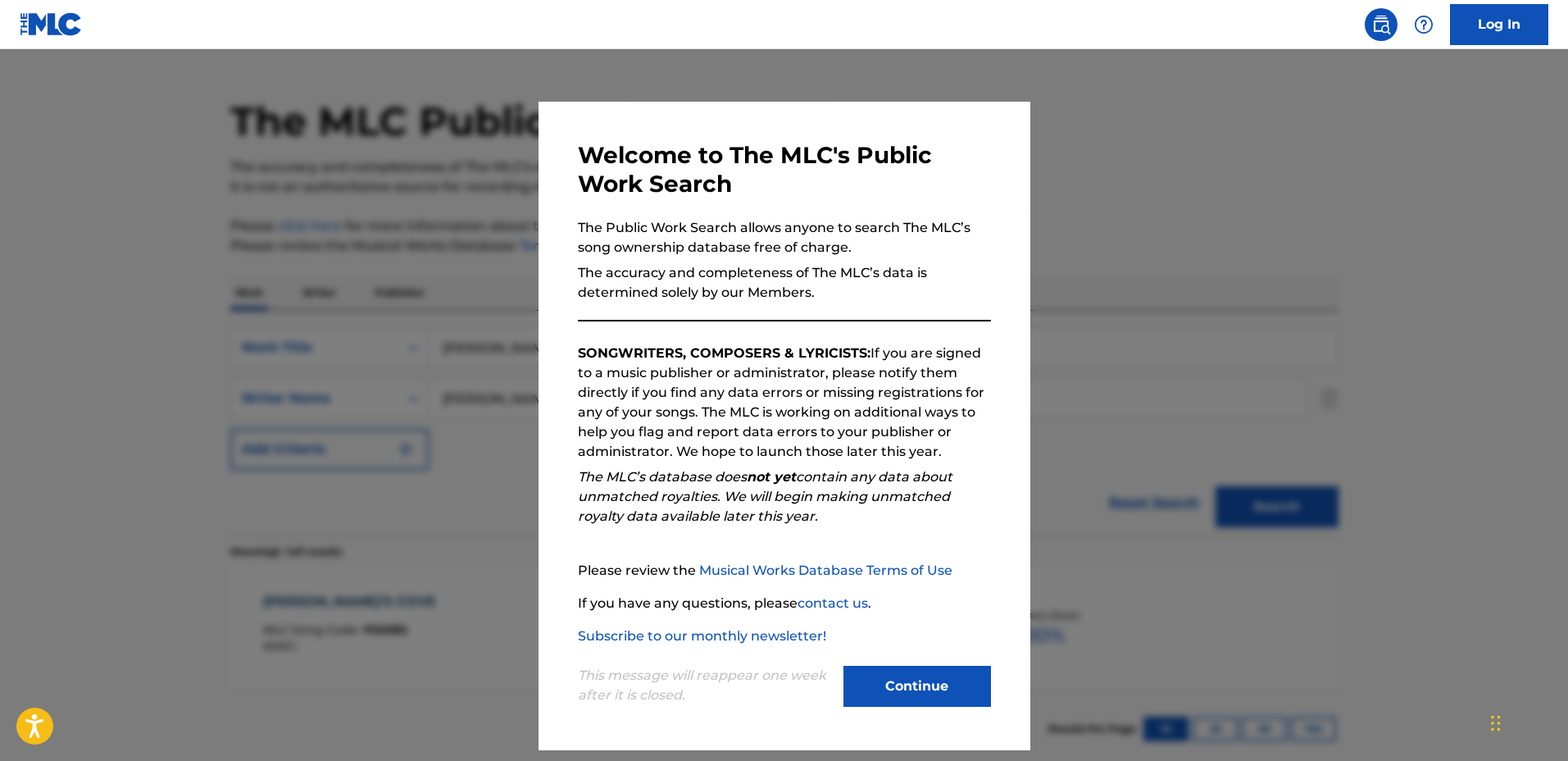
click at [1134, 352] on div at bounding box center [784, 429] width 1568 height 761
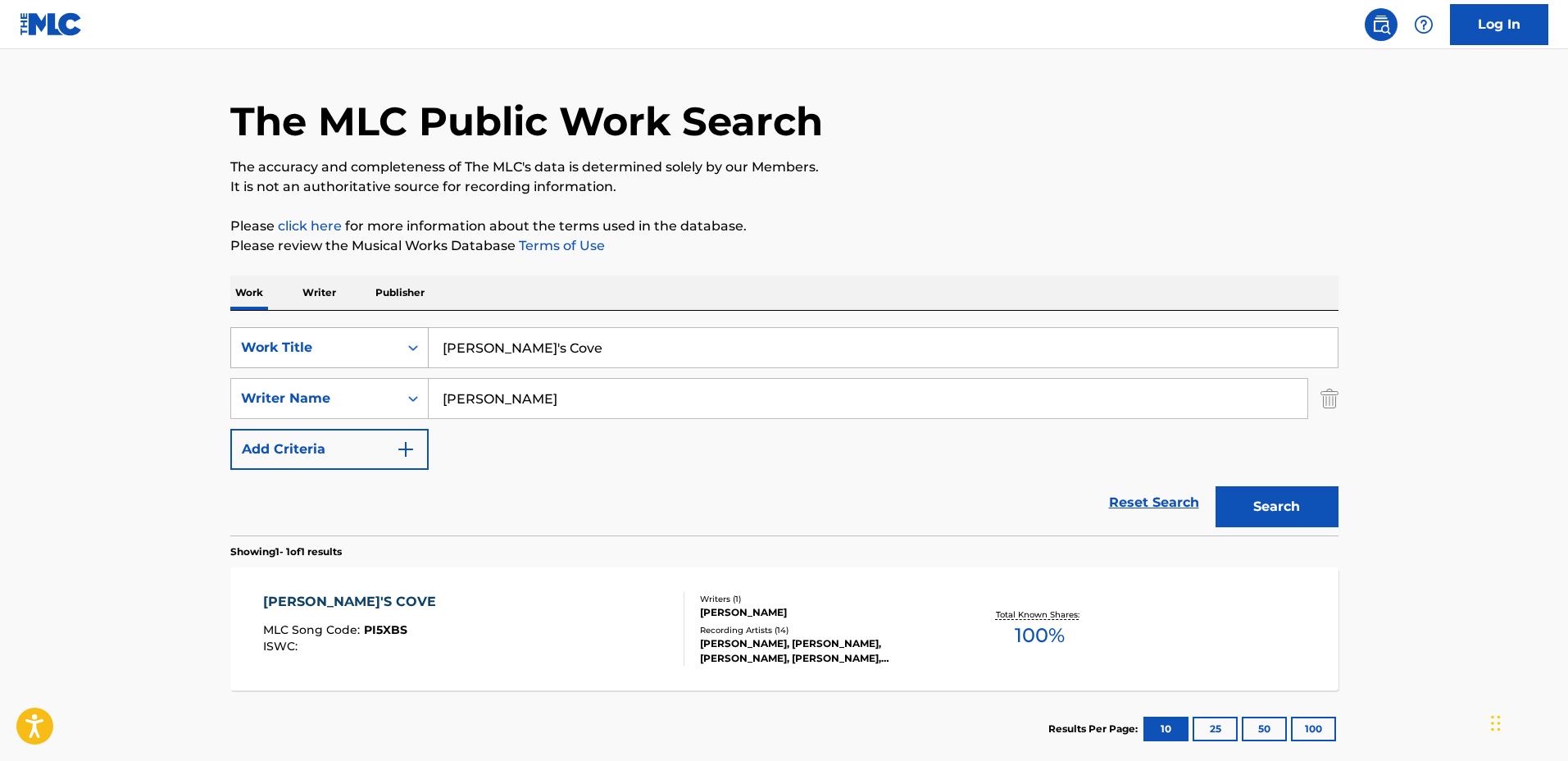
drag, startPoint x: 684, startPoint y: 353, endPoint x: 380, endPoint y: 354, distance: 304.0
click at [380, 354] on div "SearchWithCriteriaa0222cd2-364e-4d4a-9dca-7cfa8678e1b7 Work Title Peggy's Cove" at bounding box center [784, 348] width 1108 height 41
type input "Now and Then"
click at [515, 406] on input "Sarah Watson" at bounding box center [868, 398] width 879 height 39
drag, startPoint x: 558, startPoint y: 391, endPoint x: 364, endPoint y: 383, distance: 194.2
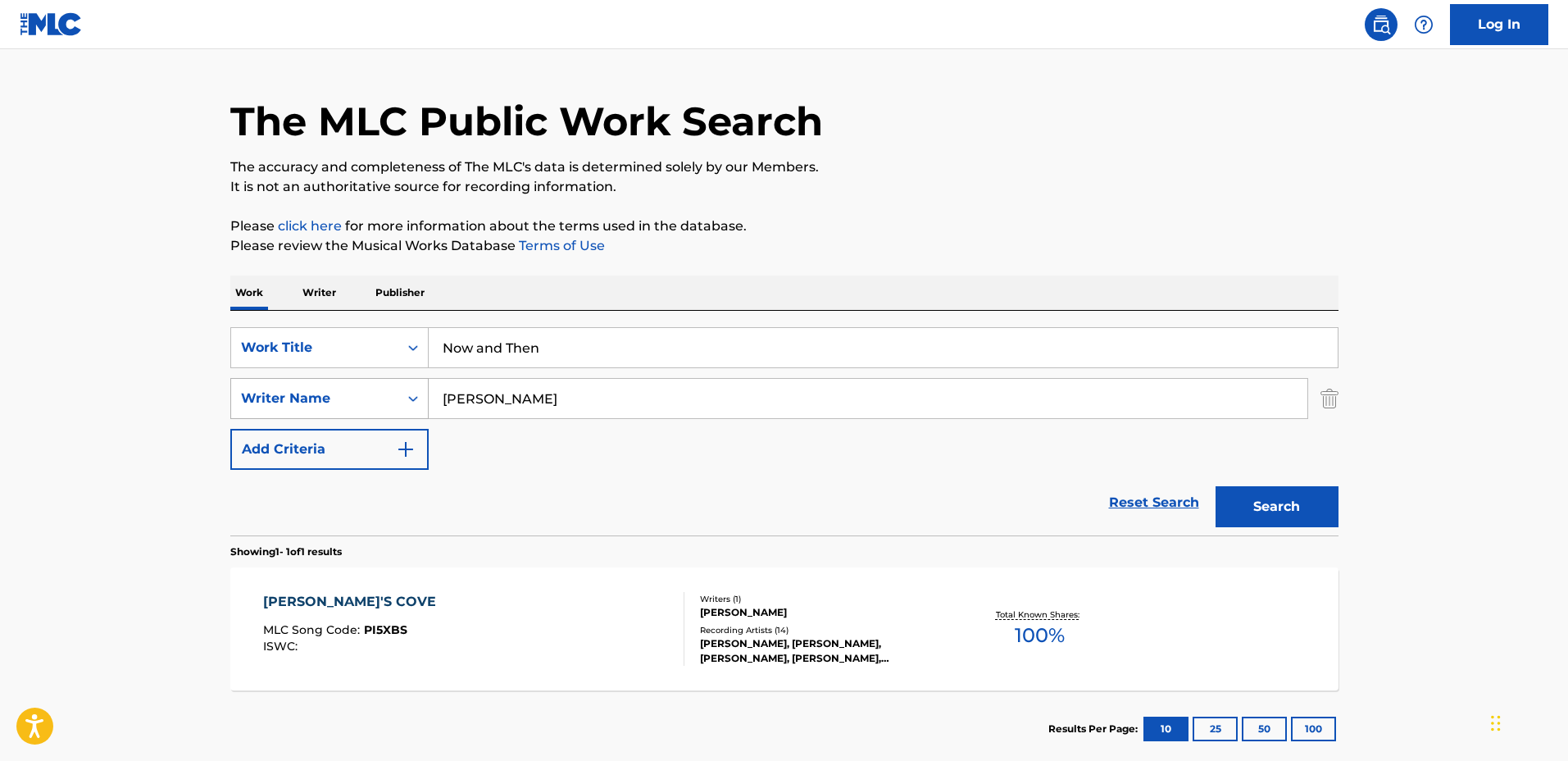
click at [364, 383] on div "SearchWithCriteriaf0e5107f-34ec-4855-9fba-82de87e934a9 Writer Name Sarah Watson" at bounding box center [784, 398] width 1108 height 41
type input "Elliott Jack"
click at [1216, 486] on button "Search" at bounding box center [1277, 507] width 123 height 41
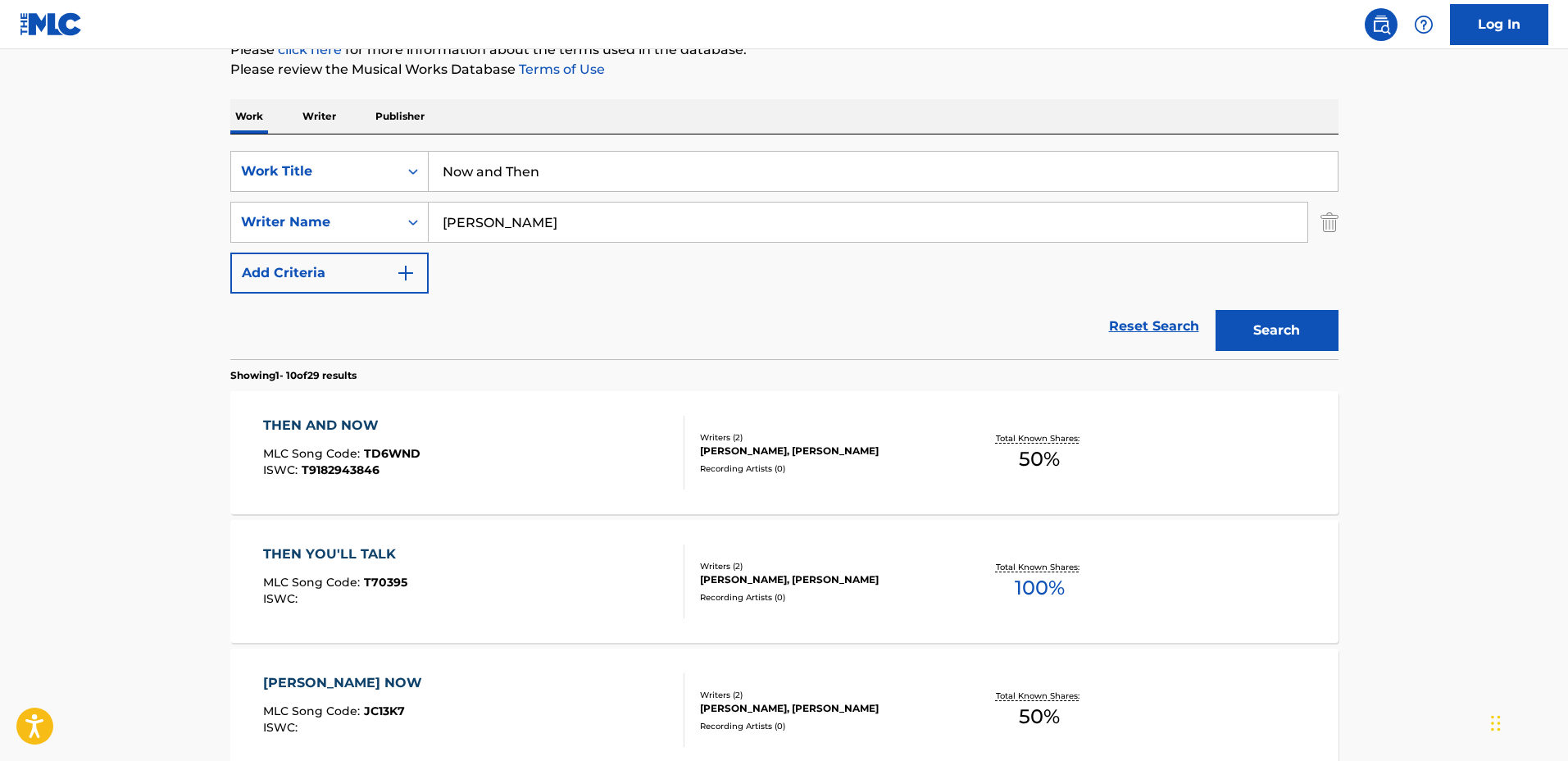
scroll to position [243, 0]
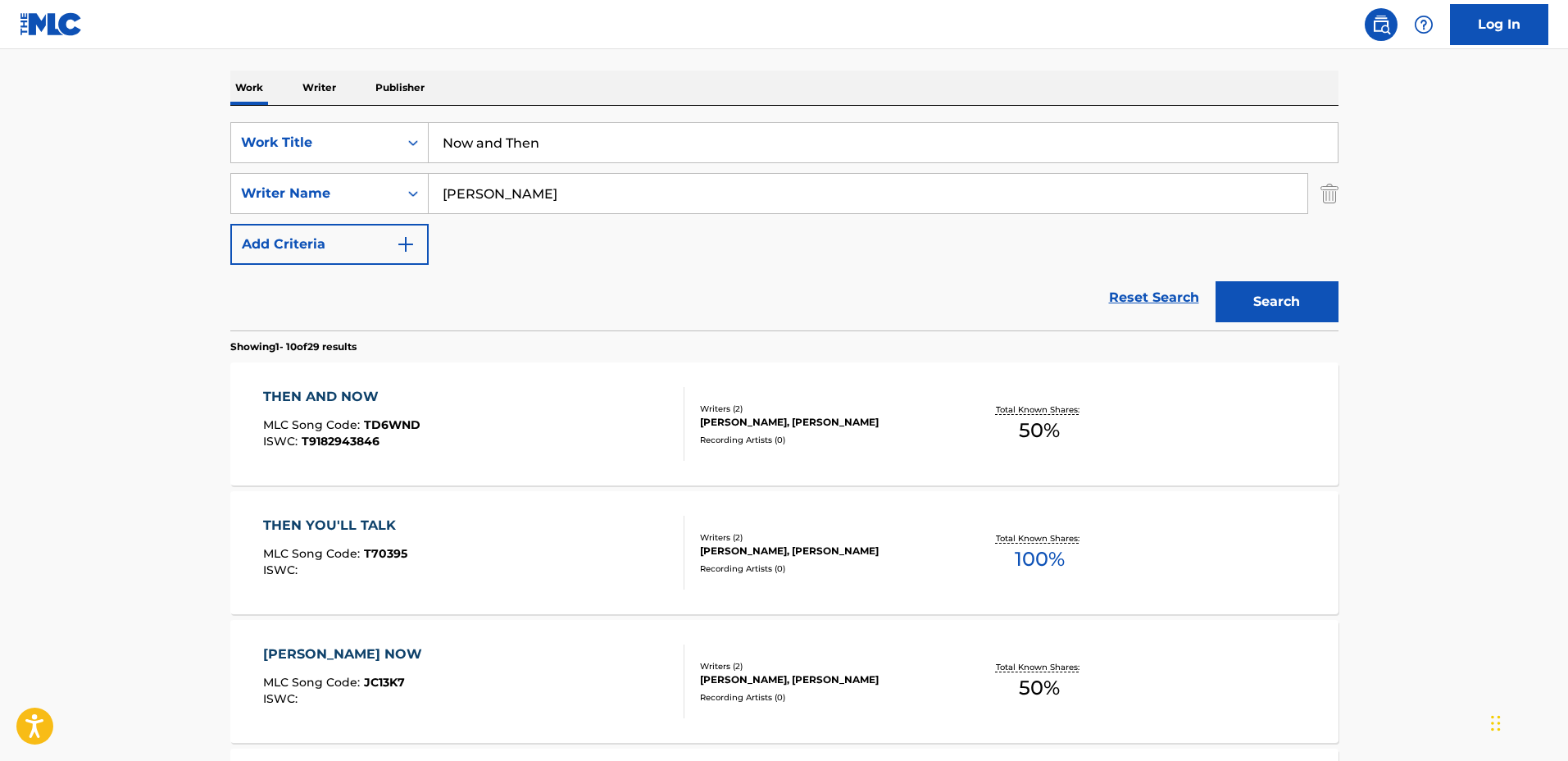
click at [927, 434] on div "Recording Artists ( 0 )" at bounding box center [823, 439] width 248 height 12
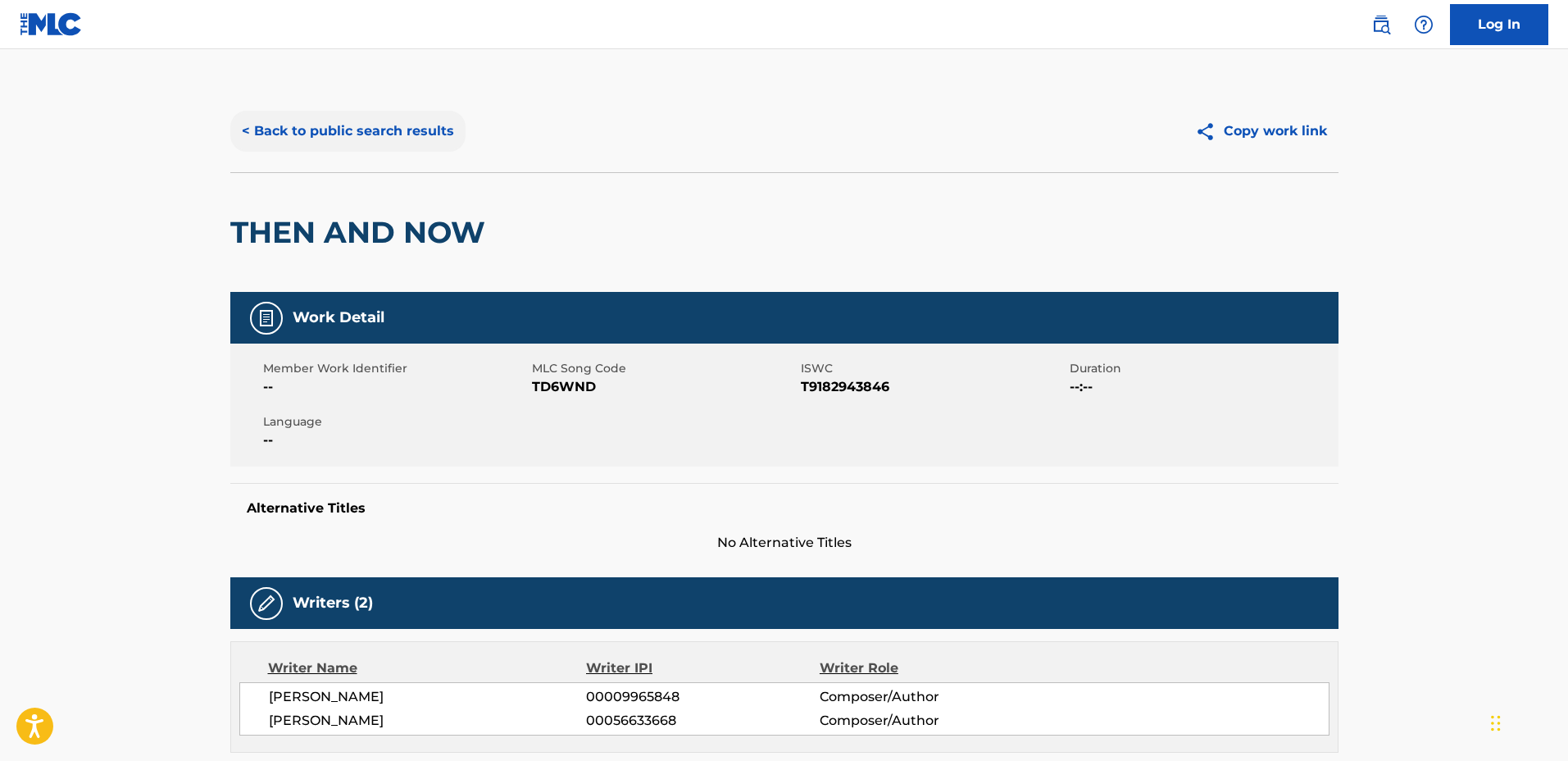
click at [411, 150] on button "< Back to public search results" at bounding box center [348, 132] width 235 height 41
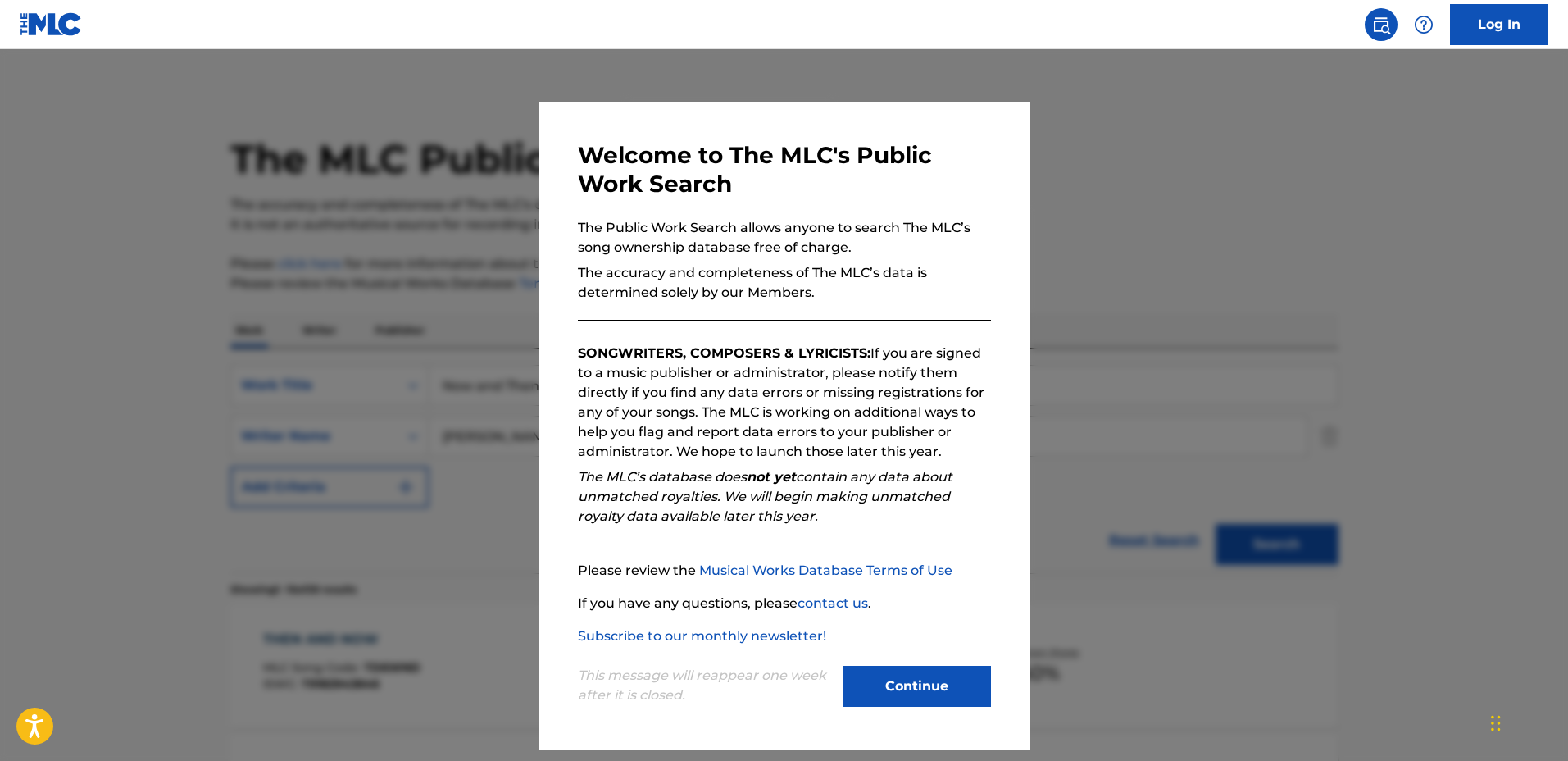
scroll to position [243, 0]
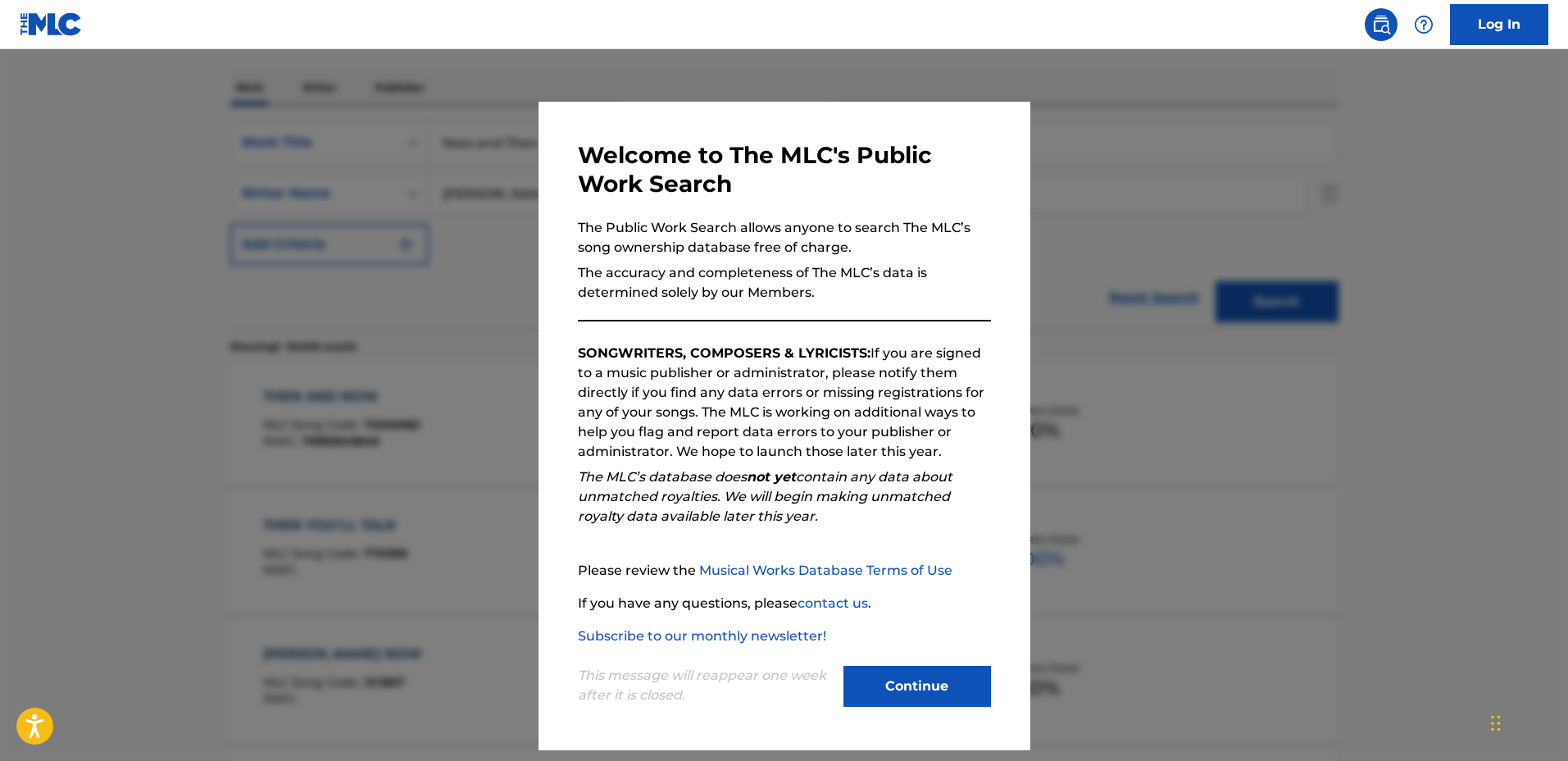
click at [346, 265] on div at bounding box center [784, 429] width 1568 height 761
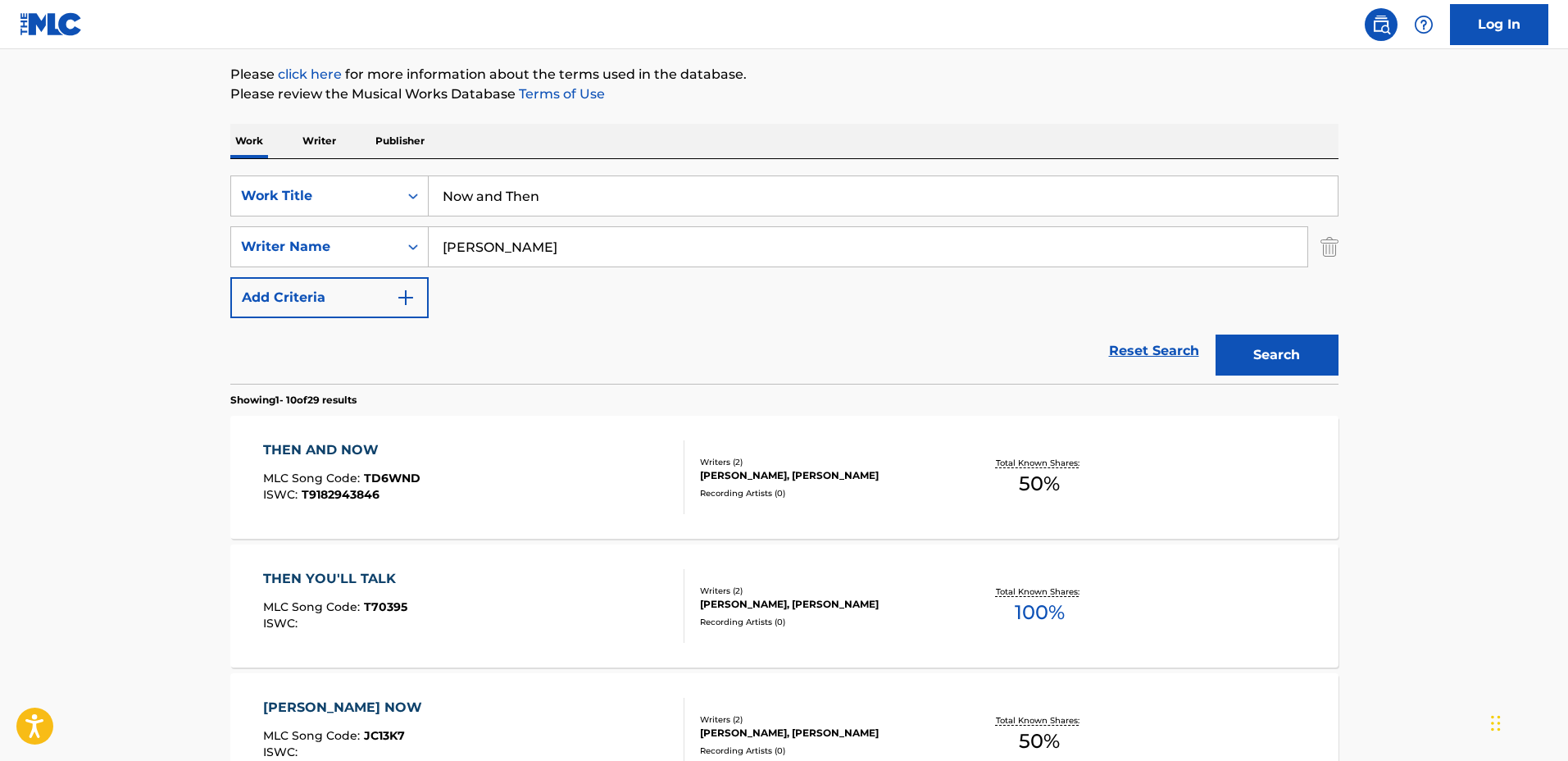
scroll to position [140, 0]
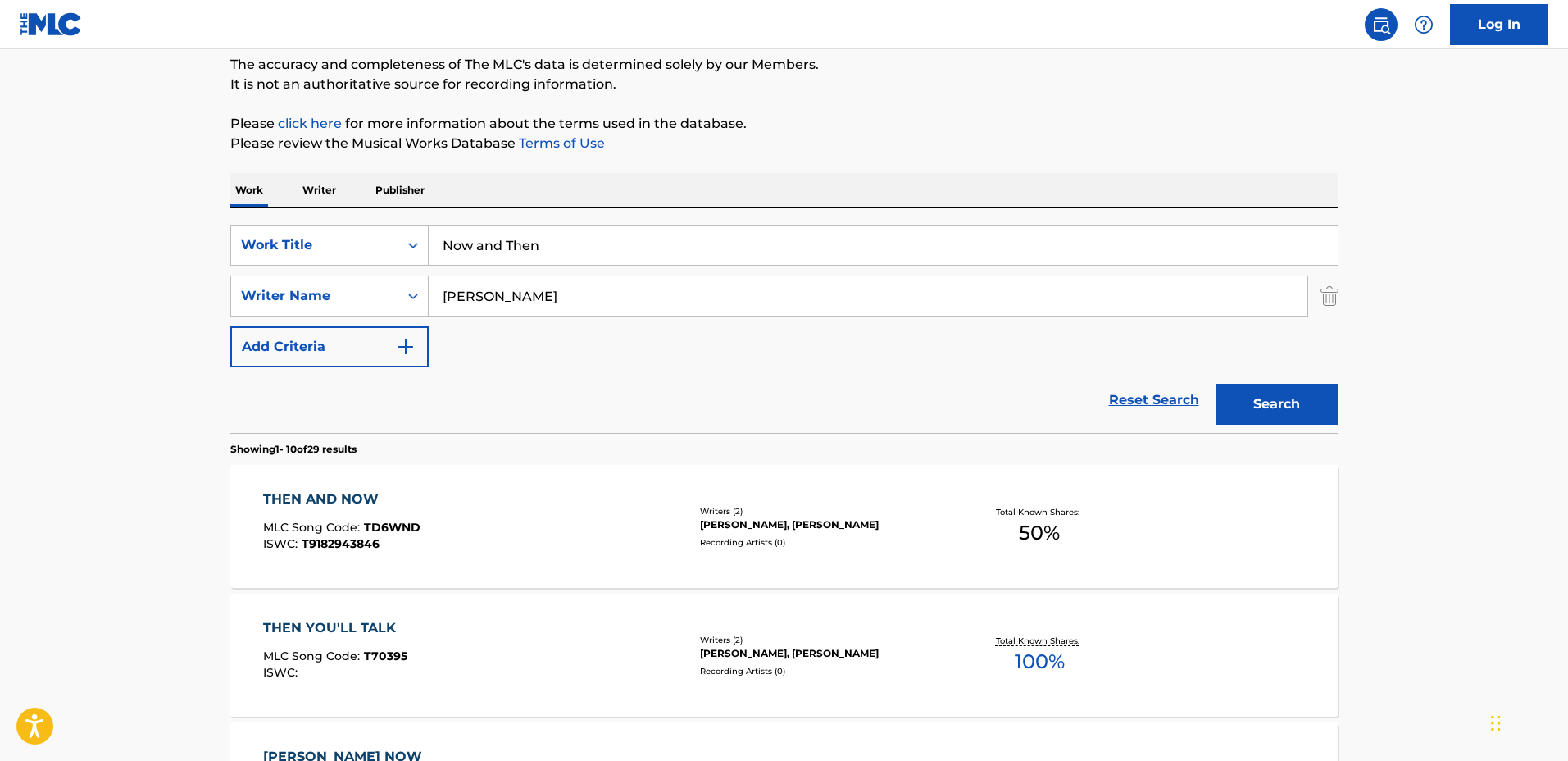
drag, startPoint x: 643, startPoint y: 243, endPoint x: 274, endPoint y: 203, distance: 371.2
type input "Head Above The Clouds"
click at [1216, 383] on button "Search" at bounding box center [1277, 404] width 123 height 41
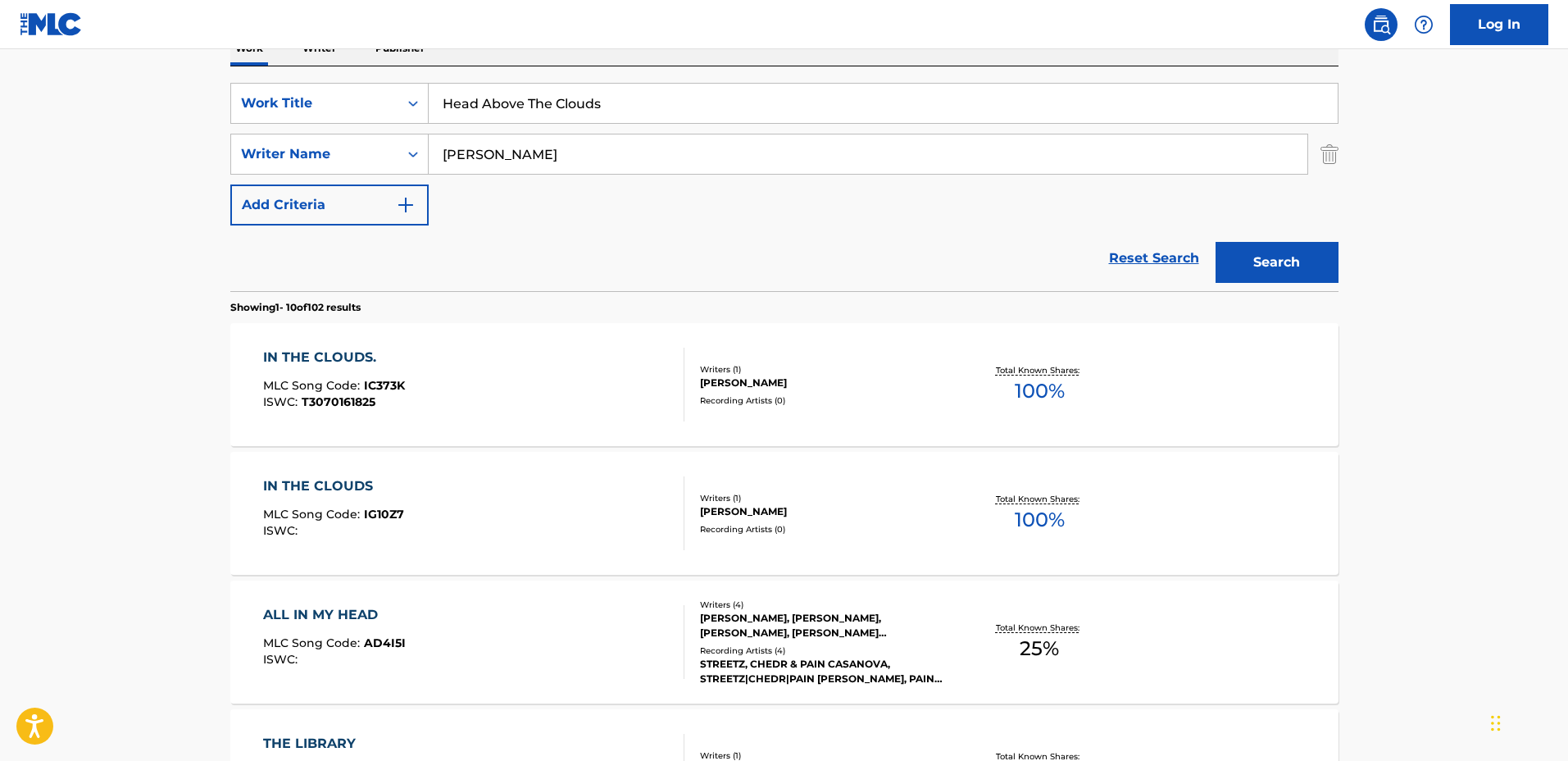
scroll to position [272, 0]
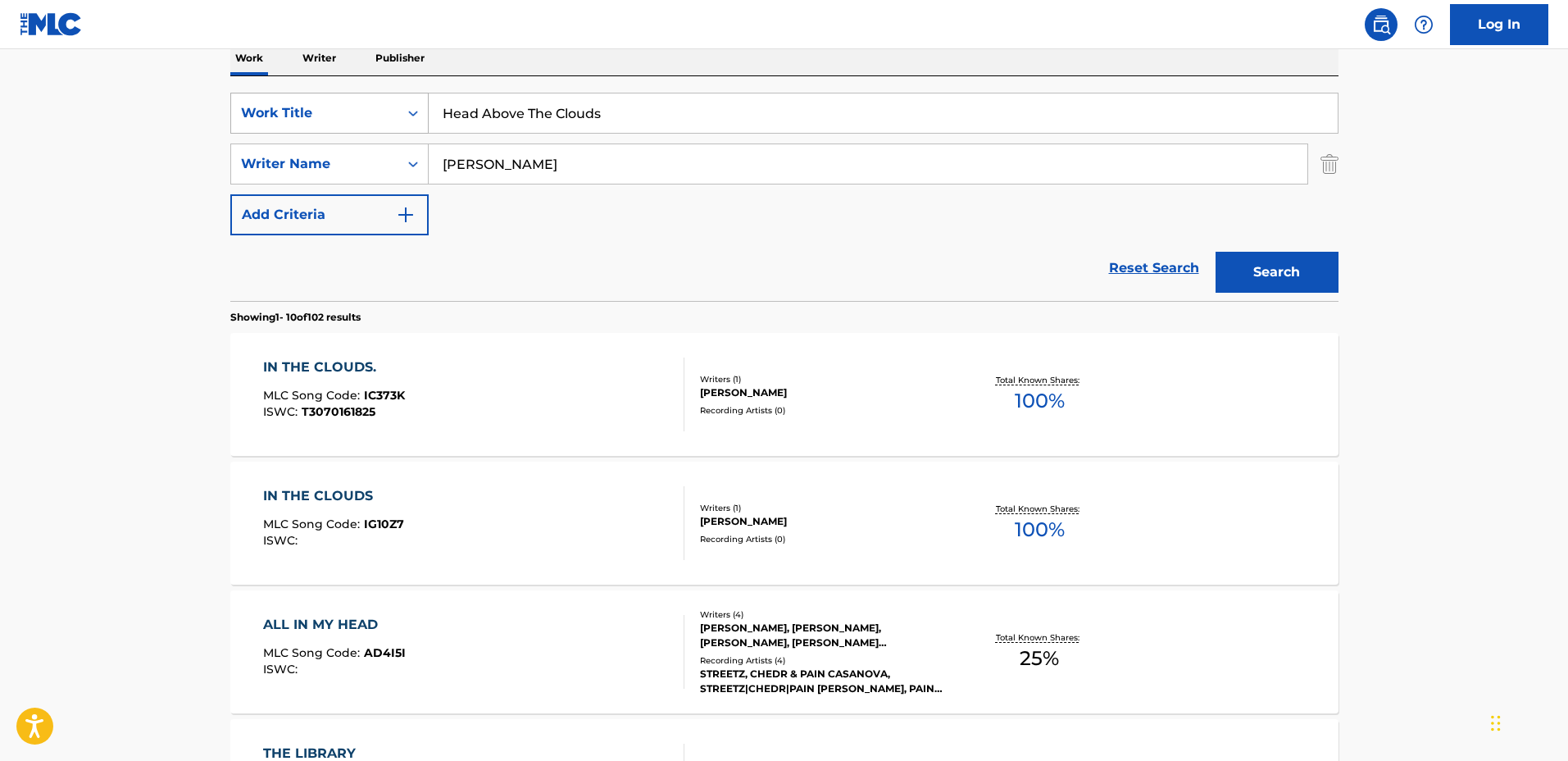
drag, startPoint x: 678, startPoint y: 120, endPoint x: 330, endPoint y: 114, distance: 348.1
click at [328, 114] on div "SearchWithCriteriaa0222cd2-364e-4d4a-9dca-7cfa8678e1b7 Work Title Head Above Th…" at bounding box center [784, 114] width 1108 height 41
type input "In Prescence"
drag, startPoint x: 562, startPoint y: 161, endPoint x: 371, endPoint y: 143, distance: 191.8
click at [371, 143] on div "SearchWithCriteriaf0e5107f-34ec-4855-9fba-82de87e934a9 Writer Name Elliott Jack" at bounding box center [784, 164] width 1108 height 41
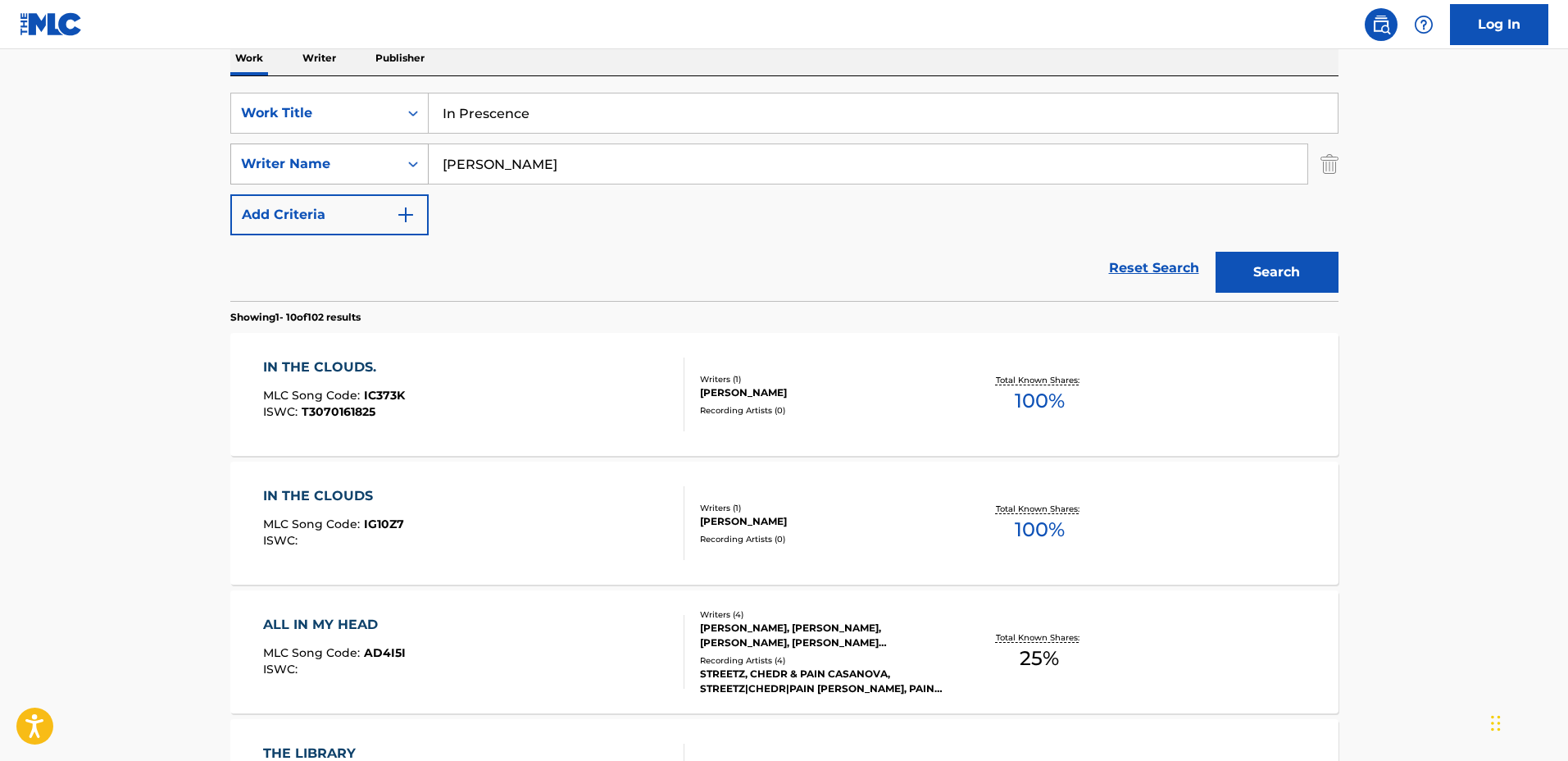
type input "Dean Demir"
click at [1216, 252] on button "Search" at bounding box center [1277, 272] width 123 height 41
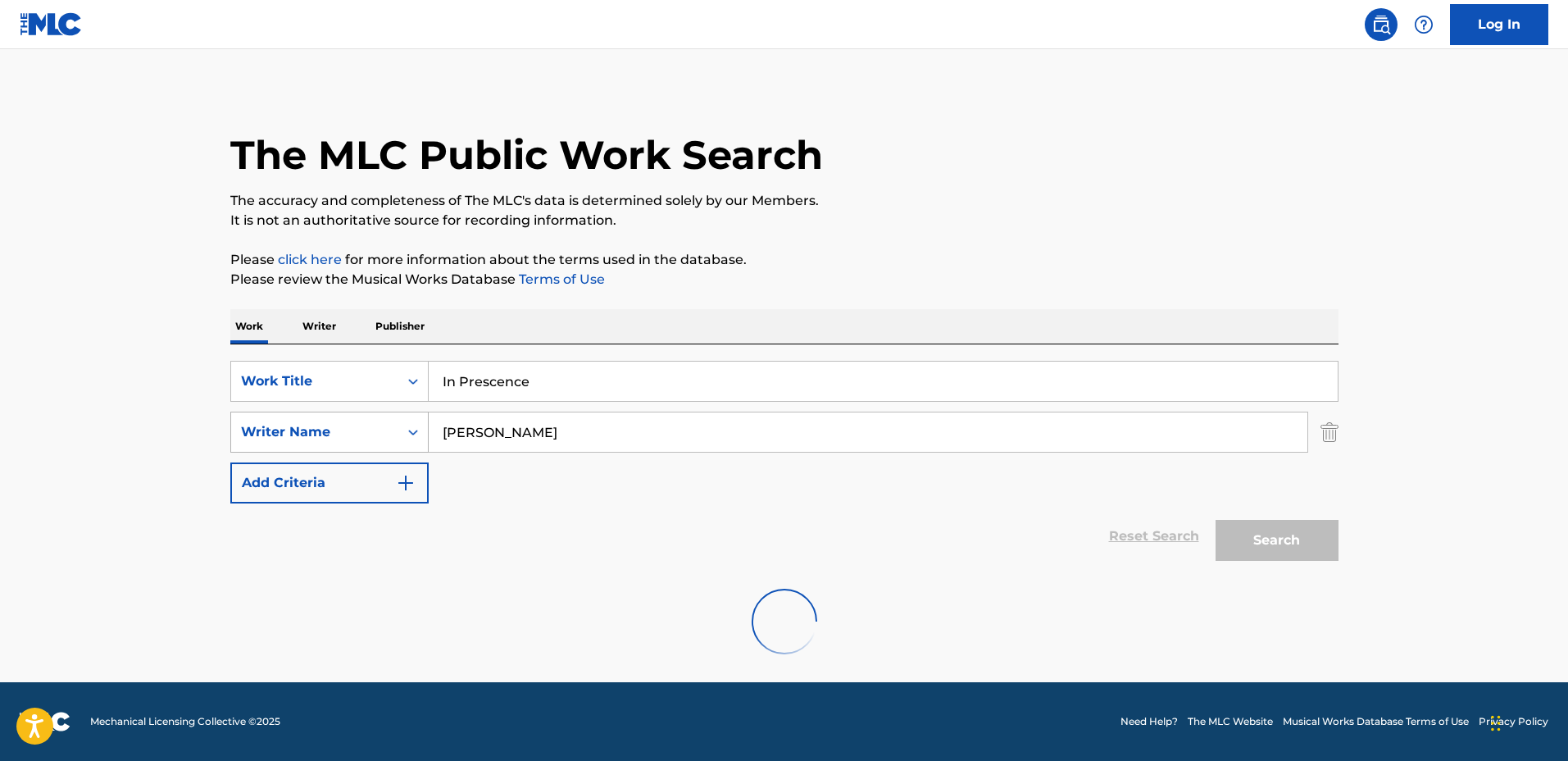
scroll to position [0, 0]
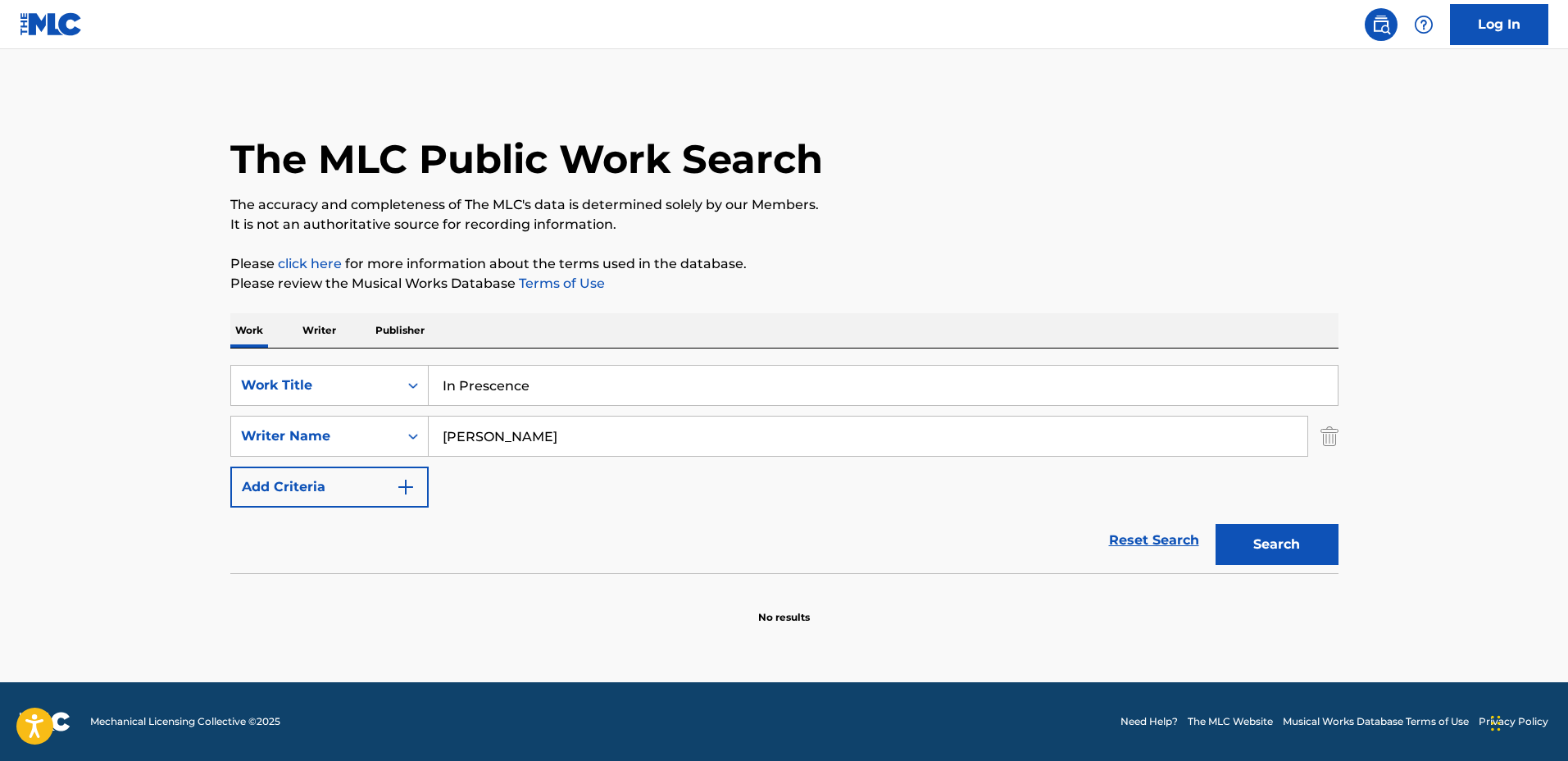
drag, startPoint x: 694, startPoint y: 377, endPoint x: 267, endPoint y: 360, distance: 427.3
click at [267, 360] on div "SearchWithCriteriaa0222cd2-364e-4d4a-9dca-7cfa8678e1b7 Work Title In Prescence …" at bounding box center [784, 461] width 1108 height 225
type input "Jellybean Dreams"
drag, startPoint x: 574, startPoint y: 438, endPoint x: 481, endPoint y: 423, distance: 94.2
click at [481, 423] on input "Dean Demir" at bounding box center [868, 436] width 879 height 39
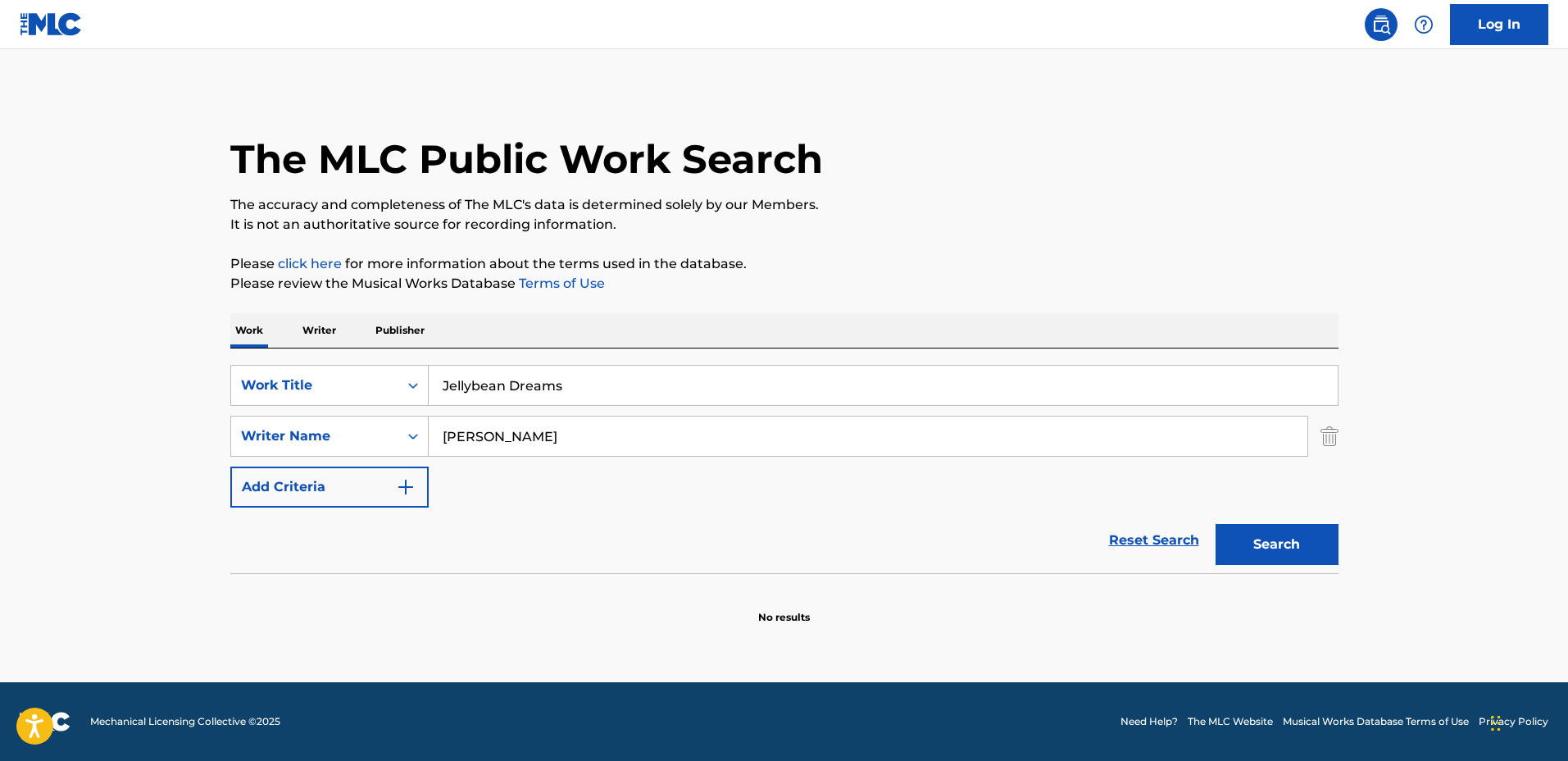
type input "Dean"
click at [1216, 524] on button "Search" at bounding box center [1277, 545] width 123 height 41
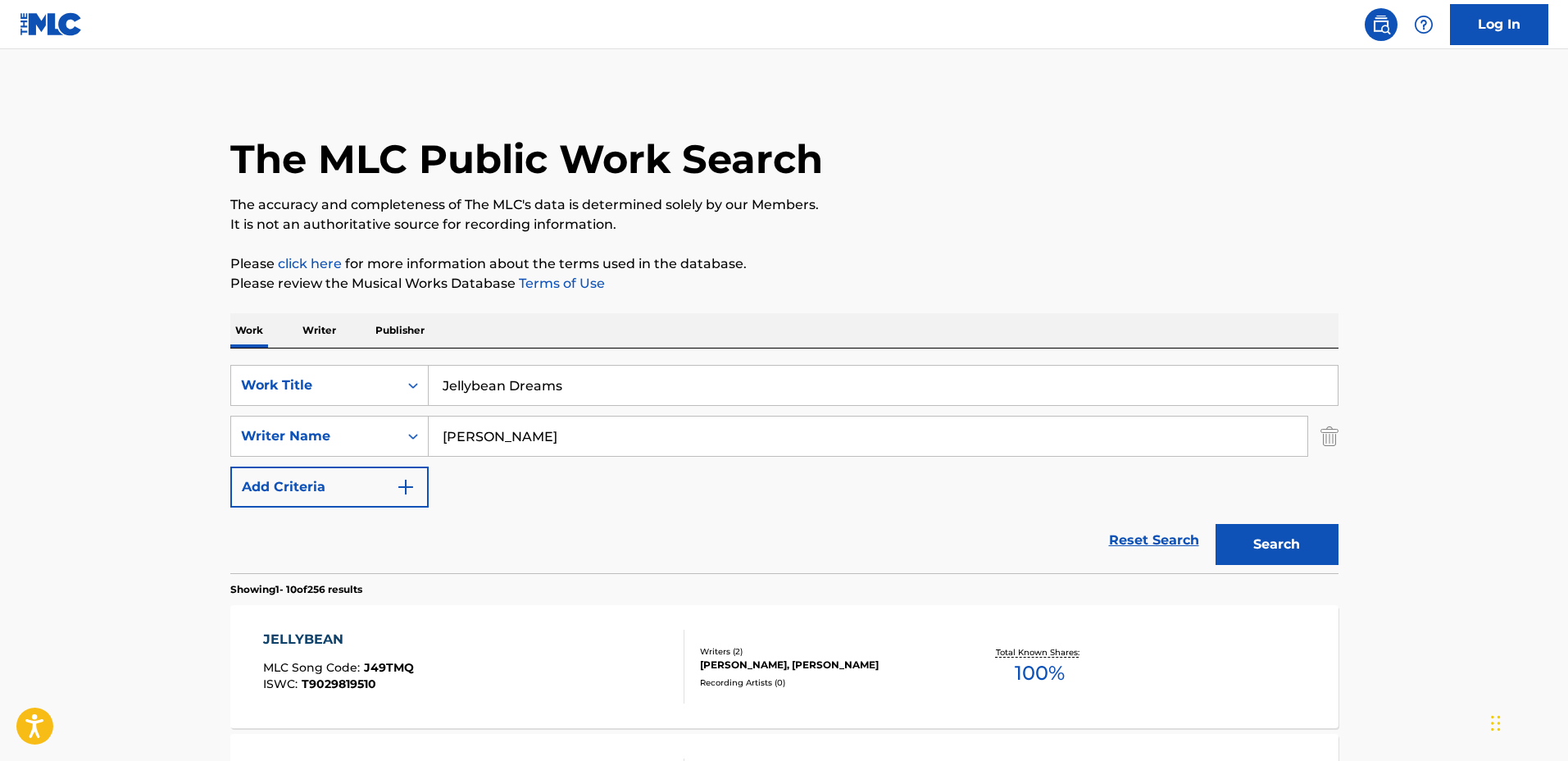
drag, startPoint x: 694, startPoint y: 371, endPoint x: 299, endPoint y: 360, distance: 395.2
click at [300, 361] on div "SearchWithCriteriaa0222cd2-364e-4d4a-9dca-7cfa8678e1b7 Work Title Jellybean Dre…" at bounding box center [784, 461] width 1108 height 225
type input "Silent Steps in the Snow"
drag, startPoint x: 440, startPoint y: 427, endPoint x: 381, endPoint y: 425, distance: 59.0
click at [374, 427] on div "SearchWithCriteriaf0e5107f-34ec-4855-9fba-82de87e934a9 Writer Name Dean" at bounding box center [784, 436] width 1108 height 41
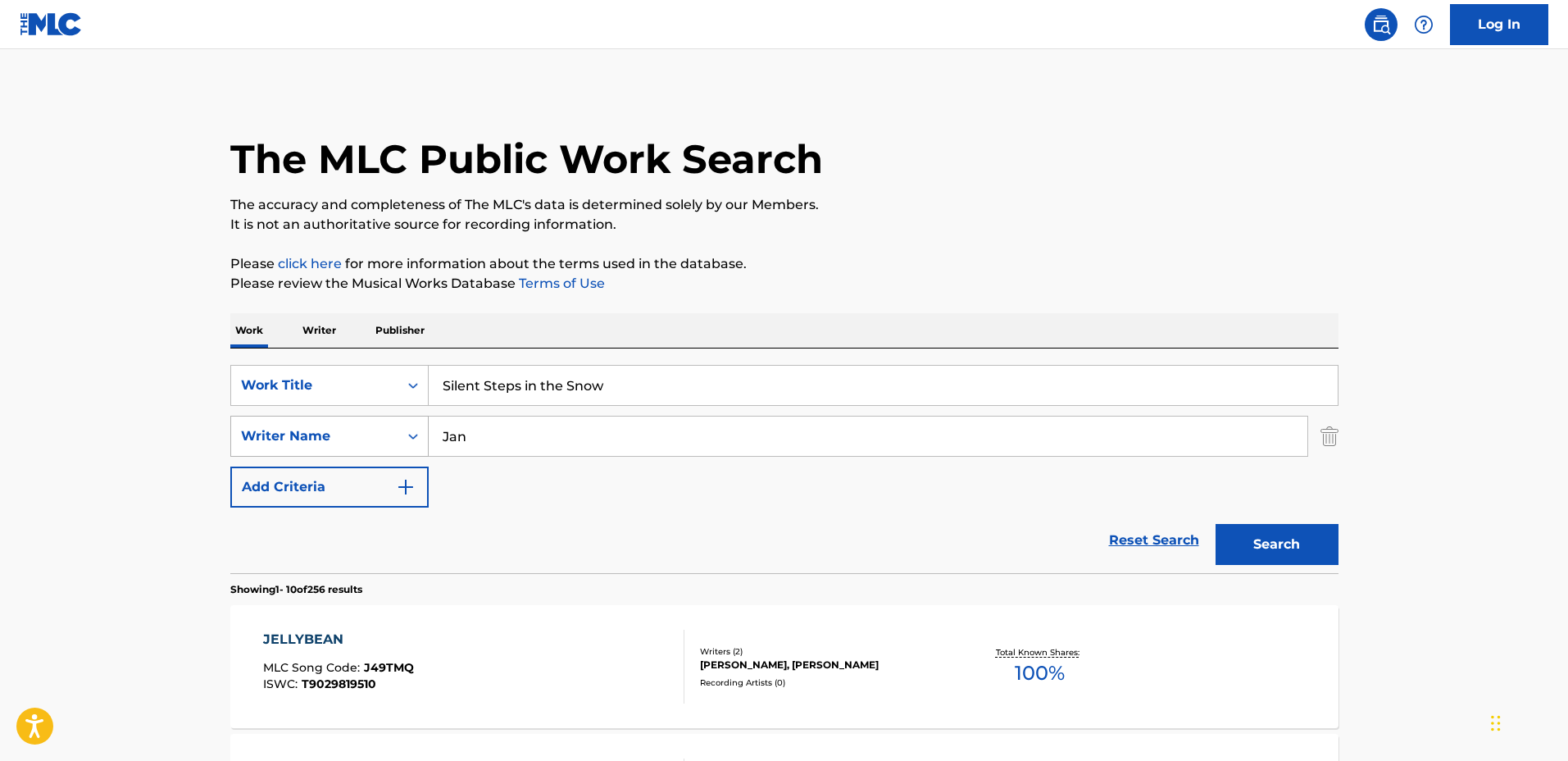
type input "Jan"
click at [1216, 524] on button "Search" at bounding box center [1277, 545] width 123 height 41
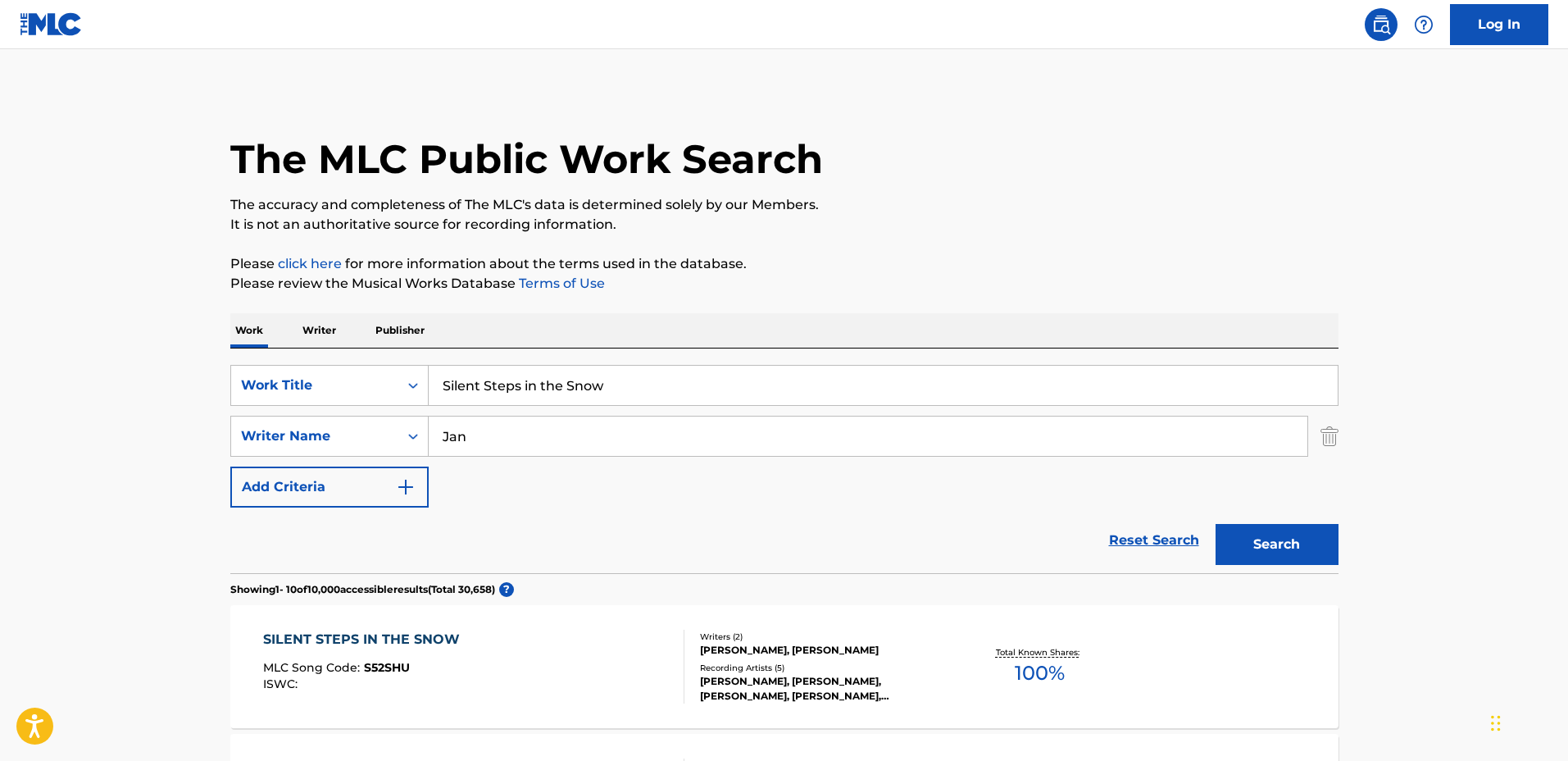
click at [875, 503] on div "SearchWithCriteriaa0222cd2-364e-4d4a-9dca-7cfa8678e1b7 Work Title Silent Steps …" at bounding box center [784, 435] width 1108 height 142
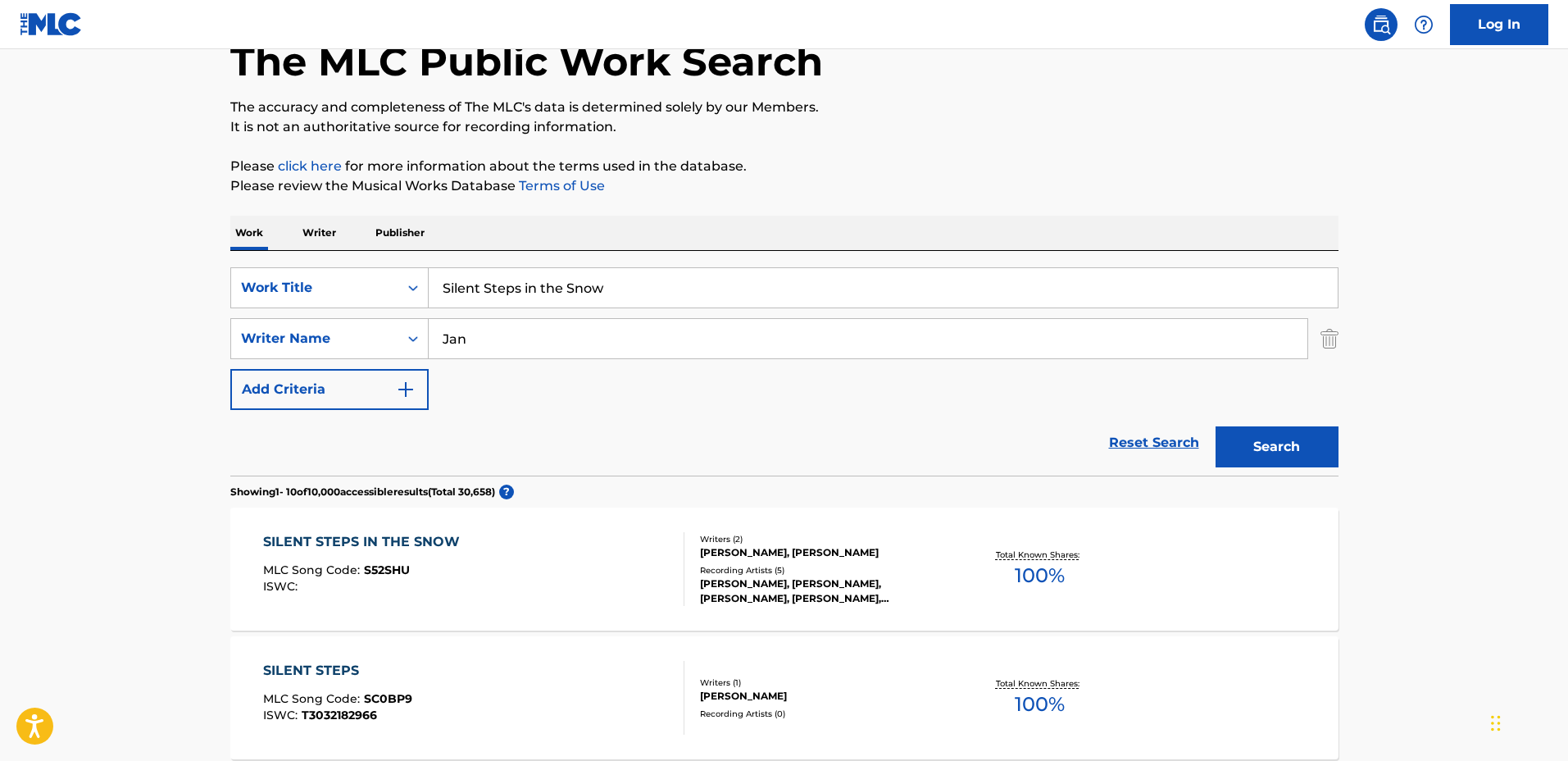
scroll to position [103, 0]
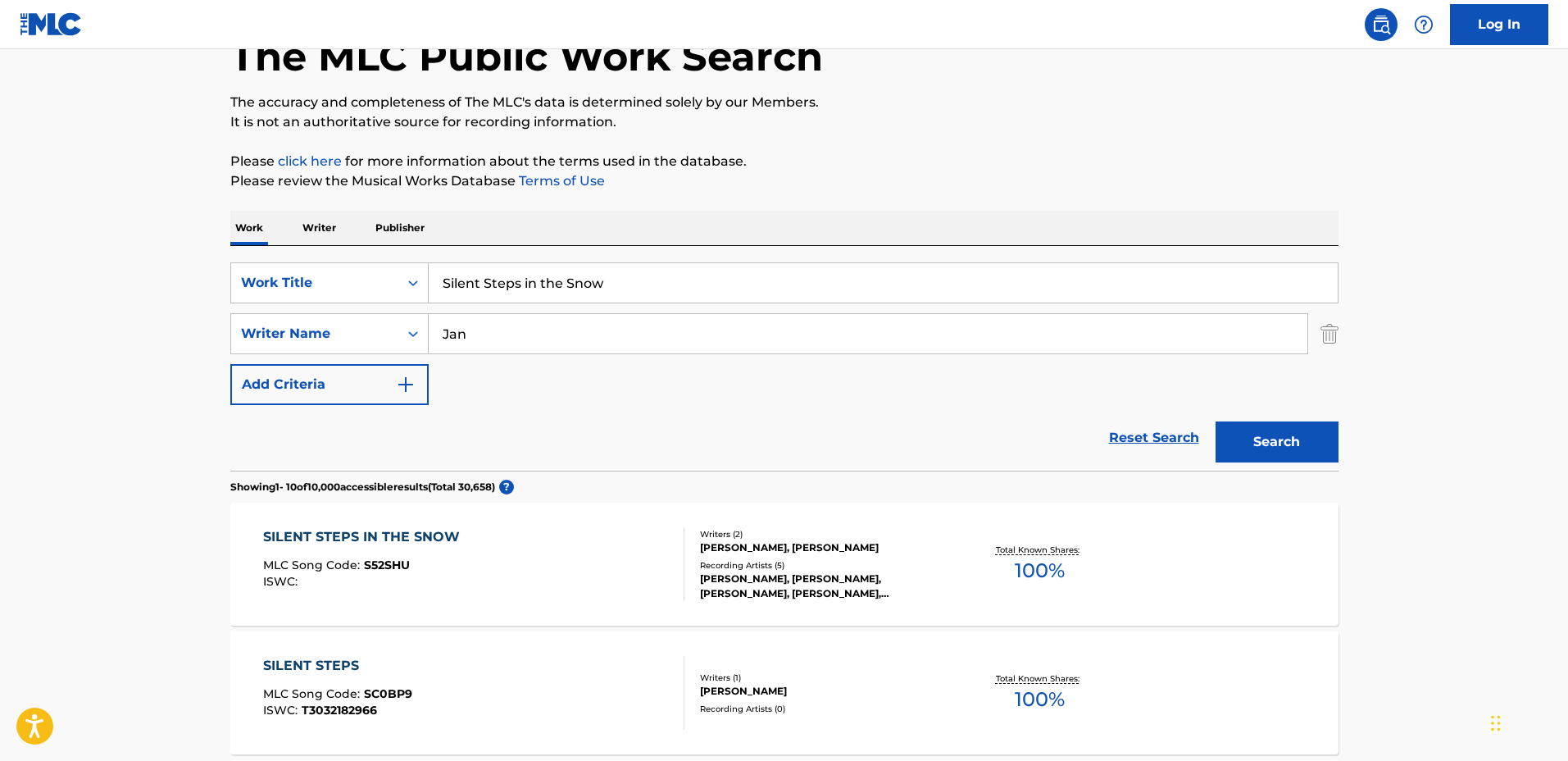
click at [938, 530] on div "Writers ( 2 )" at bounding box center [823, 534] width 248 height 12
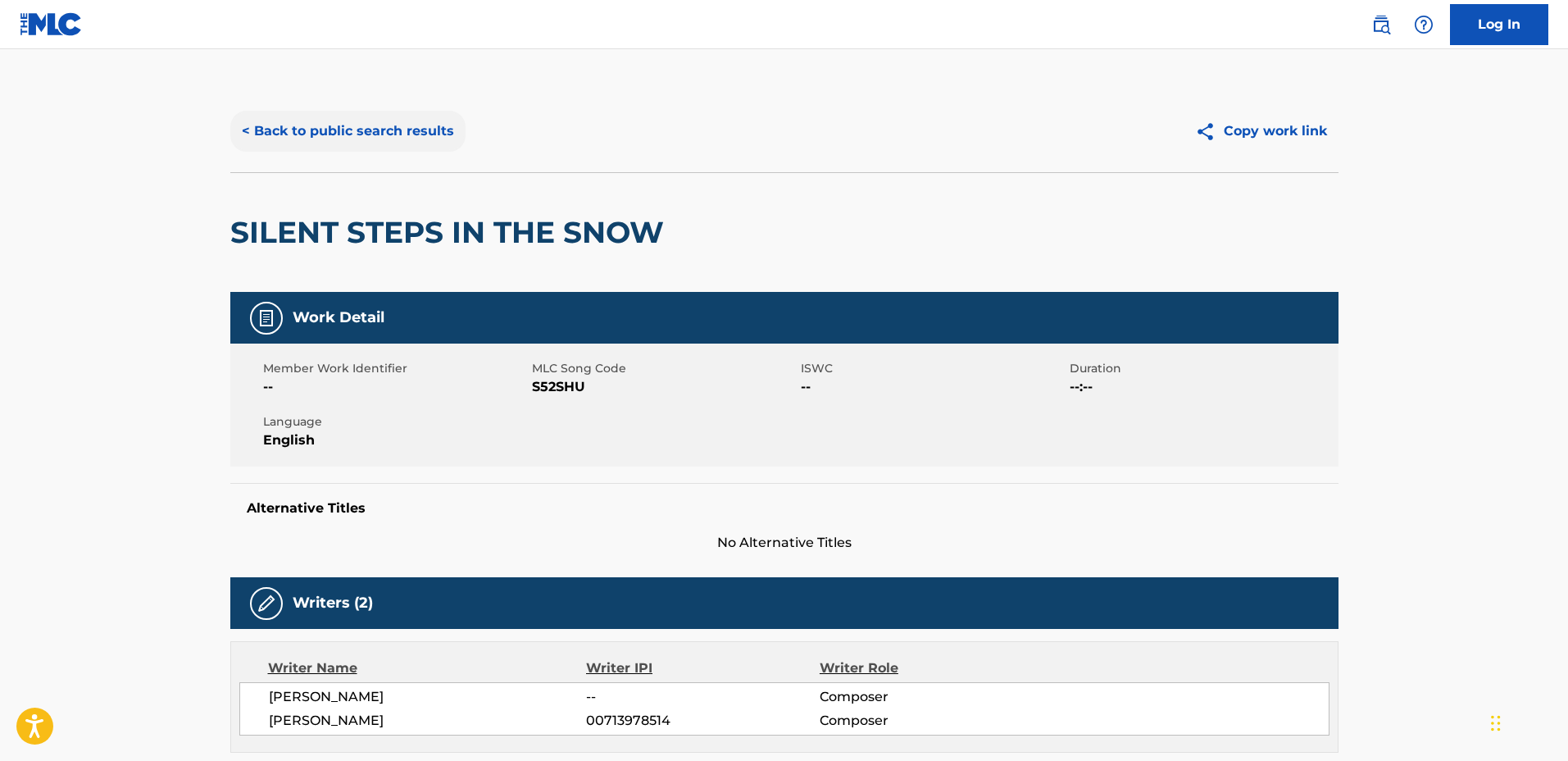
click at [404, 146] on button "< Back to public search results" at bounding box center [348, 132] width 235 height 41
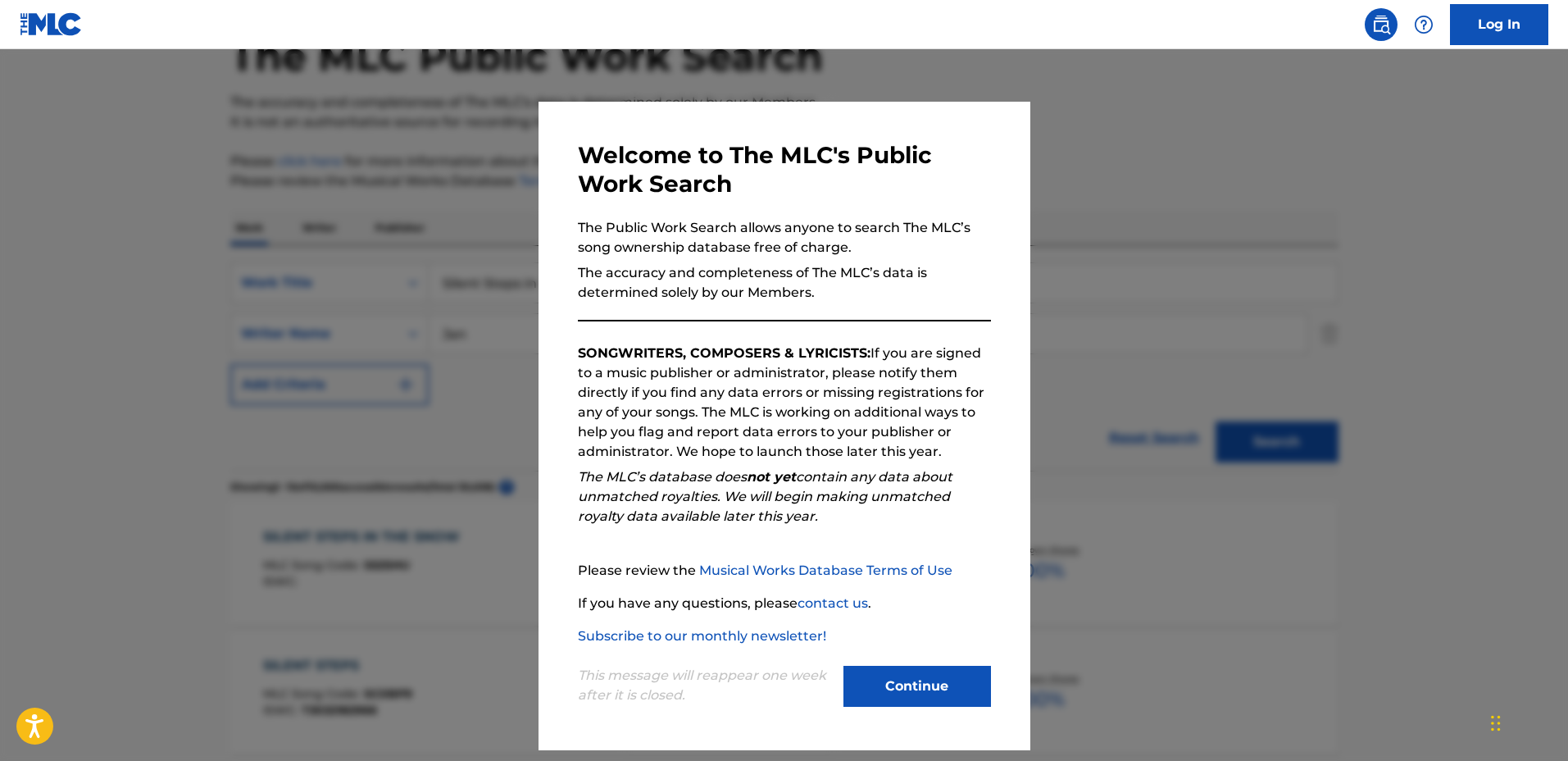
click at [385, 228] on div at bounding box center [784, 429] width 1568 height 761
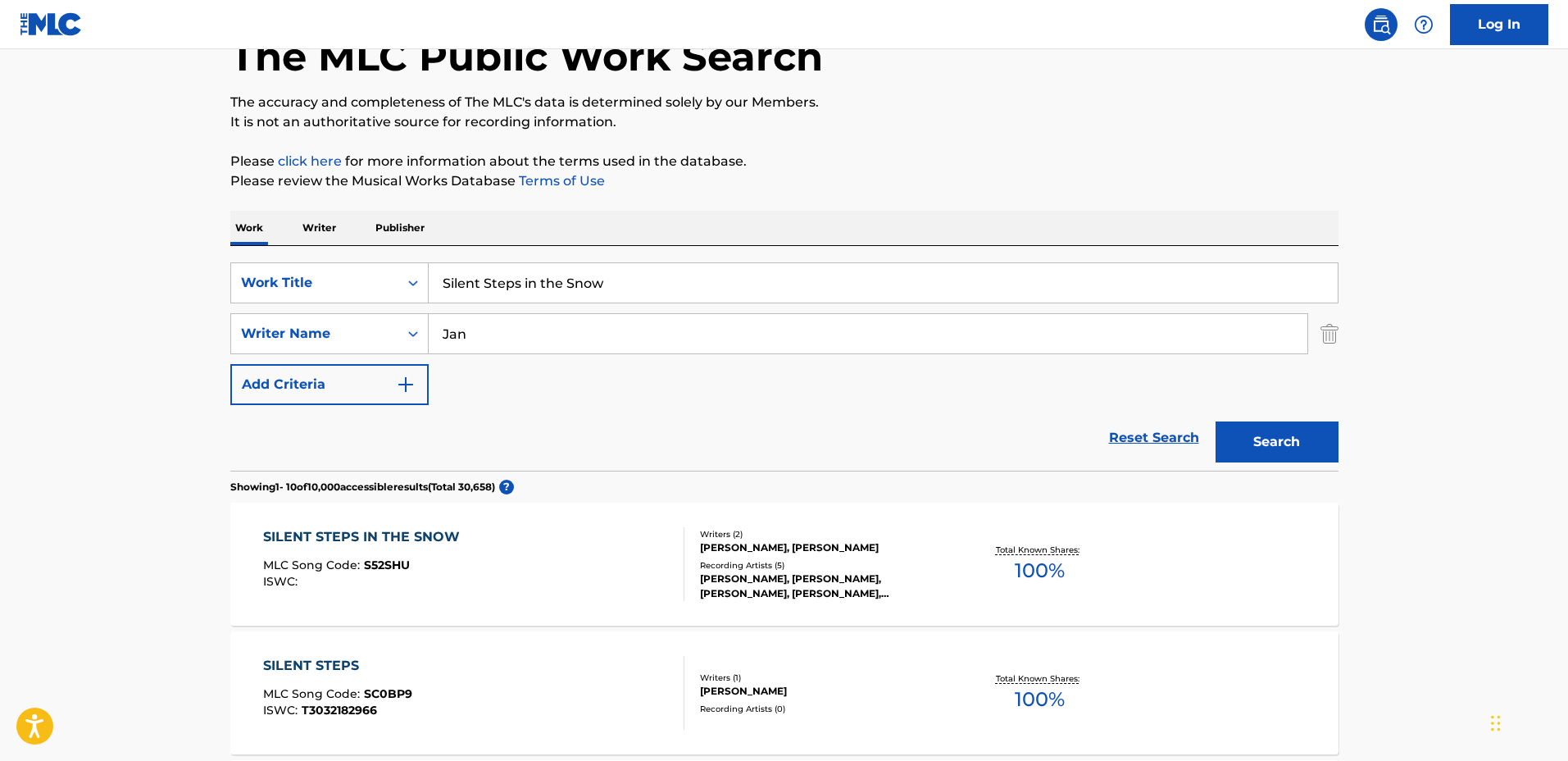
drag, startPoint x: 697, startPoint y: 286, endPoint x: 317, endPoint y: 245, distance: 382.2
click at [317, 248] on div "SearchWithCriteriaa0222cd2-364e-4d4a-9dca-7cfa8678e1b7 Work Title Silent Steps …" at bounding box center [784, 358] width 1108 height 225
type input "Windswept"
drag, startPoint x: 508, startPoint y: 326, endPoint x: 396, endPoint y: 318, distance: 112.3
click at [397, 318] on div "SearchWithCriteriaf0e5107f-34ec-4855-9fba-82de87e934a9 Writer Name Jan" at bounding box center [784, 334] width 1108 height 41
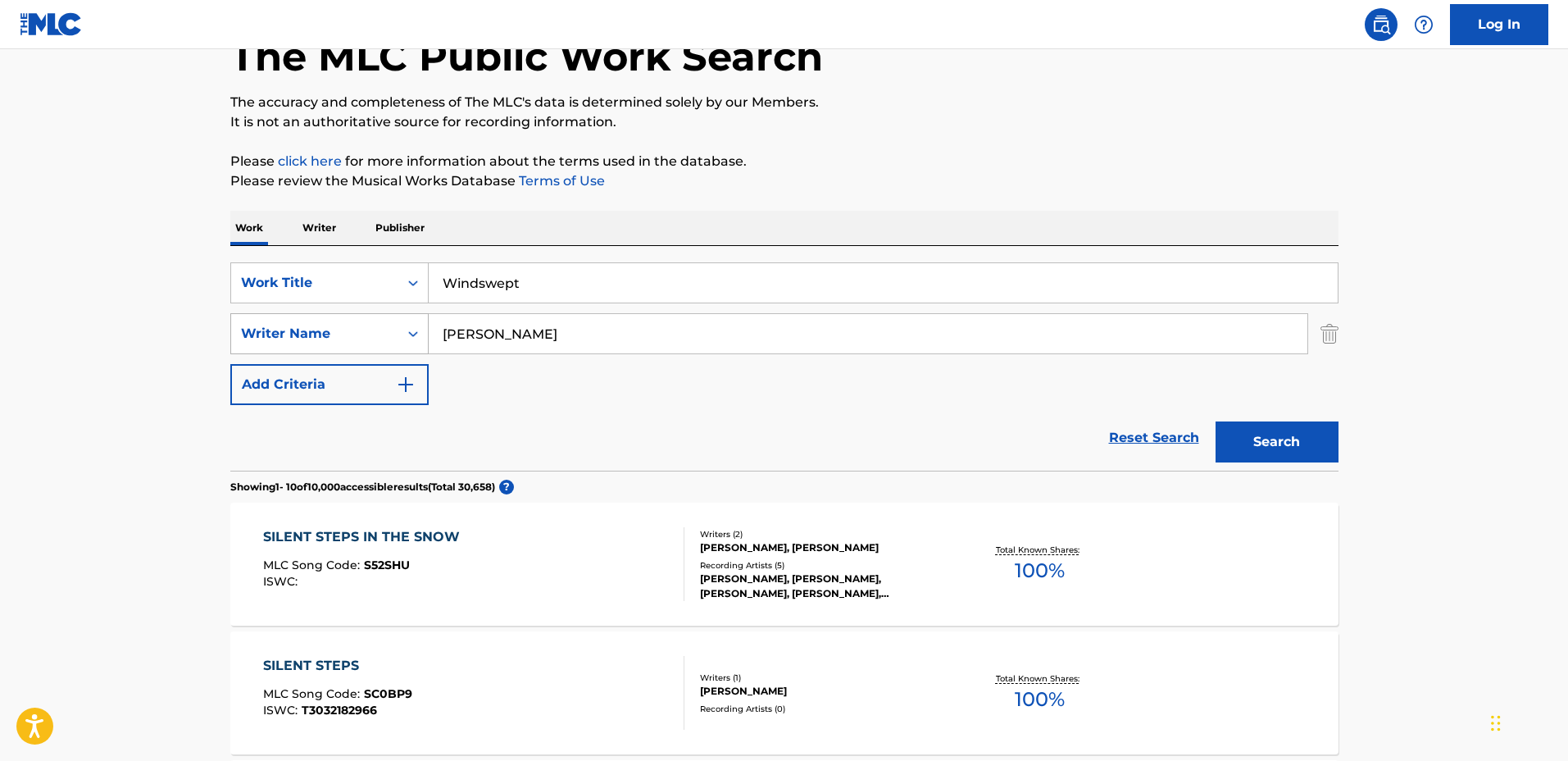
type input "Julian Shore"
click at [1216, 421] on button "Search" at bounding box center [1277, 442] width 123 height 41
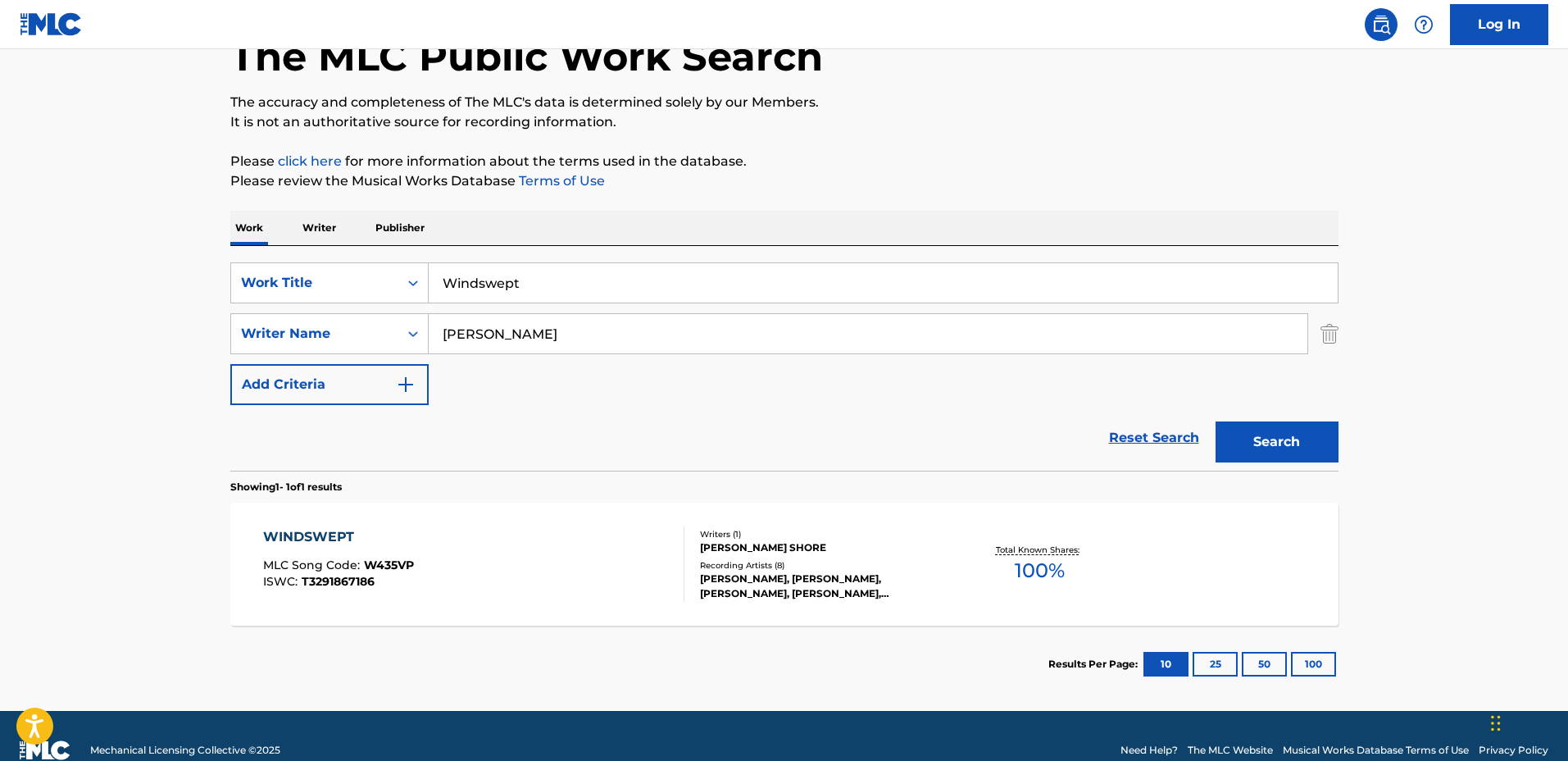
click at [902, 536] on div "Writers ( 1 )" at bounding box center [823, 534] width 248 height 12
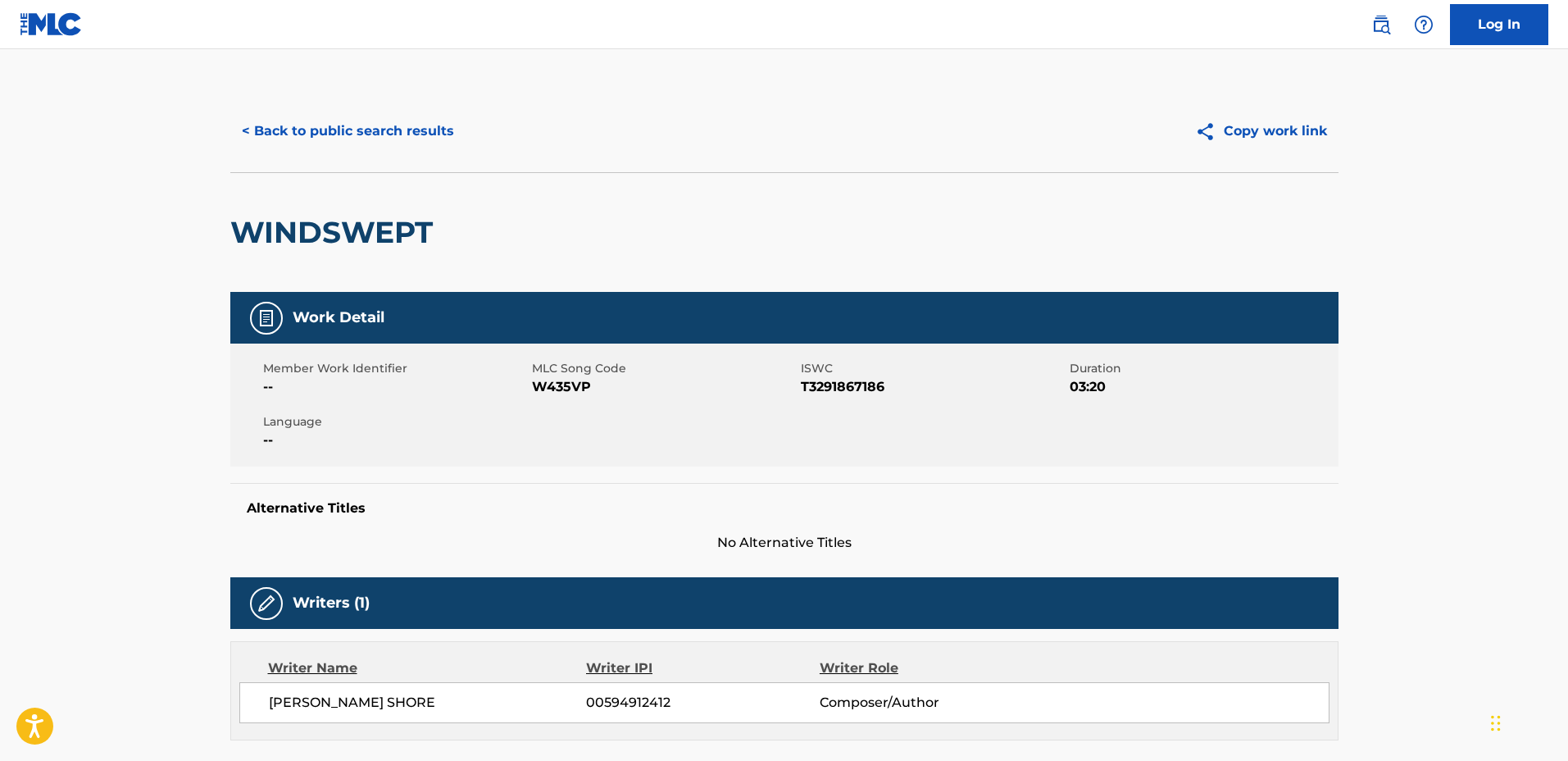
click at [394, 95] on div "< Back to public search results Copy work link" at bounding box center [784, 132] width 1108 height 82
click at [392, 102] on div "< Back to public search results Copy work link" at bounding box center [784, 132] width 1108 height 82
click at [392, 114] on button "< Back to public search results" at bounding box center [348, 132] width 235 height 41
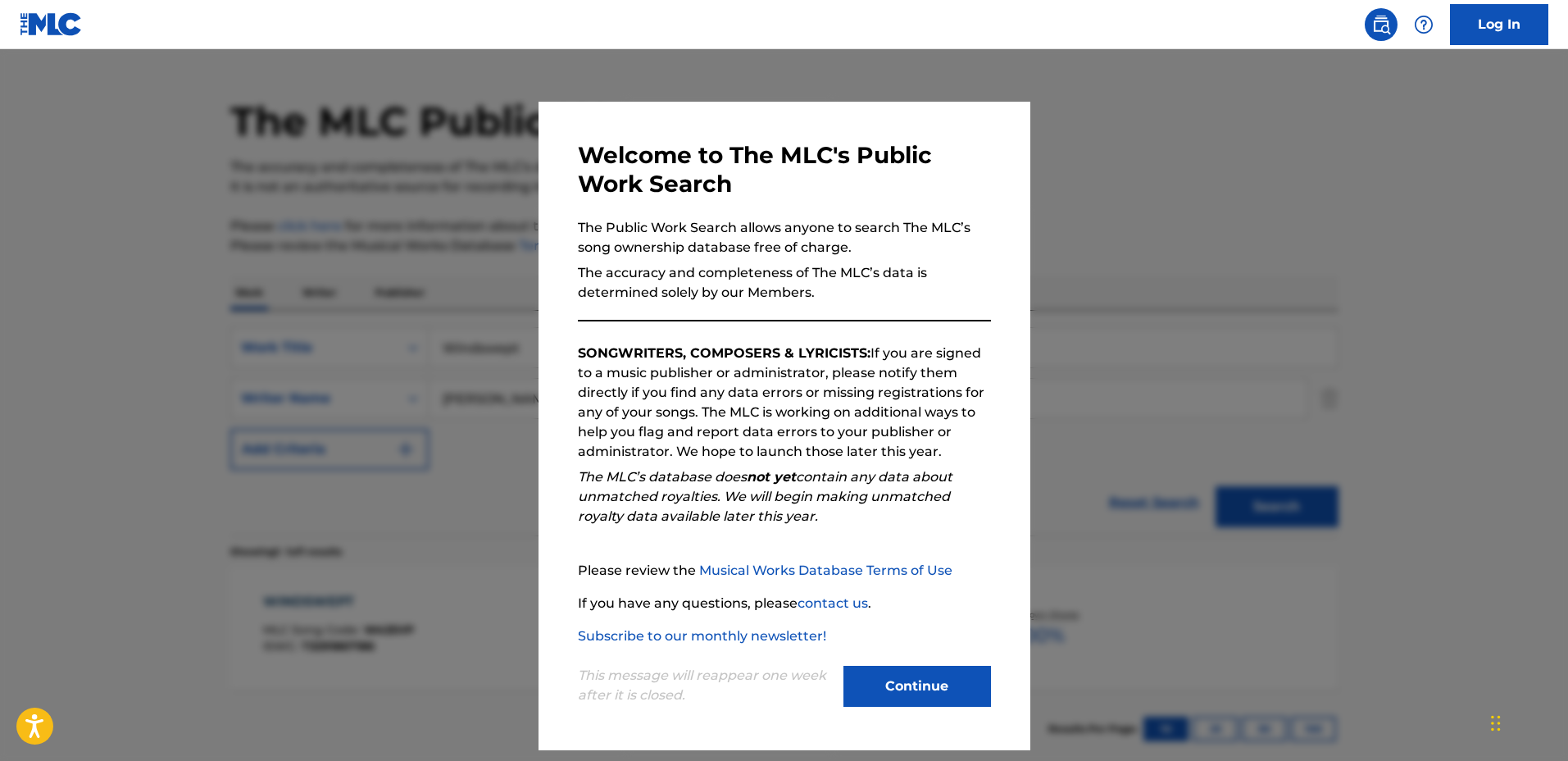
click at [1533, 291] on div at bounding box center [784, 429] width 1568 height 761
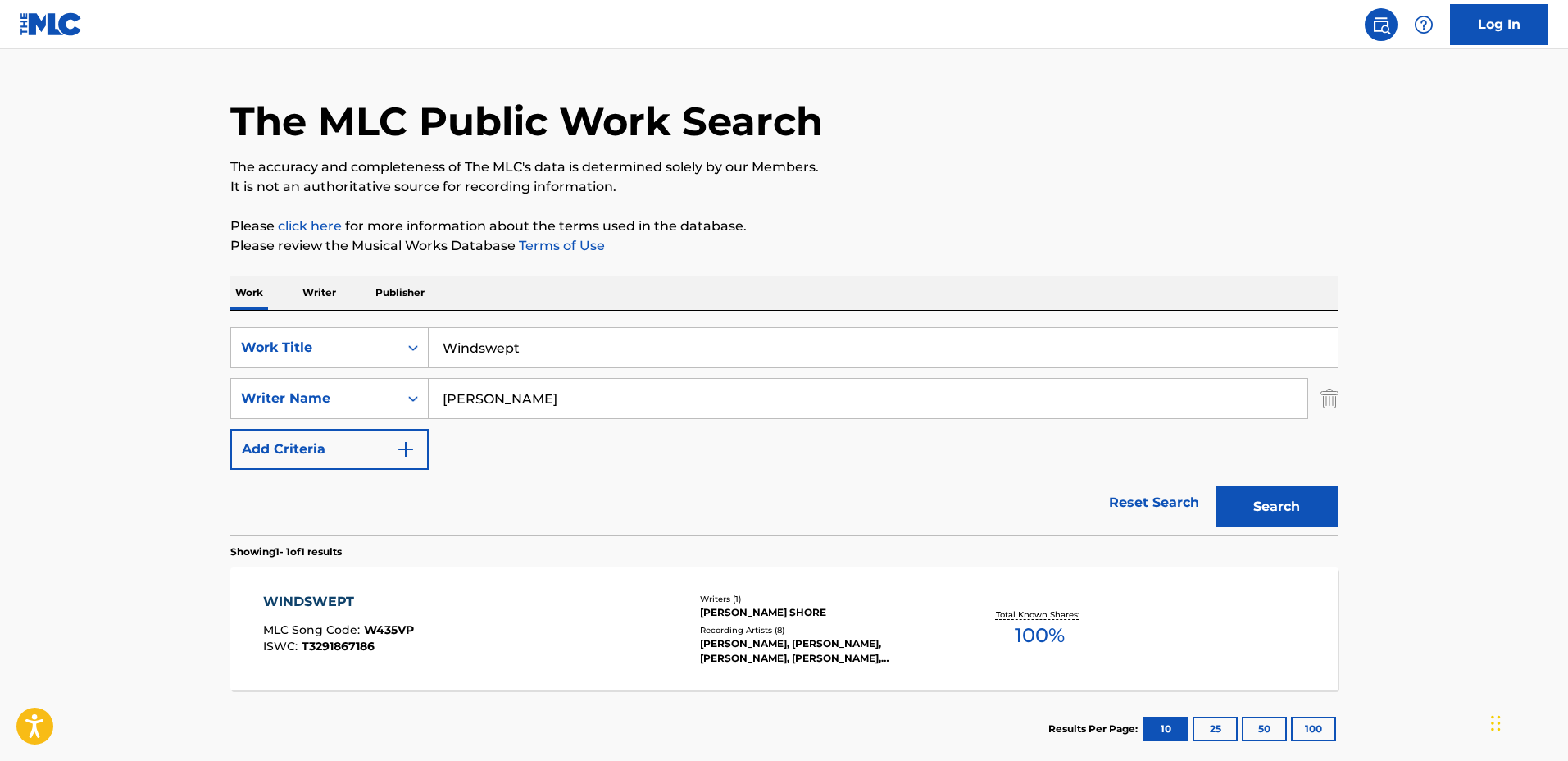
drag, startPoint x: 676, startPoint y: 350, endPoint x: 384, endPoint y: 322, distance: 293.3
click at [387, 322] on div "SearchWithCriteriaa0222cd2-364e-4d4a-9dca-7cfa8678e1b7 Work Title Windswept Sea…" at bounding box center [784, 423] width 1108 height 225
type input "closer"
drag, startPoint x: 526, startPoint y: 395, endPoint x: 342, endPoint y: 383, distance: 184.4
click at [342, 383] on div "SearchWithCriteriaf0e5107f-34ec-4855-9fba-82de87e934a9 Writer Name Julian Shore" at bounding box center [784, 398] width 1108 height 41
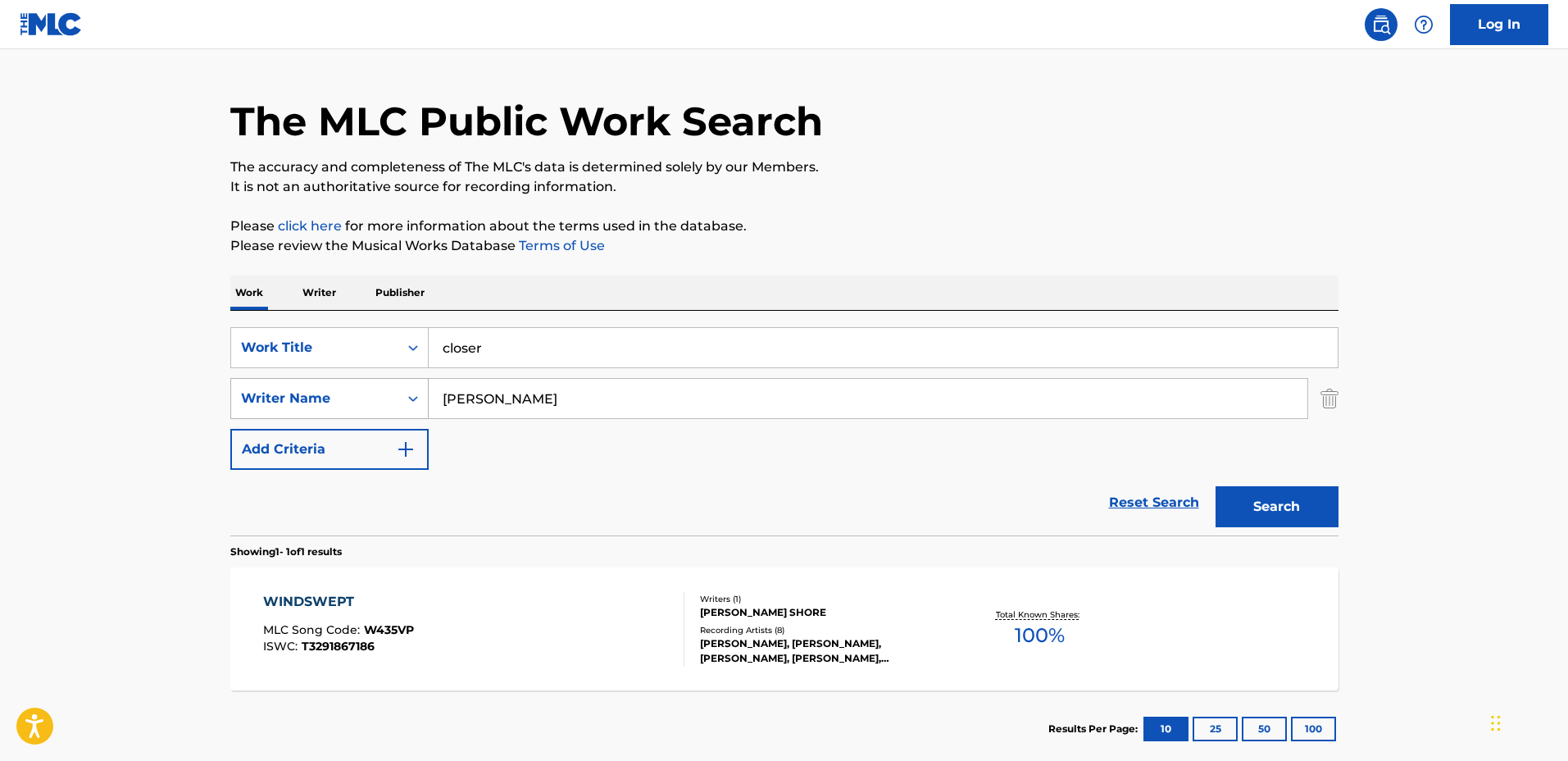
type input "Luke Marantz"
click at [1216, 486] on button "Search" at bounding box center [1277, 507] width 123 height 41
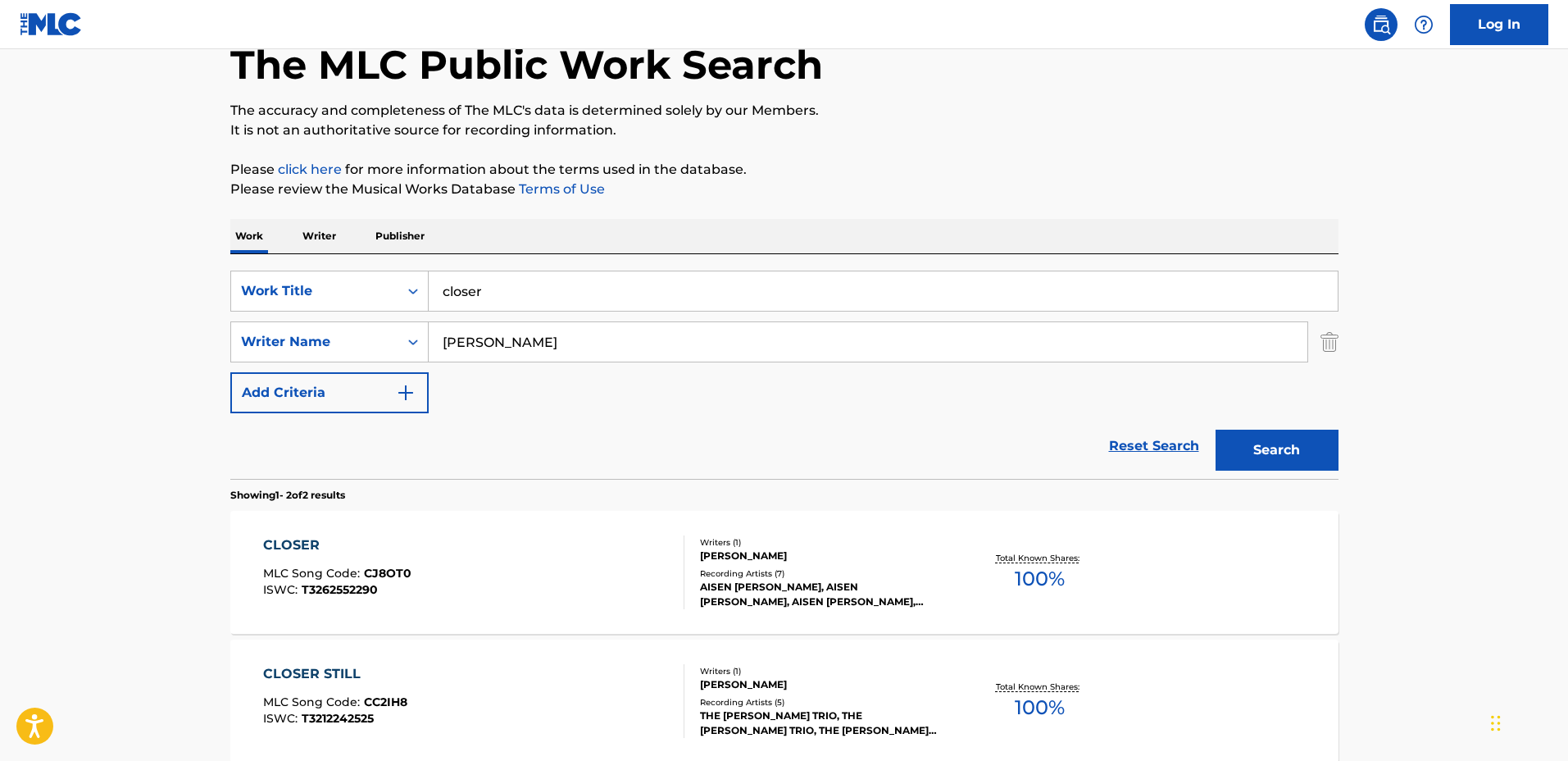
scroll to position [205, 0]
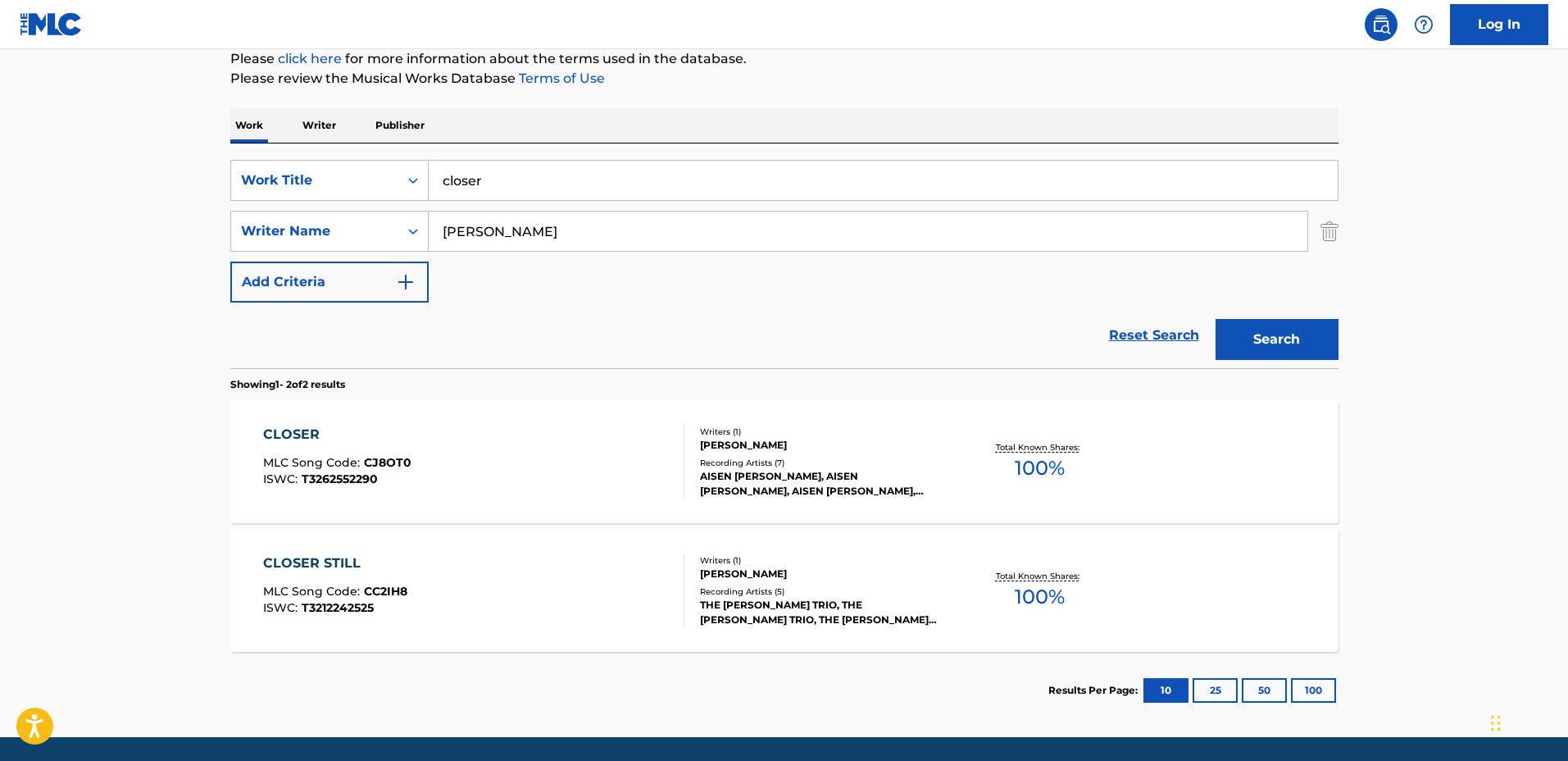
click at [916, 450] on div "LUKE CHRISTIAN MARANTZ" at bounding box center [823, 445] width 248 height 15
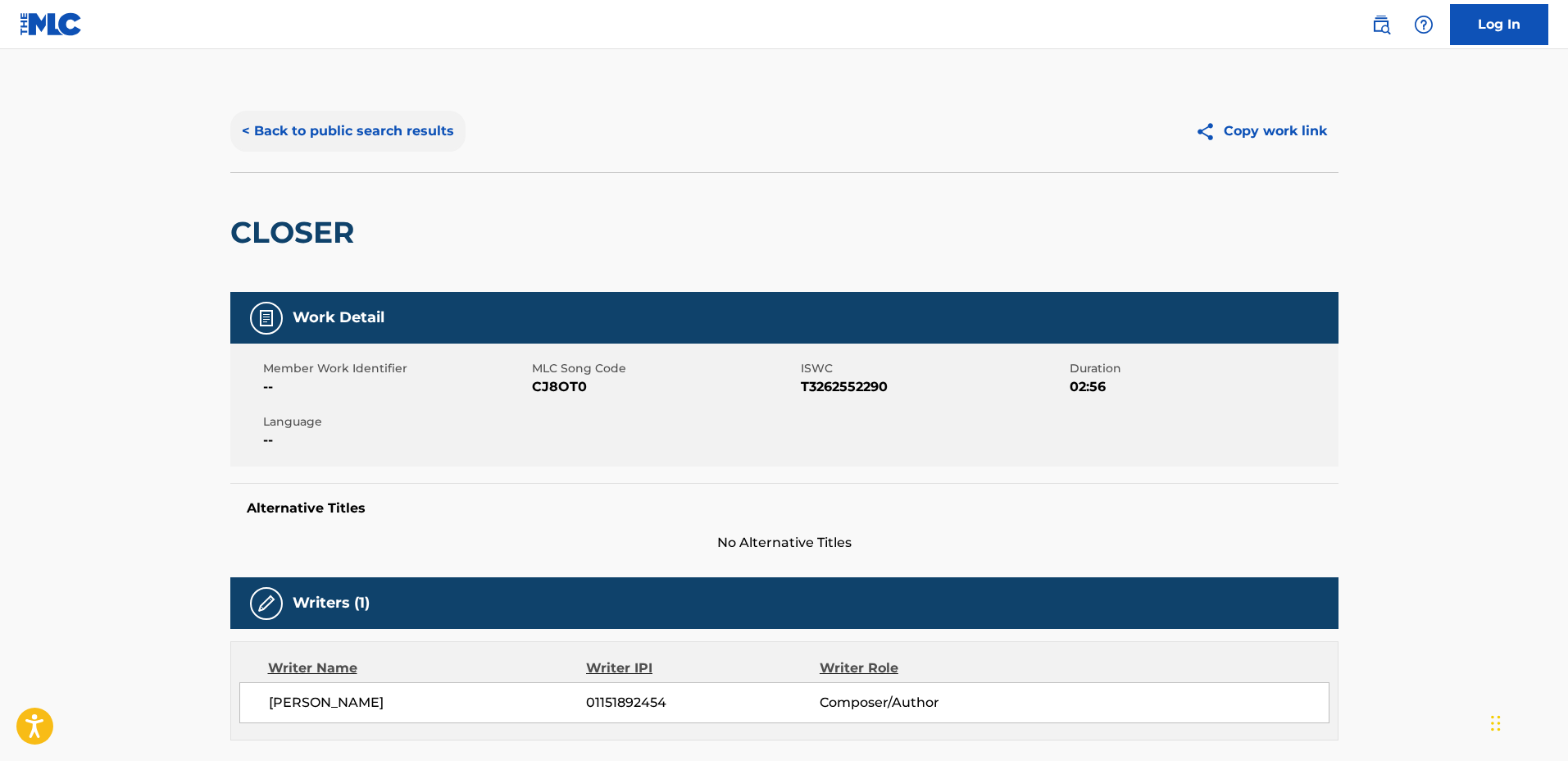
click at [374, 128] on button "< Back to public search results" at bounding box center [348, 132] width 235 height 41
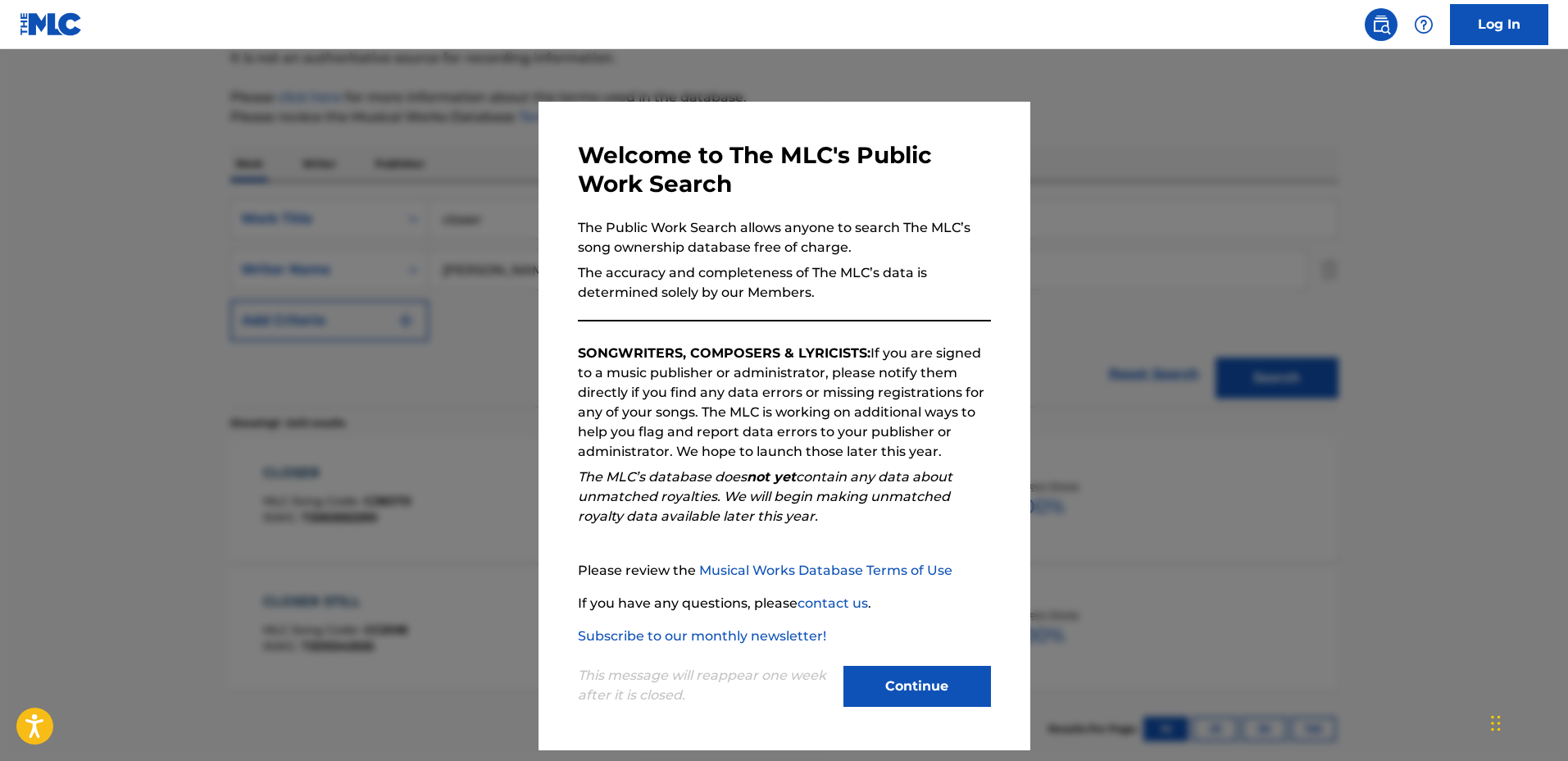
click at [443, 174] on div at bounding box center [784, 429] width 1568 height 761
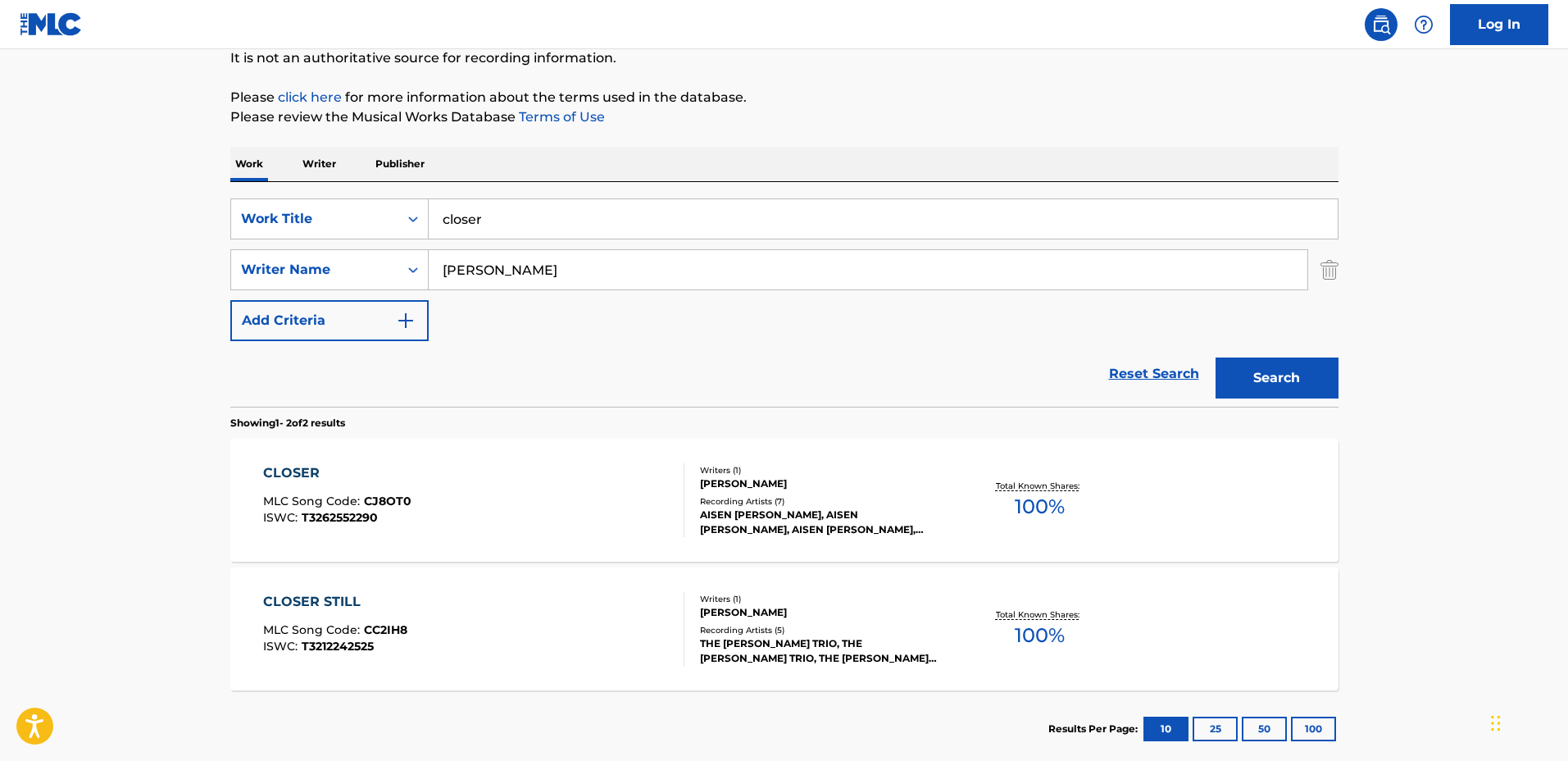
drag, startPoint x: 812, startPoint y: 202, endPoint x: 350, endPoint y: 179, distance: 462.6
click at [350, 179] on div "Work Writer Publisher SearchWithCriteriaa0222cd2-364e-4d4a-9dca-7cfa8678e1b7 Wo…" at bounding box center [784, 457] width 1108 height 620
type input "Sophora"
drag, startPoint x: 572, startPoint y: 273, endPoint x: 394, endPoint y: 252, distance: 179.2
click at [394, 252] on div "SearchWithCriteriaf0e5107f-34ec-4855-9fba-82de87e934a9 Writer Name Luke Marantz" at bounding box center [784, 270] width 1108 height 41
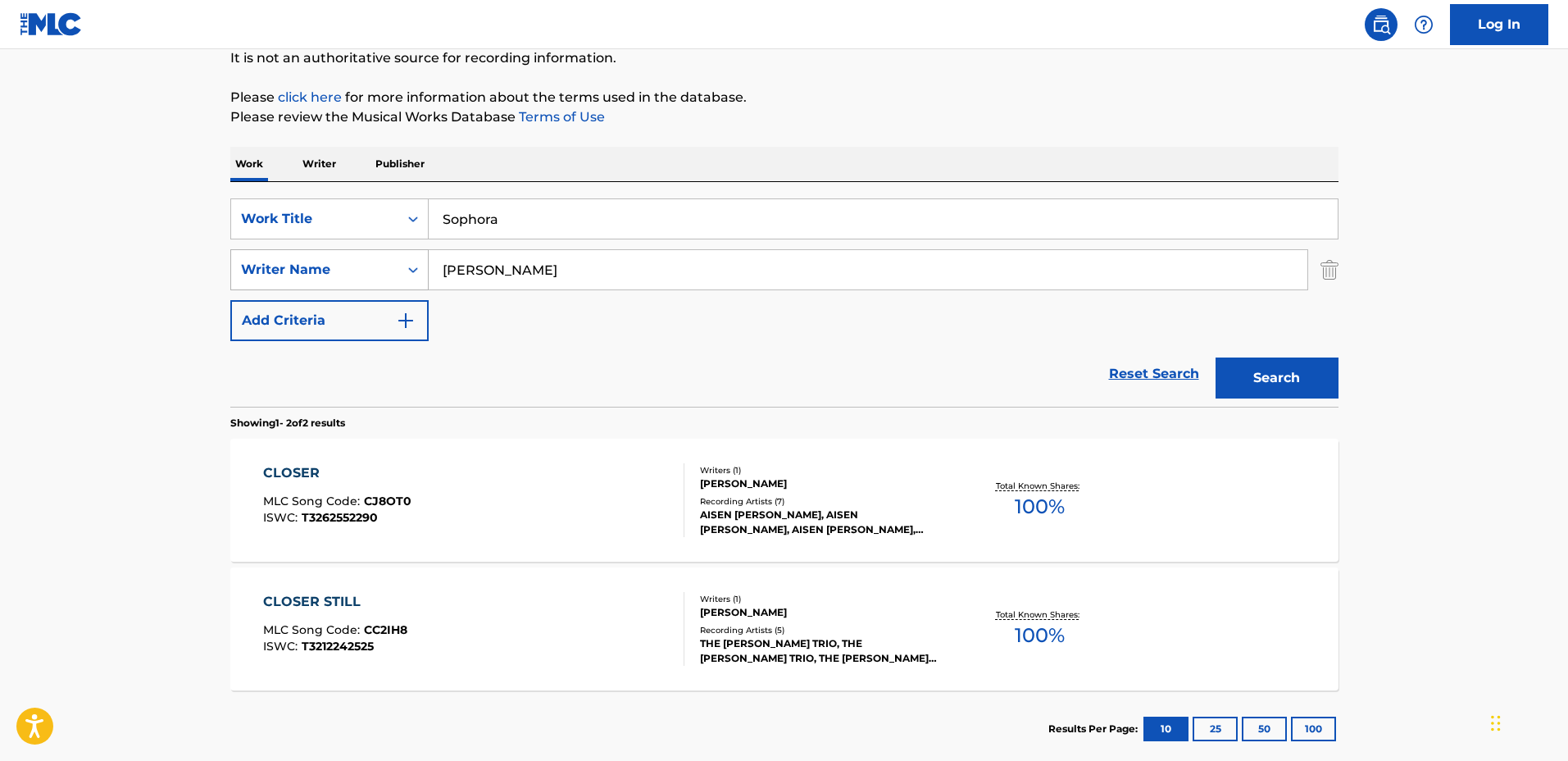
type input "Rory Lewis"
click at [1216, 357] on button "Search" at bounding box center [1277, 378] width 123 height 41
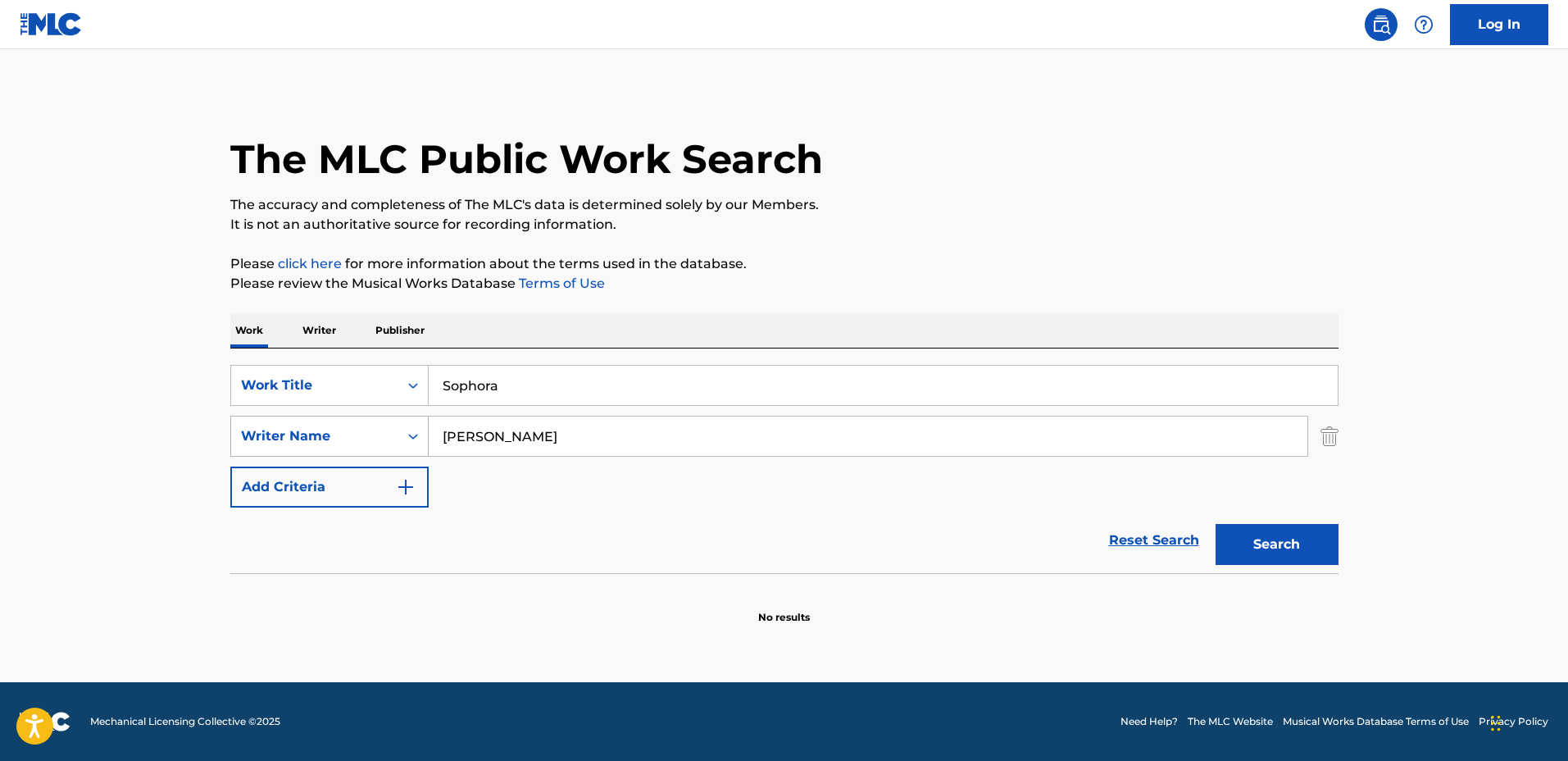
scroll to position [0, 0]
drag, startPoint x: 656, startPoint y: 380, endPoint x: 241, endPoint y: 374, distance: 415.0
click at [241, 374] on div "SearchWithCriteriaa0222cd2-364e-4d4a-9dca-7cfa8678e1b7 Work Title Sophora" at bounding box center [784, 385] width 1108 height 41
type input "Luz"
click at [528, 586] on section "No results" at bounding box center [784, 604] width 1108 height 43
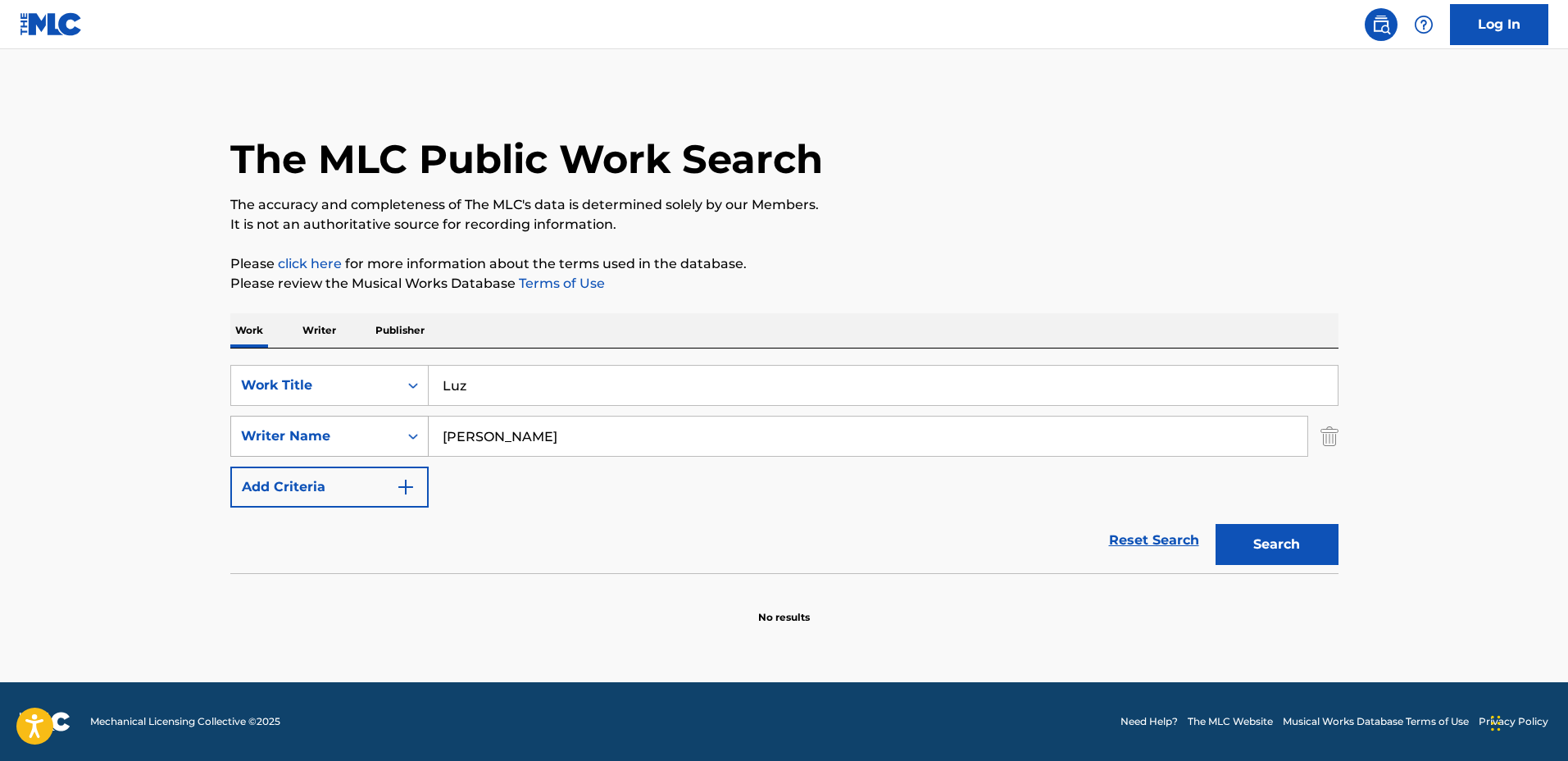
drag, startPoint x: 547, startPoint y: 443, endPoint x: 415, endPoint y: 423, distance: 133.5
click at [415, 423] on div "SearchWithCriteriaf0e5107f-34ec-4855-9fba-82de87e934a9 Writer Name Rory Lewis" at bounding box center [784, 436] width 1108 height 41
type input "Daniel"
click at [1216, 524] on button "Search" at bounding box center [1277, 545] width 123 height 41
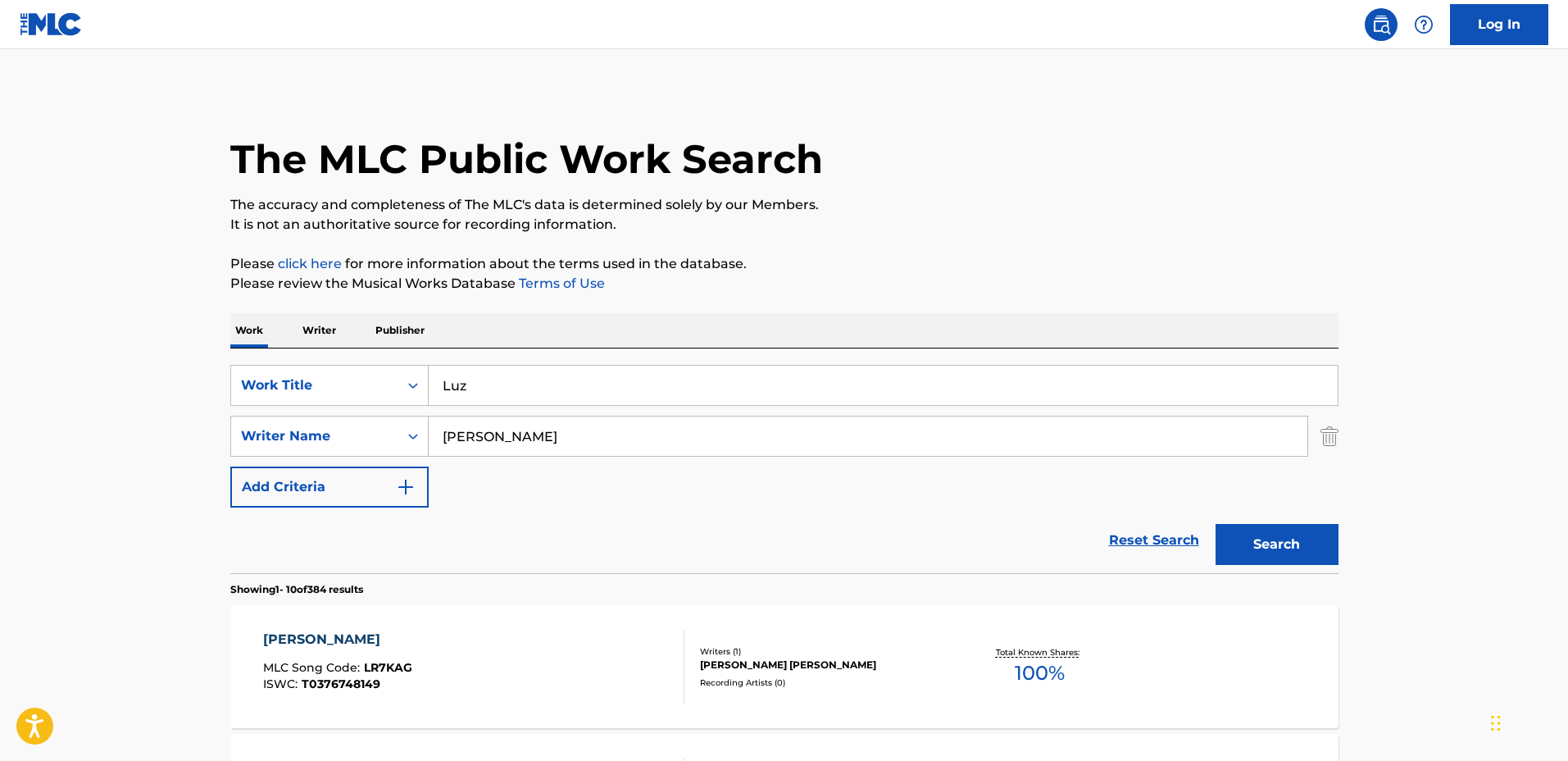
click at [855, 473] on div "SearchWithCriteriaa0222cd2-364e-4d4a-9dca-7cfa8678e1b7 Work Title Luz SearchWit…" at bounding box center [784, 435] width 1108 height 142
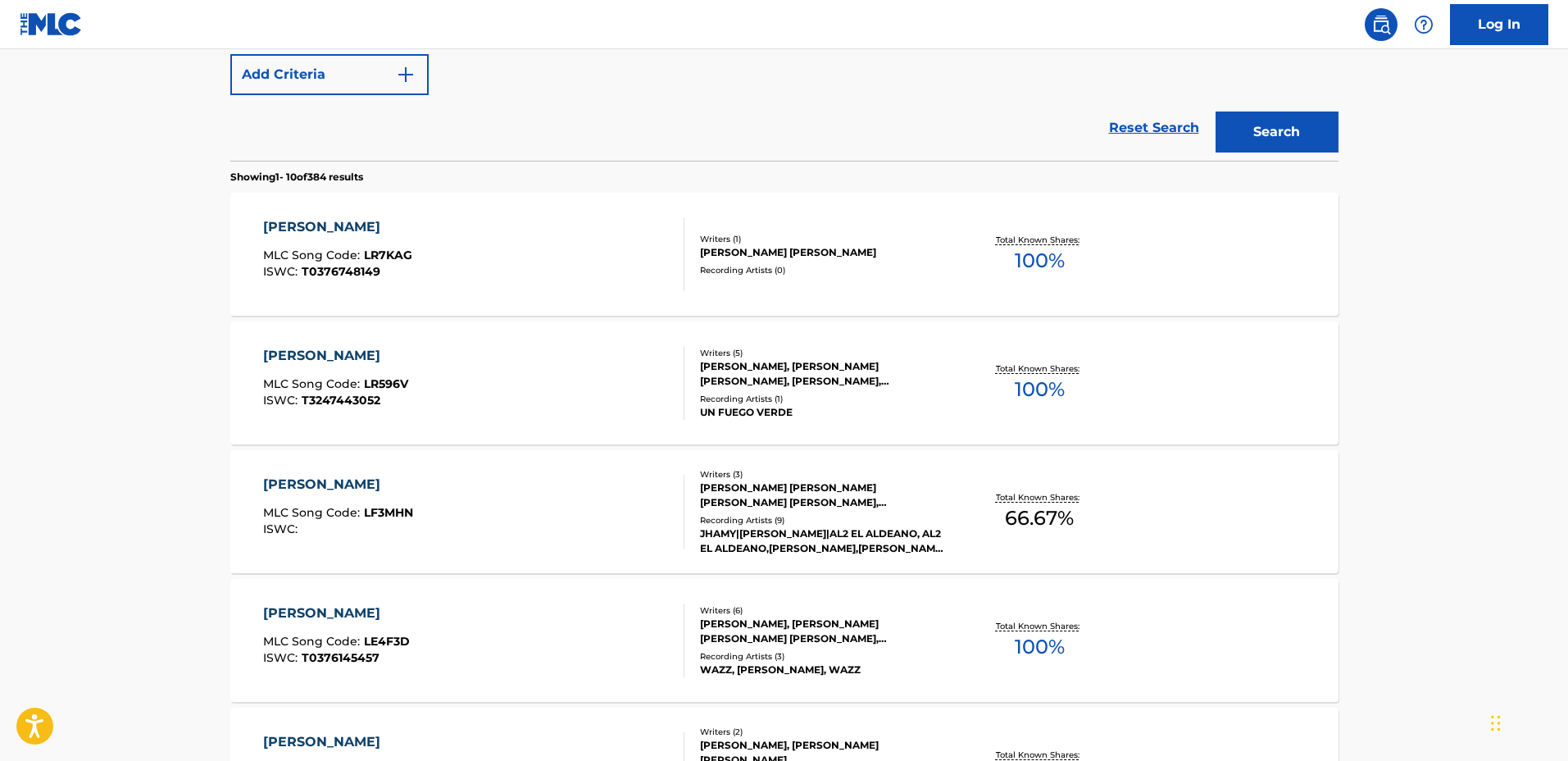
scroll to position [410, 0]
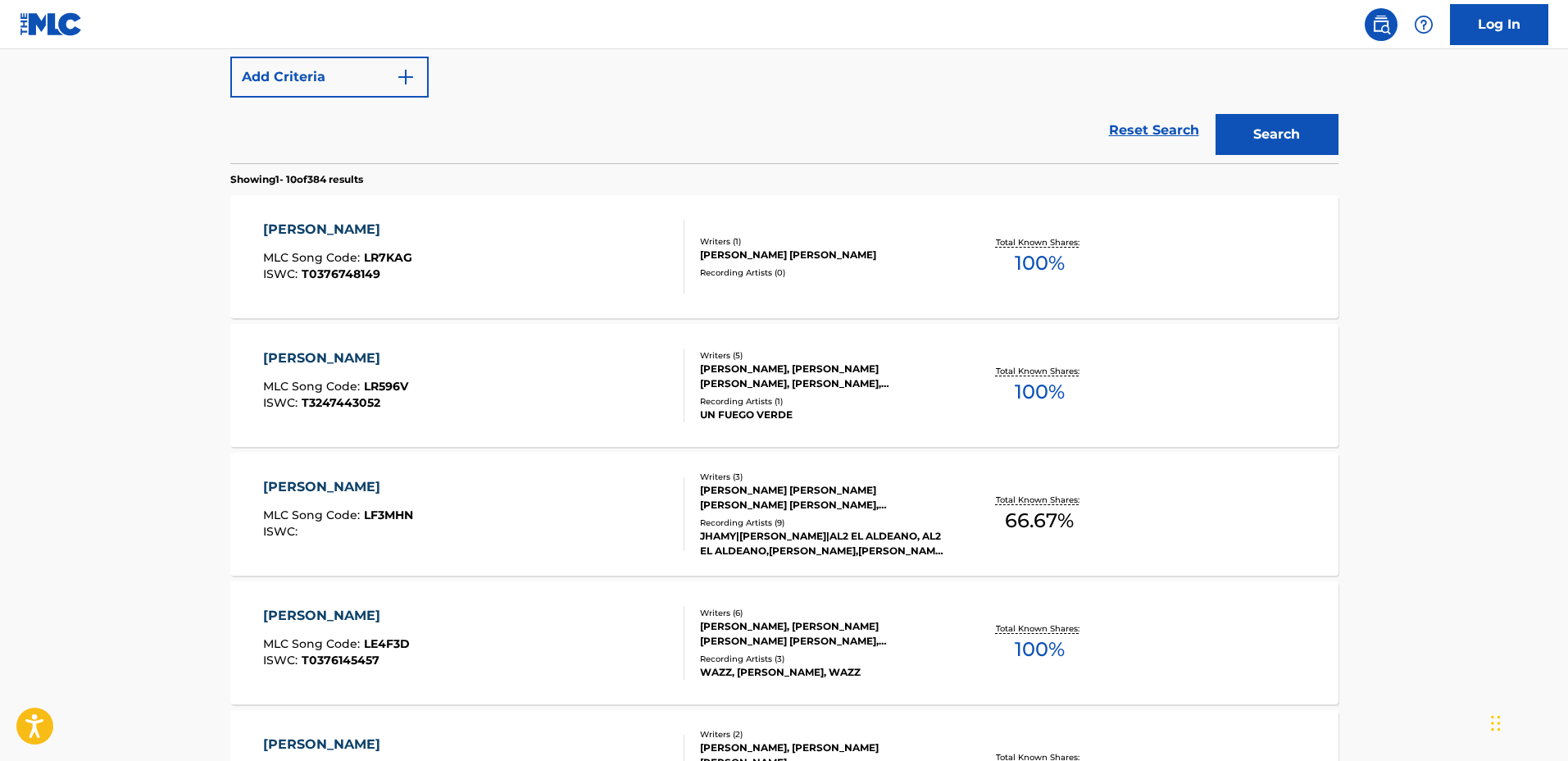
click at [886, 235] on div "Writers ( 1 )" at bounding box center [823, 241] width 248 height 12
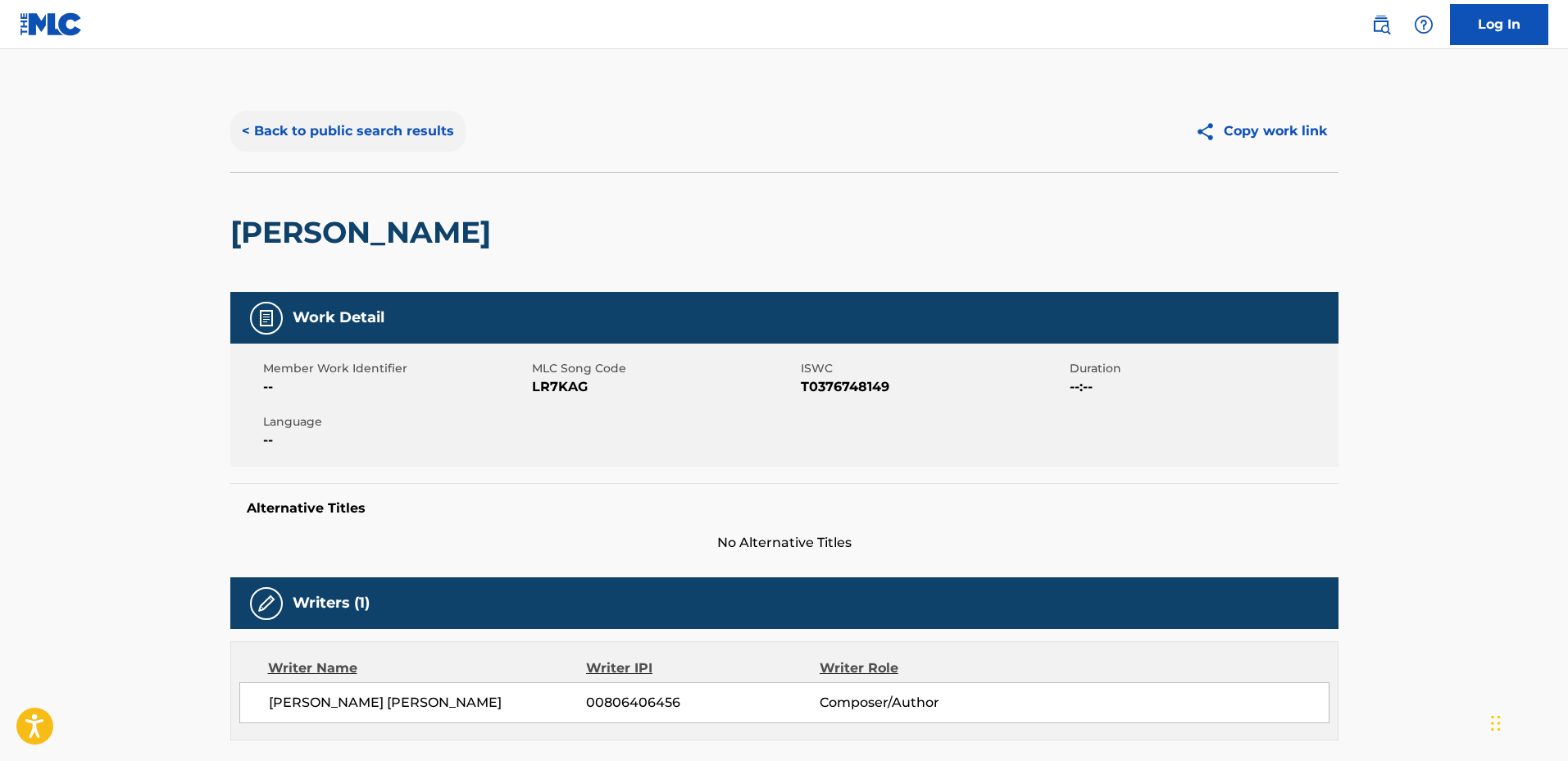
click at [423, 128] on button "< Back to public search results" at bounding box center [348, 132] width 235 height 41
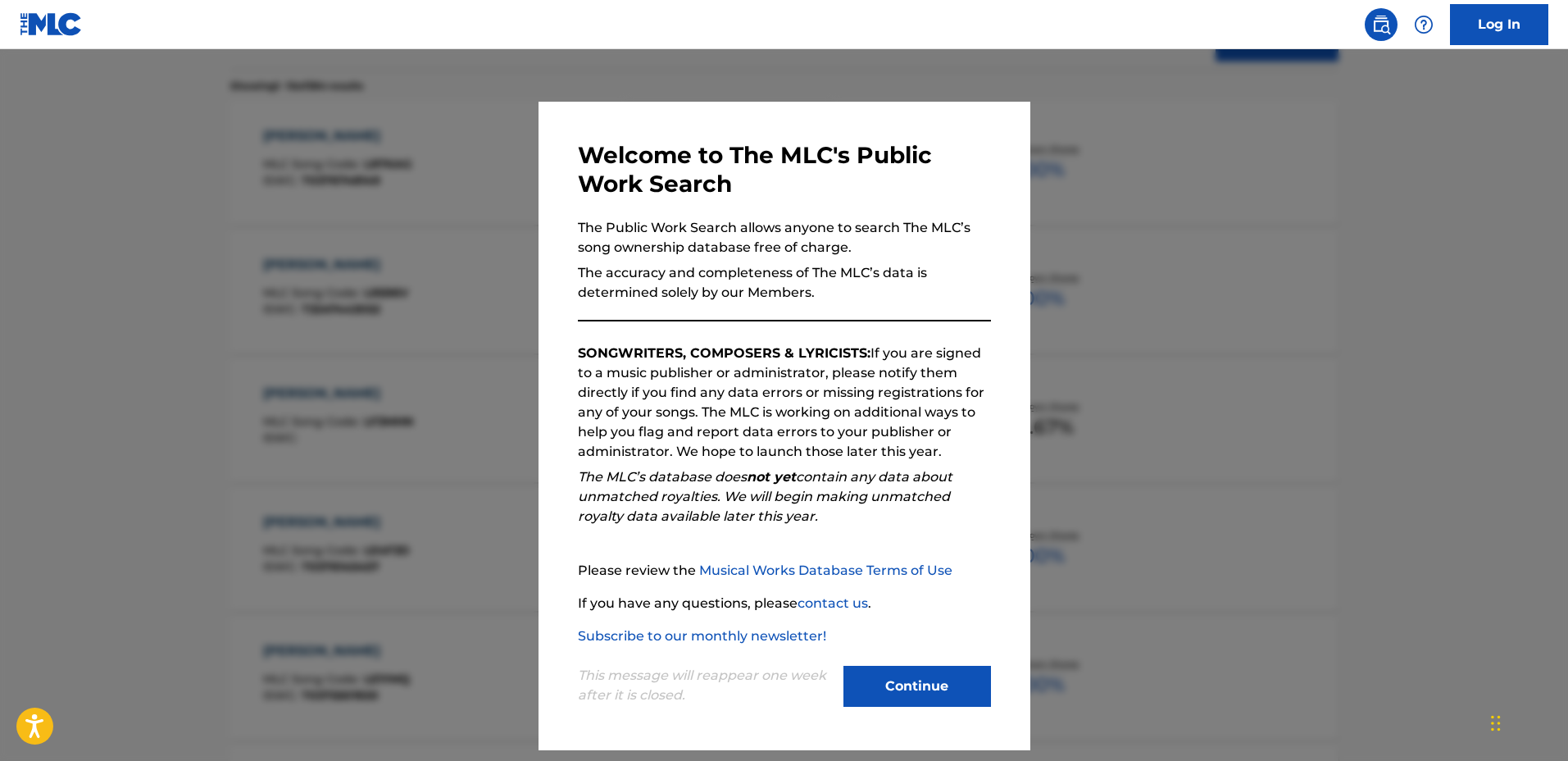
click at [424, 258] on div at bounding box center [784, 429] width 1568 height 761
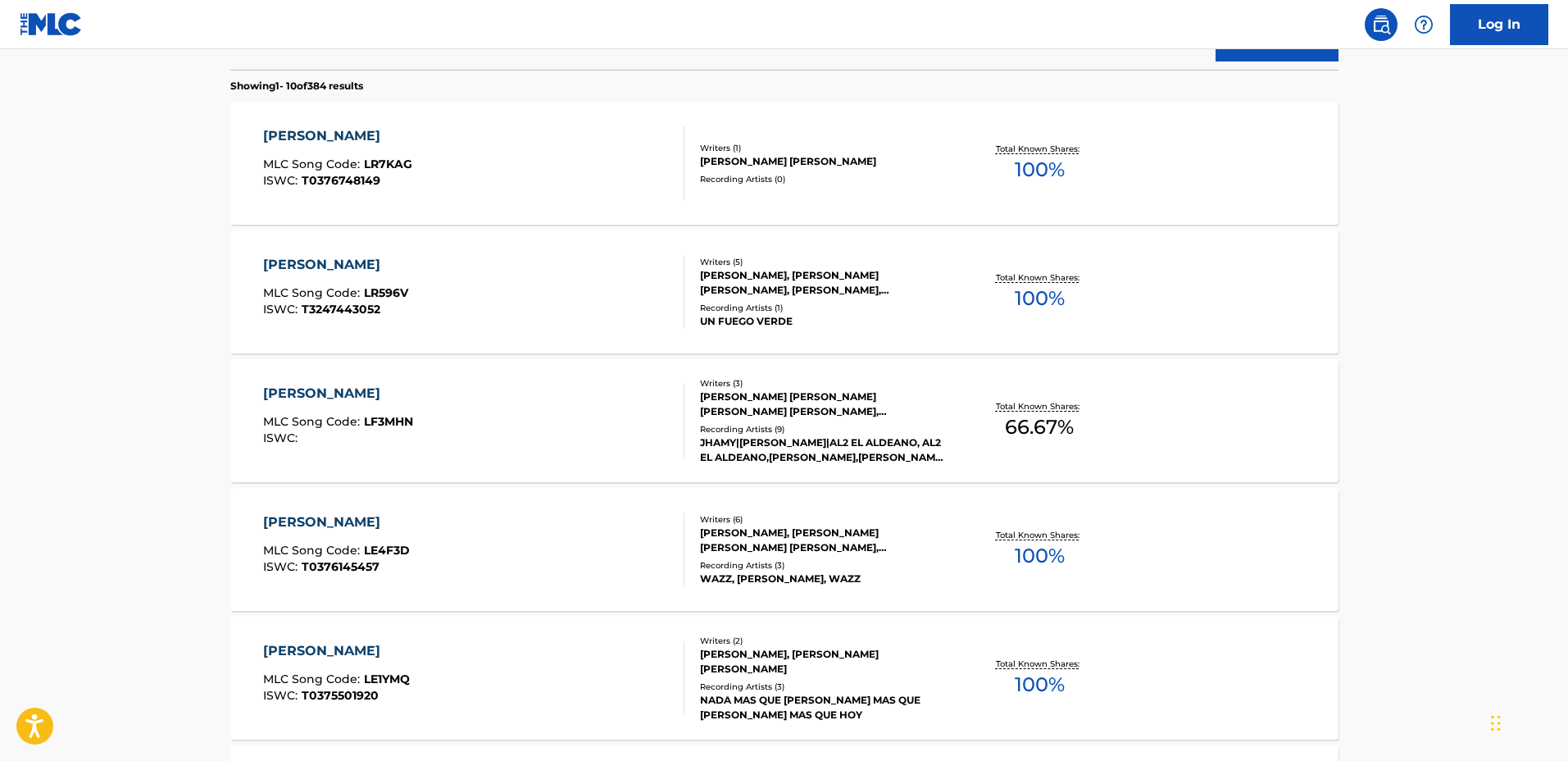
click at [1096, 291] on div "Total Known Shares: 100 %" at bounding box center [1040, 292] width 184 height 50
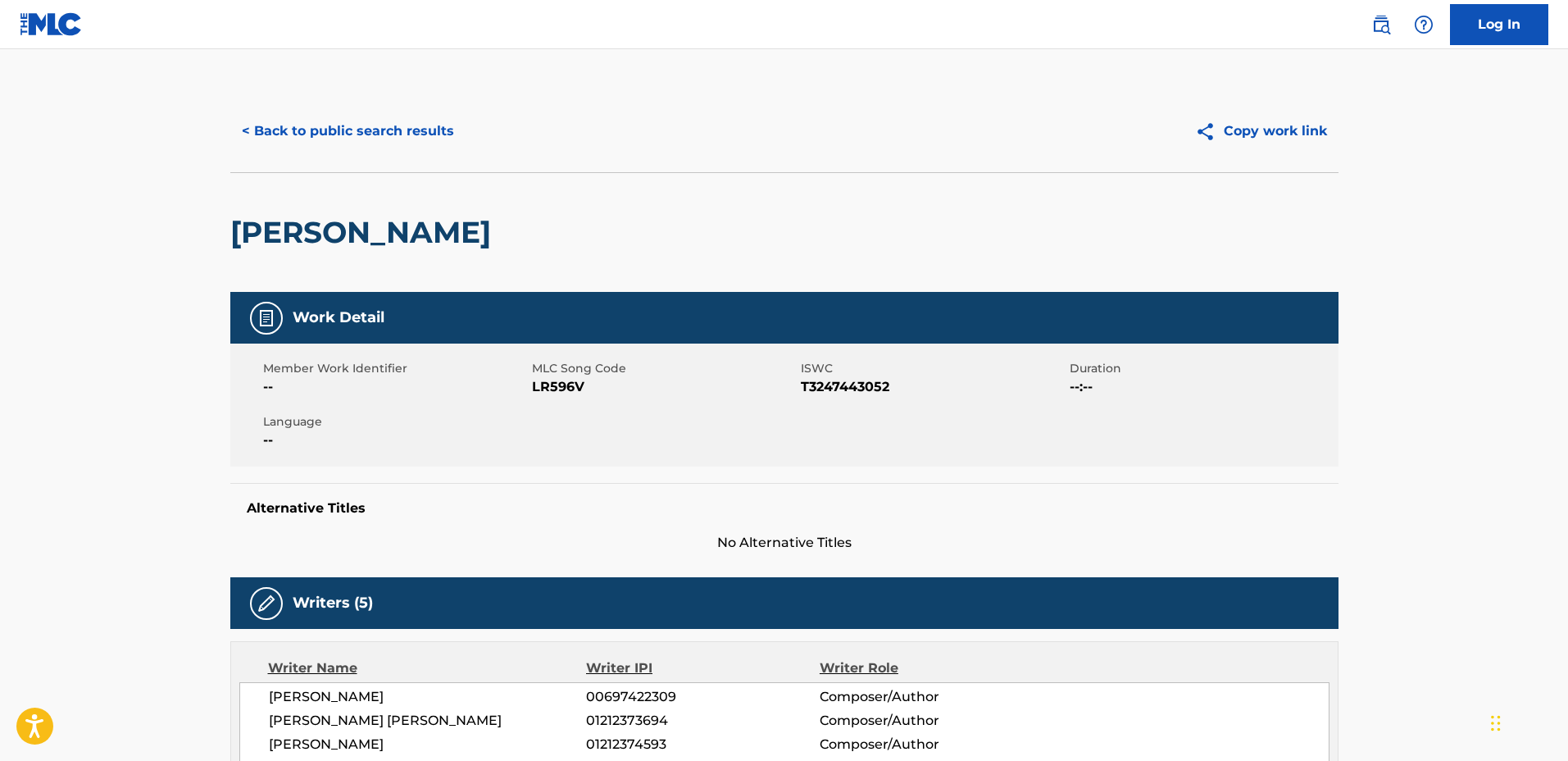
click at [368, 156] on div "< Back to public search results Copy work link" at bounding box center [784, 132] width 1108 height 82
click at [368, 145] on button "< Back to public search results" at bounding box center [348, 132] width 235 height 41
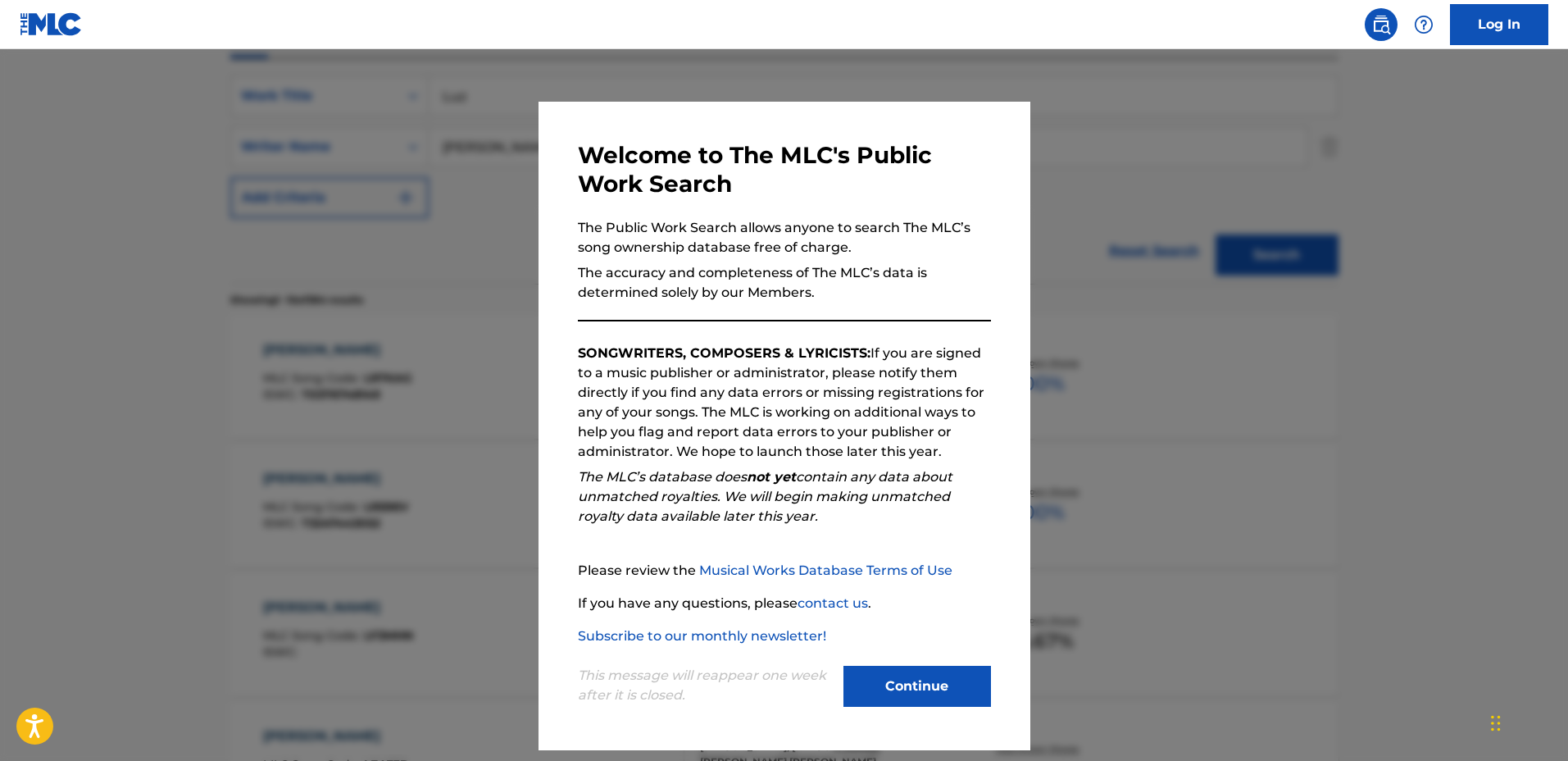
click at [1289, 307] on div at bounding box center [784, 429] width 1568 height 761
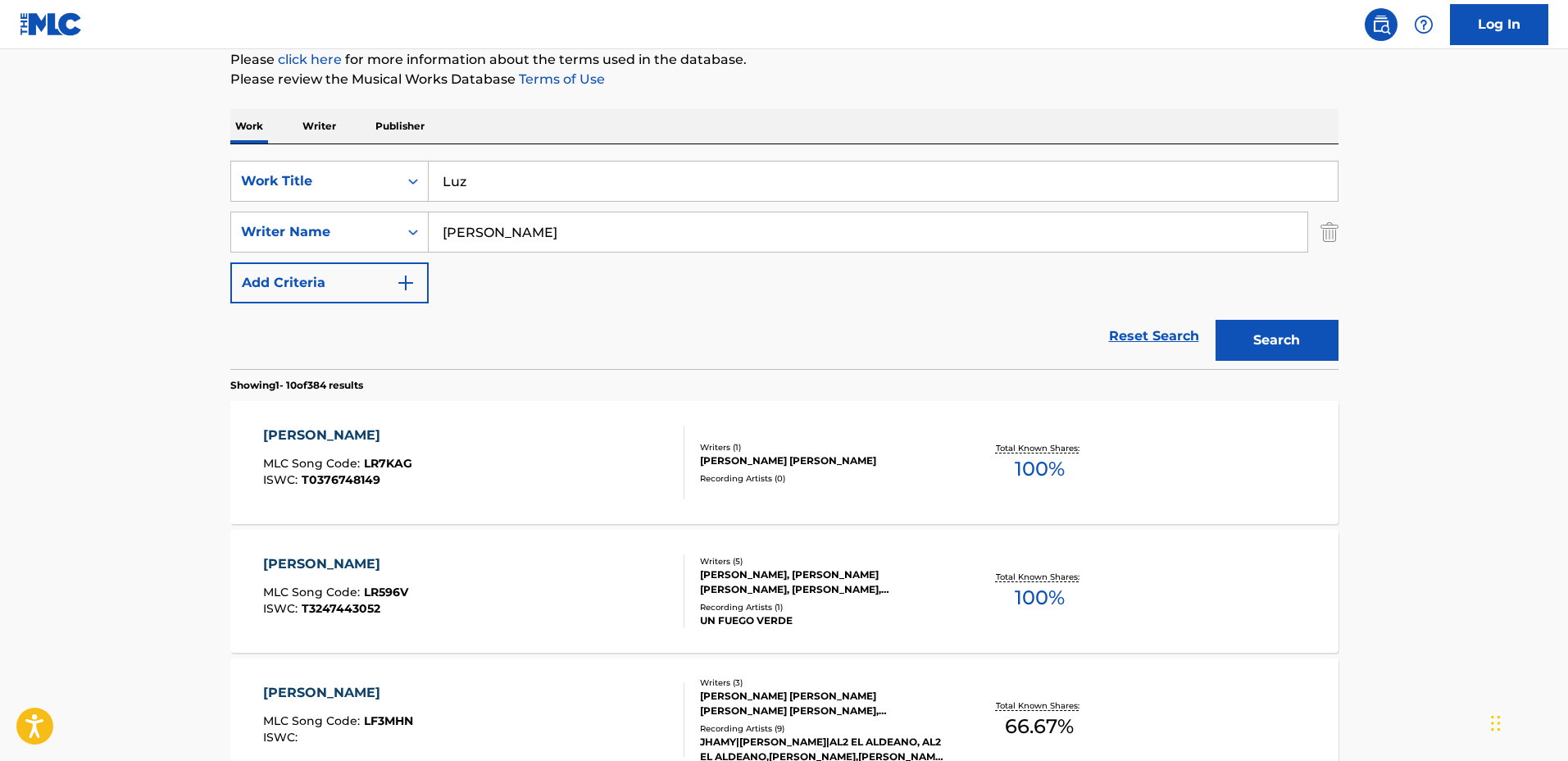
scroll to position [187, 0]
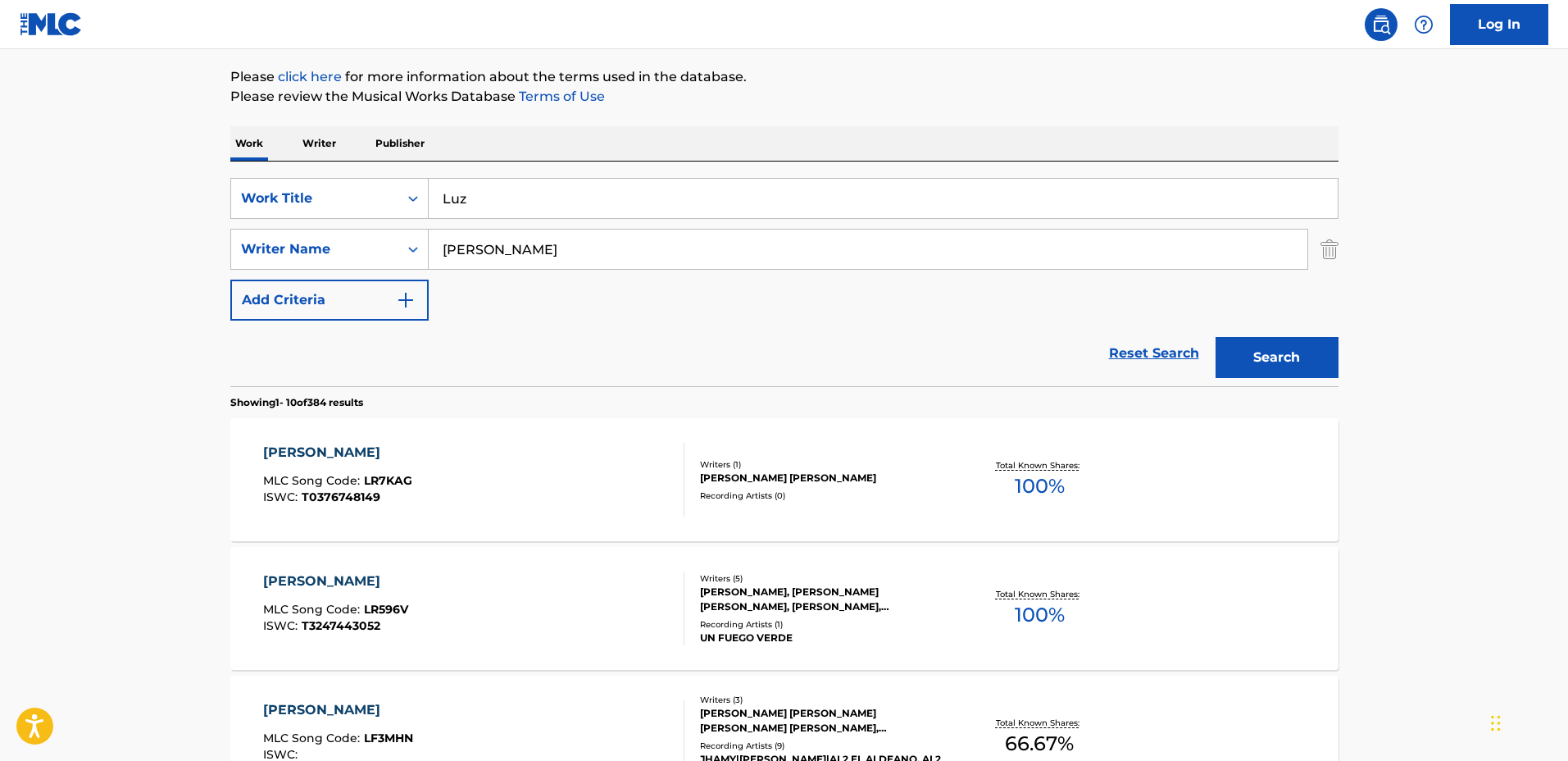
drag, startPoint x: 503, startPoint y: 169, endPoint x: 318, endPoint y: 164, distance: 185.1
click at [319, 164] on div "SearchWithCriteriaa0222cd2-364e-4d4a-9dca-7cfa8678e1b7 Work Title Luz SearchWit…" at bounding box center [784, 273] width 1108 height 225
type input "for you"
click at [403, 233] on div "SearchWithCriteriaf0e5107f-34ec-4855-9fba-82de87e934a9 Writer Name Daniel" at bounding box center [784, 249] width 1108 height 41
type input "Holly Lea Jones"
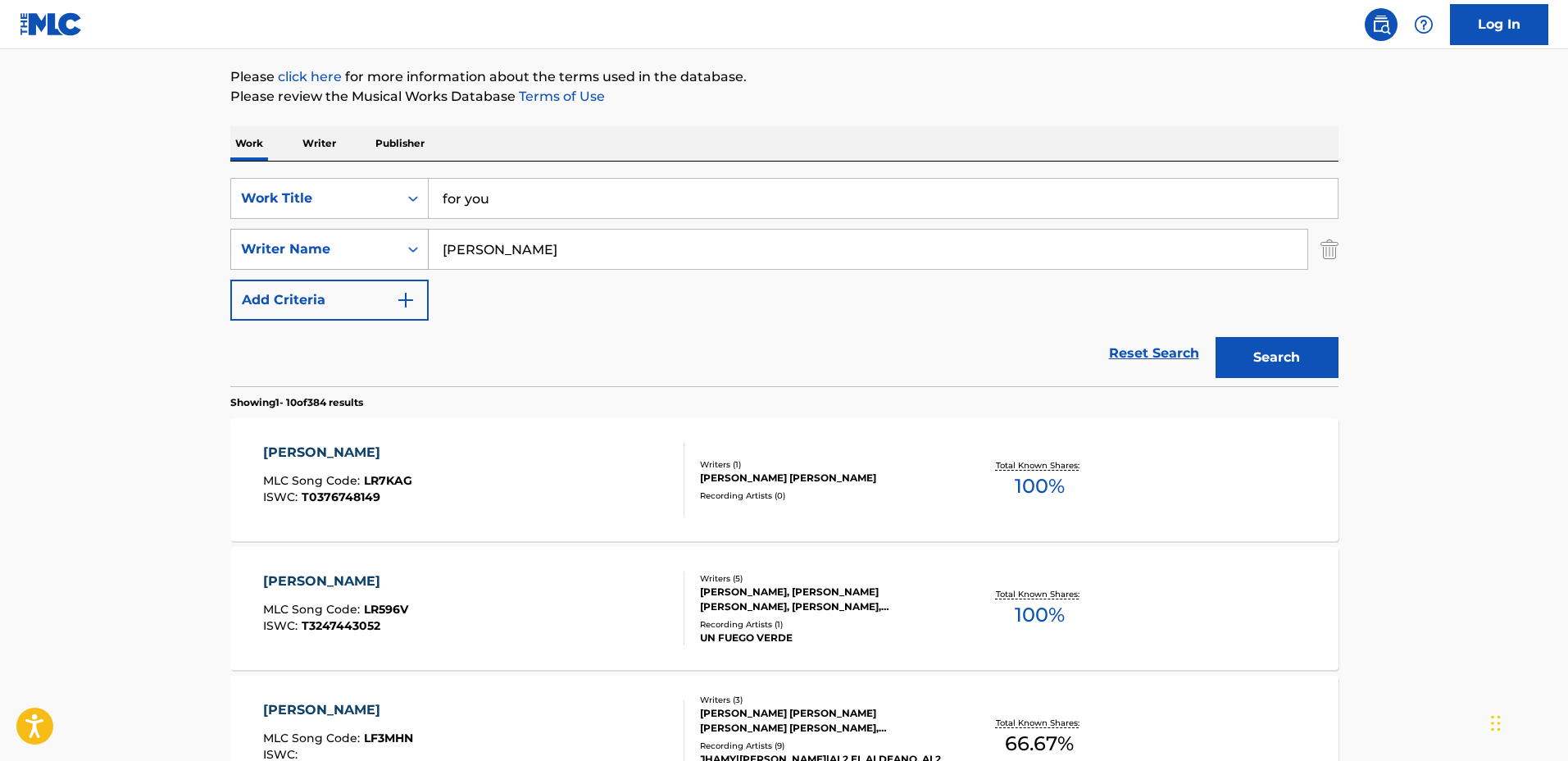
click at [1216, 337] on button "Search" at bounding box center [1277, 358] width 123 height 41
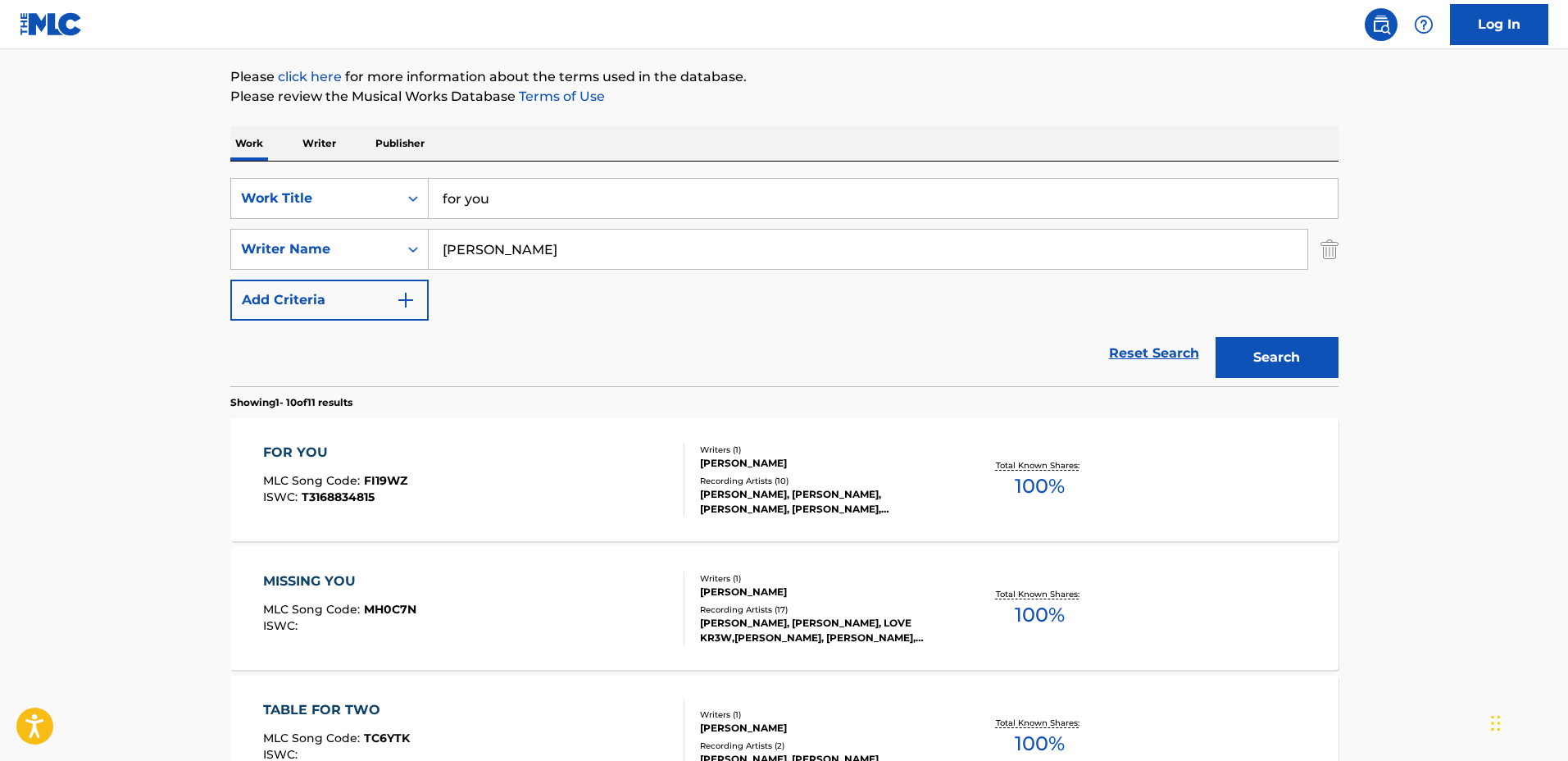
click at [947, 448] on div "Writers ( 1 )" at bounding box center [823, 449] width 248 height 12
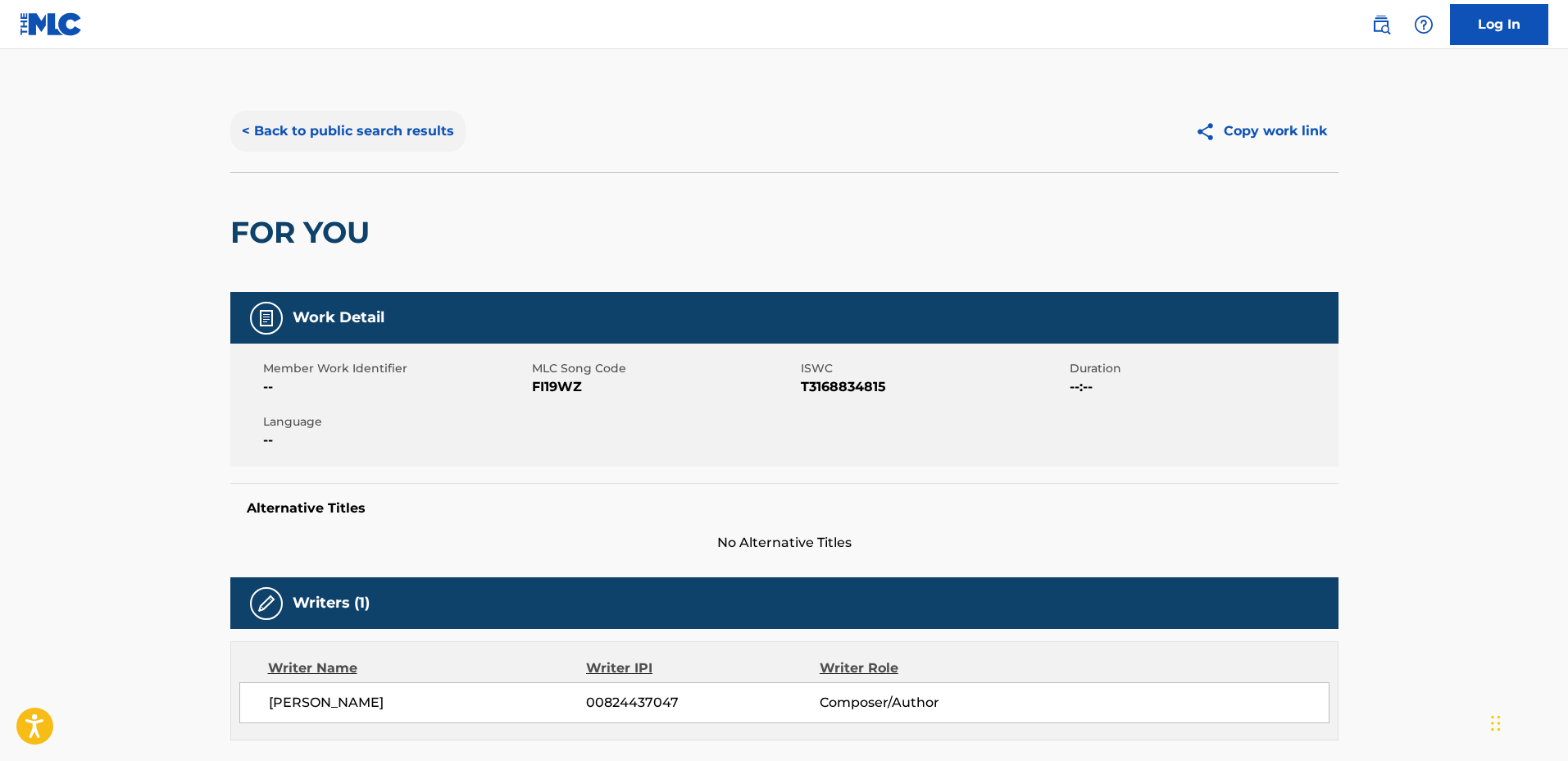
click at [361, 142] on button "< Back to public search results" at bounding box center [348, 132] width 235 height 41
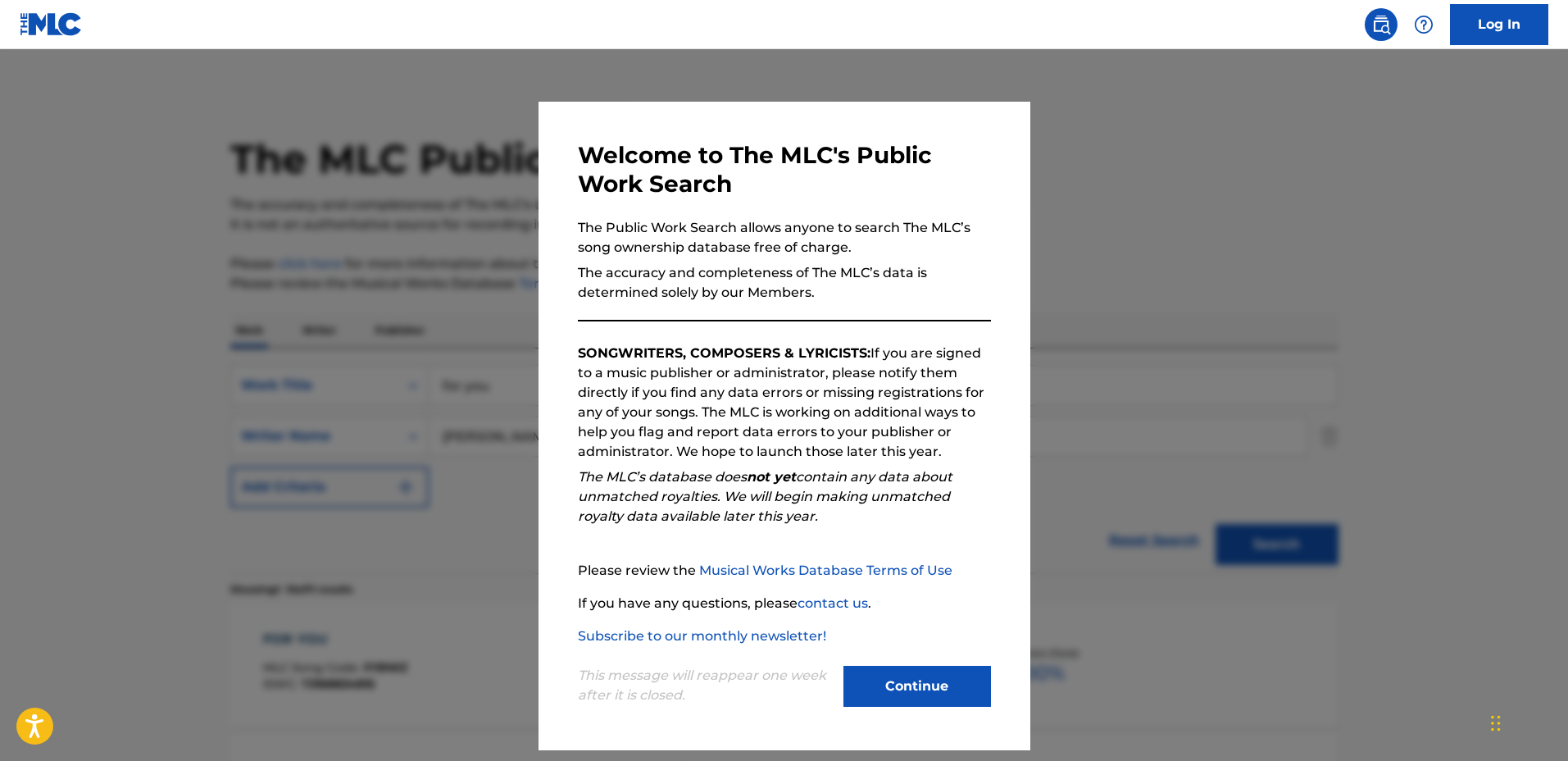
scroll to position [187, 0]
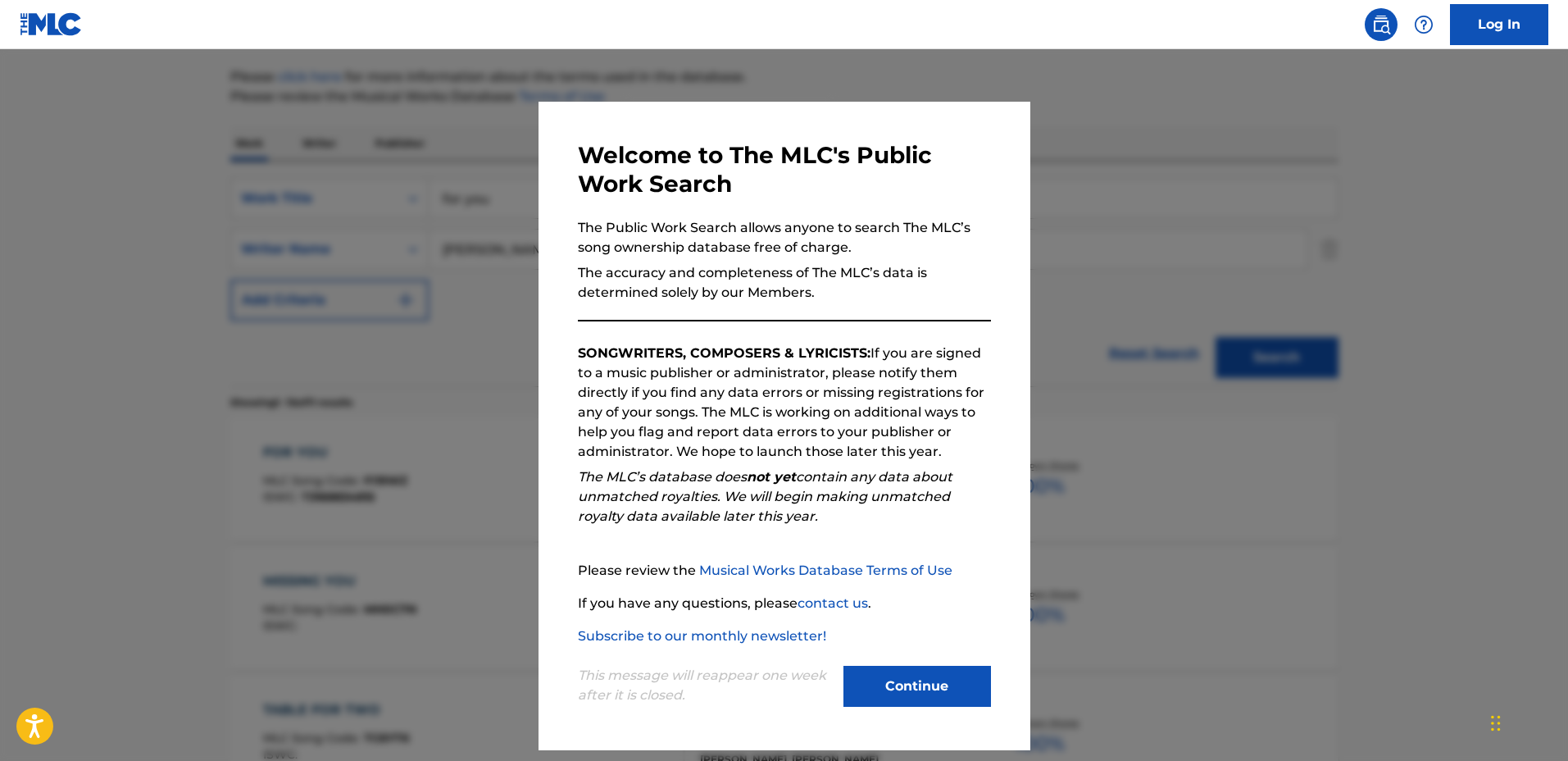
click at [387, 226] on div at bounding box center [784, 429] width 1568 height 761
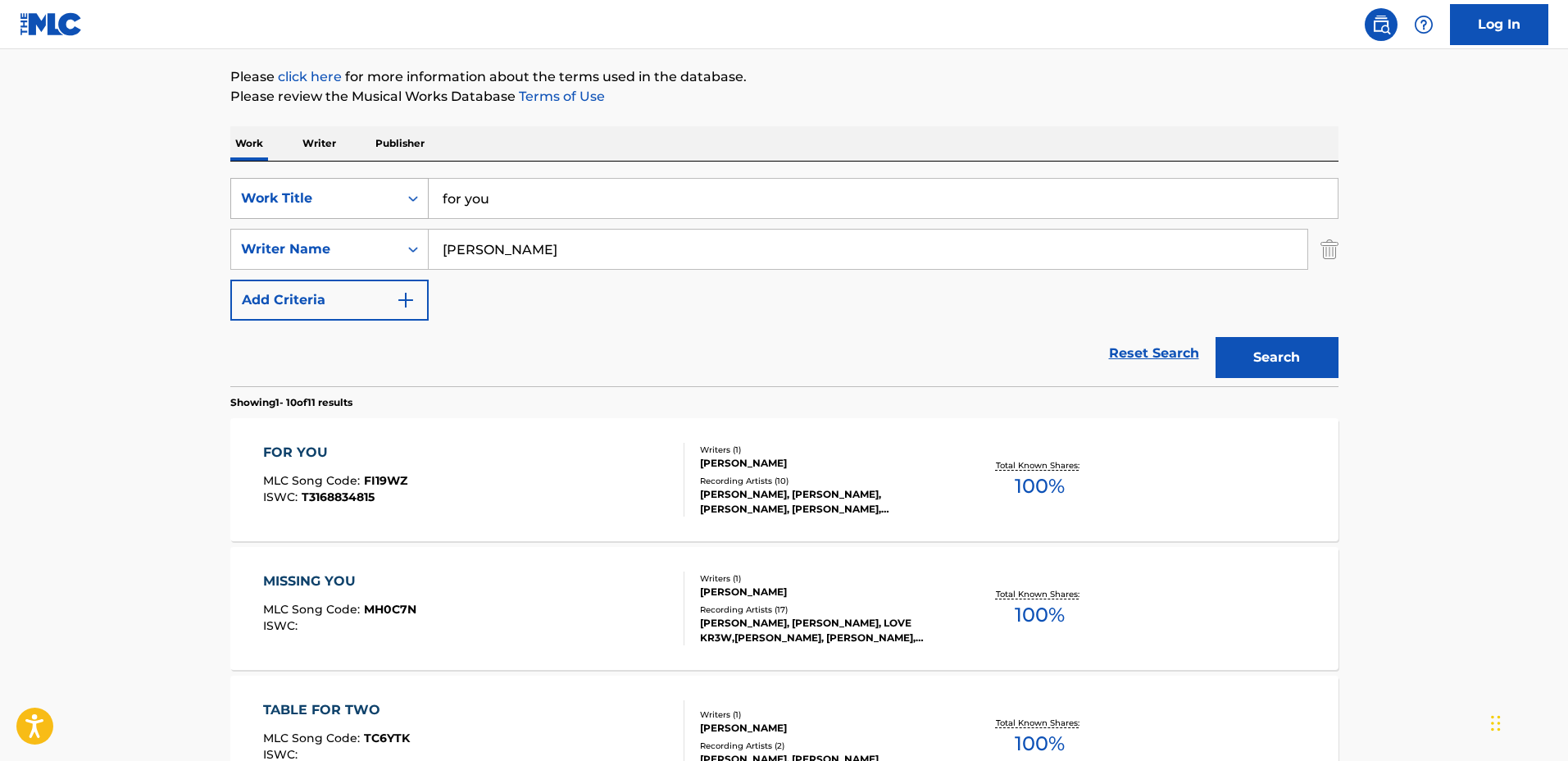
drag, startPoint x: 744, startPoint y: 199, endPoint x: 297, endPoint y: 193, distance: 447.0
click at [297, 193] on div "SearchWithCriteriaa0222cd2-364e-4d4a-9dca-7cfa8678e1b7 Work Title for you" at bounding box center [784, 198] width 1108 height 41
type input "Connected"
drag, startPoint x: 638, startPoint y: 232, endPoint x: 394, endPoint y: 234, distance: 244.0
click at [394, 234] on div "SearchWithCriteriaf0e5107f-34ec-4855-9fba-82de87e934a9 Writer Name Holly Lea Jo…" at bounding box center [784, 249] width 1108 height 41
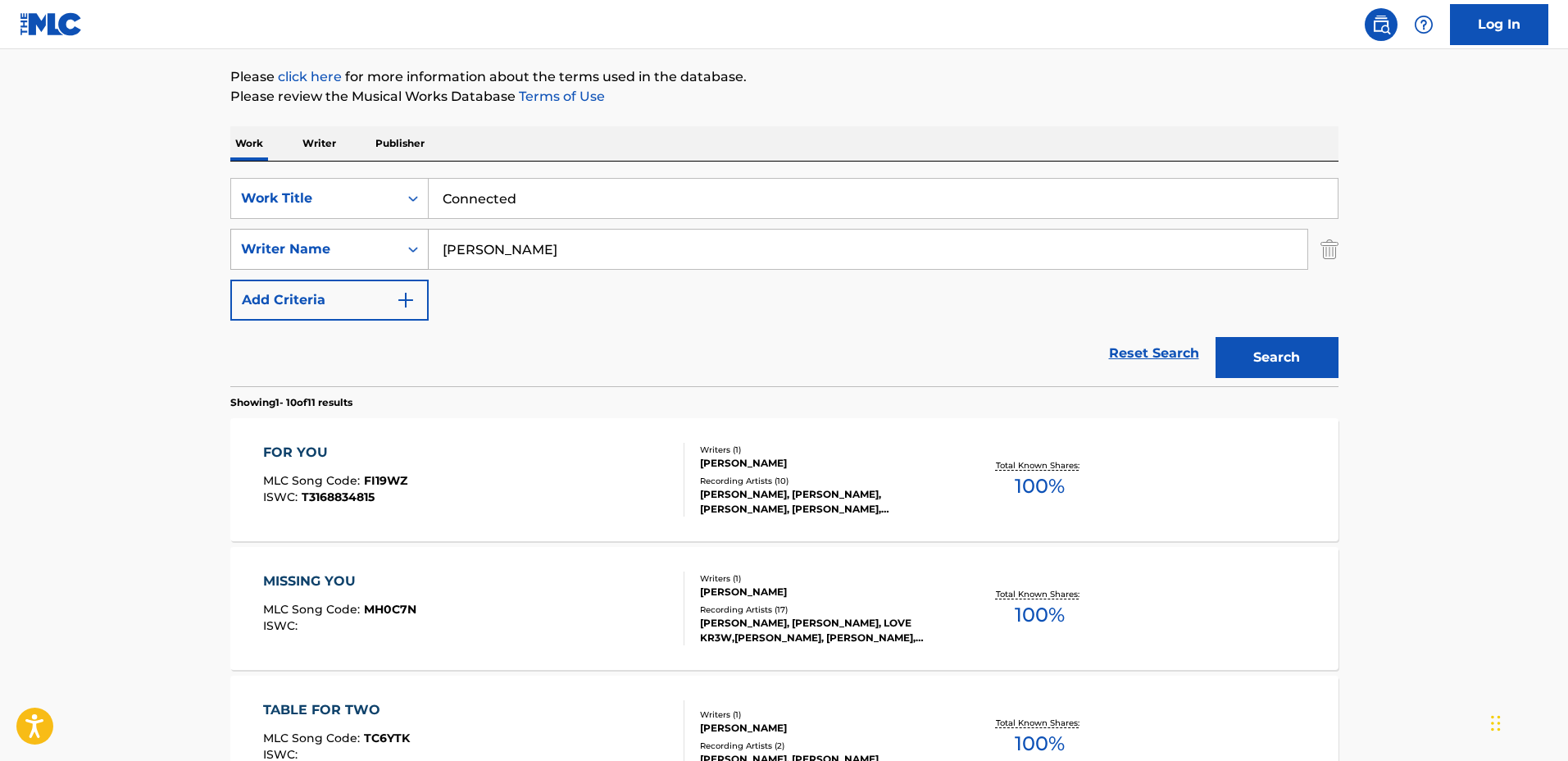
type input "Cameron Segal"
click at [1216, 337] on button "Search" at bounding box center [1277, 358] width 123 height 41
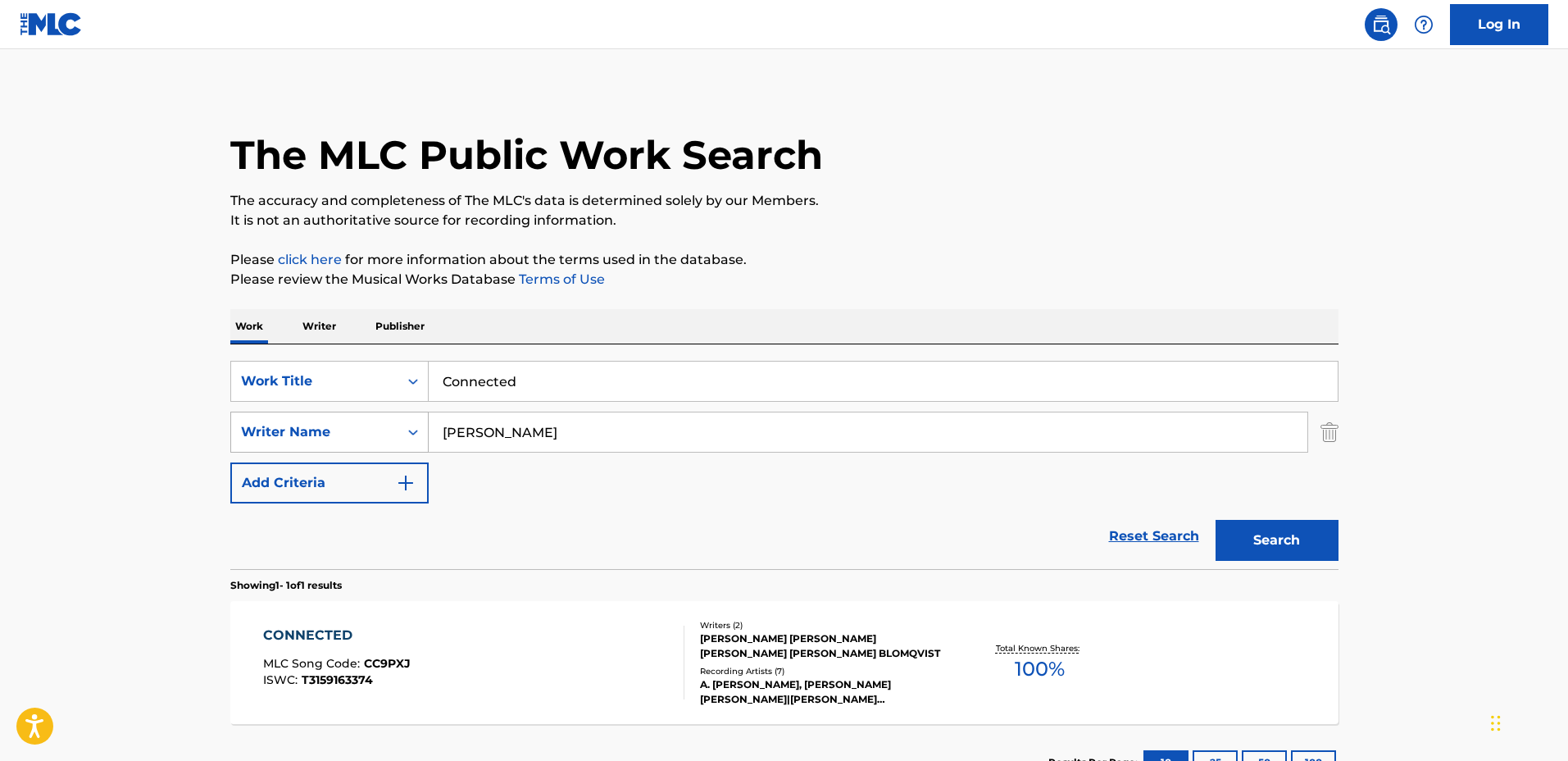
scroll to position [131, 0]
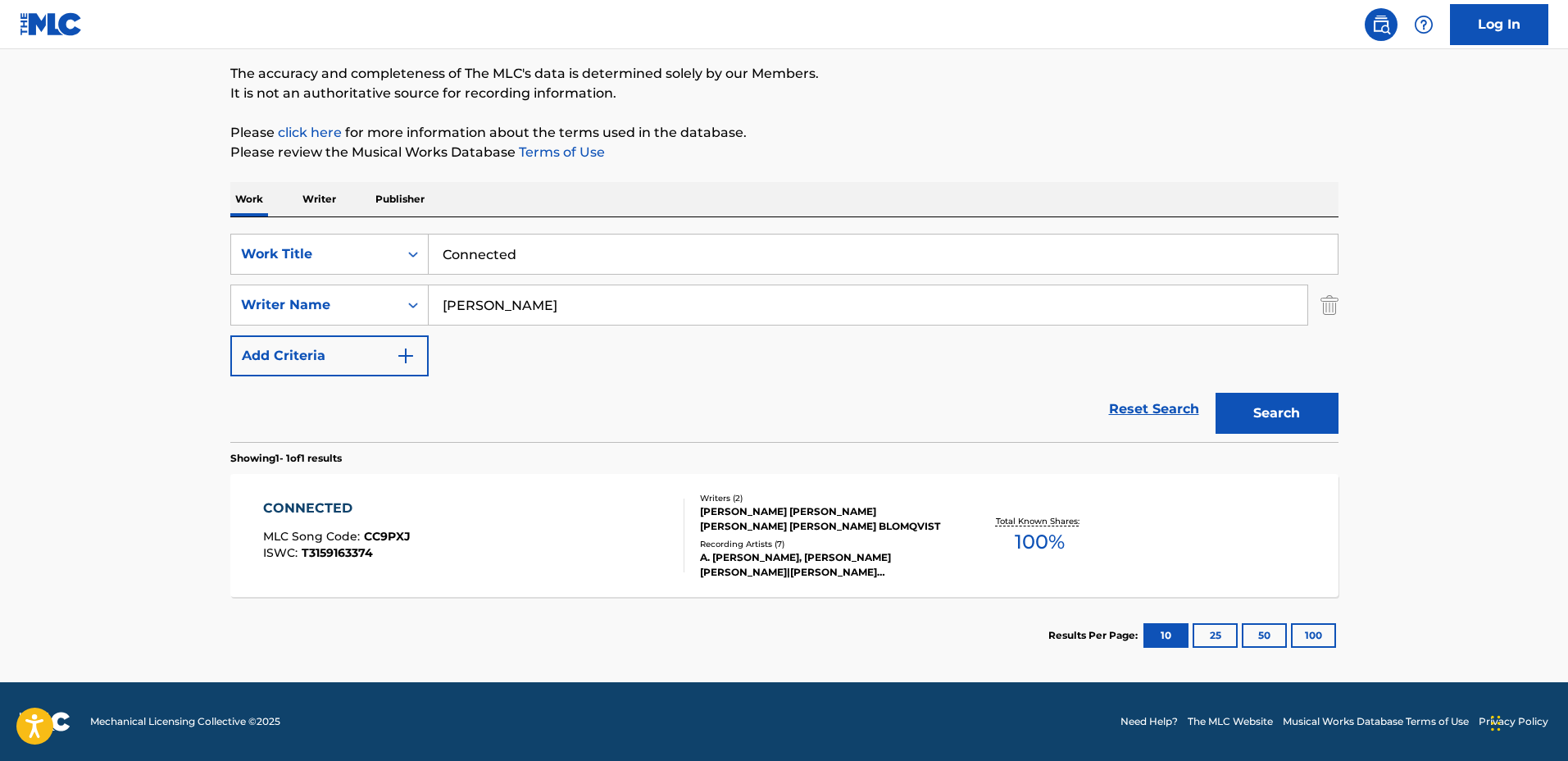
click at [953, 490] on div "CONNECTED MLC Song Code : CC9PXJ ISWC : T3159163374 Writers ( 2 ) CAMERON ASHER…" at bounding box center [784, 535] width 1108 height 123
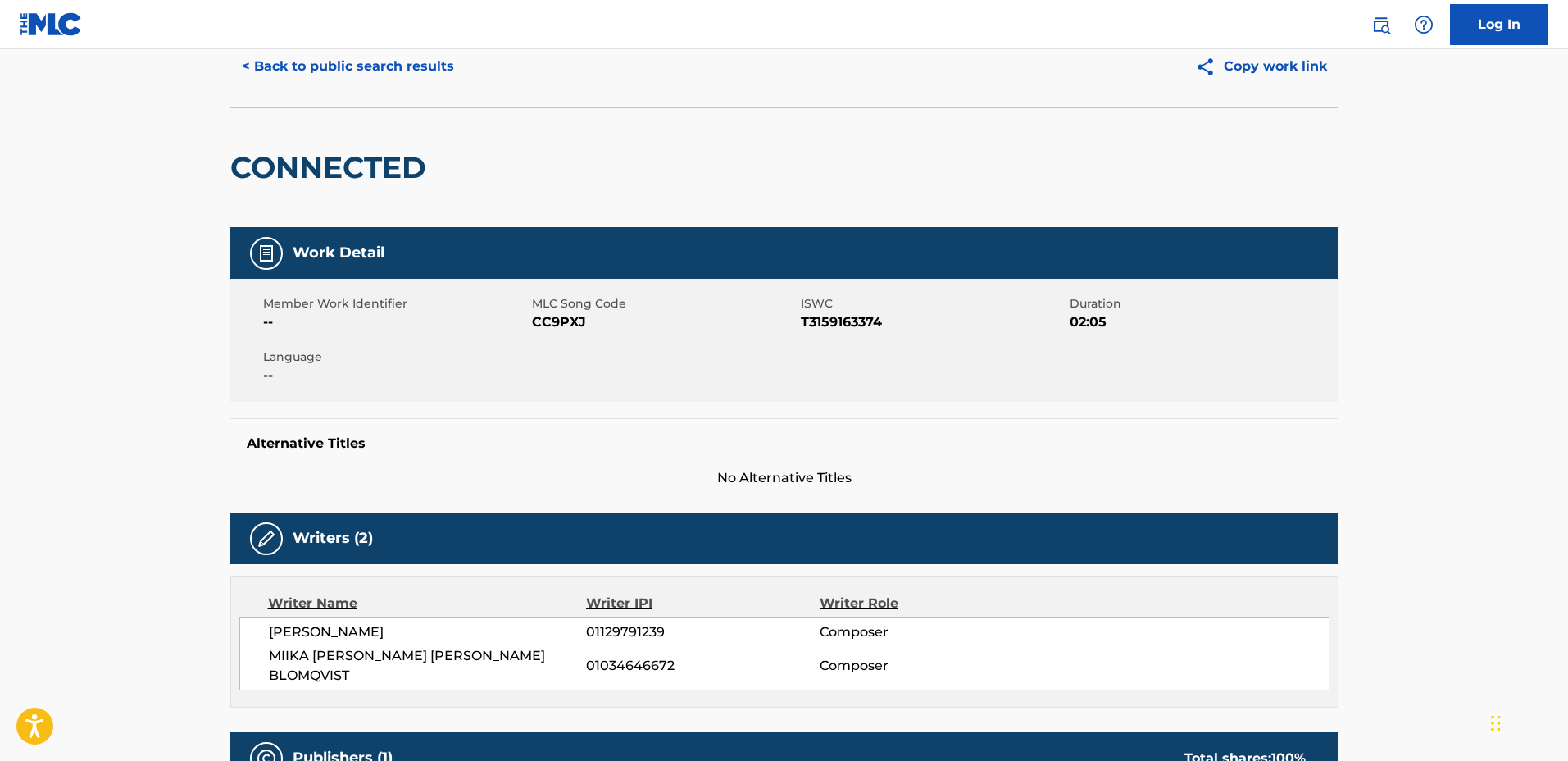
scroll to position [49, 0]
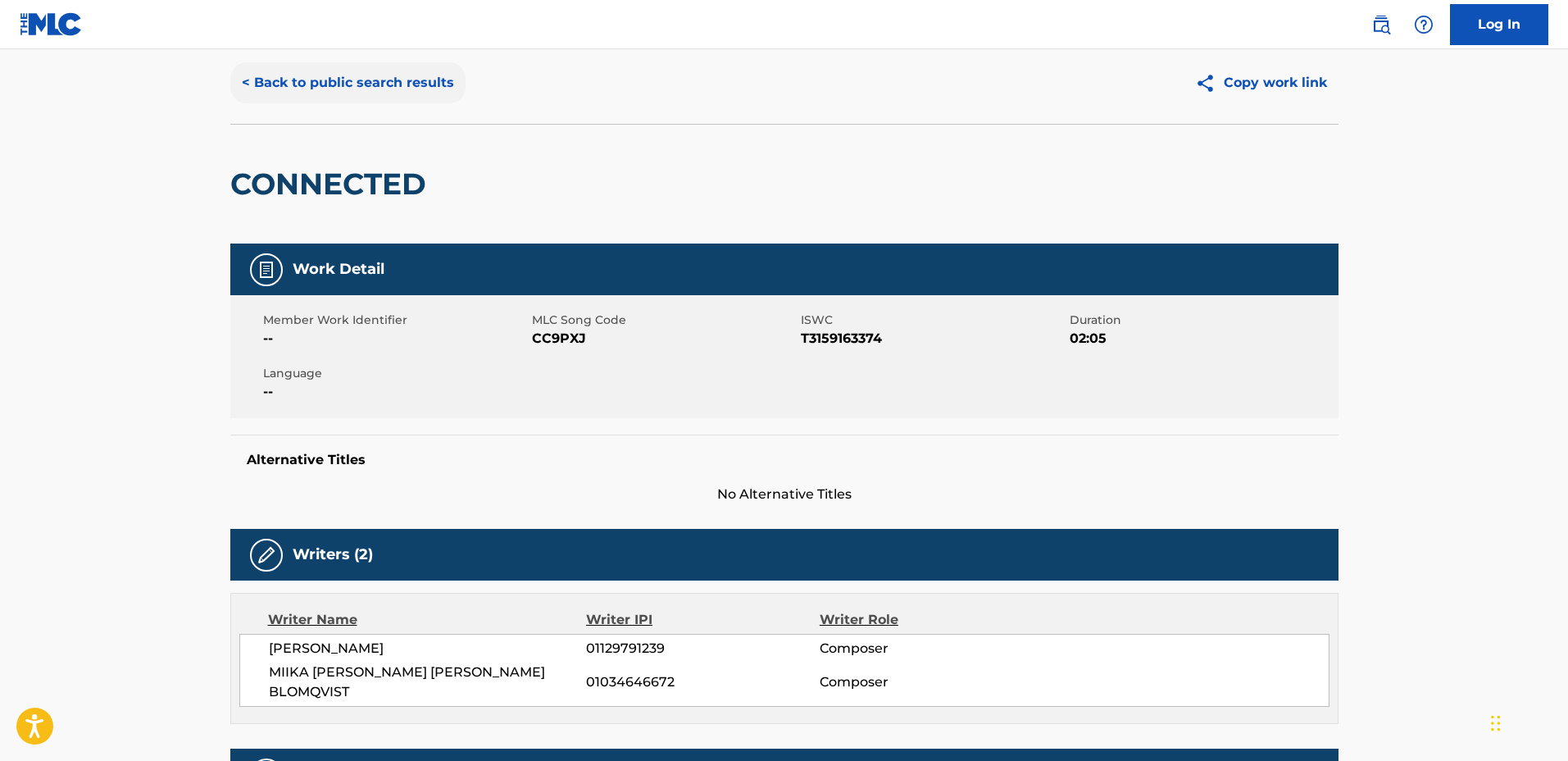
click at [364, 89] on button "< Back to public search results" at bounding box center [348, 83] width 235 height 41
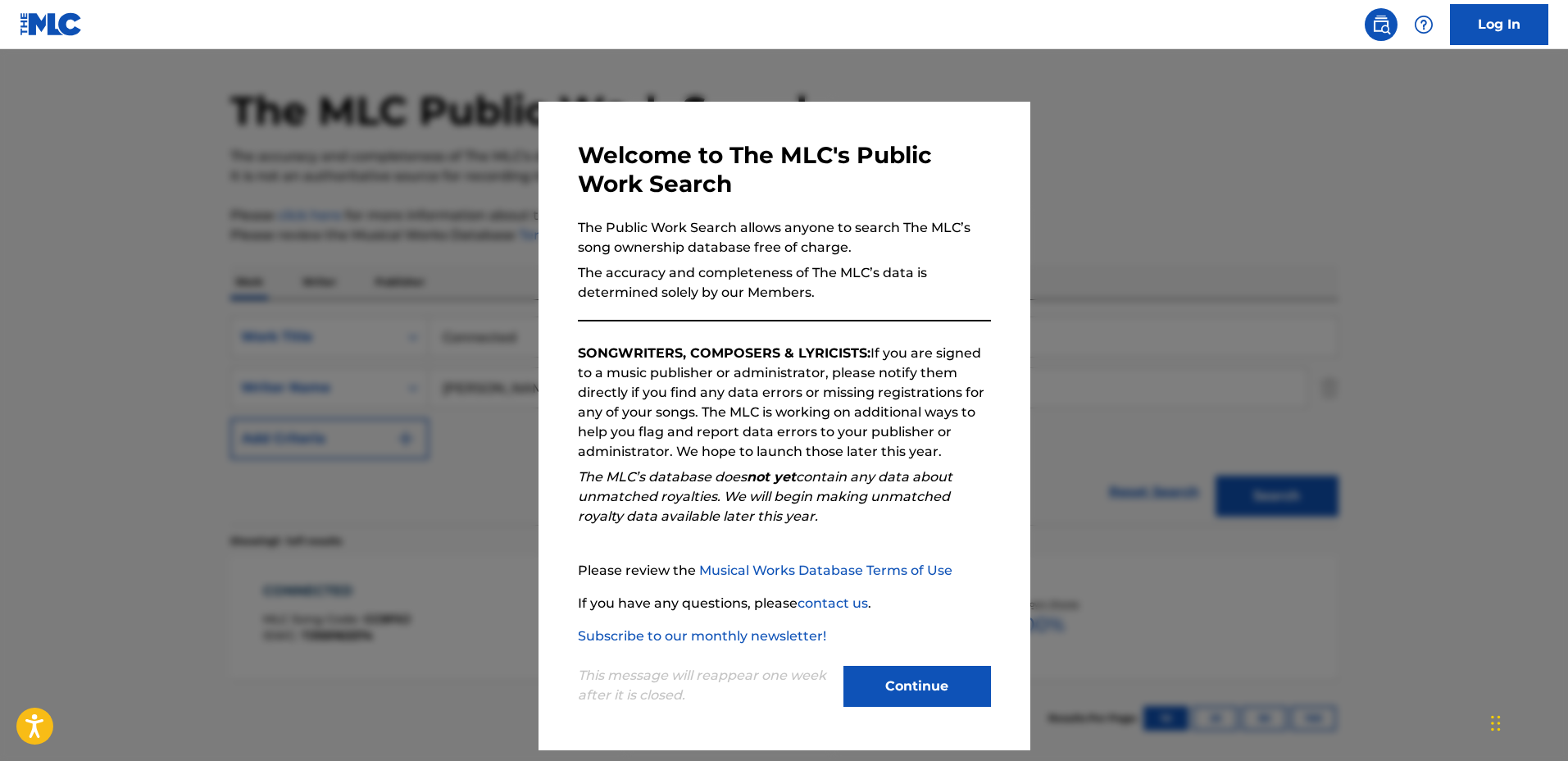
click at [1352, 278] on div at bounding box center [784, 429] width 1568 height 761
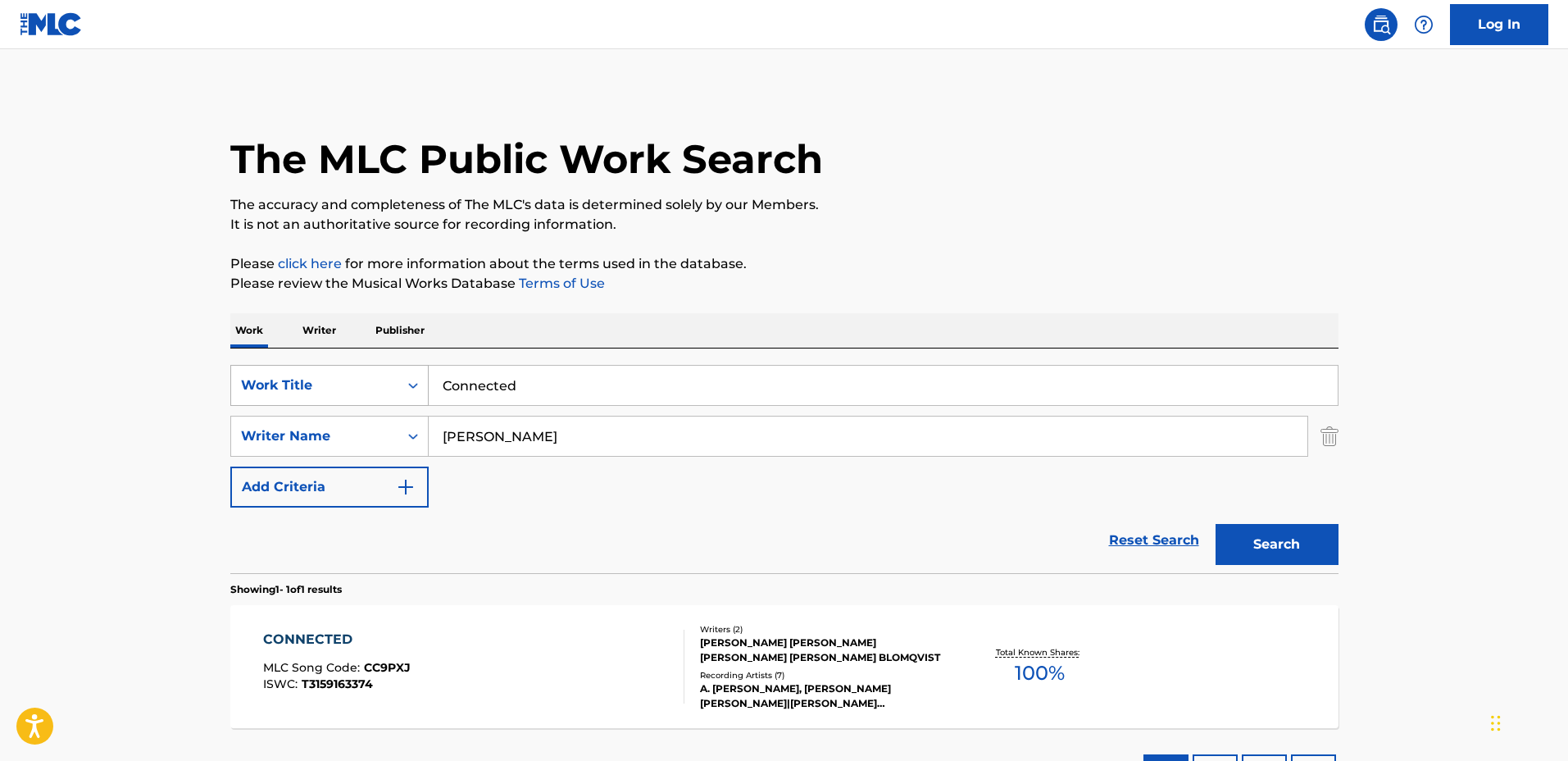
drag, startPoint x: 662, startPoint y: 381, endPoint x: 259, endPoint y: 374, distance: 403.1
click at [260, 374] on div "SearchWithCriteriaa0222cd2-364e-4d4a-9dca-7cfa8678e1b7 Work Title Connected" at bounding box center [784, 385] width 1108 height 41
type input "Sun in the Mist"
drag, startPoint x: 442, startPoint y: 430, endPoint x: 357, endPoint y: 429, distance: 85.0
click at [357, 429] on div "SearchWithCriteriaf0e5107f-34ec-4855-9fba-82de87e934a9 Writer Name Cameron Segal" at bounding box center [784, 436] width 1108 height 41
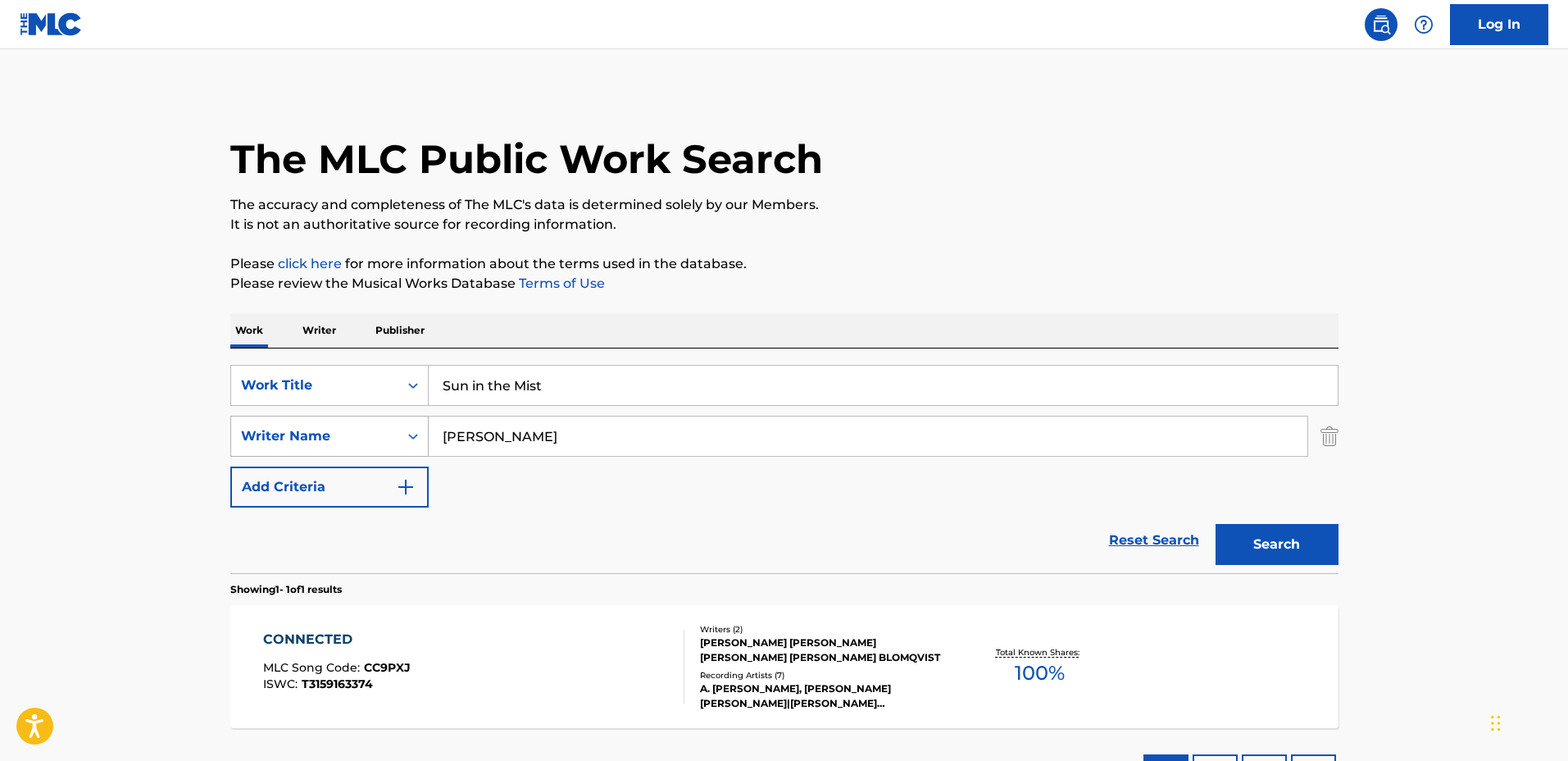
type input "Rebecca Marie Ainge"
click at [1216, 524] on button "Search" at bounding box center [1277, 545] width 123 height 41
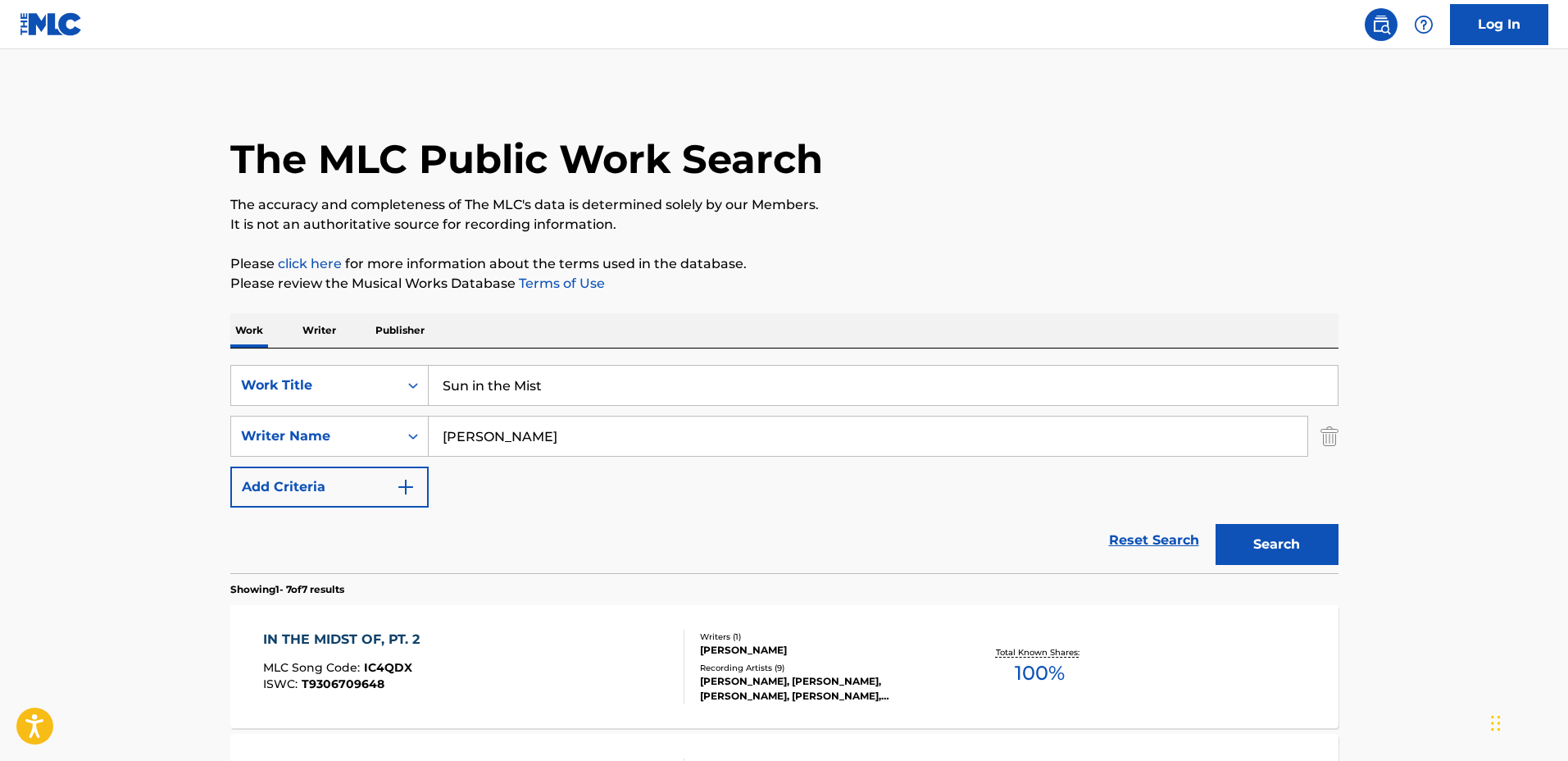
click at [975, 648] on div "Total Known Shares: 100 %" at bounding box center [1040, 666] width 184 height 50
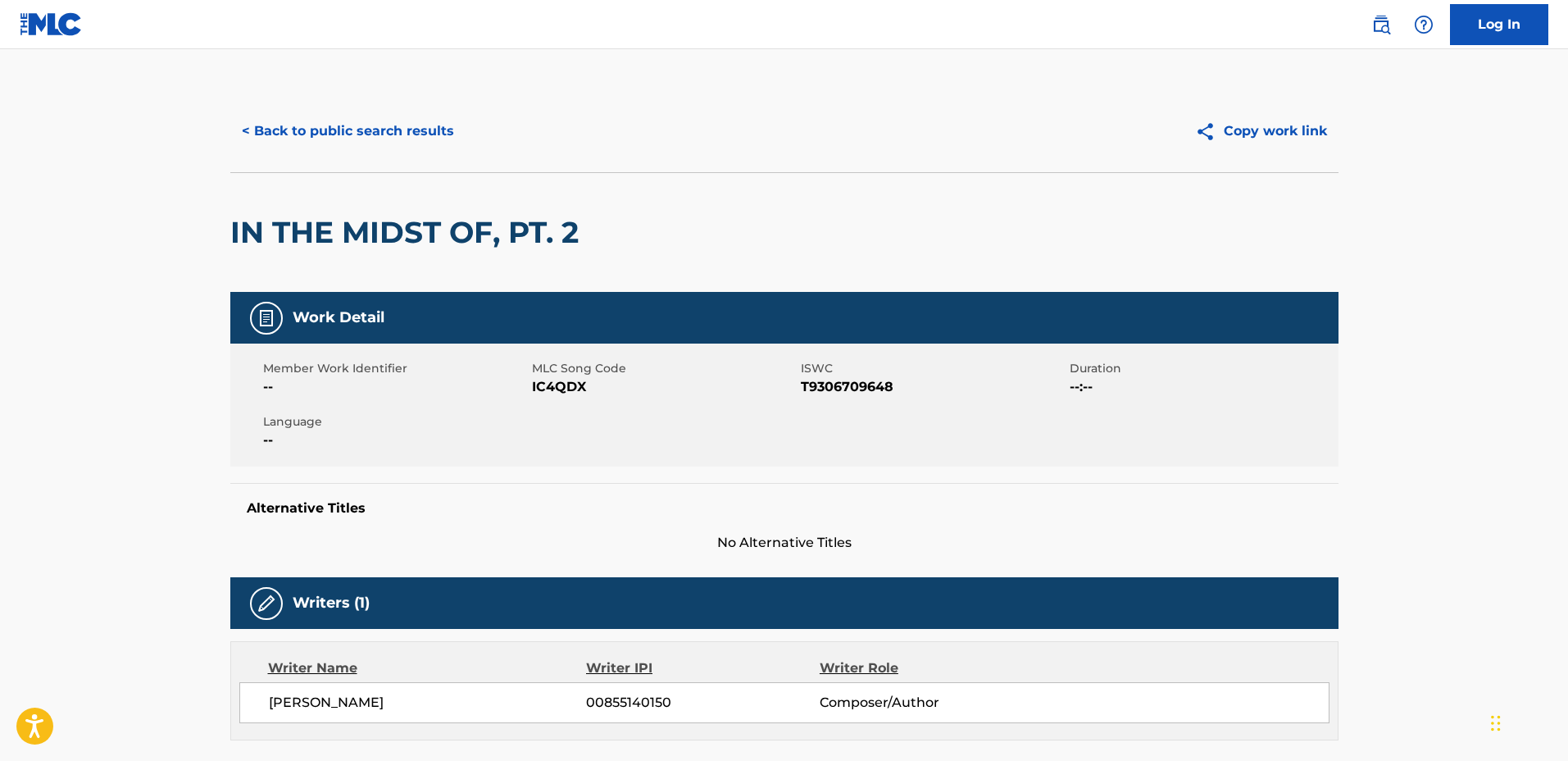
click at [362, 138] on button "< Back to public search results" at bounding box center [348, 132] width 235 height 41
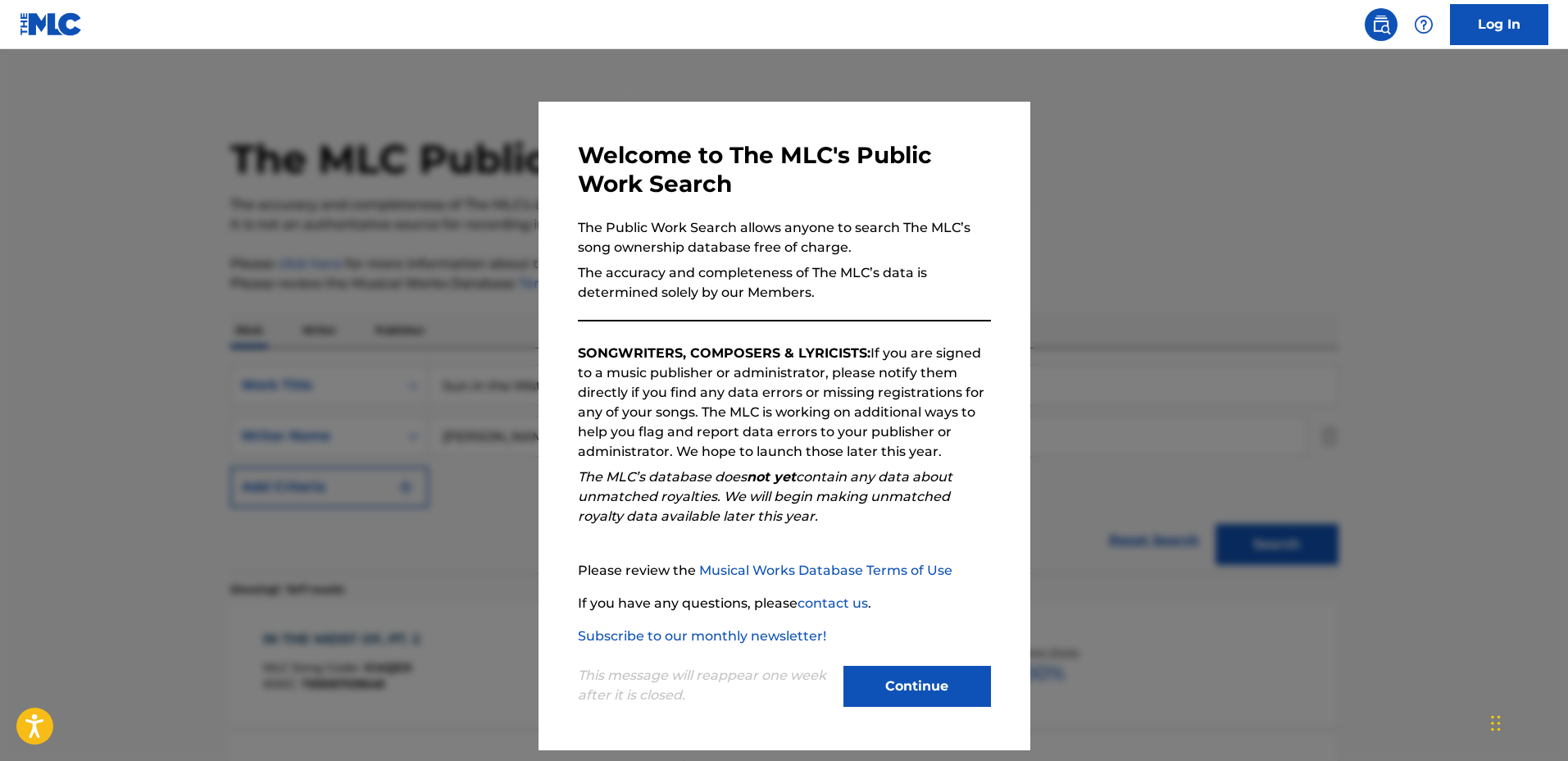
click at [327, 332] on div at bounding box center [784, 429] width 1568 height 761
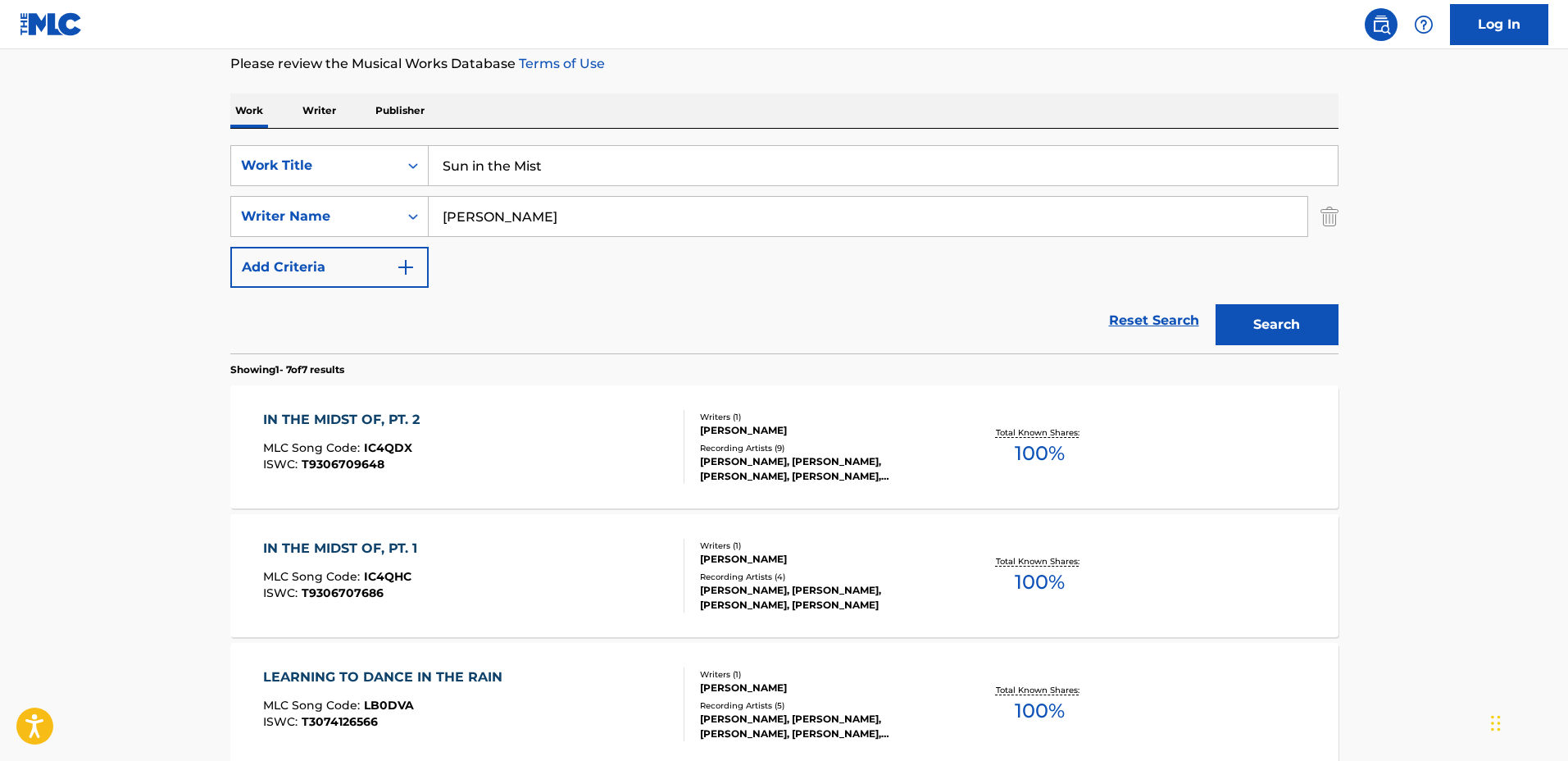
scroll to position [205, 0]
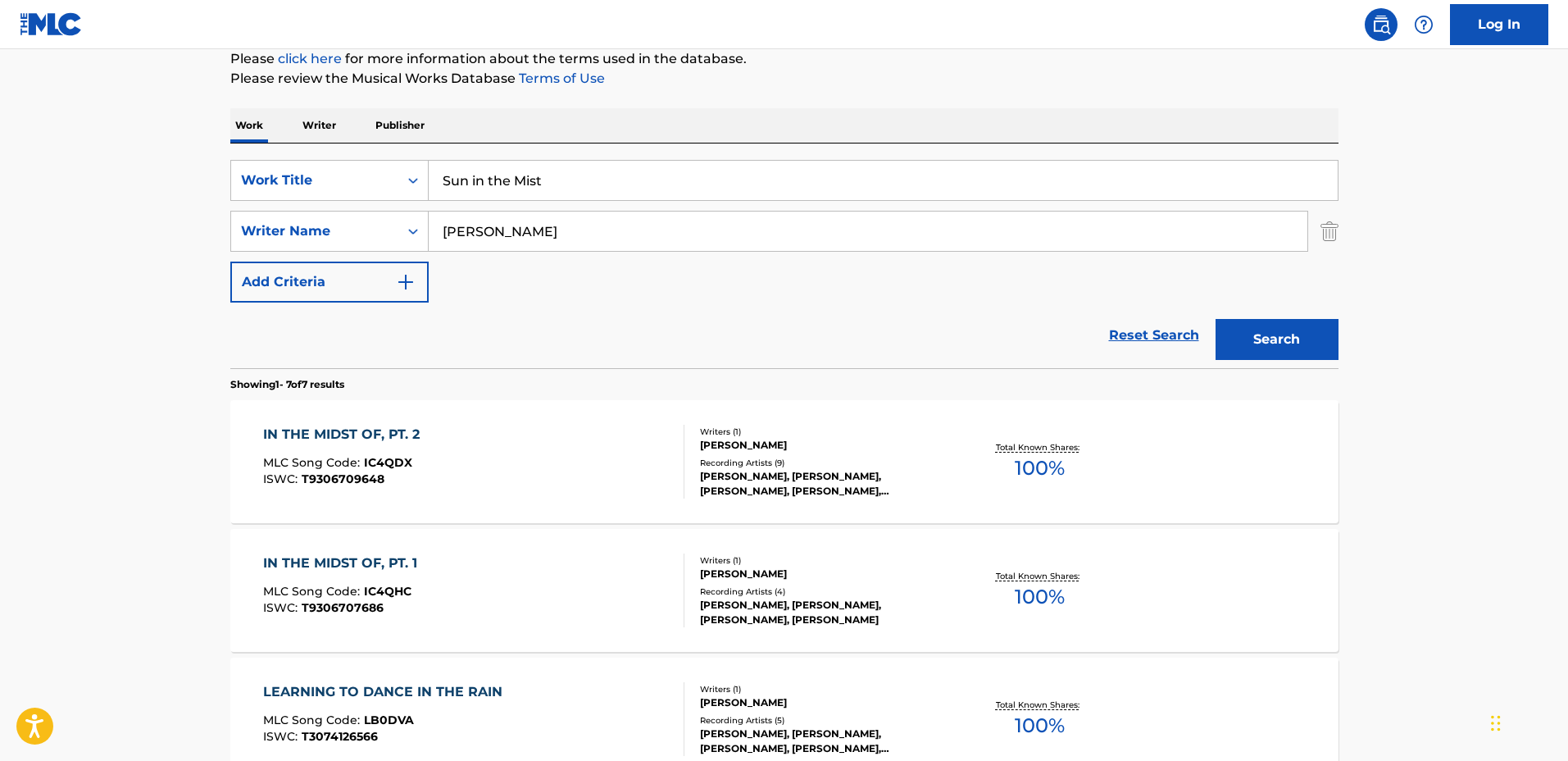
click at [1142, 266] on div "SearchWithCriteriaa0222cd2-364e-4d4a-9dca-7cfa8678e1b7 Work Title Sun in the Mi…" at bounding box center [784, 230] width 1108 height 142
drag, startPoint x: 731, startPoint y: 179, endPoint x: 305, endPoint y: 170, distance: 426.1
click at [305, 170] on div "SearchWithCriteriaa0222cd2-364e-4d4a-9dca-7cfa8678e1b7 Work Title Sun in the Mi…" at bounding box center [784, 180] width 1108 height 41
type input "A Gentle Rain Begins to Fall"
drag, startPoint x: 608, startPoint y: 230, endPoint x: 357, endPoint y: 231, distance: 251.0
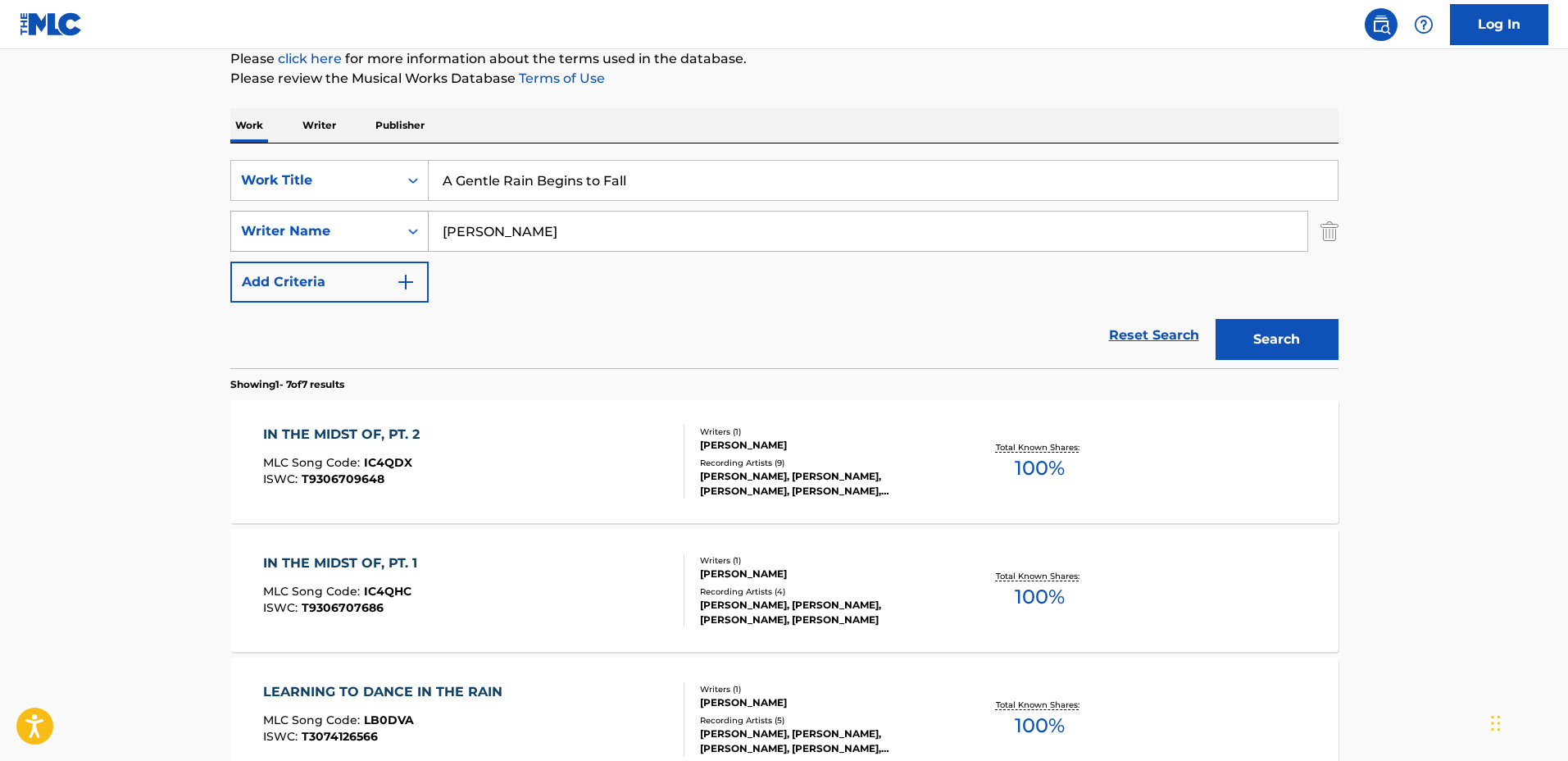
click at [357, 231] on div "SearchWithCriteriaf0e5107f-34ec-4855-9fba-82de87e934a9 Writer Name Rebecca Mari…" at bounding box center [784, 231] width 1108 height 41
type input "Shoshana Michel"
click at [1216, 319] on button "Search" at bounding box center [1277, 340] width 123 height 41
click at [944, 411] on div "SUMMER INTO FALL MLC Song Code : SD1GMQ ISWC : Writers ( 1 ) SHOSHANA MICHEL Re…" at bounding box center [784, 461] width 1108 height 123
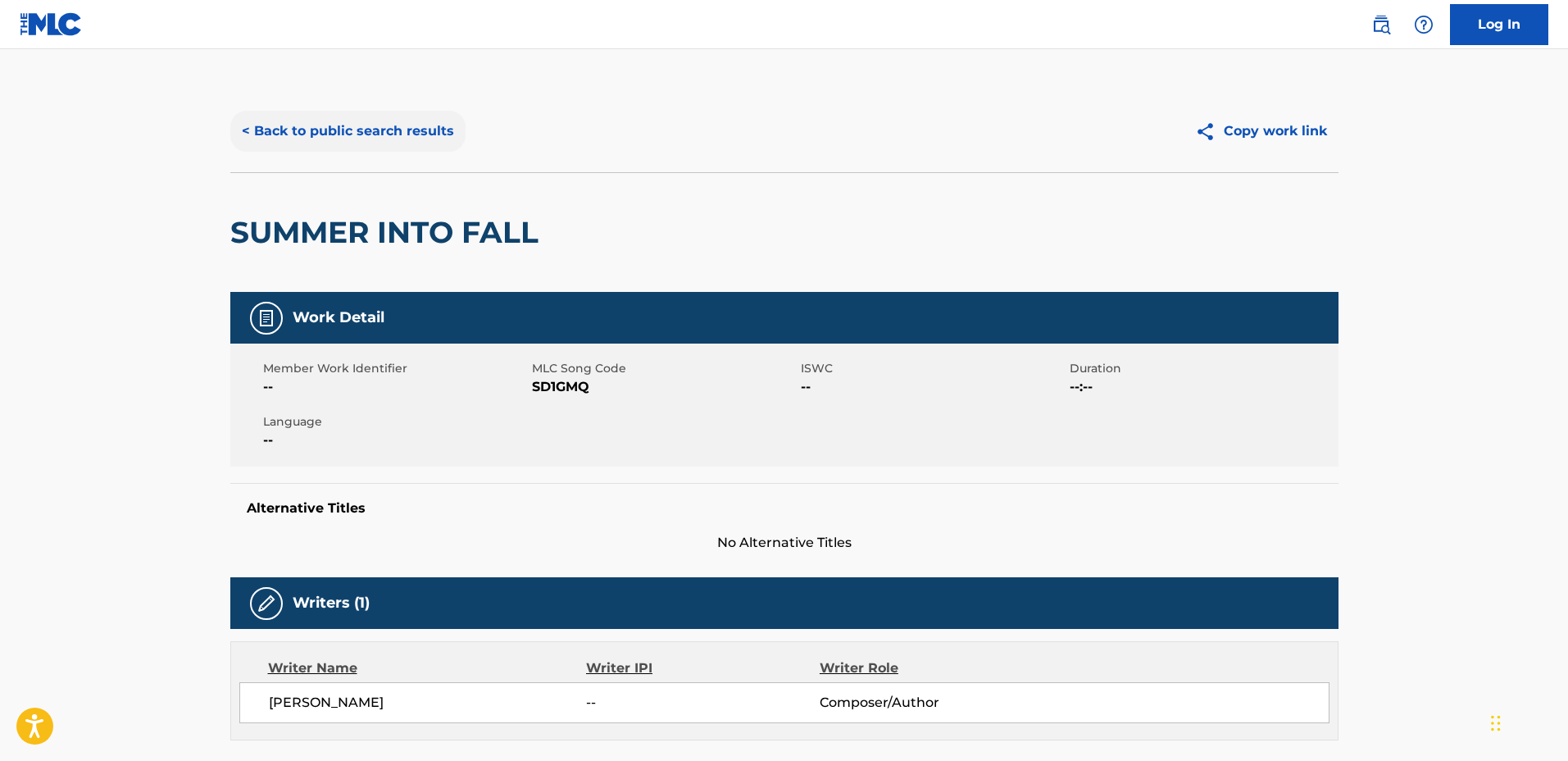
click at [392, 113] on button "< Back to public search results" at bounding box center [348, 132] width 235 height 41
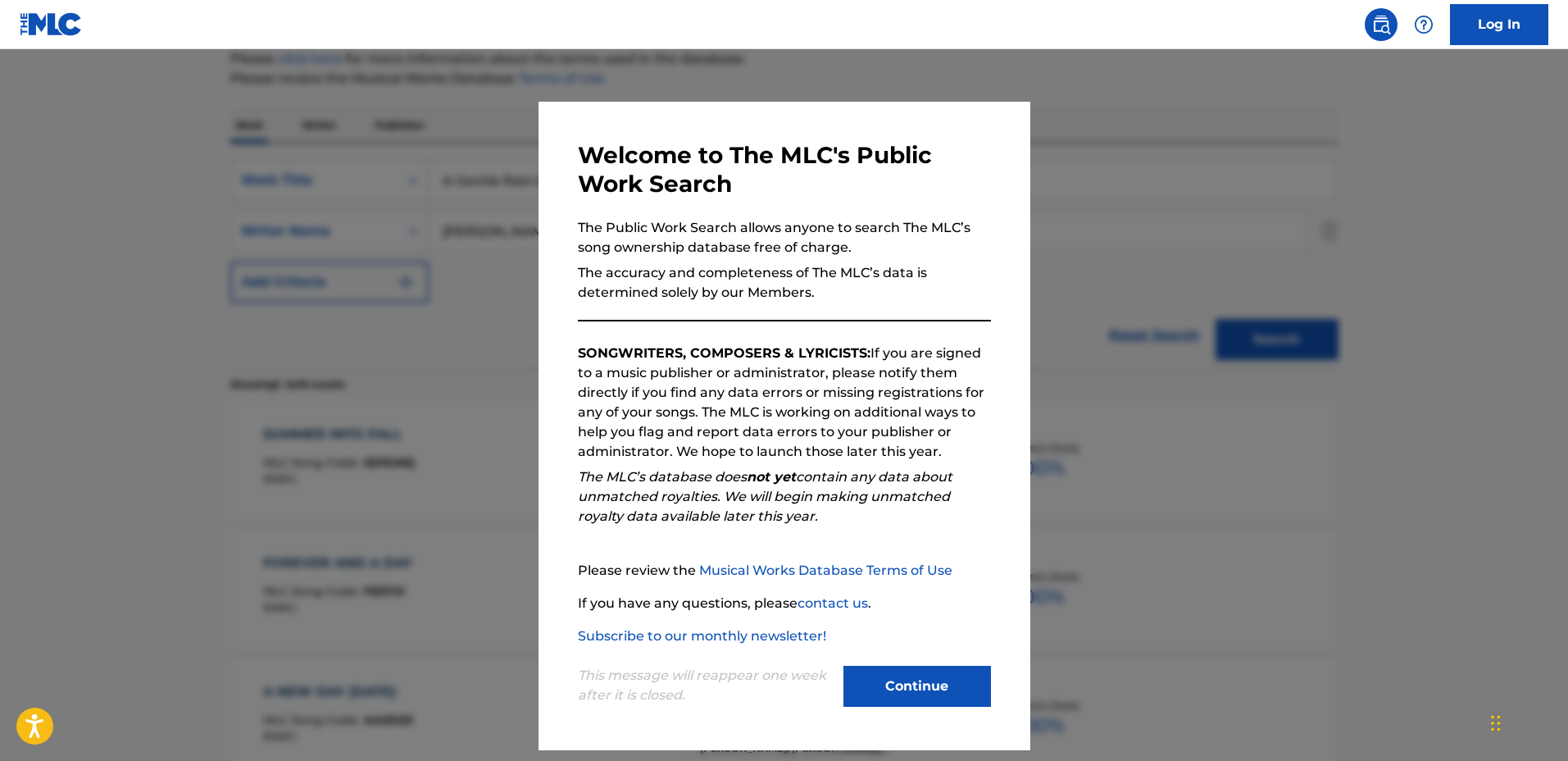
click at [1227, 240] on div at bounding box center [784, 429] width 1568 height 761
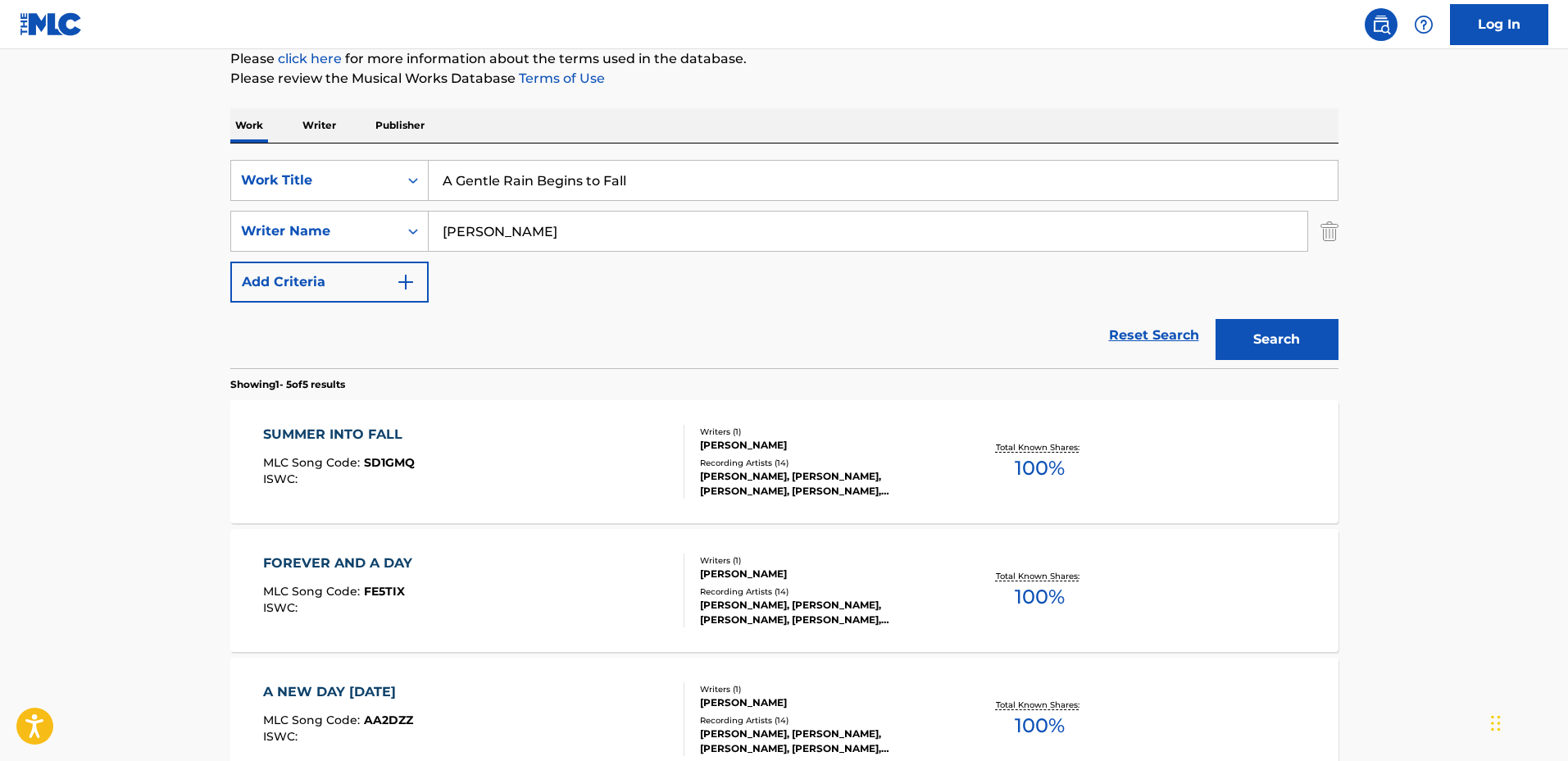
drag, startPoint x: 781, startPoint y: 185, endPoint x: 253, endPoint y: 144, distance: 529.6
click at [253, 144] on div "SearchWithCriteriaa0222cd2-364e-4d4a-9dca-7cfa8678e1b7 Work Title A Gentle Rain…" at bounding box center [784, 255] width 1108 height 225
type input "Retrospective"
drag, startPoint x: 662, startPoint y: 247, endPoint x: 379, endPoint y: 221, distance: 284.2
click at [378, 221] on div "SearchWithCriteriaf0e5107f-34ec-4855-9fba-82de87e934a9 Writer Name Shoshana Mic…" at bounding box center [784, 231] width 1108 height 41
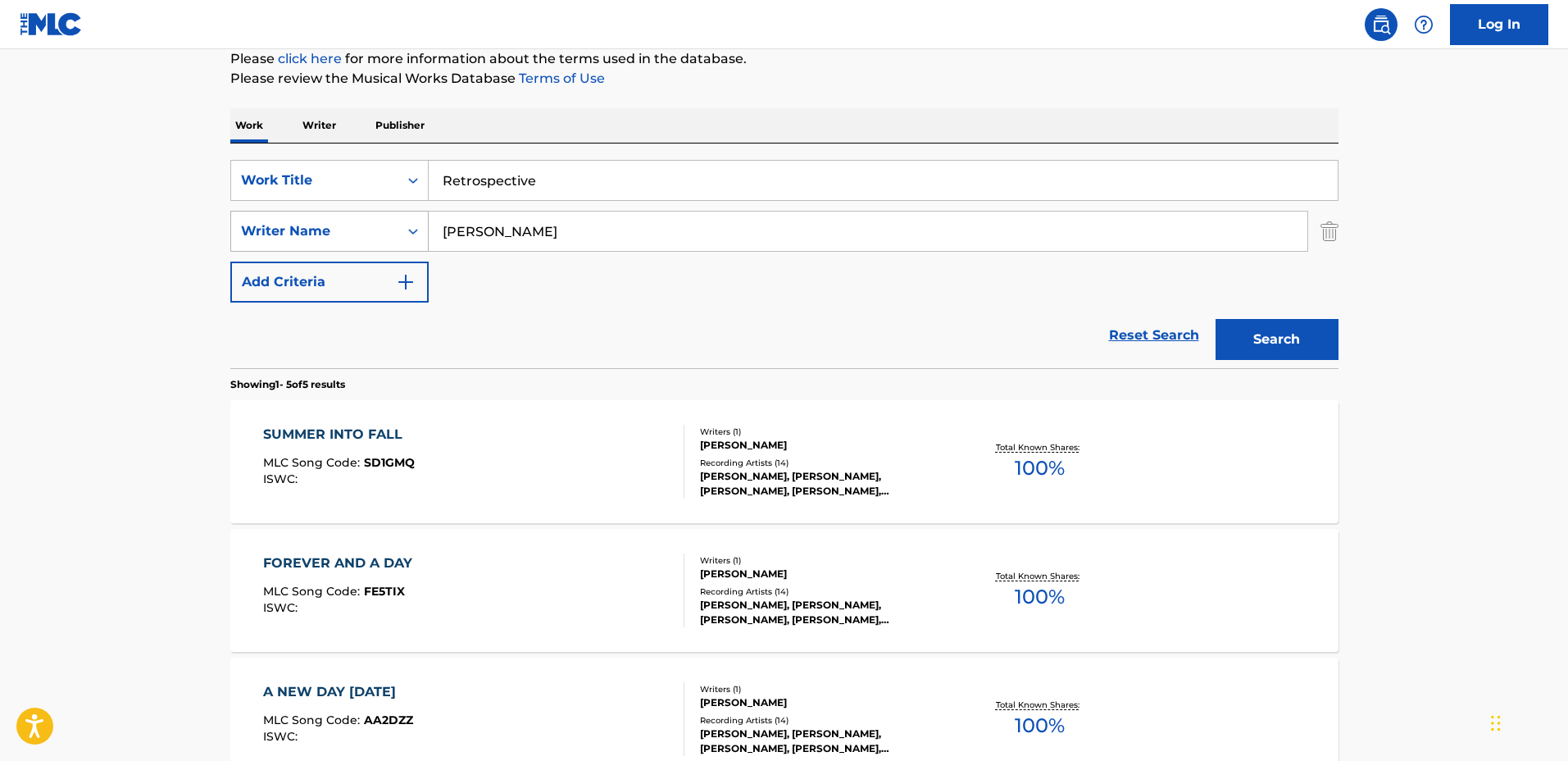
click at [1216, 319] on button "Search" at bounding box center [1277, 340] width 123 height 41
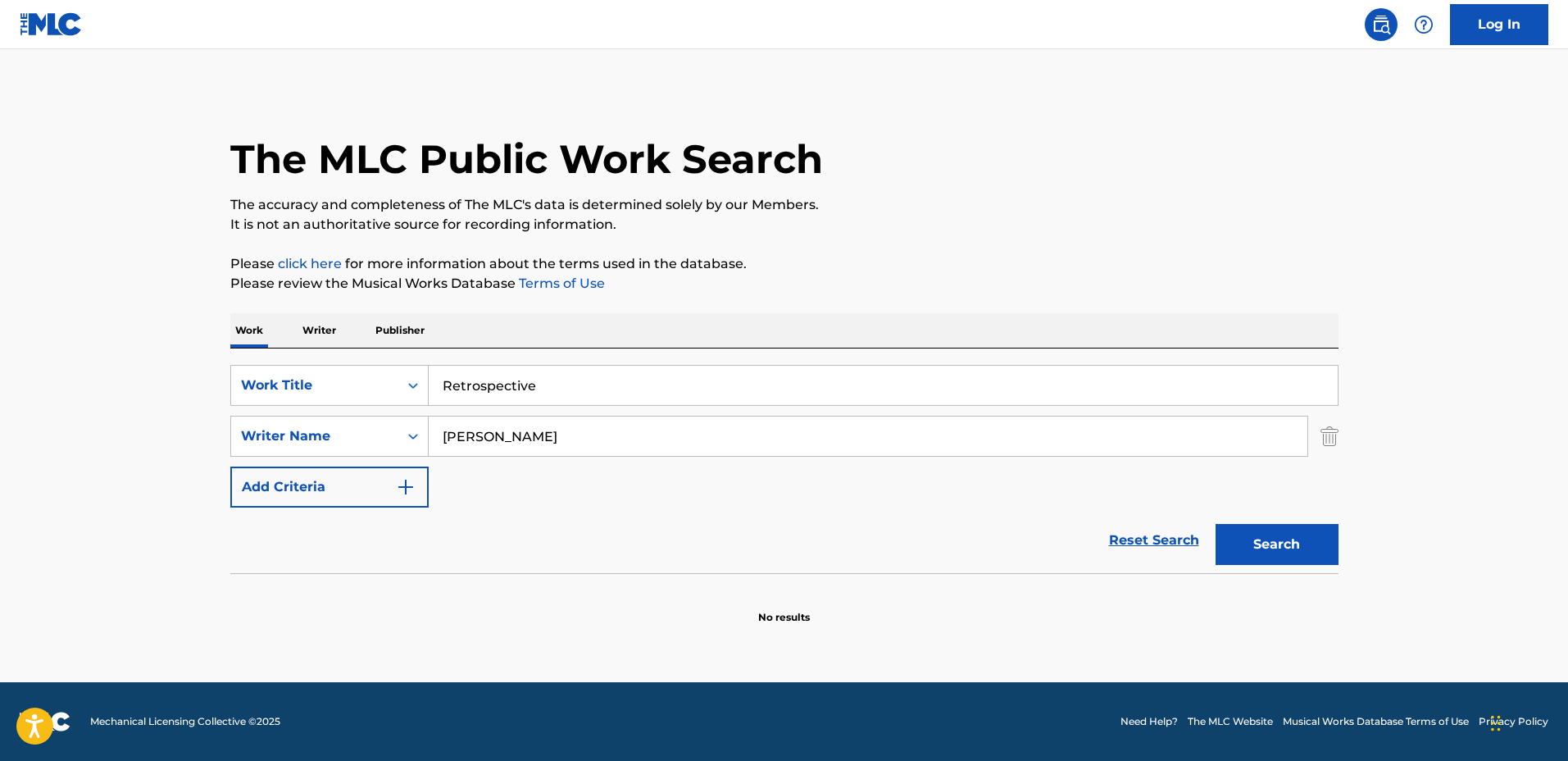
click at [664, 420] on input "Rebecca Jean" at bounding box center [868, 436] width 879 height 39
click at [1216, 524] on button "Search" at bounding box center [1277, 545] width 123 height 41
drag, startPoint x: 638, startPoint y: 433, endPoint x: 551, endPoint y: 419, distance: 88.1
click at [550, 425] on input "Rebecca Jean Rossi" at bounding box center [868, 436] width 879 height 39
type input "Rebecca Jean"
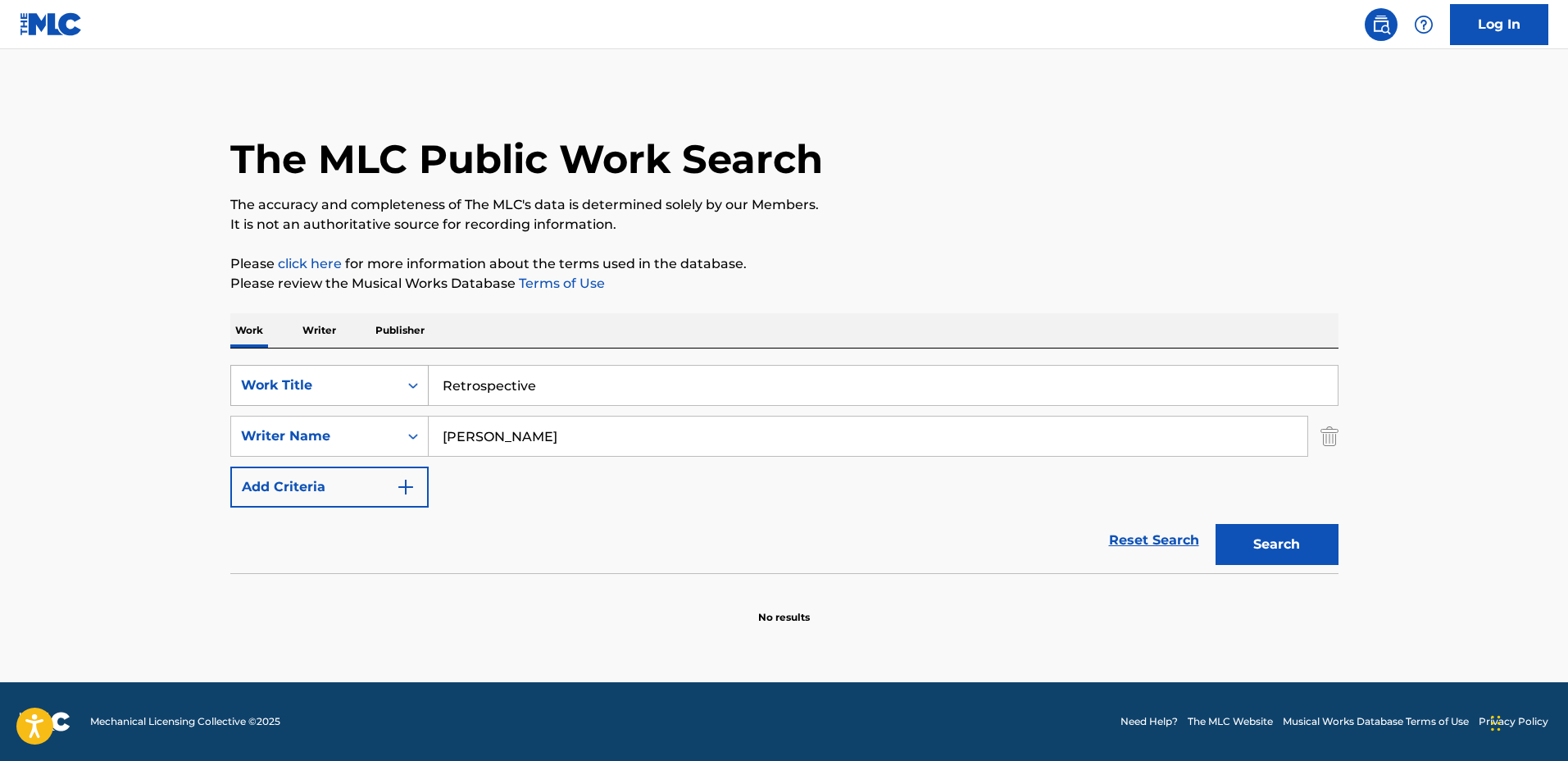
drag, startPoint x: 563, startPoint y: 384, endPoint x: 341, endPoint y: 371, distance: 222.4
click at [341, 371] on div "SearchWithCriteriaa0222cd2-364e-4d4a-9dca-7cfa8678e1b7 Work Title Retrospective" at bounding box center [784, 385] width 1108 height 41
type input "Penombra"
click at [1216, 524] on button "Search" at bounding box center [1277, 545] width 123 height 41
drag, startPoint x: 461, startPoint y: 362, endPoint x: 307, endPoint y: 364, distance: 154.0
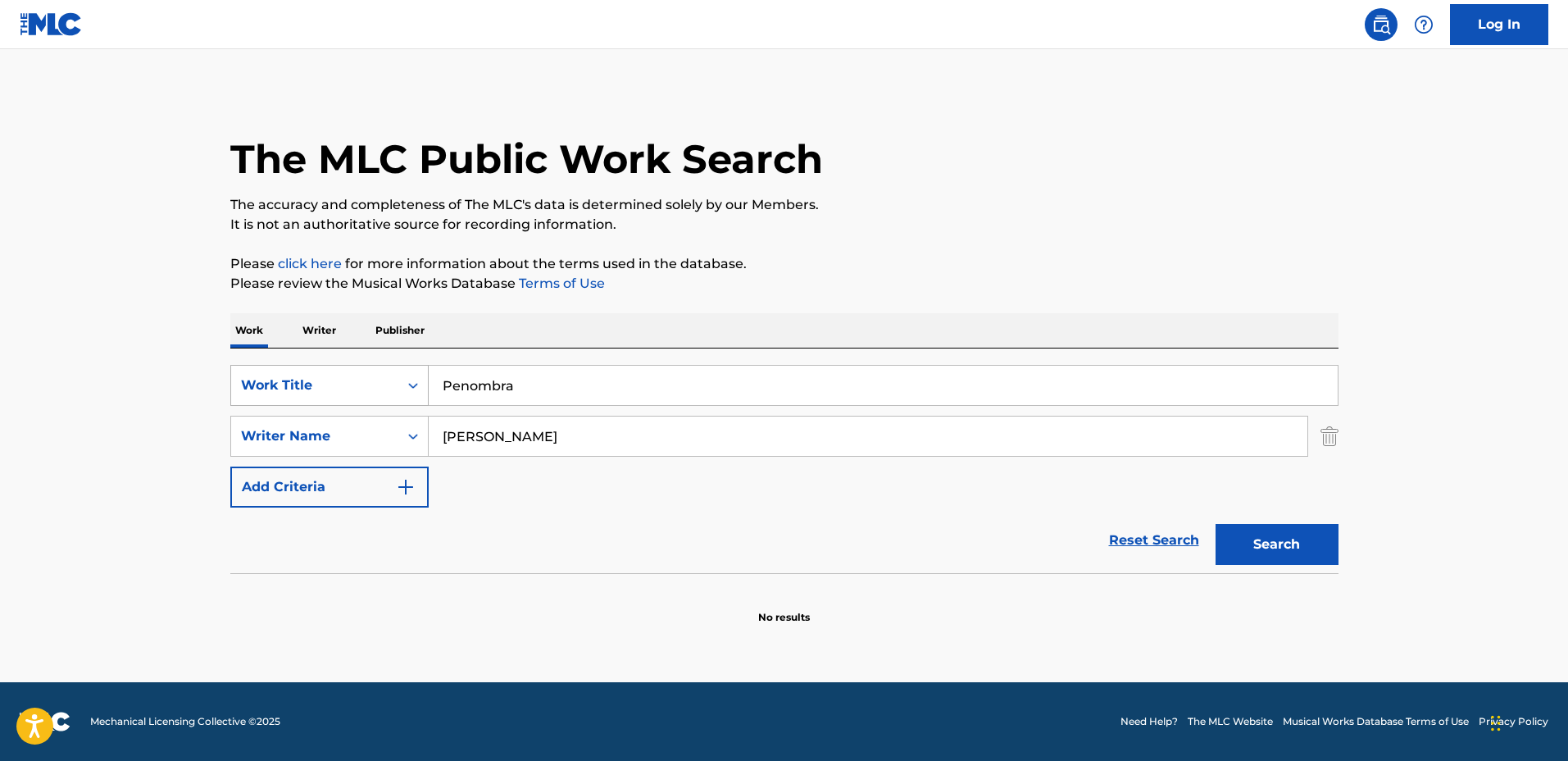
click at [307, 364] on div "SearchWithCriteriaa0222cd2-364e-4d4a-9dca-7cfa8678e1b7 Work Title Penombra" at bounding box center [784, 385] width 1108 height 41
type input "Collecting Memories"
drag, startPoint x: 590, startPoint y: 445, endPoint x: 401, endPoint y: 439, distance: 189.1
click at [402, 439] on div "SearchWithCriteriaf0e5107f-34ec-4855-9fba-82de87e934a9 Writer Name Rebecca Jean" at bounding box center [784, 436] width 1108 height 41
click at [1216, 524] on button "Search" at bounding box center [1277, 545] width 123 height 41
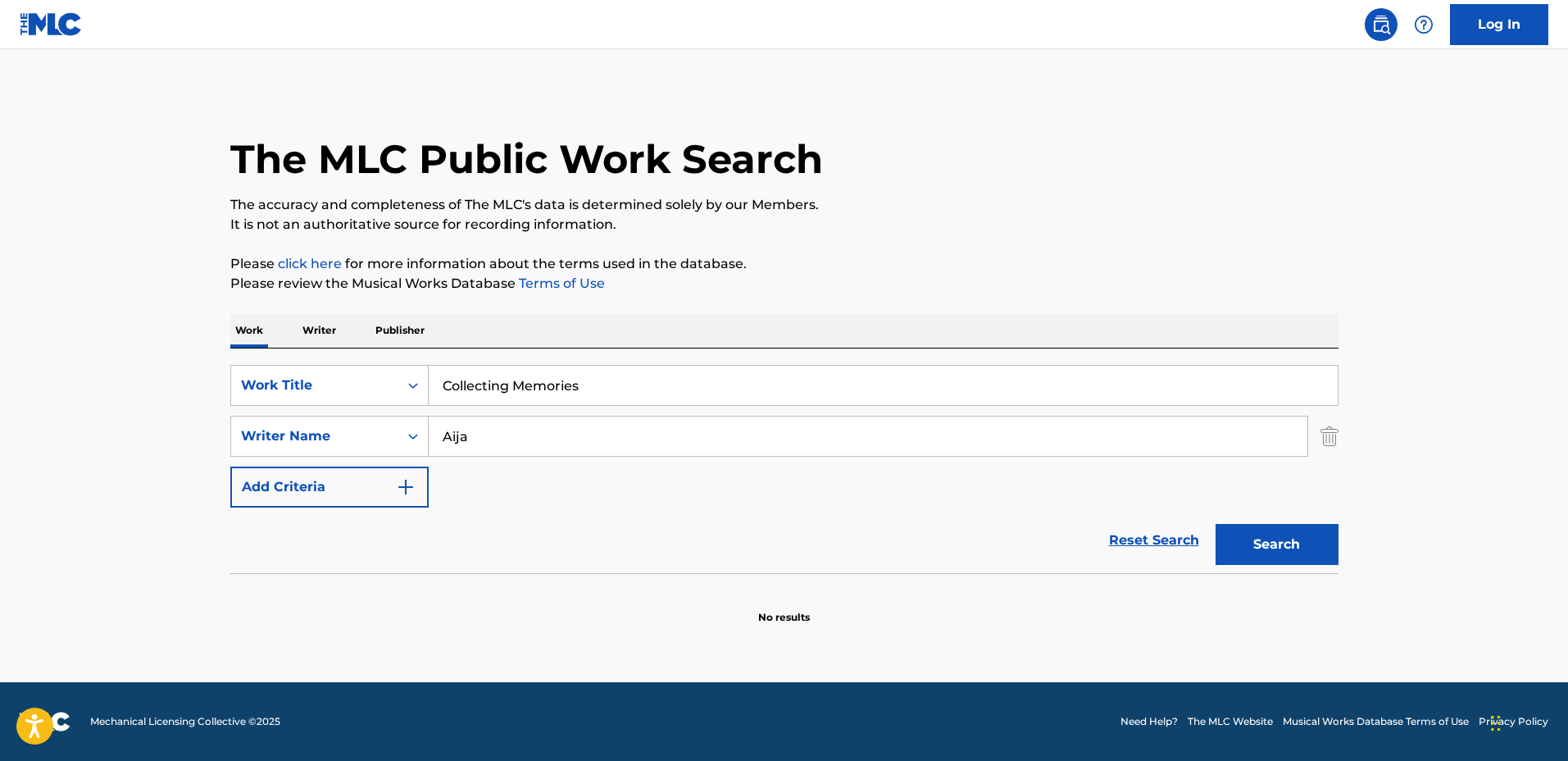
click at [495, 430] on input "Aija" at bounding box center [868, 436] width 879 height 39
type input "Aija"
drag, startPoint x: 540, startPoint y: 444, endPoint x: 356, endPoint y: 428, distance: 184.7
click at [360, 425] on div "SearchWithCriteriaf0e5107f-34ec-4855-9fba-82de87e934a9 Writer Name Aija" at bounding box center [784, 436] width 1108 height 41
click at [542, 478] on div "SearchWithCriteriaa0222cd2-364e-4d4a-9dca-7cfa8678e1b7 Work Title Collecting Me…" at bounding box center [784, 435] width 1108 height 142
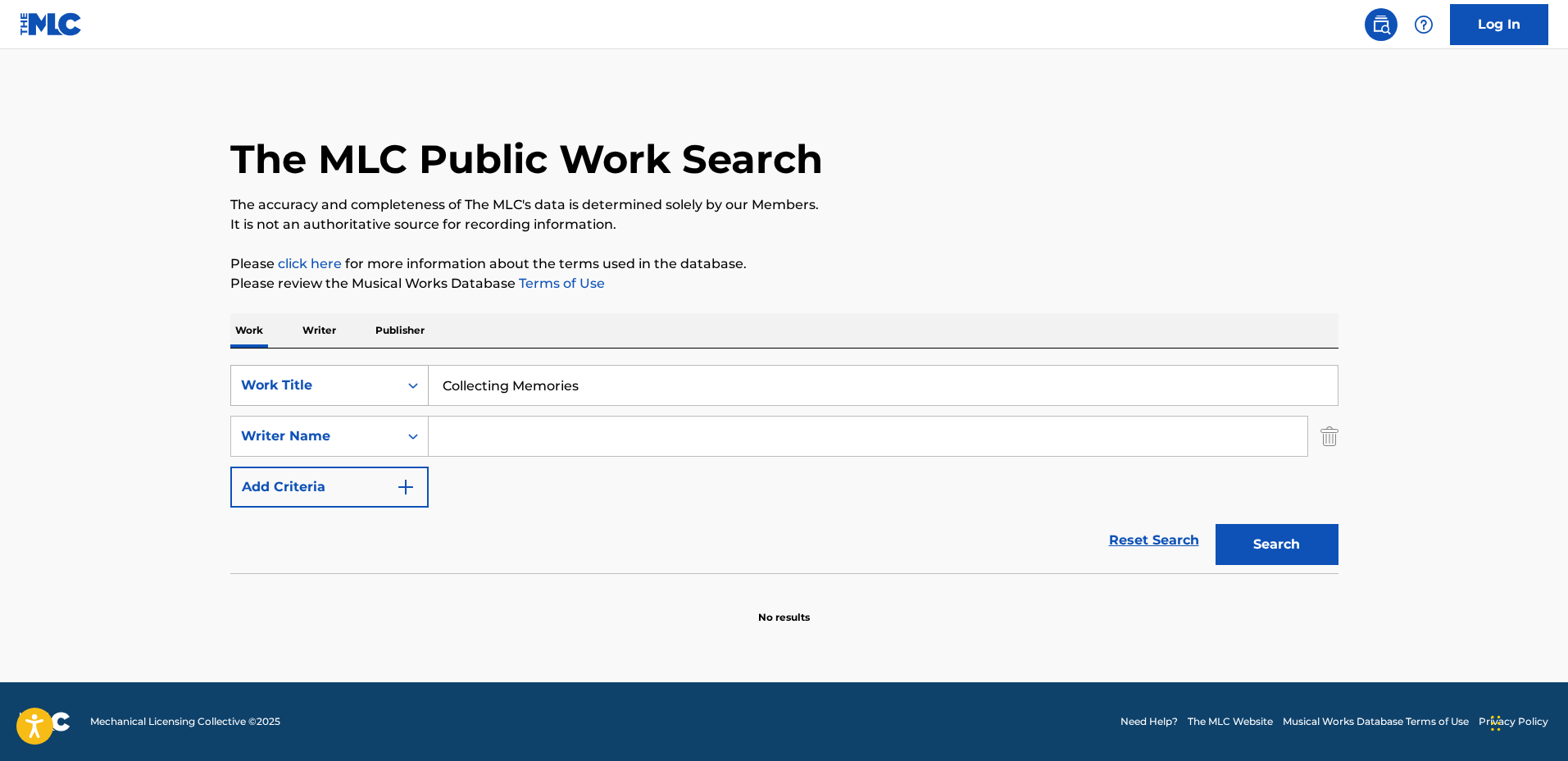
drag, startPoint x: 696, startPoint y: 386, endPoint x: 327, endPoint y: 364, distance: 369.7
click at [328, 364] on div "SearchWithCriteriaa0222cd2-364e-4d4a-9dca-7cfa8678e1b7 Work Title Collecting Me…" at bounding box center [784, 385] width 1108 height 41
type input "Woods"
click at [507, 431] on input "Search Form" at bounding box center [868, 436] width 879 height 39
type input "Enzo ORefice"
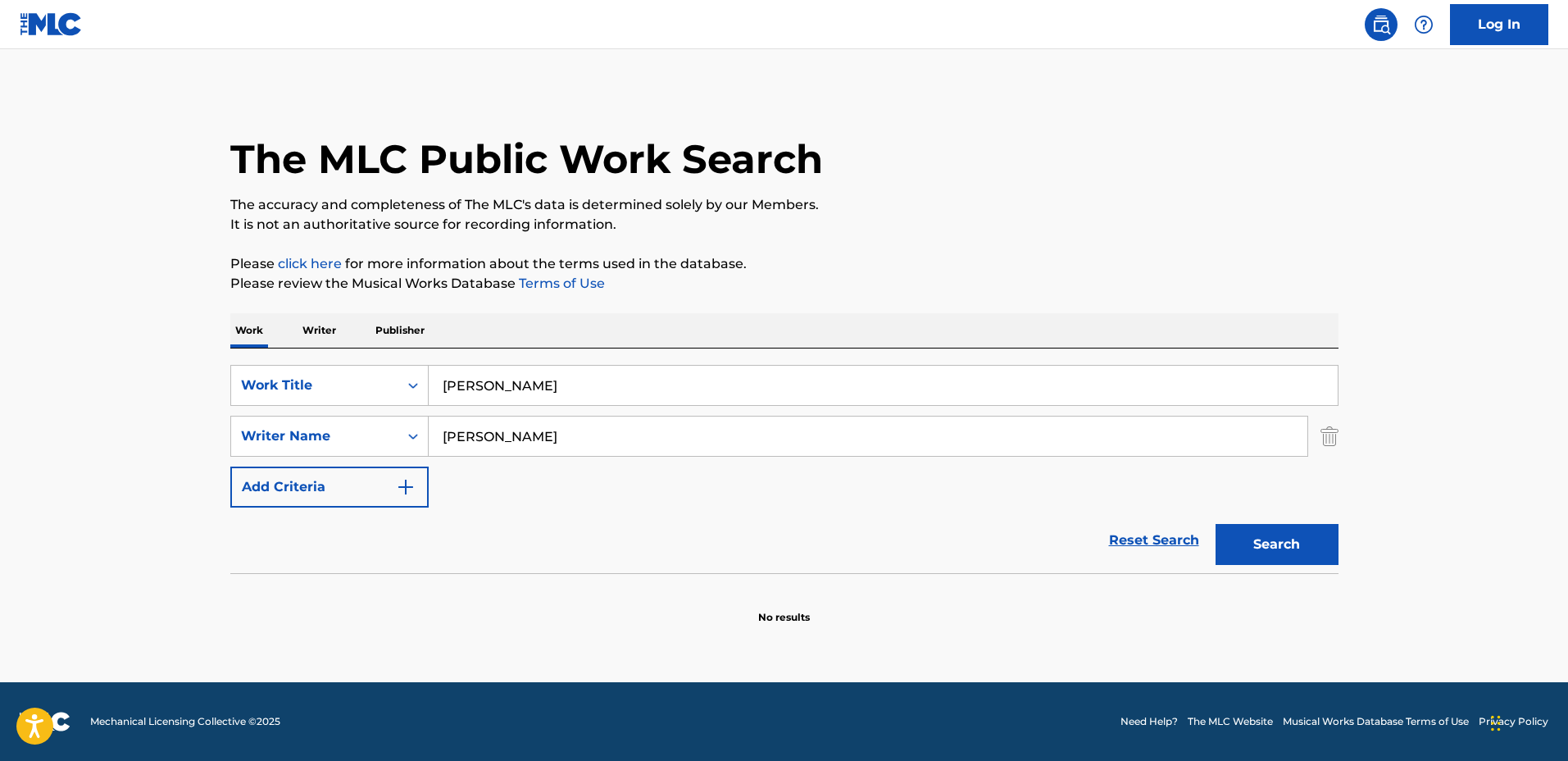
click at [1216, 524] on button "Search" at bounding box center [1277, 545] width 123 height 41
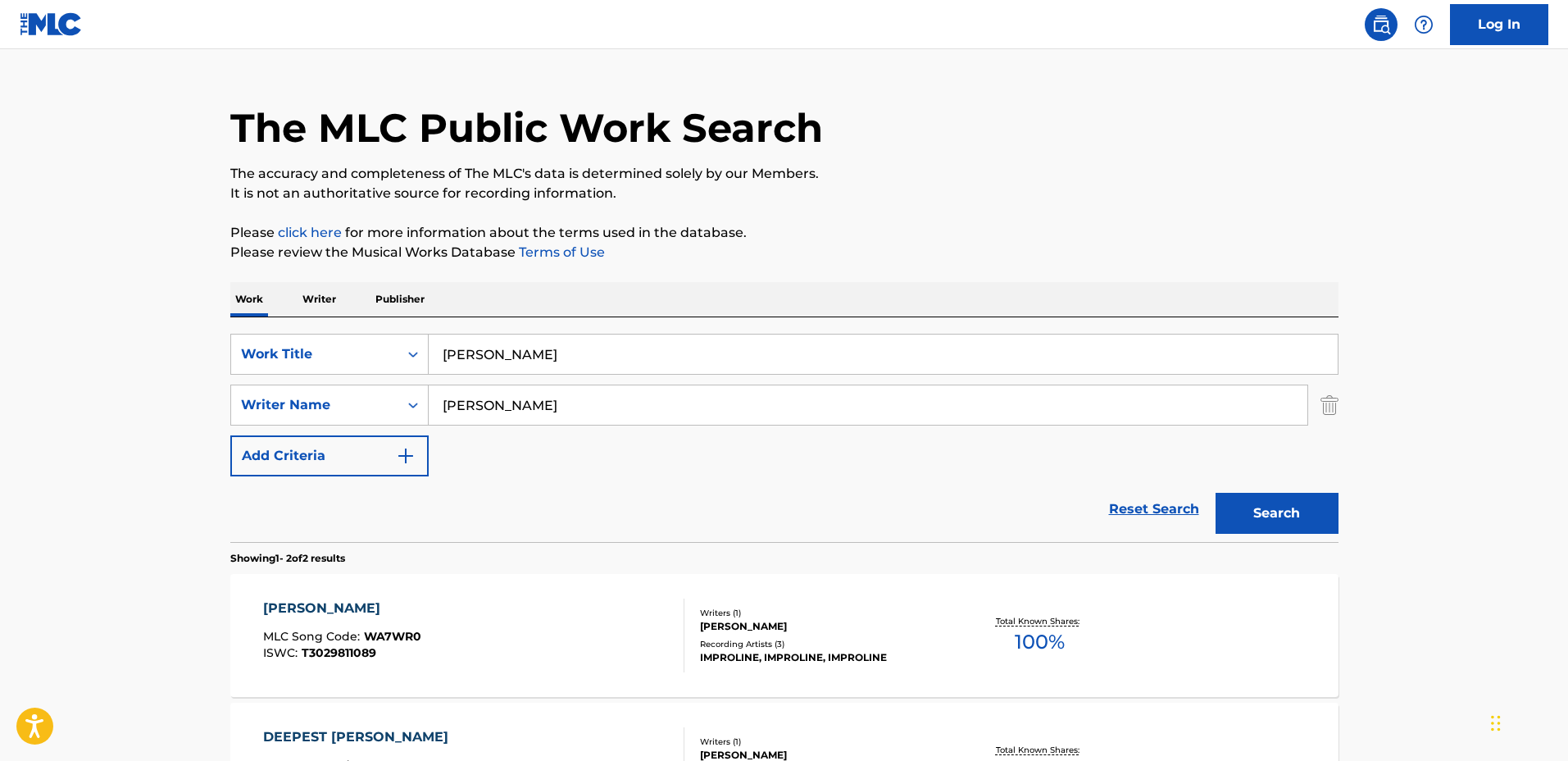
scroll to position [103, 0]
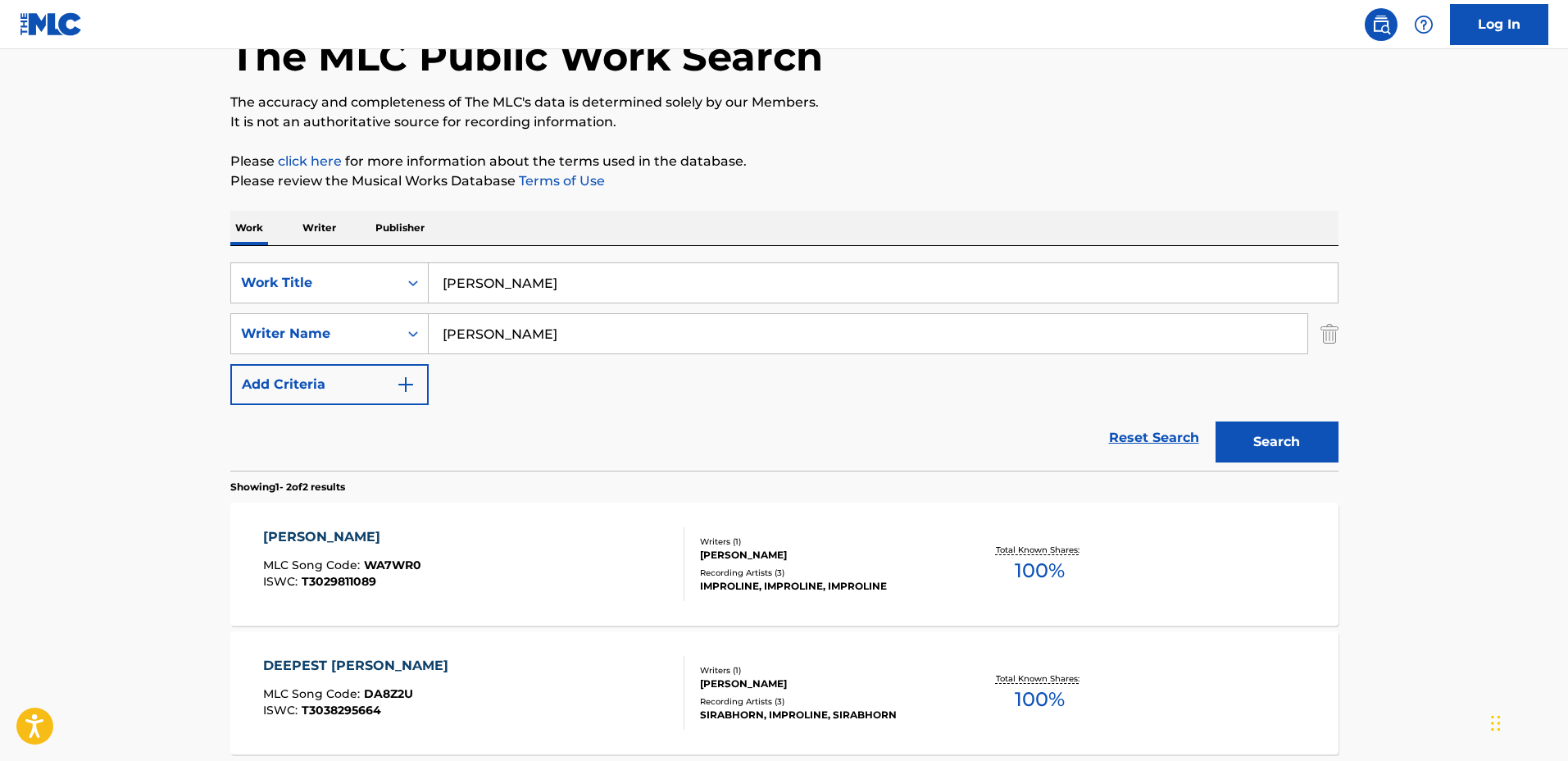
click at [865, 541] on div "Writers ( 1 )" at bounding box center [823, 541] width 248 height 12
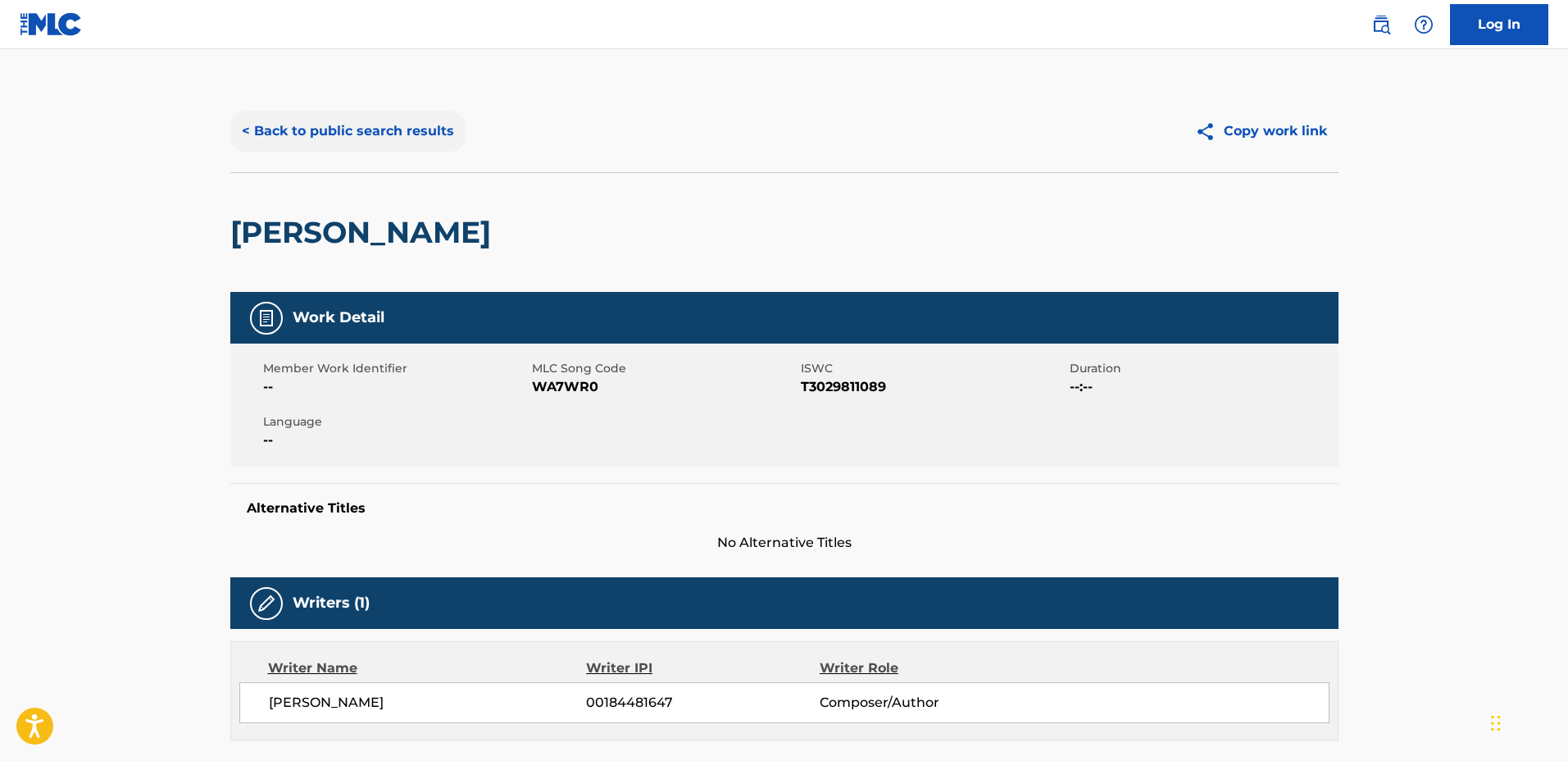
click at [374, 118] on button "< Back to public search results" at bounding box center [348, 132] width 235 height 41
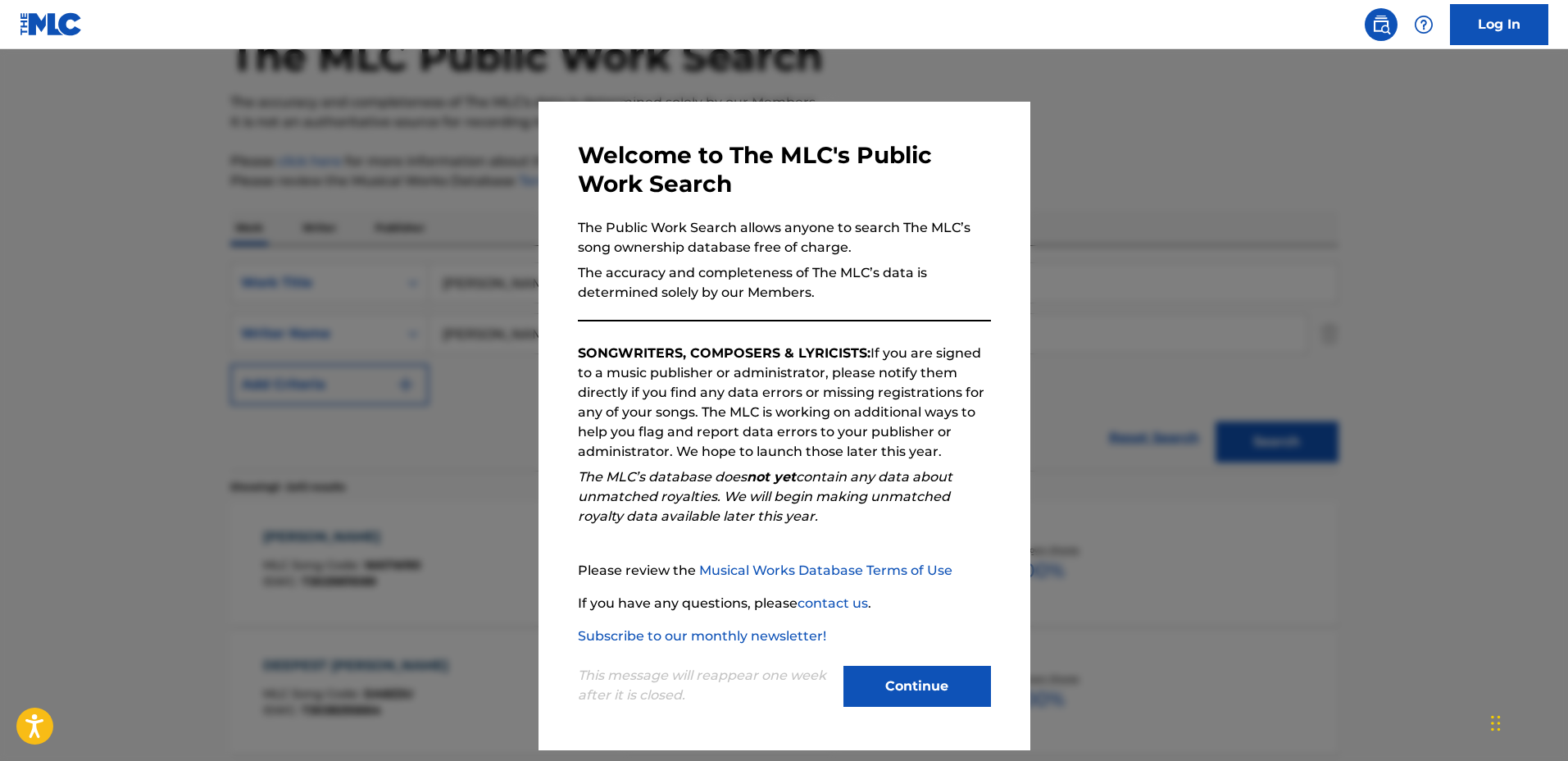
click at [1384, 382] on div at bounding box center [784, 429] width 1568 height 761
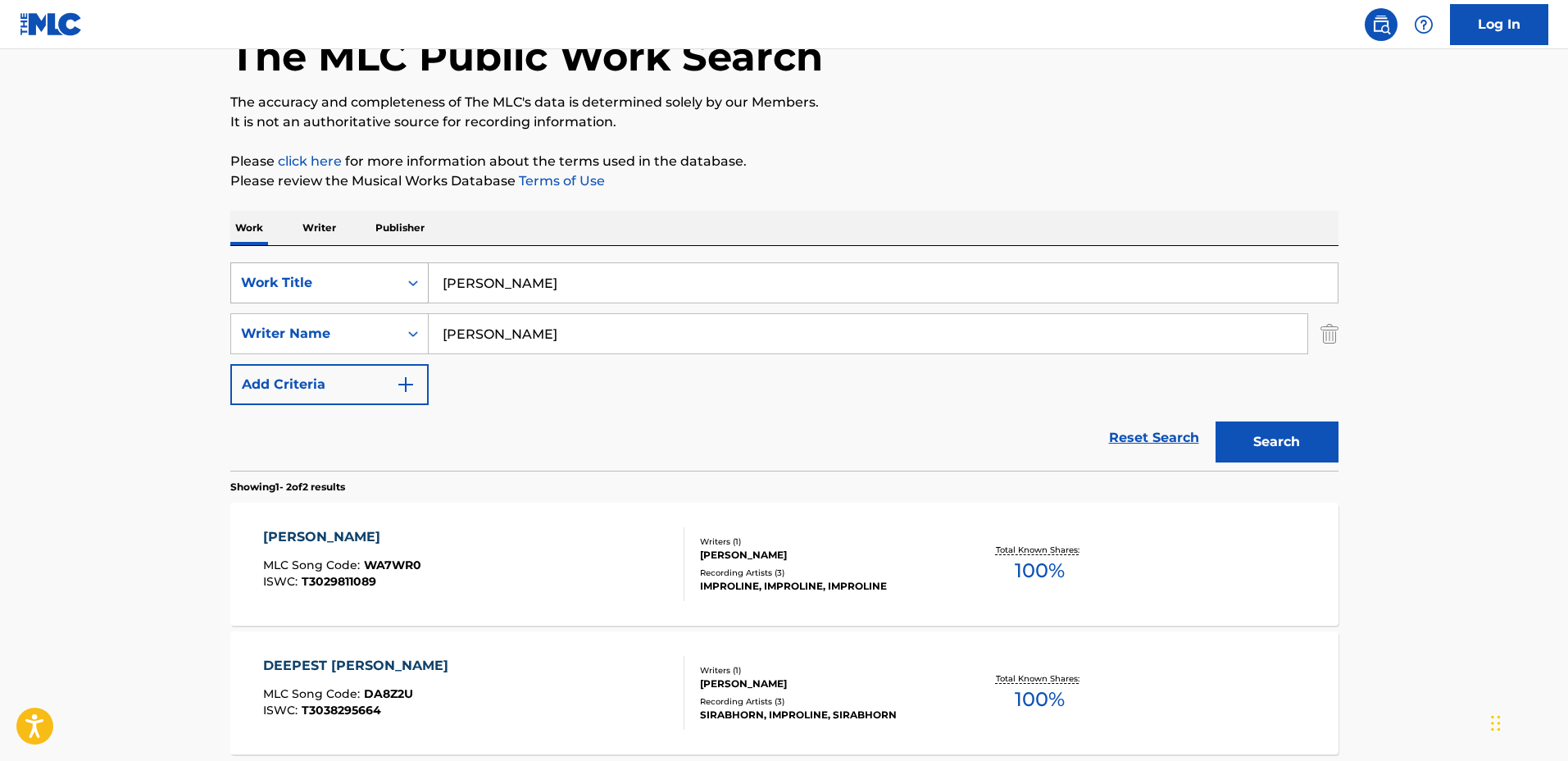
drag, startPoint x: 607, startPoint y: 283, endPoint x: 312, endPoint y: 269, distance: 295.3
click at [312, 269] on div "SearchWithCriteriaa0222cd2-364e-4d4a-9dca-7cfa8678e1b7 Work Title Woods" at bounding box center [784, 283] width 1108 height 41
type input "After the Rain"
drag, startPoint x: 550, startPoint y: 319, endPoint x: 429, endPoint y: 314, distance: 121.1
click at [429, 314] on input "Enzo ORefice" at bounding box center [868, 334] width 879 height 39
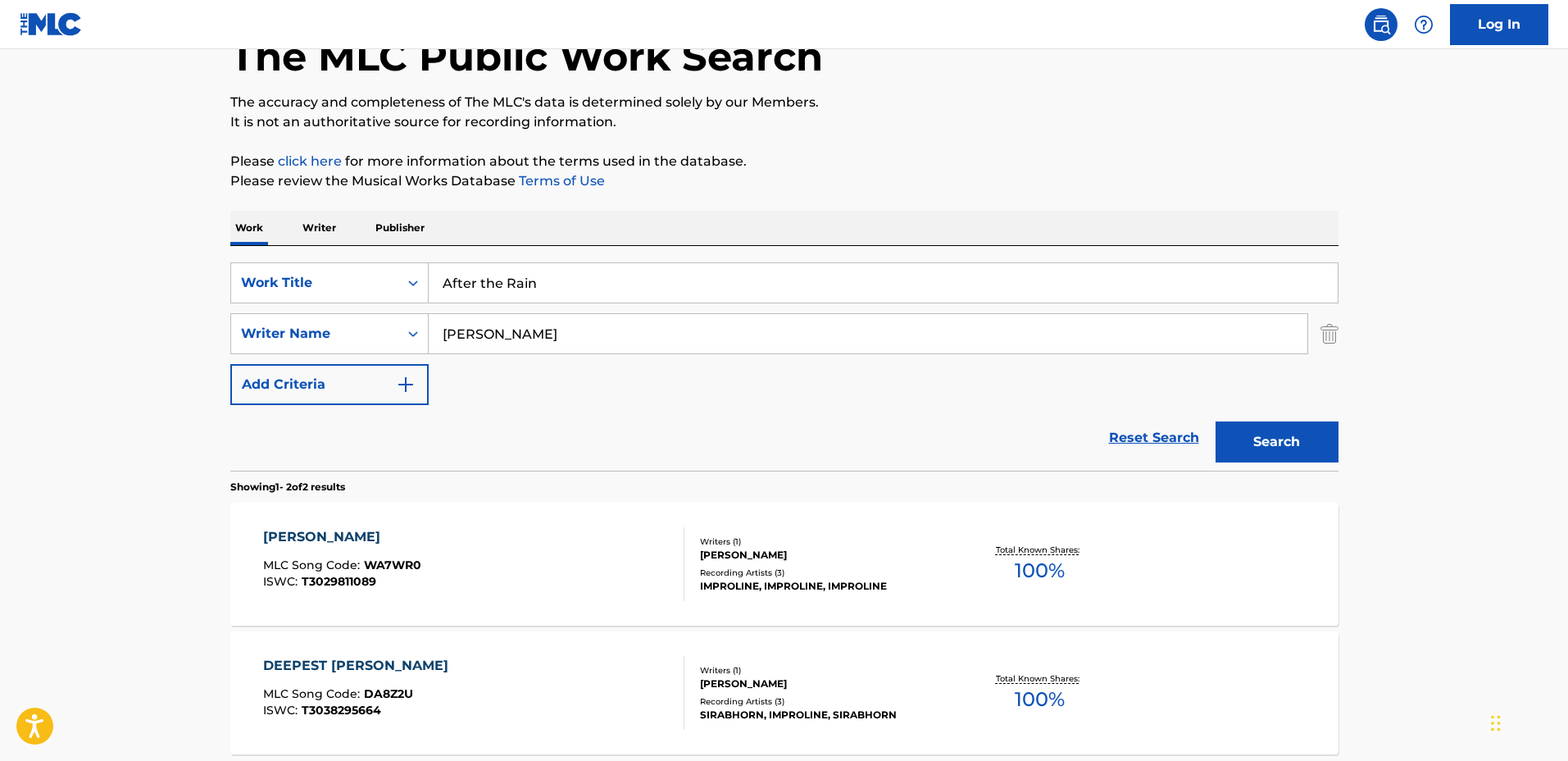
type input "Francisco Casarotti"
click at [1216, 421] on button "Search" at bounding box center [1277, 442] width 123 height 41
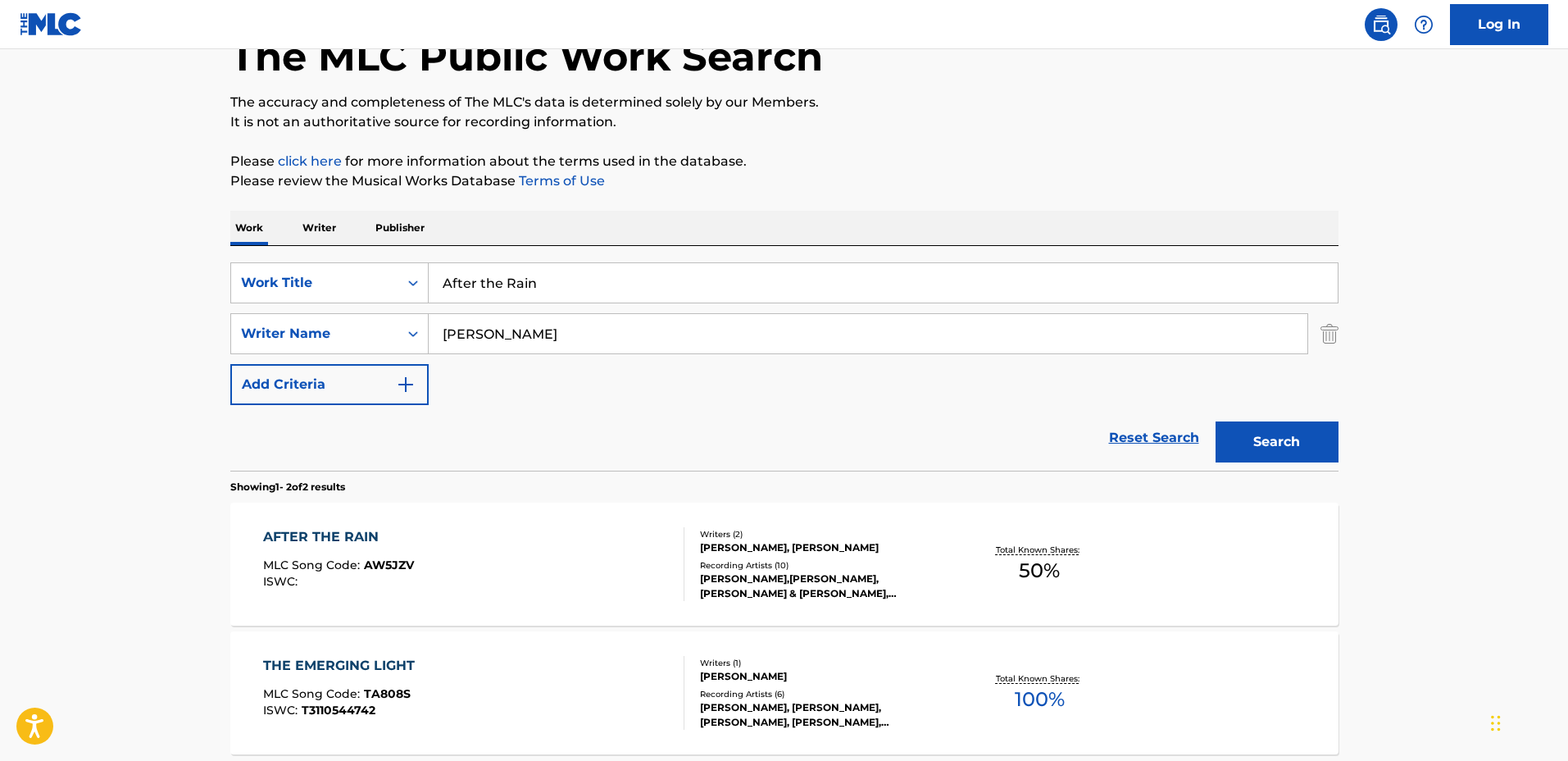
click at [931, 569] on div "Recording Artists ( 10 )" at bounding box center [823, 565] width 248 height 12
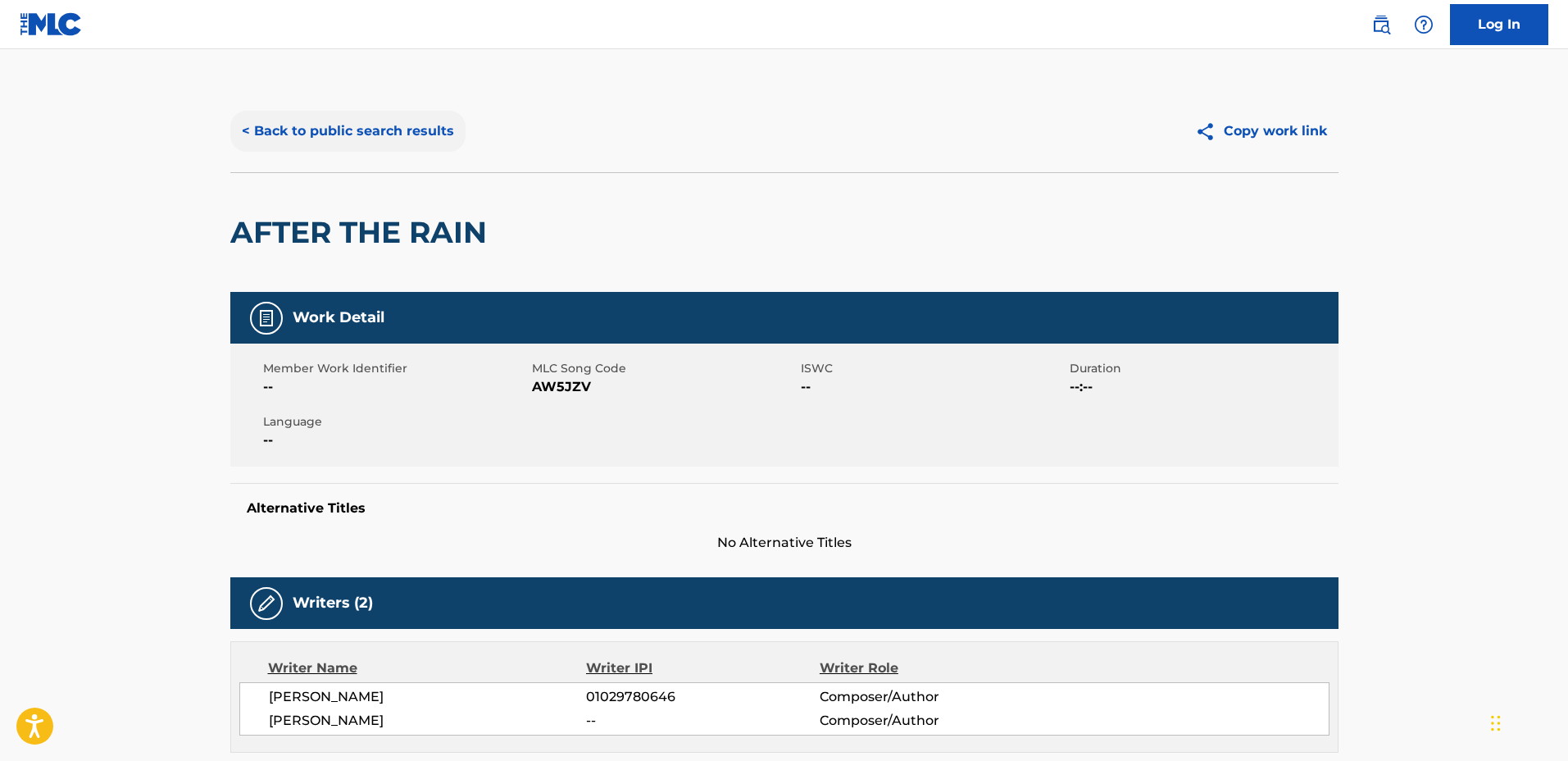
click at [375, 128] on button "< Back to public search results" at bounding box center [348, 132] width 235 height 41
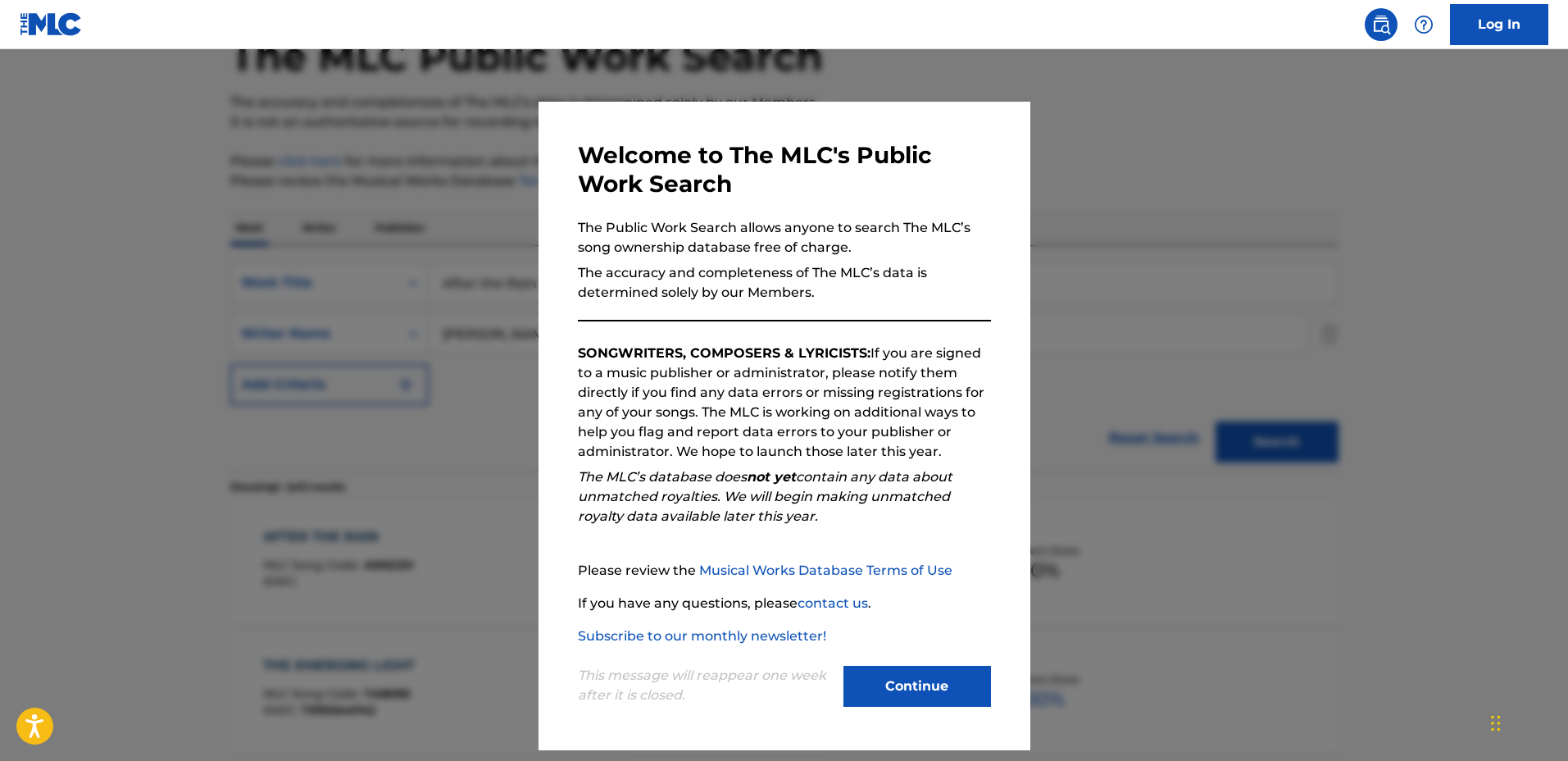
click at [1144, 406] on div at bounding box center [784, 429] width 1568 height 761
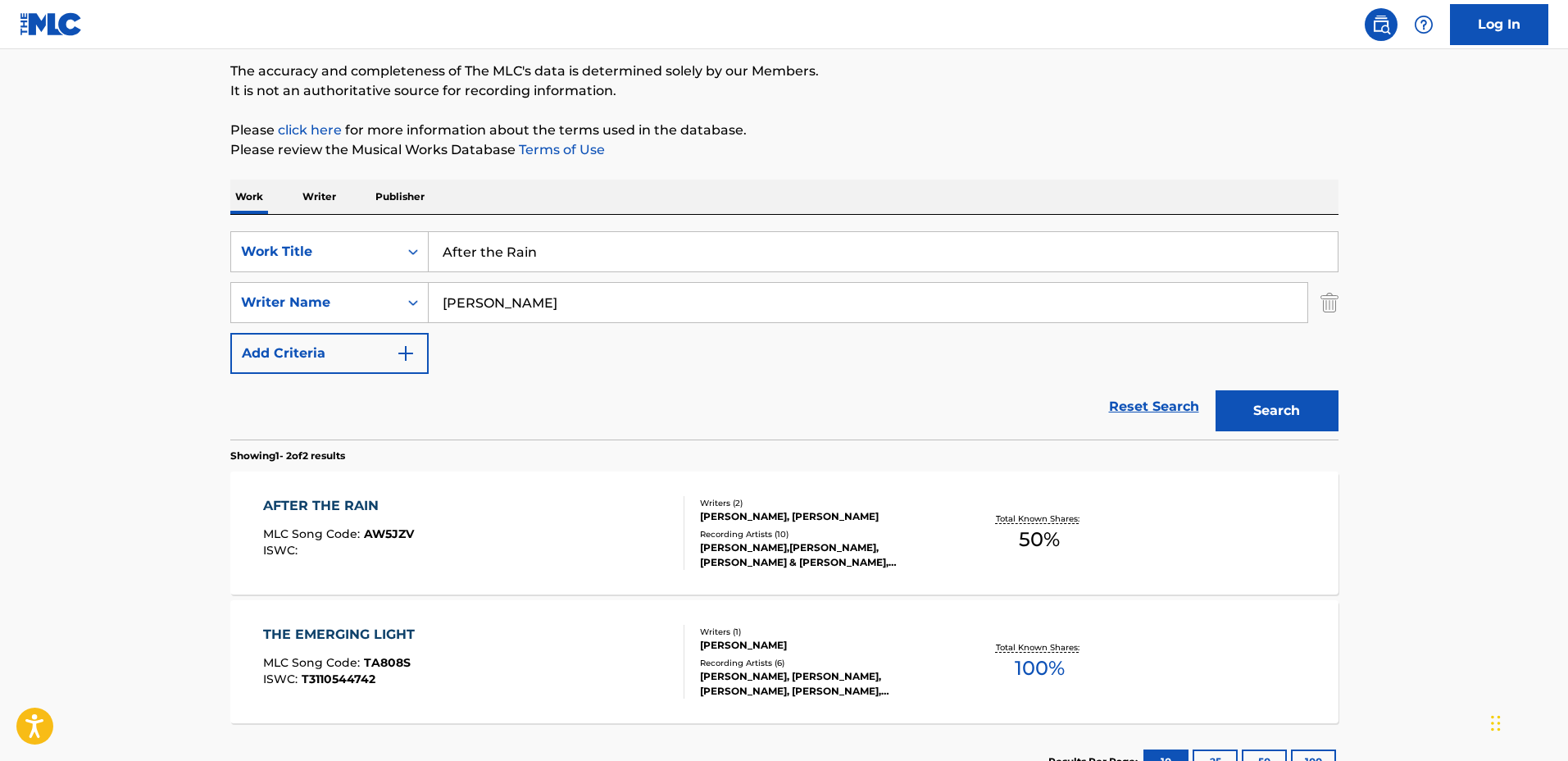
scroll to position [260, 0]
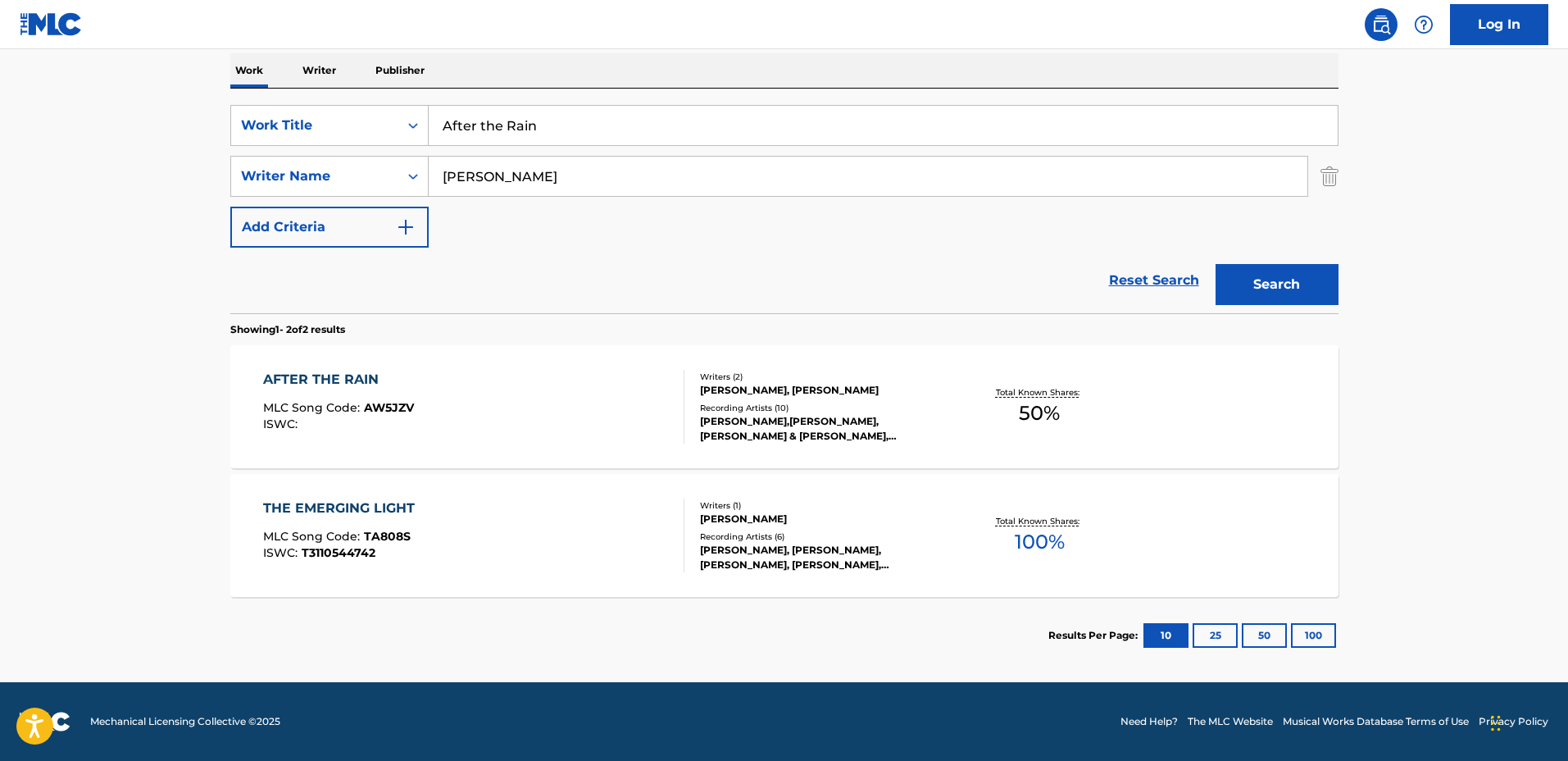
click at [902, 564] on div "FRANCISCO CASAROTTI, FRANCISCO CASAROTTI, FRANCISCO CASAROTTI, FRANCISCO CASARO…" at bounding box center [823, 558] width 248 height 30
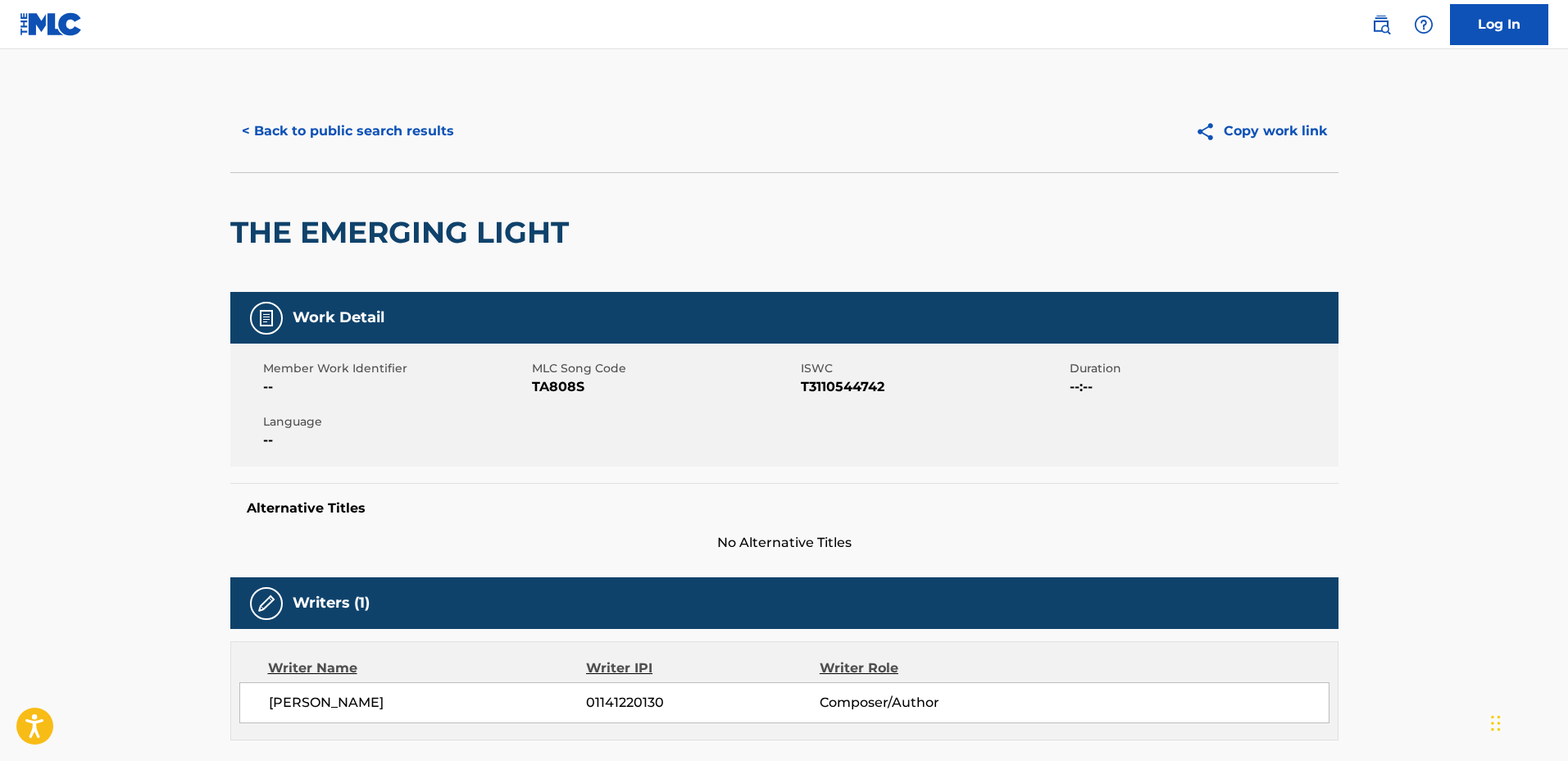
click at [367, 153] on div "< Back to public search results Copy work link" at bounding box center [784, 132] width 1108 height 82
click at [384, 130] on button "< Back to public search results" at bounding box center [348, 132] width 235 height 41
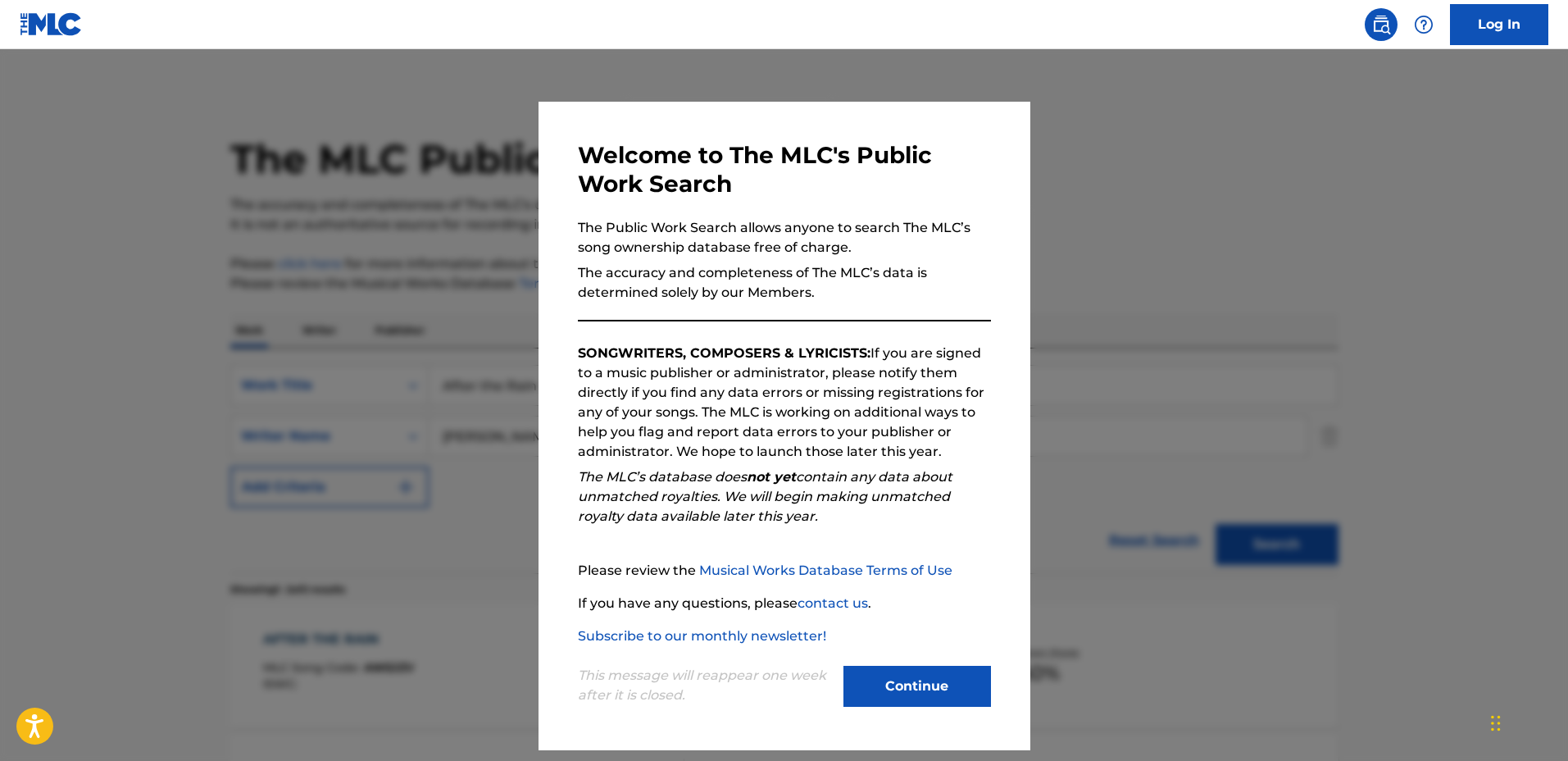
scroll to position [166, 0]
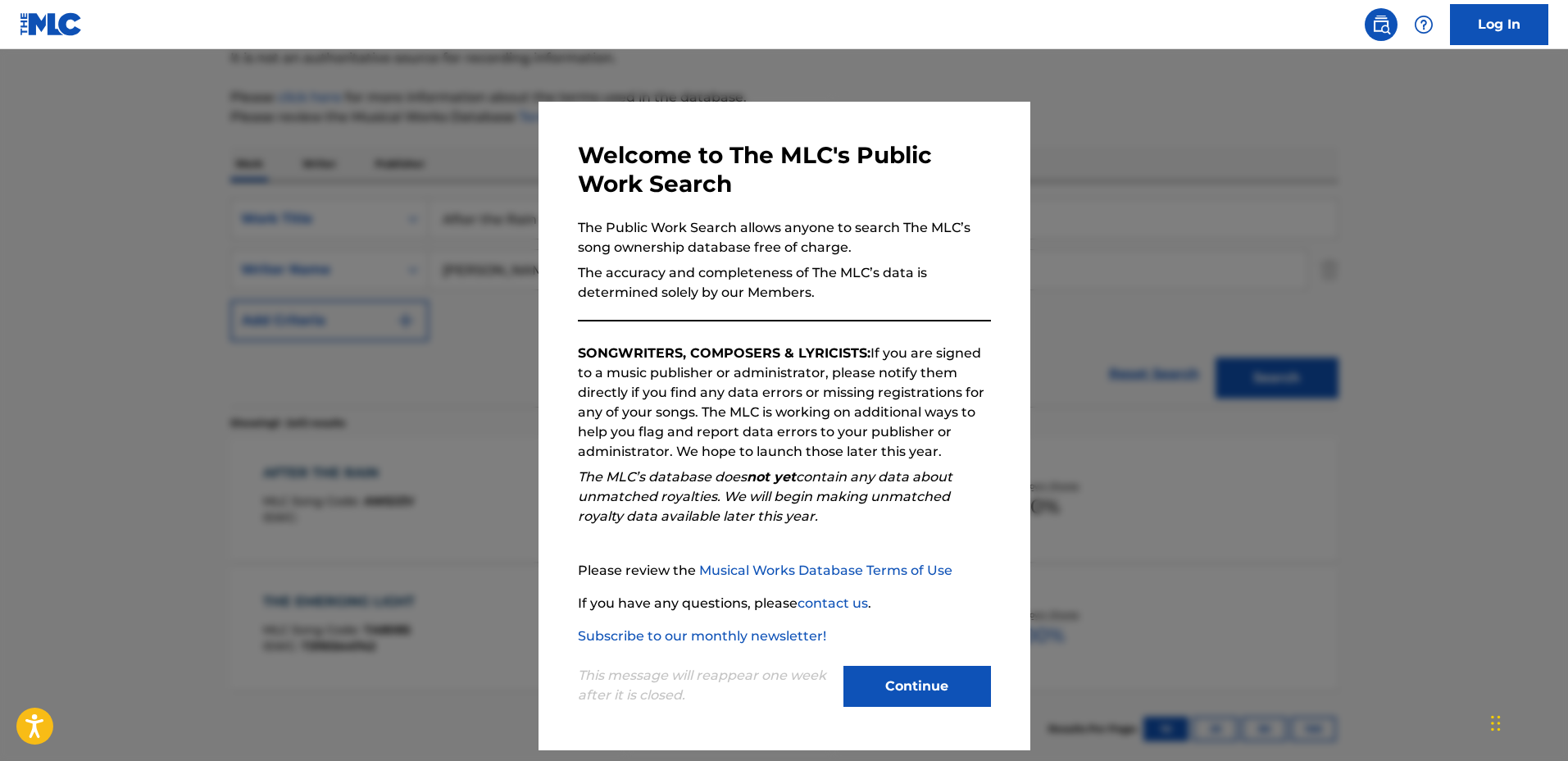
drag, startPoint x: 480, startPoint y: 404, endPoint x: 471, endPoint y: 489, distance: 85.5
click at [480, 411] on div at bounding box center [784, 429] width 1568 height 761
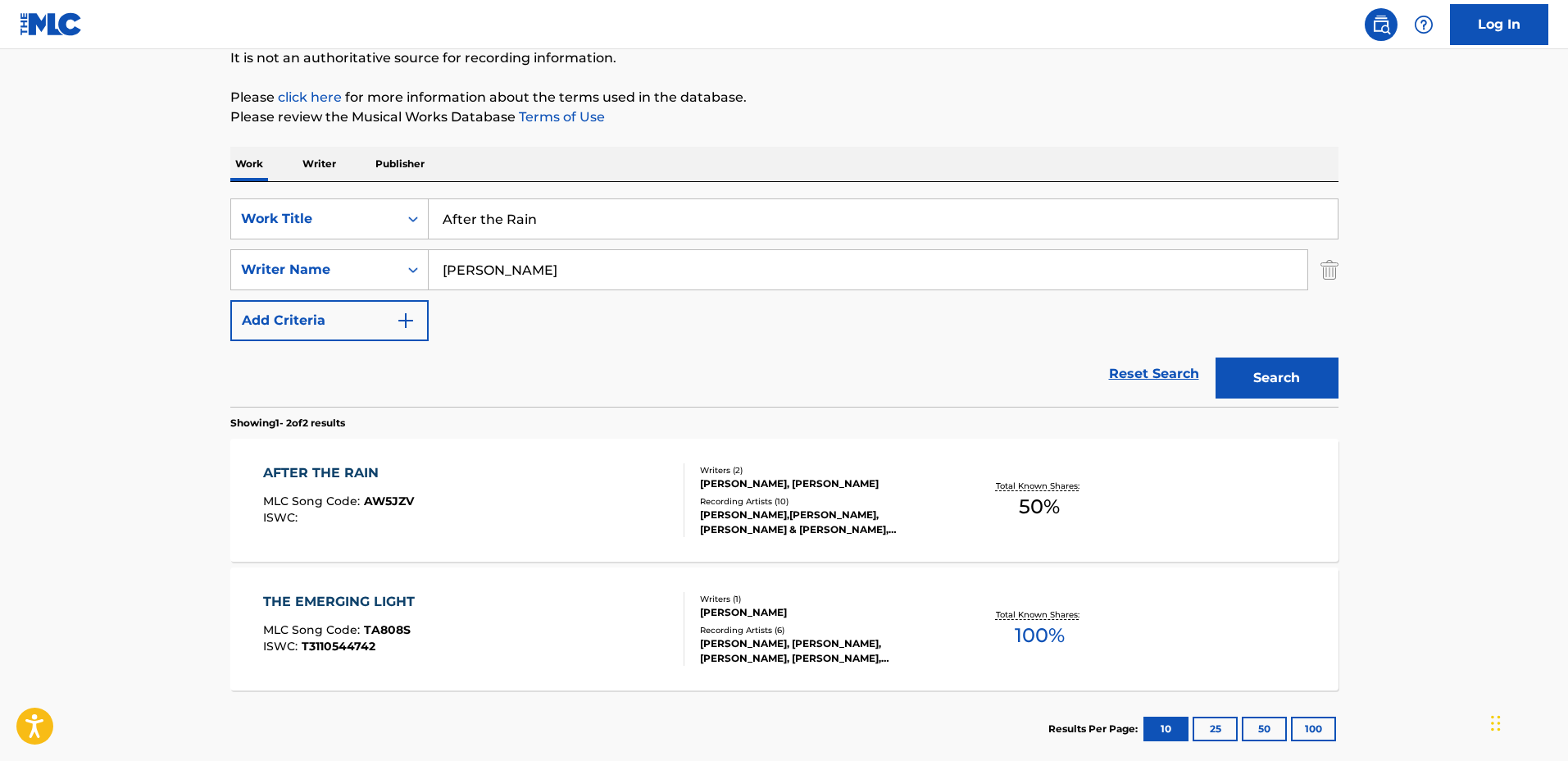
click at [471, 489] on div "AFTER THE RAIN MLC Song Code : AW5JZV ISWC :" at bounding box center [474, 500] width 421 height 74
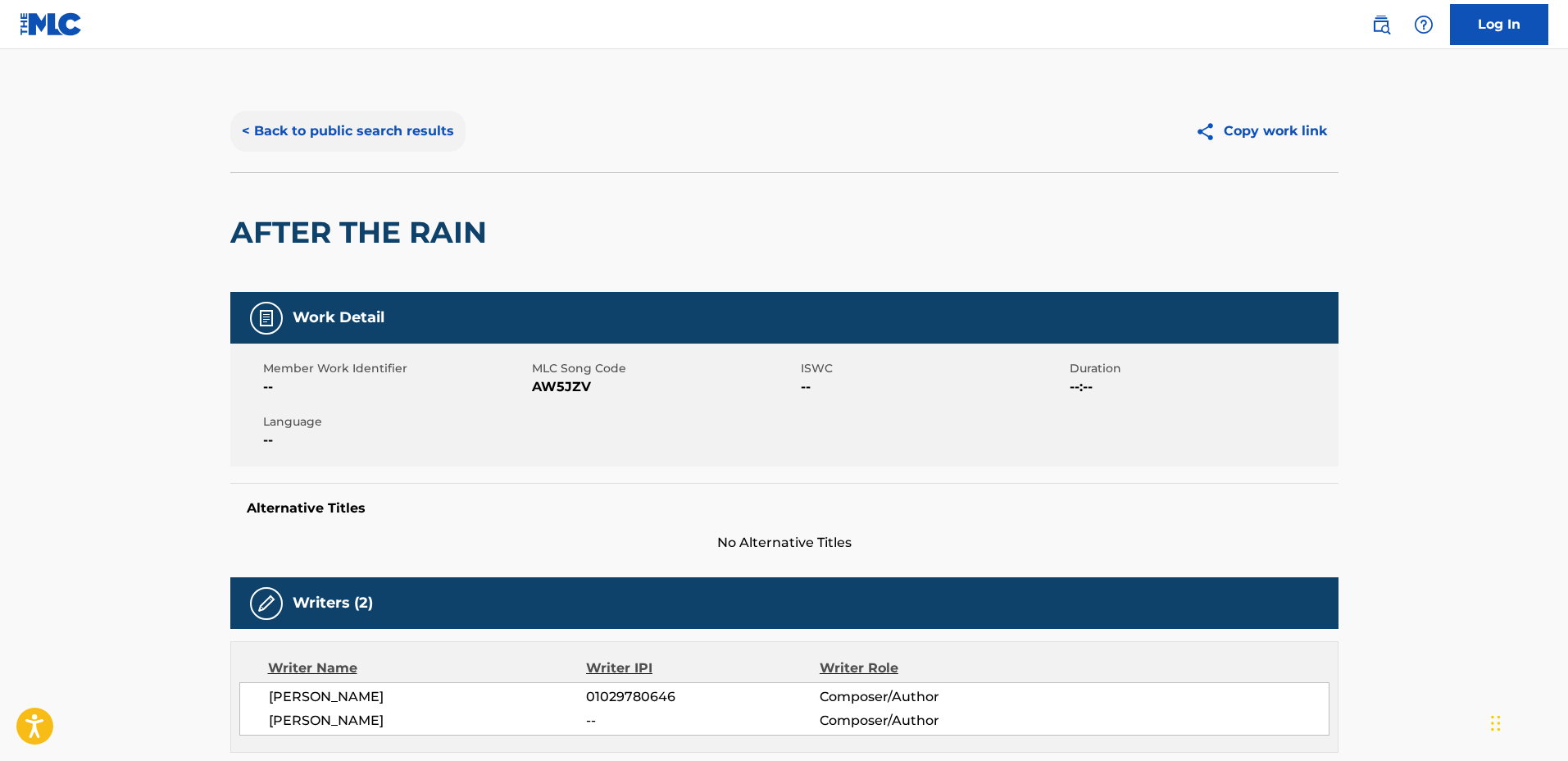
click at [373, 111] on button "< Back to public search results" at bounding box center [348, 132] width 235 height 41
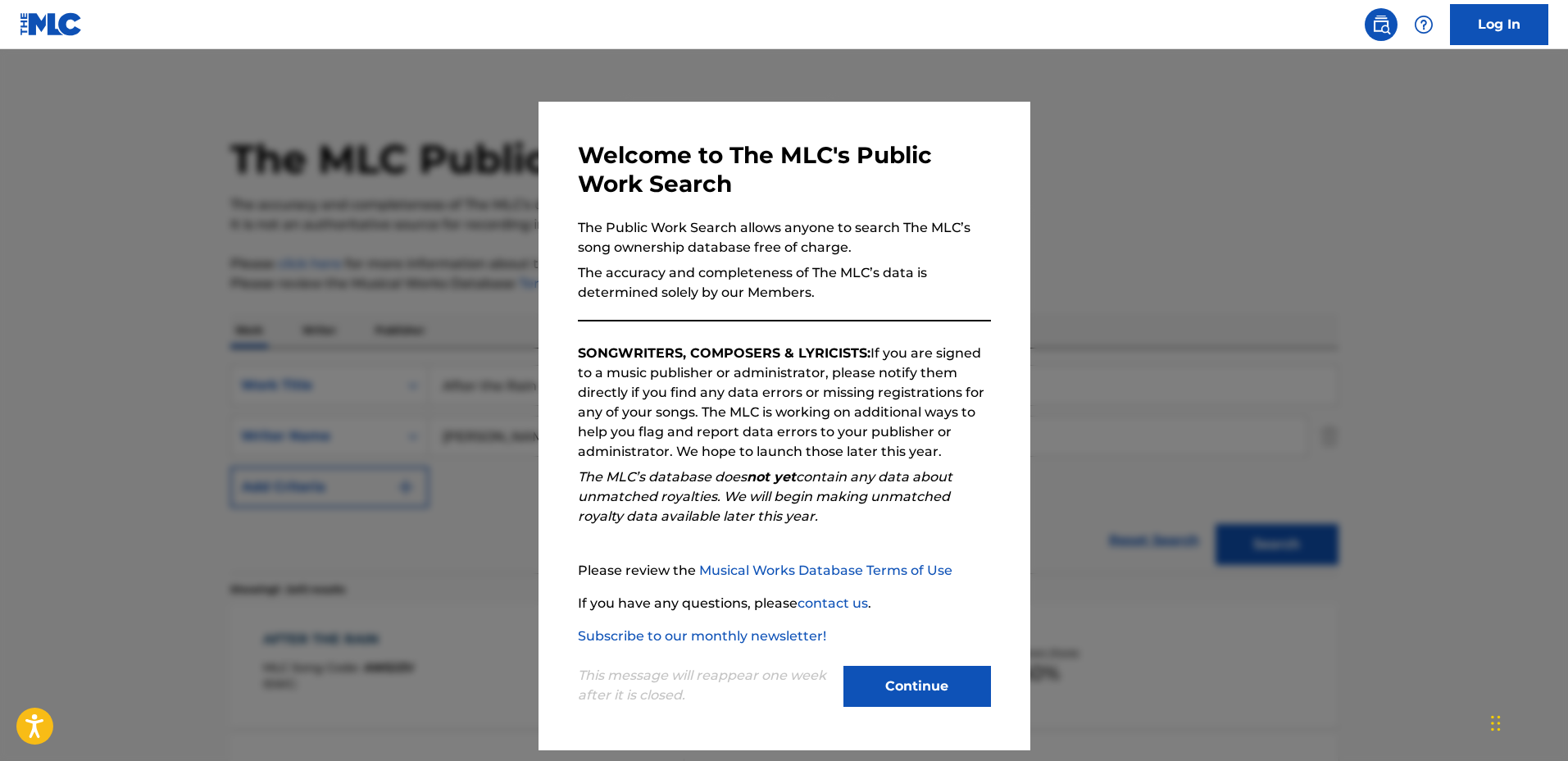
scroll to position [166, 0]
